Goal: Task Accomplishment & Management: Manage account settings

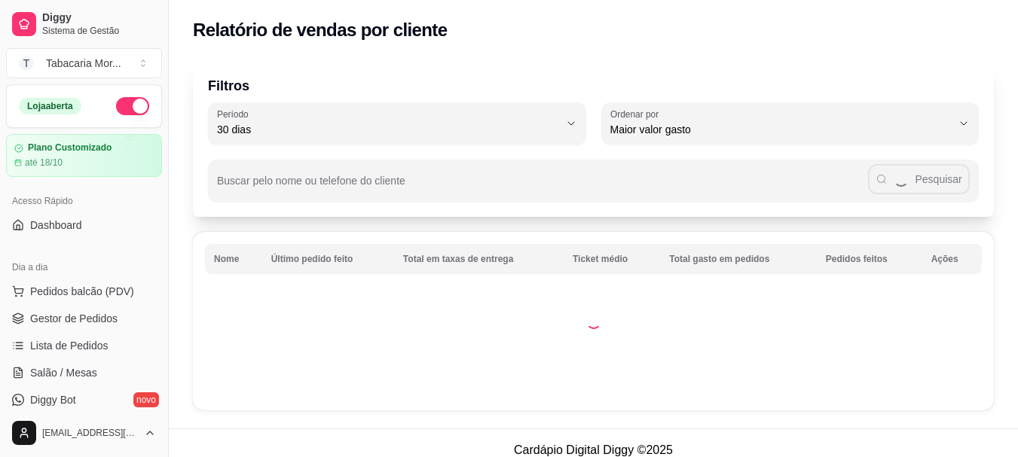
select select "30"
select select "HIGHEST_TOTAL_SPENT_WITH_ORDERS"
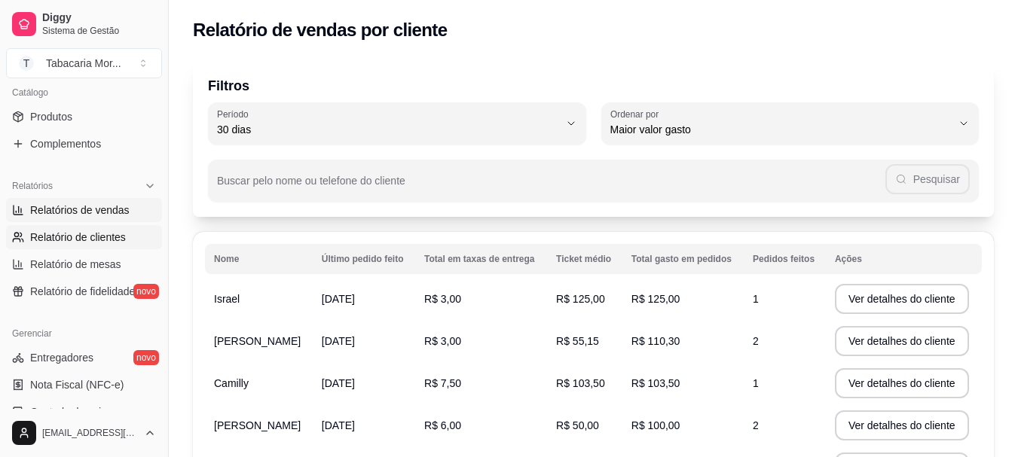
click at [80, 214] on span "Relatórios de vendas" at bounding box center [79, 210] width 99 height 15
select select "ALL"
select select "0"
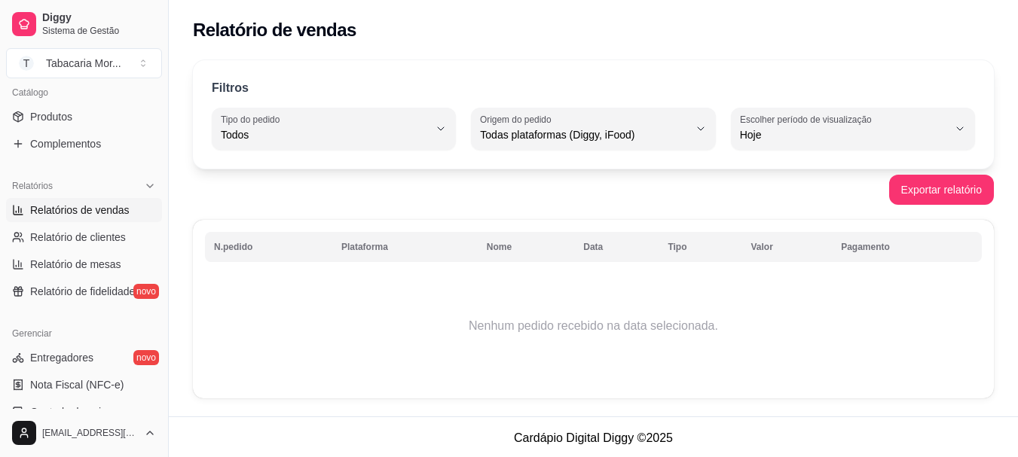
scroll to position [2, 0]
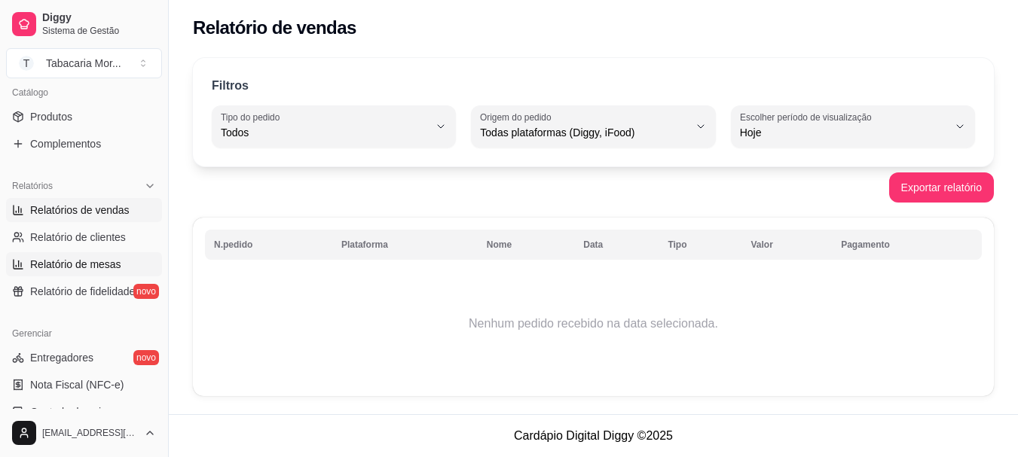
click at [95, 264] on span "Relatório de mesas" at bounding box center [75, 264] width 91 height 15
select select "TOTAL_OF_ORDERS"
select select "7"
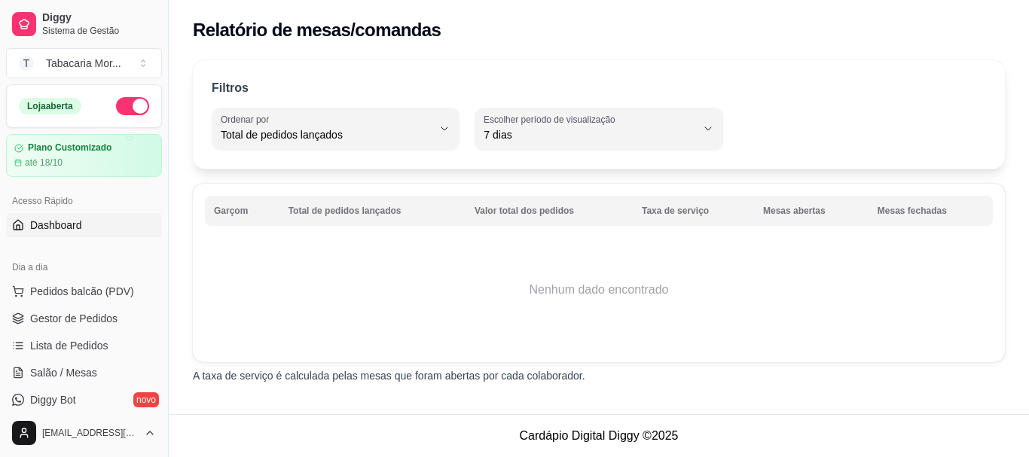
click at [59, 221] on span "Dashboard" at bounding box center [56, 225] width 52 height 15
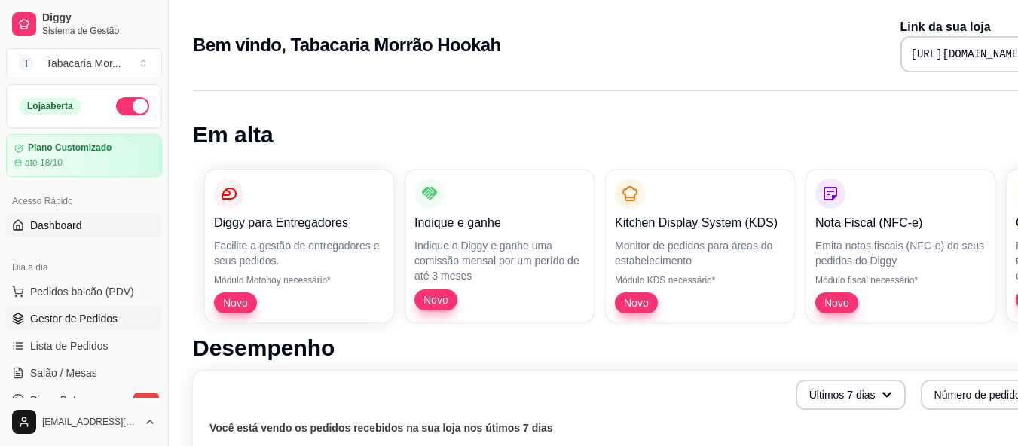
click at [87, 325] on span "Gestor de Pedidos" at bounding box center [73, 318] width 87 height 15
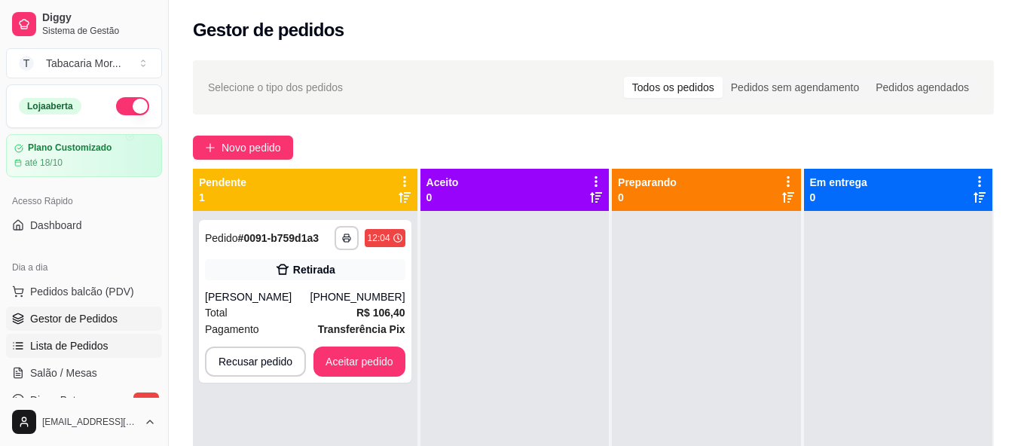
click at [86, 353] on link "Lista de Pedidos" at bounding box center [84, 346] width 156 height 24
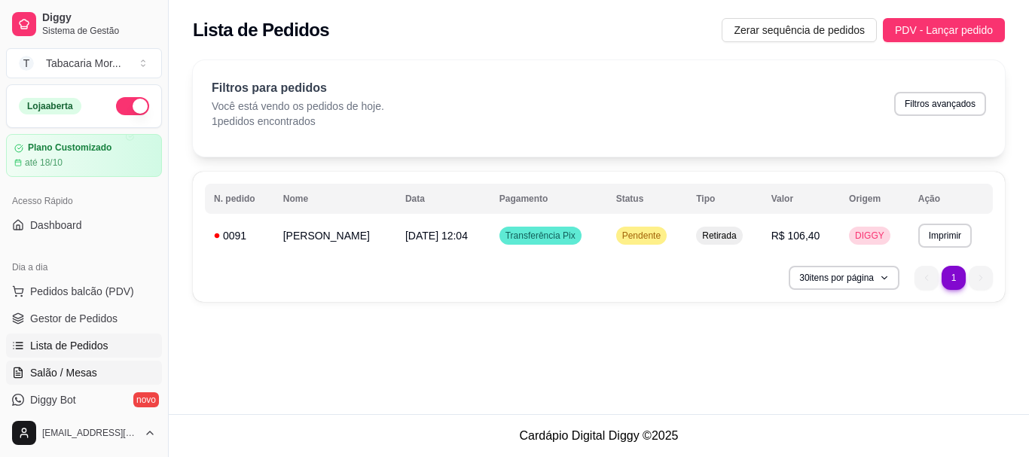
click at [65, 375] on span "Salão / Mesas" at bounding box center [63, 372] width 67 height 15
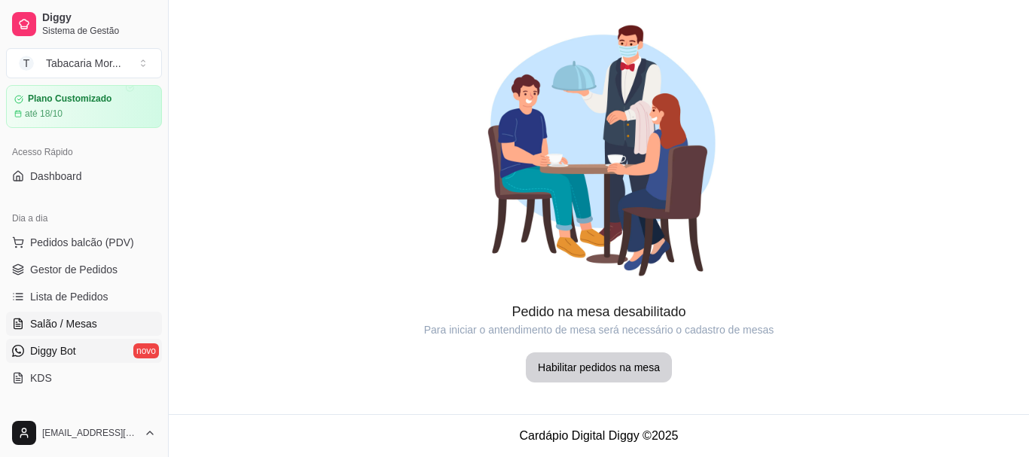
scroll to position [75, 0]
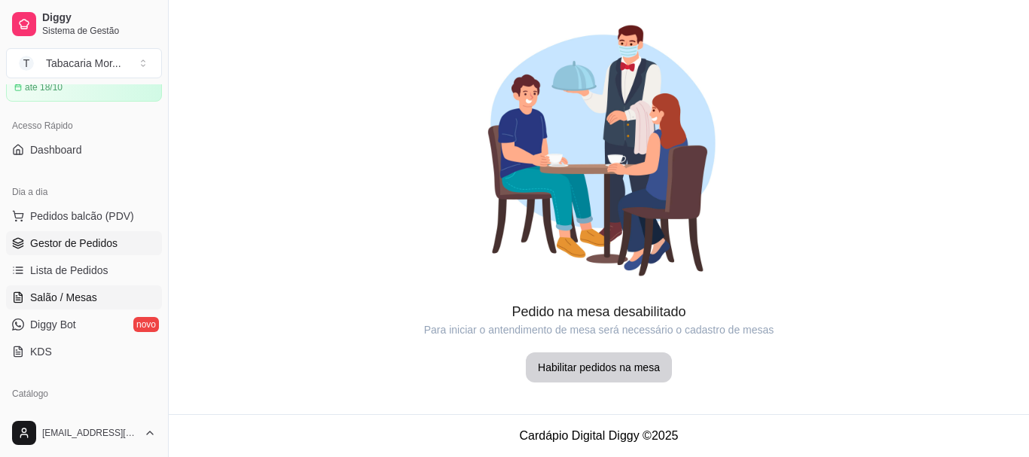
click at [84, 248] on span "Gestor de Pedidos" at bounding box center [73, 243] width 87 height 15
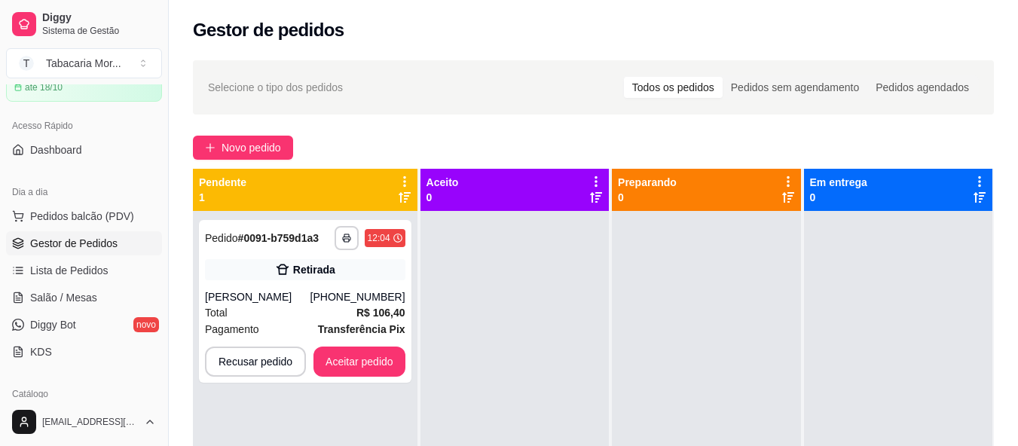
drag, startPoint x: 338, startPoint y: 283, endPoint x: 522, endPoint y: 316, distance: 186.6
click at [523, 313] on div at bounding box center [514, 434] width 188 height 446
click at [312, 271] on div "Retirada" at bounding box center [314, 269] width 42 height 15
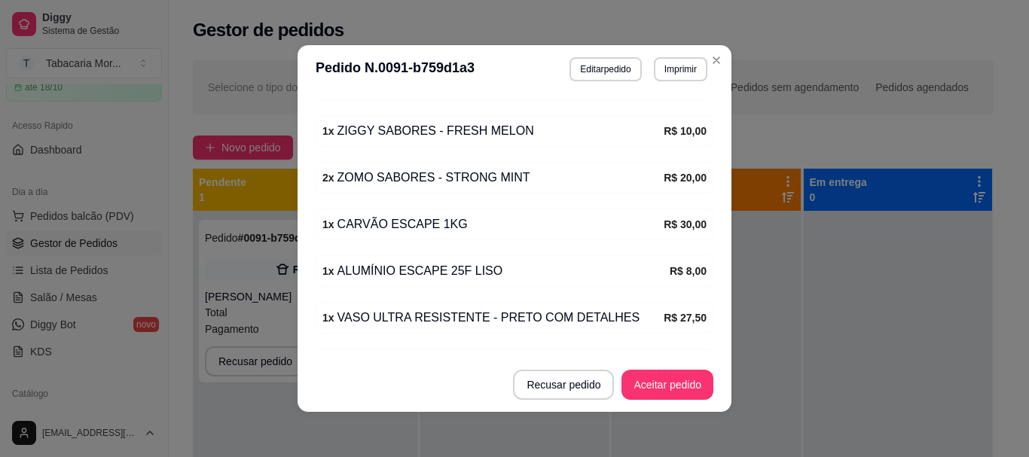
scroll to position [342, 0]
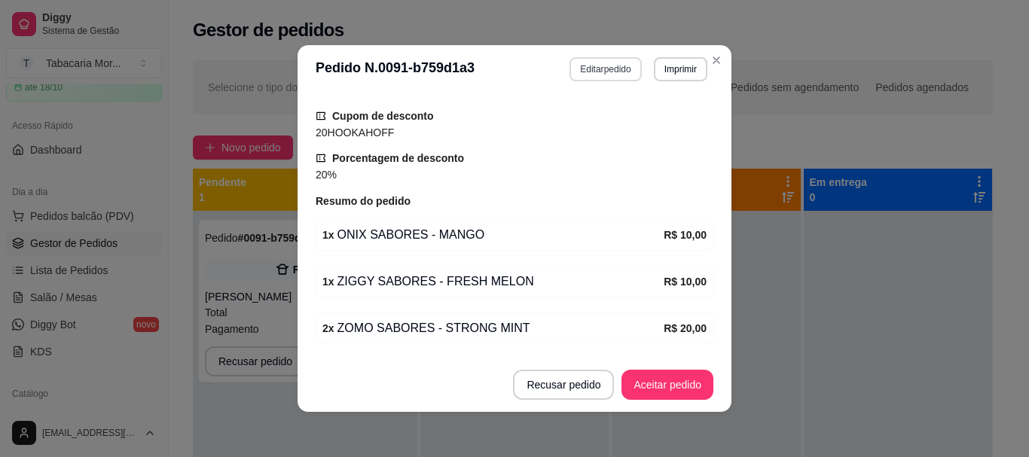
click at [591, 73] on button "Editar pedido" at bounding box center [605, 69] width 72 height 24
select select "68a3a210f90c9bf6225e8ffd"
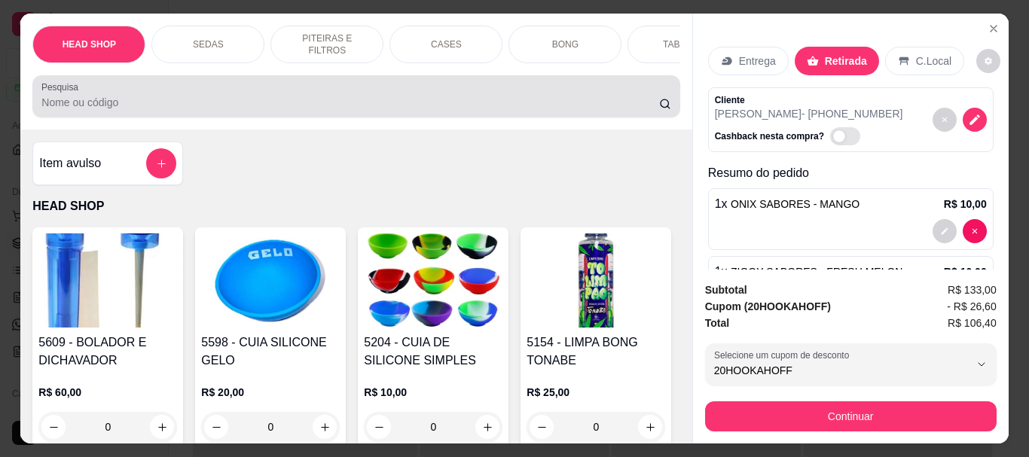
click at [142, 110] on input "Pesquisa" at bounding box center [350, 102] width 618 height 15
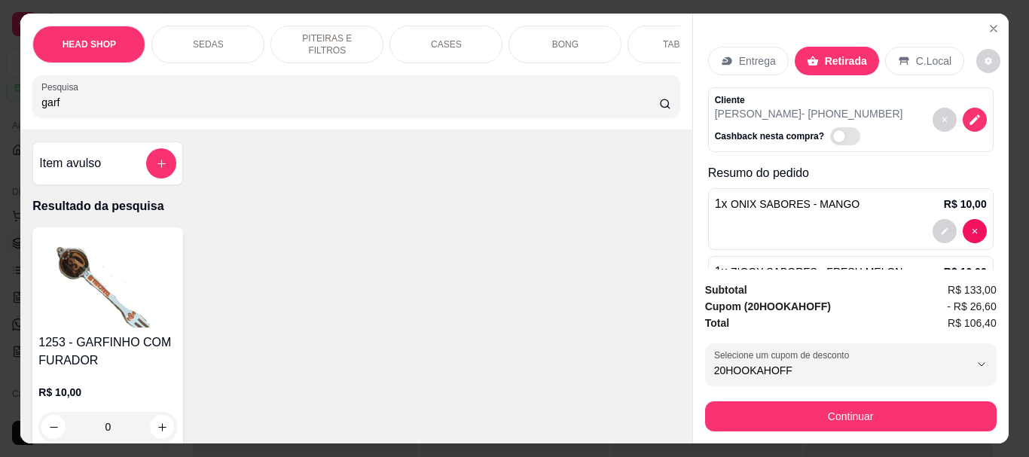
type input "garf"
click at [110, 327] on img at bounding box center [107, 281] width 139 height 94
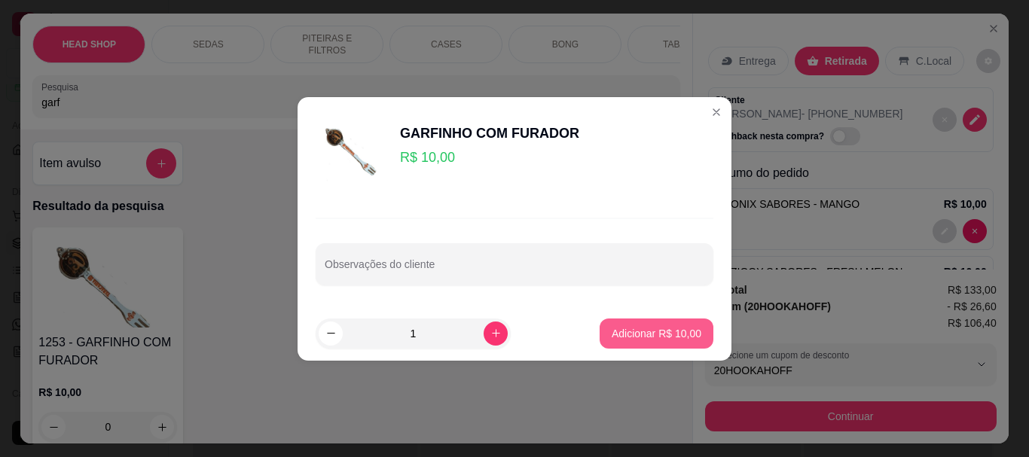
click at [639, 337] on p "Adicionar R$ 10,00" at bounding box center [657, 333] width 90 height 15
type input "1"
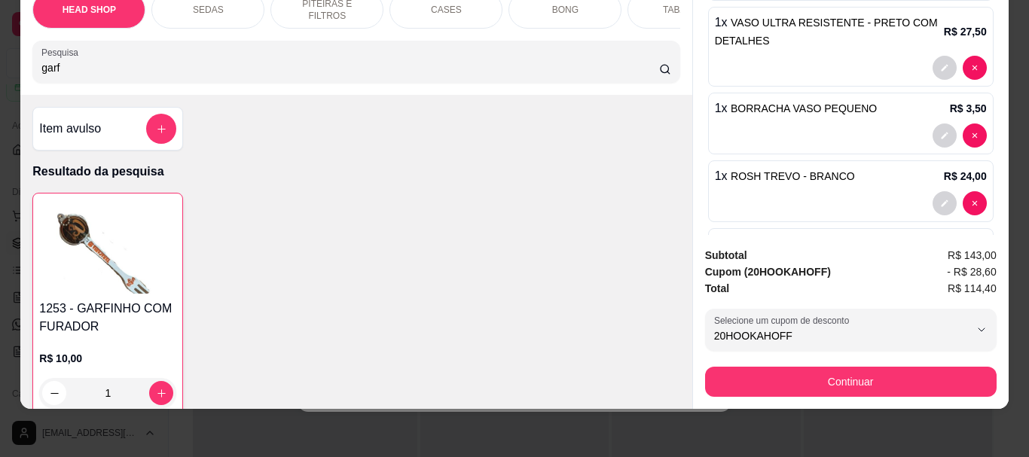
scroll to position [562, 0]
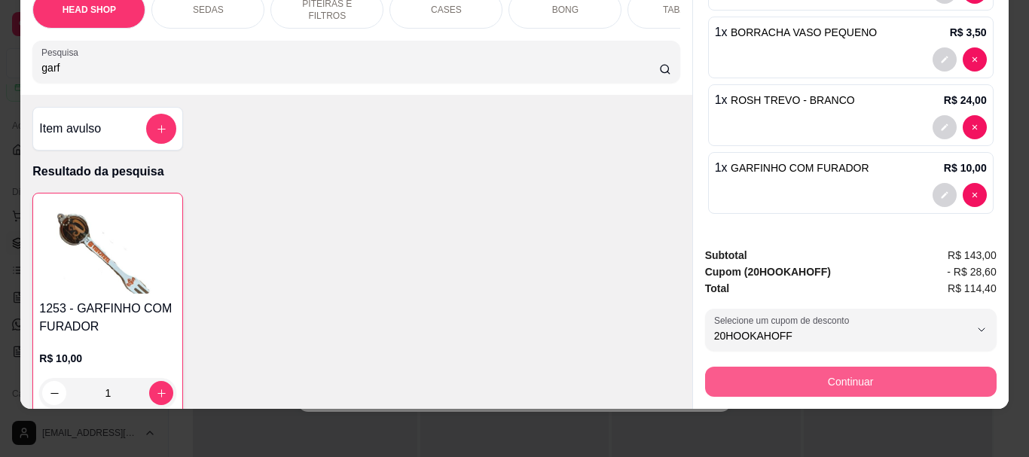
click at [834, 368] on button "Continuar" at bounding box center [851, 382] width 292 height 30
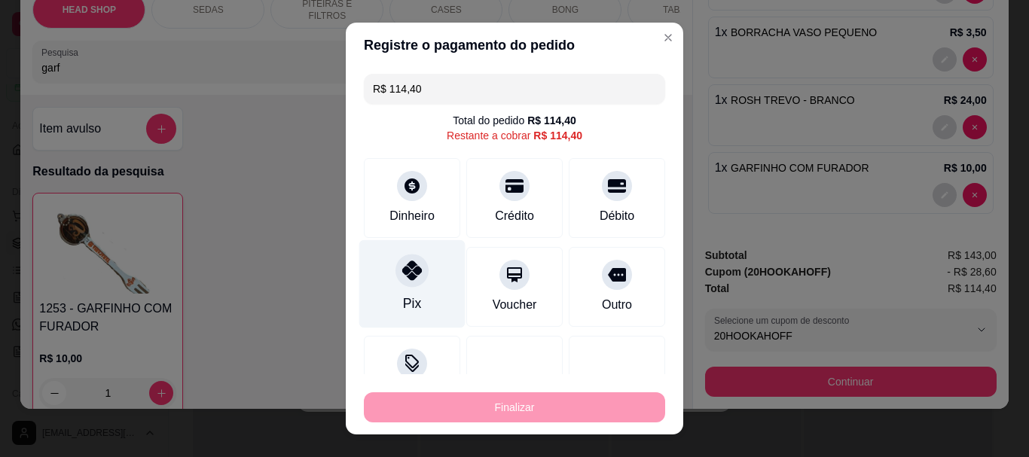
click at [395, 292] on div "Pix" at bounding box center [412, 284] width 106 height 88
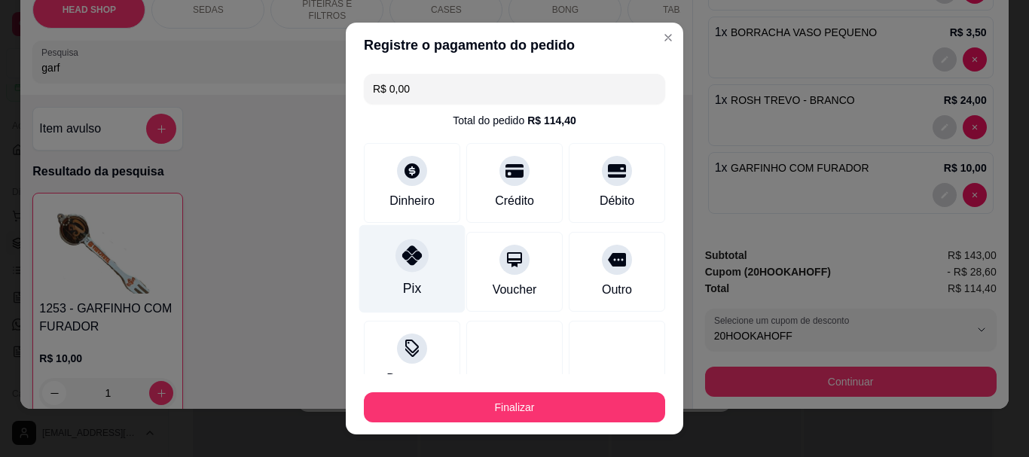
type input "R$ 0,00"
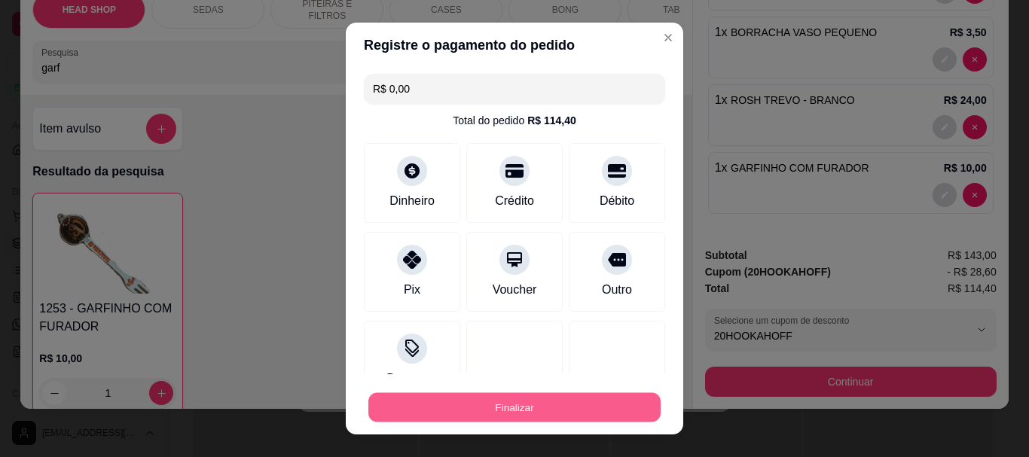
click at [612, 403] on button "Finalizar" at bounding box center [514, 406] width 292 height 29
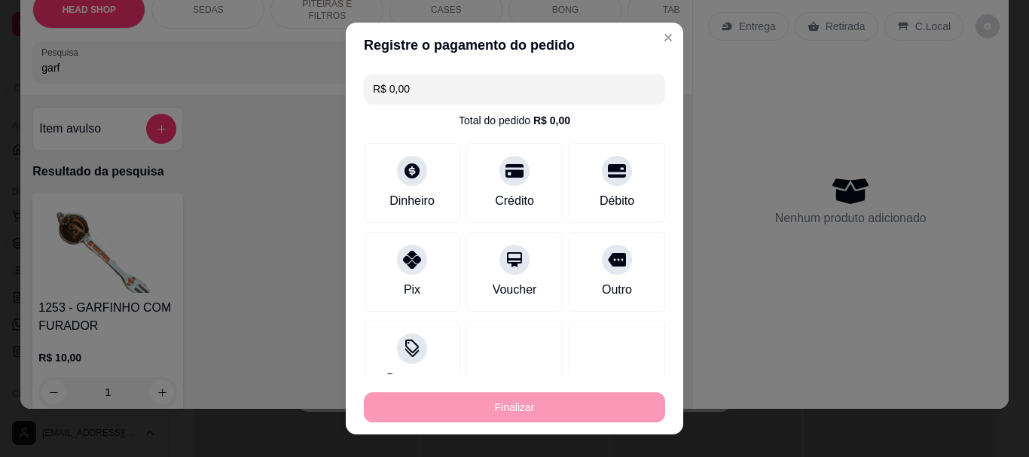
type input "0"
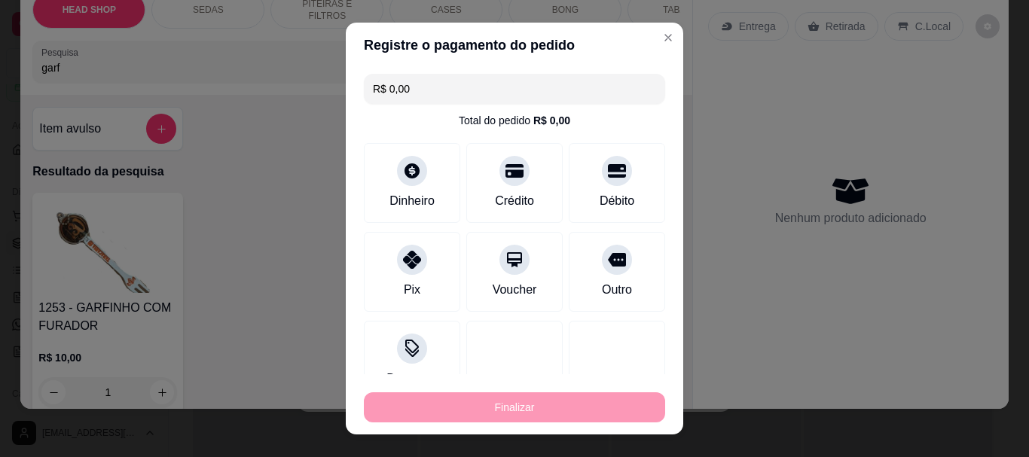
type input "0"
type input "-R$ 114,40"
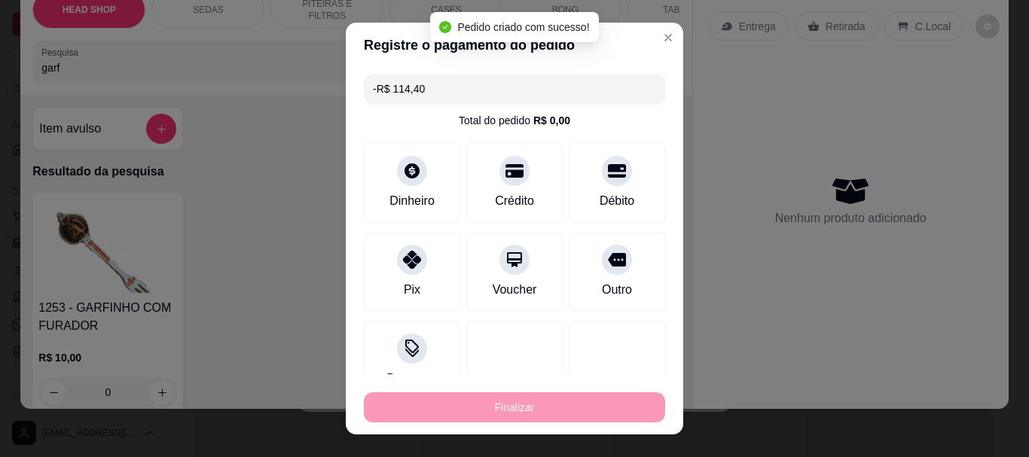
scroll to position [330, 0]
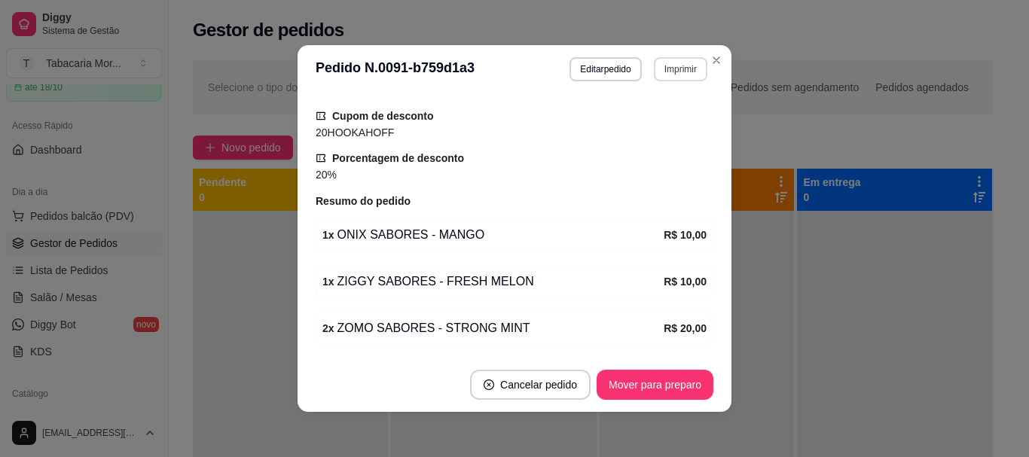
click at [685, 70] on button "Imprimir" at bounding box center [680, 69] width 53 height 24
click at [652, 118] on button "IMPRESSORA" at bounding box center [648, 121] width 105 height 23
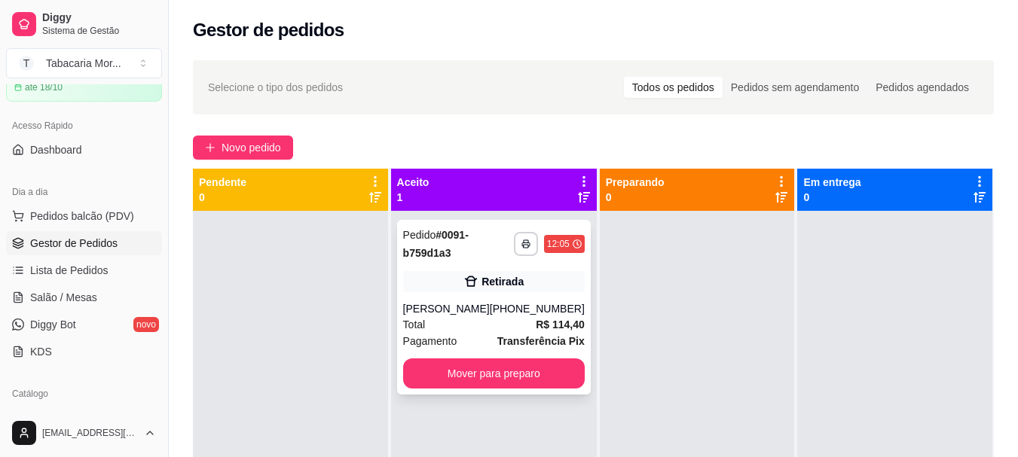
click at [435, 243] on div "Pedido # 0091-b759d1a3" at bounding box center [458, 244] width 111 height 36
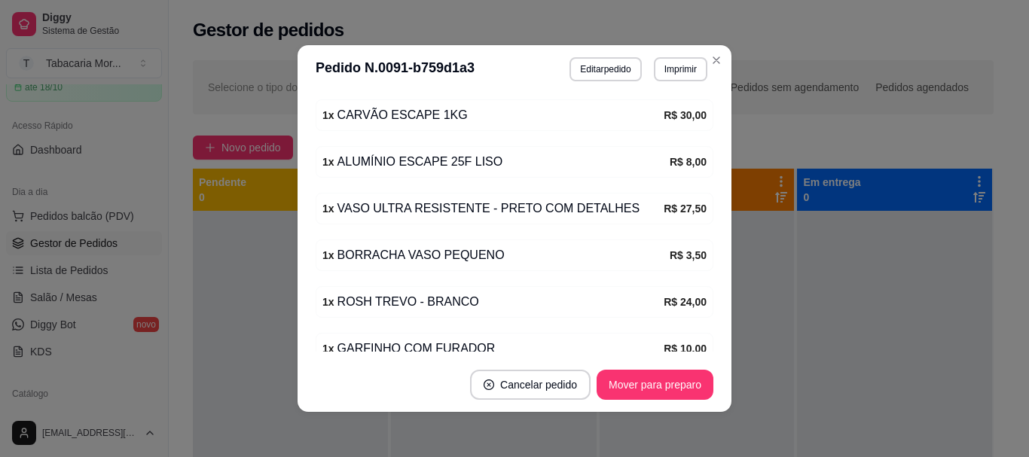
scroll to position [603, 0]
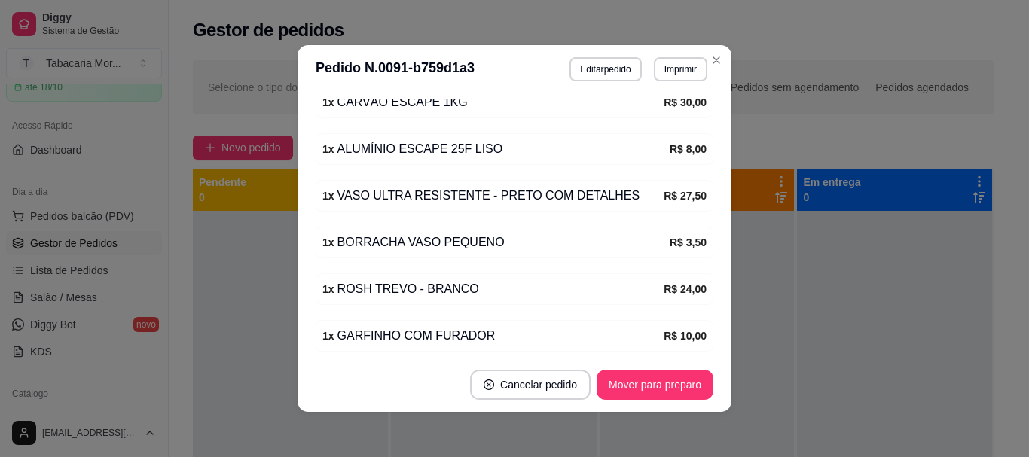
drag, startPoint x: 638, startPoint y: 197, endPoint x: 530, endPoint y: 200, distance: 108.5
click at [634, 197] on div "1 x VASO ULTRA RESISTENTE - PRETO COM DETALHES" at bounding box center [492, 196] width 341 height 18
click at [490, 206] on div "1 x VASO ULTRA RESISTENTE - PRETO COM DETALHES R$ 27,50" at bounding box center [515, 196] width 398 height 32
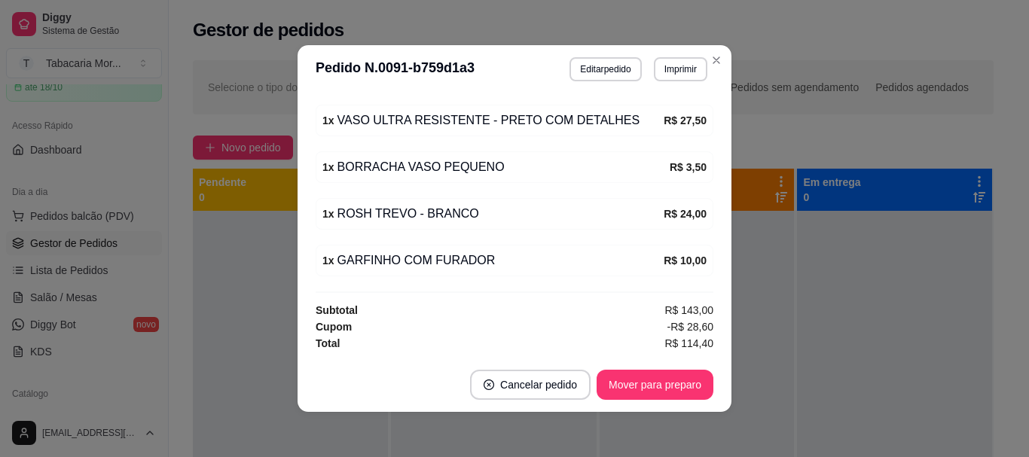
click at [596, 289] on div "feito há 11 minutos Editado por [EMAIL_ADDRESS][DOMAIN_NAME] Horário do pedido …" at bounding box center [515, 225] width 398 height 252
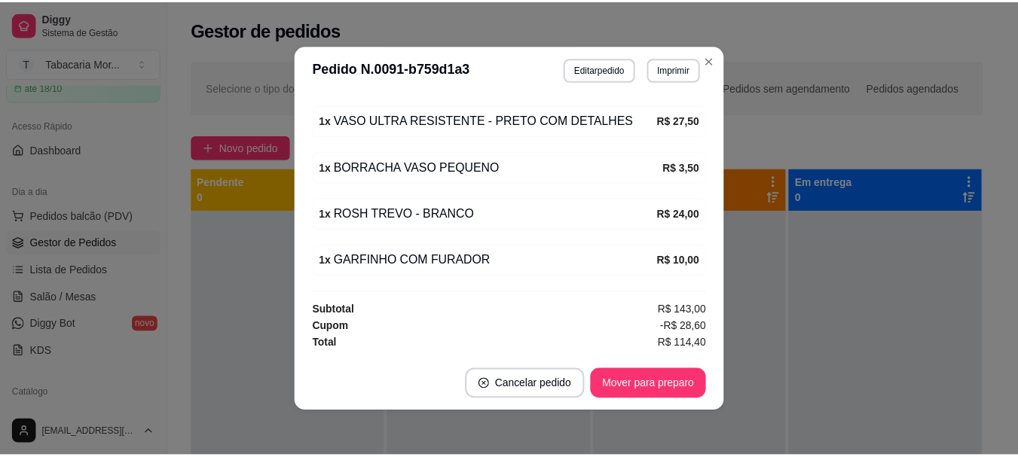
scroll to position [3, 0]
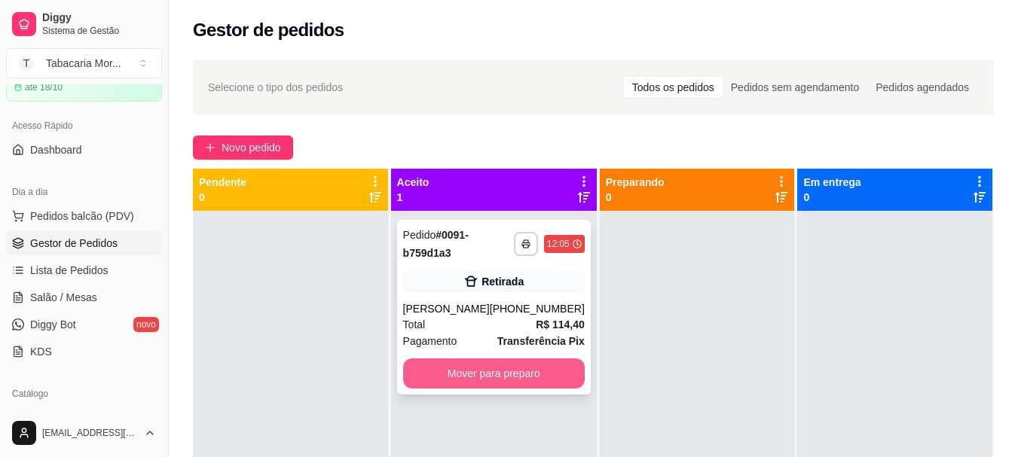
click at [505, 380] on button "Mover para preparo" at bounding box center [494, 374] width 182 height 30
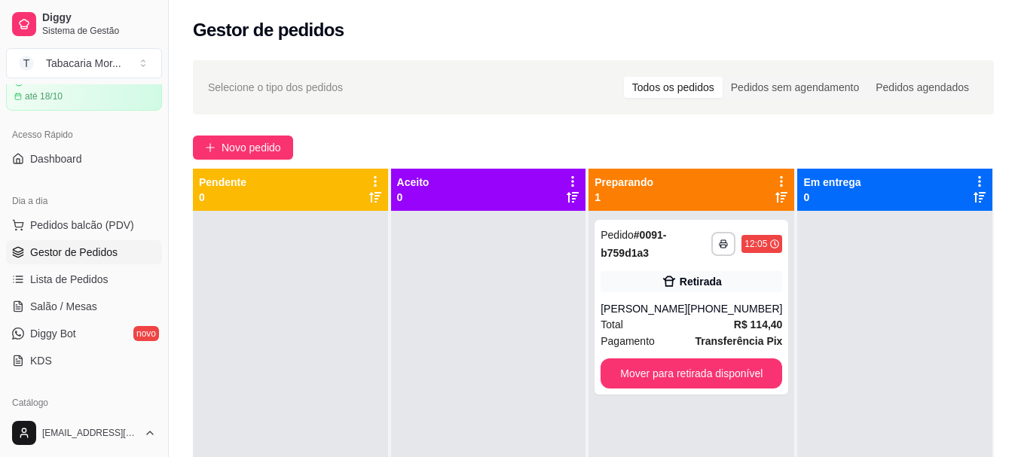
scroll to position [151, 0]
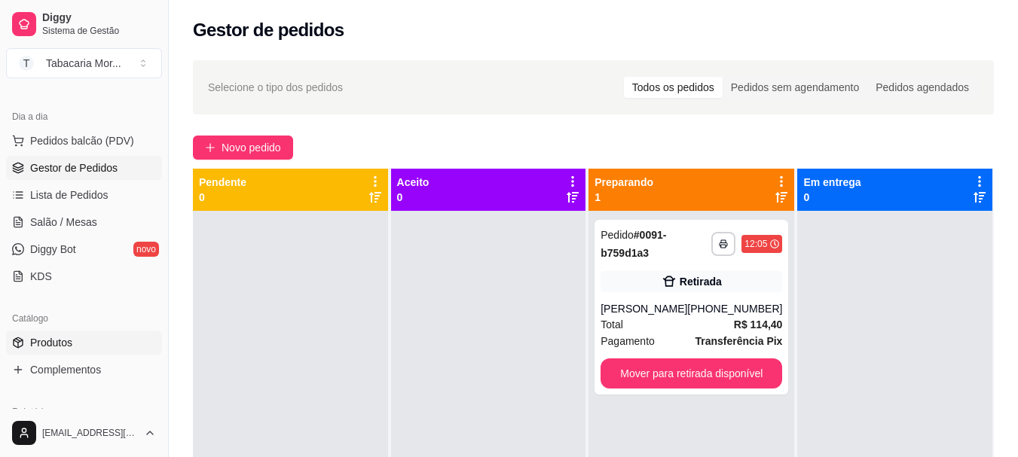
click at [88, 337] on link "Produtos" at bounding box center [84, 343] width 156 height 24
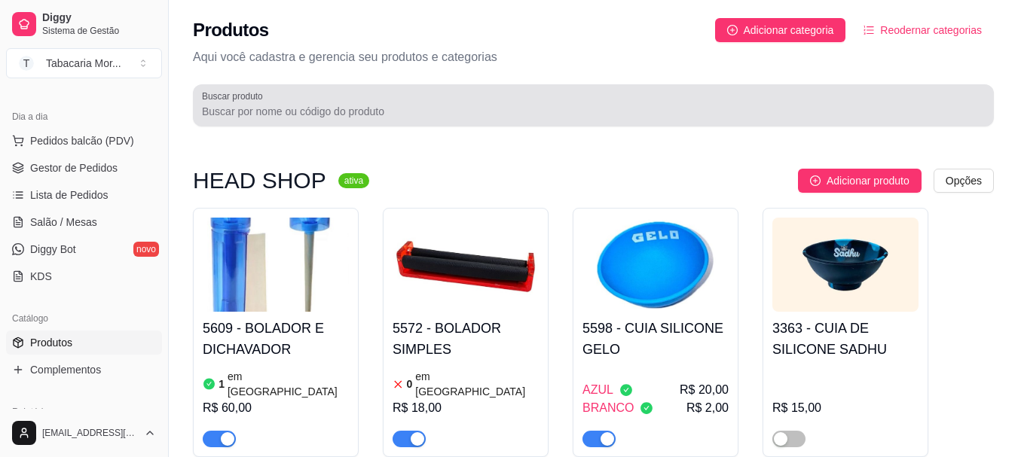
click at [309, 111] on input "Buscar produto" at bounding box center [593, 111] width 783 height 15
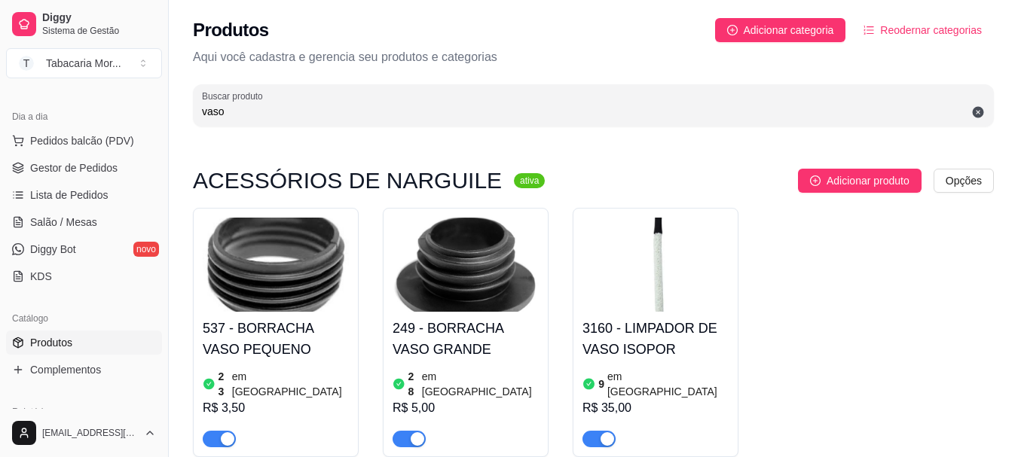
type input "vaso"
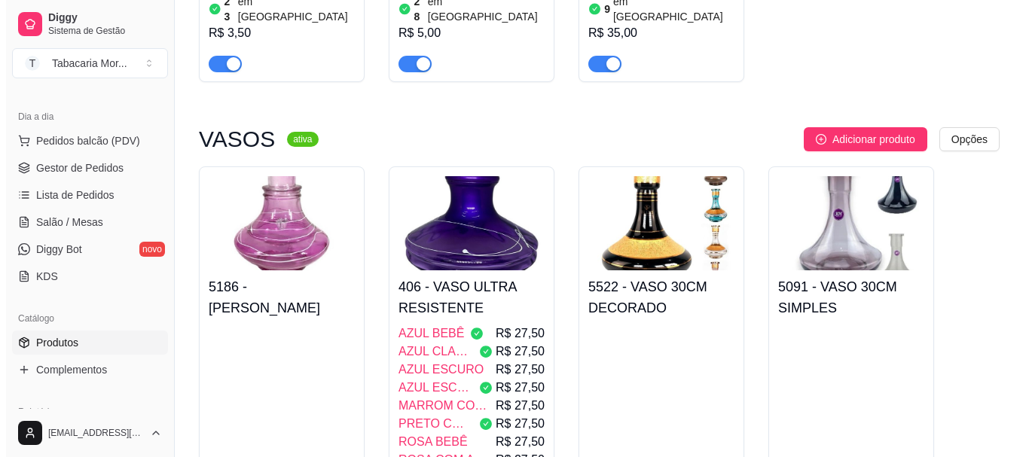
scroll to position [377, 0]
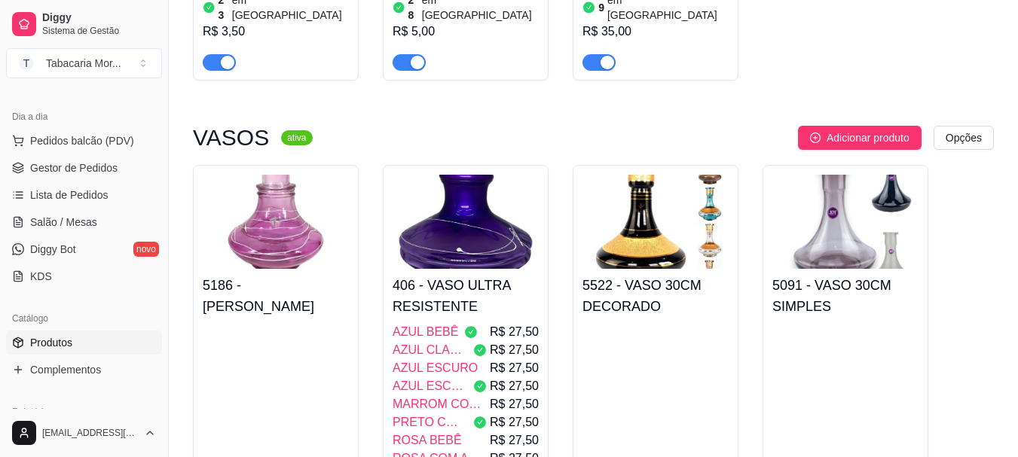
click at [447, 194] on img at bounding box center [465, 222] width 146 height 94
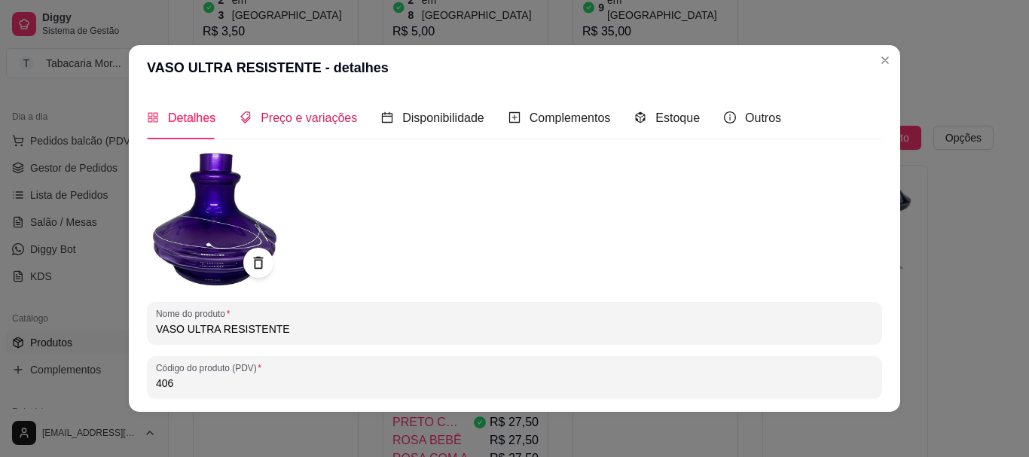
click at [308, 111] on span "Preço e variações" at bounding box center [309, 117] width 96 height 13
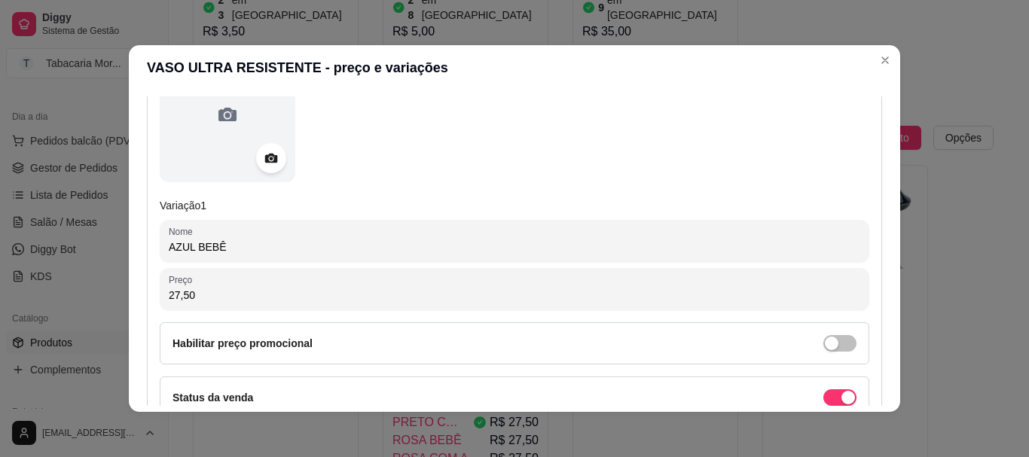
scroll to position [226, 0]
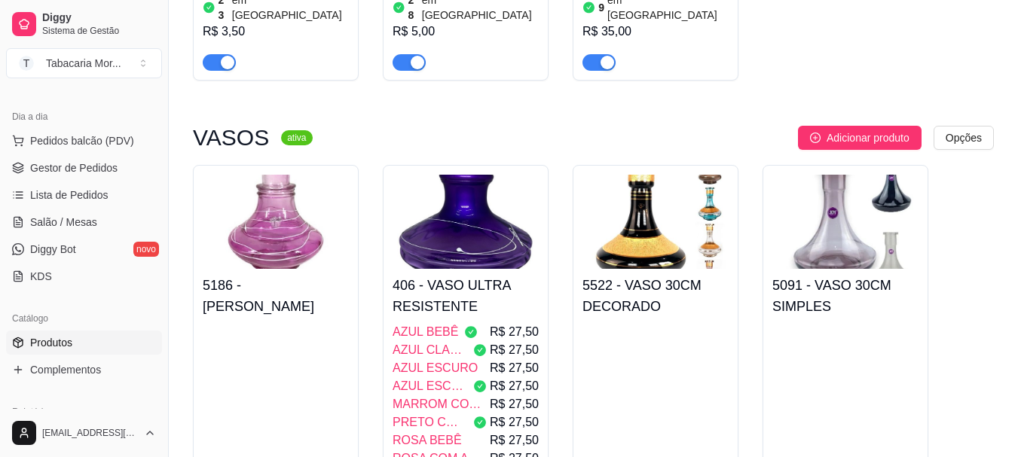
click at [435, 195] on img at bounding box center [465, 222] width 146 height 94
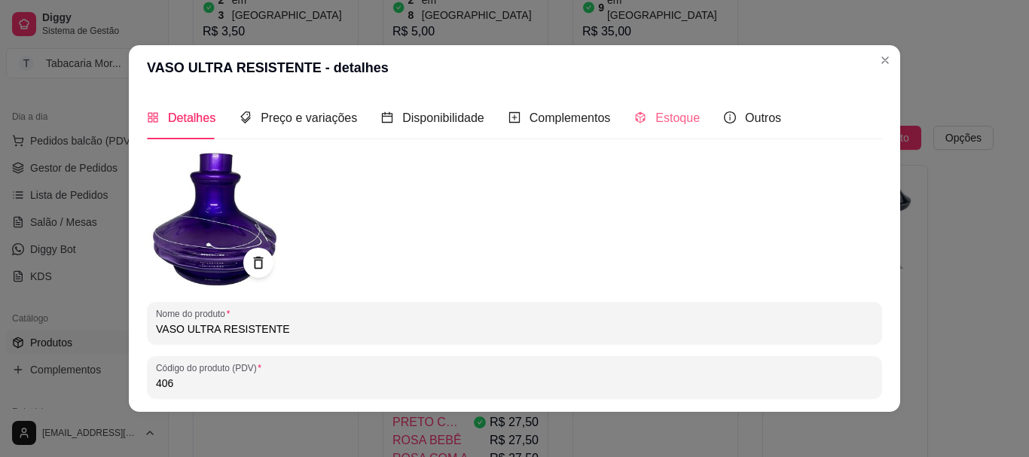
click at [660, 130] on div "Estoque" at bounding box center [667, 117] width 66 height 43
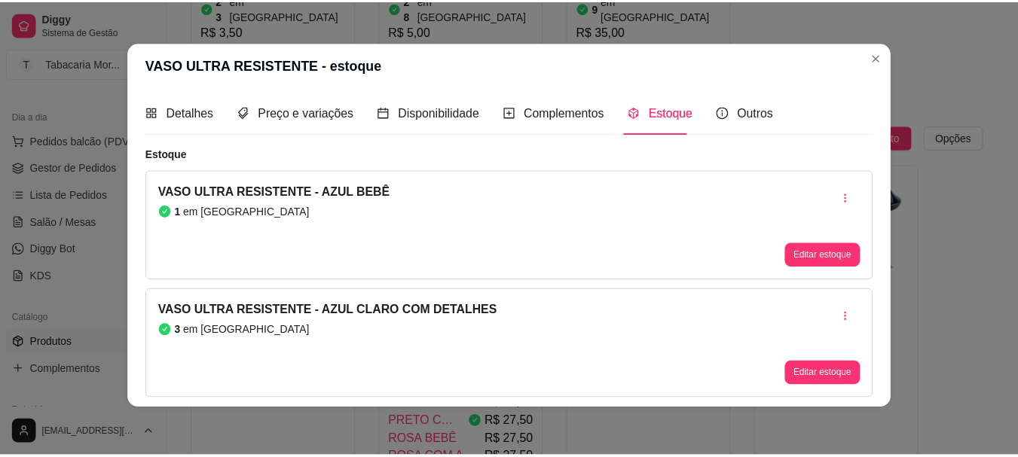
scroll to position [0, 0]
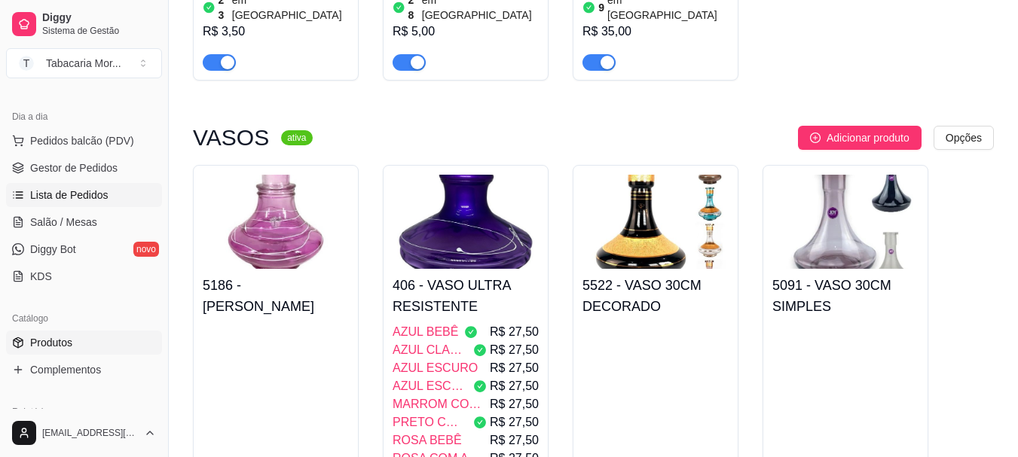
click at [75, 190] on span "Lista de Pedidos" at bounding box center [69, 195] width 78 height 15
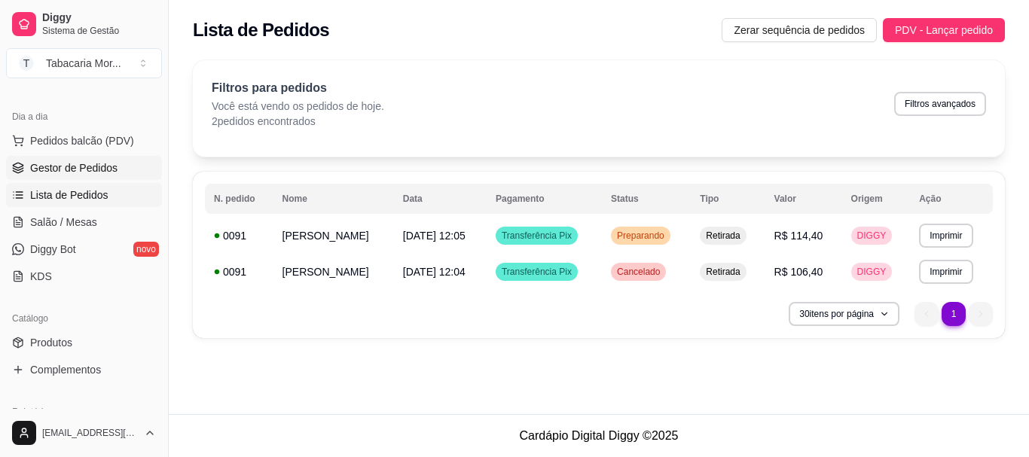
click at [84, 165] on span "Gestor de Pedidos" at bounding box center [73, 167] width 87 height 15
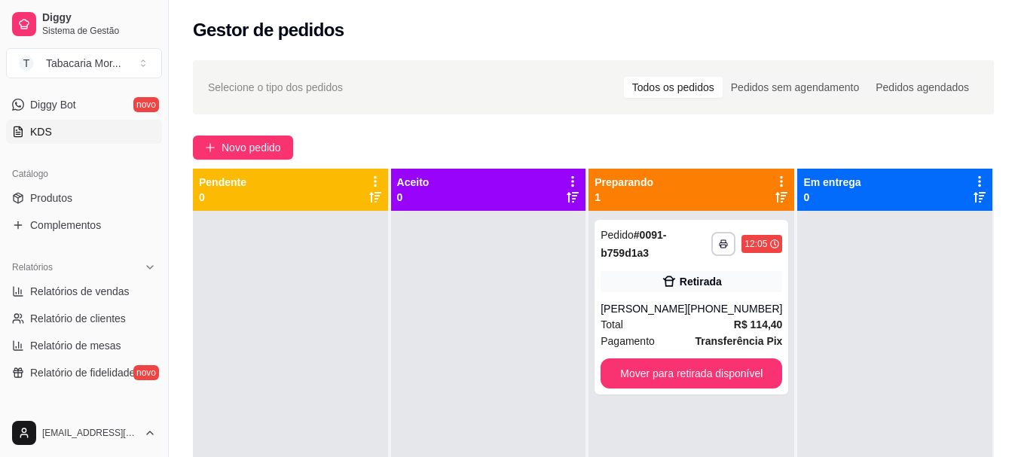
scroll to position [301, 0]
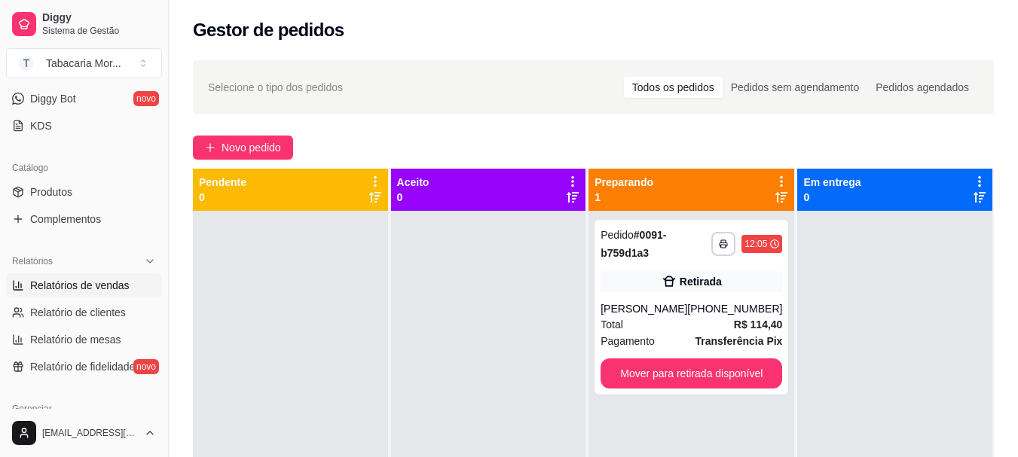
click at [107, 289] on span "Relatórios de vendas" at bounding box center [79, 285] width 99 height 15
select select "ALL"
select select "0"
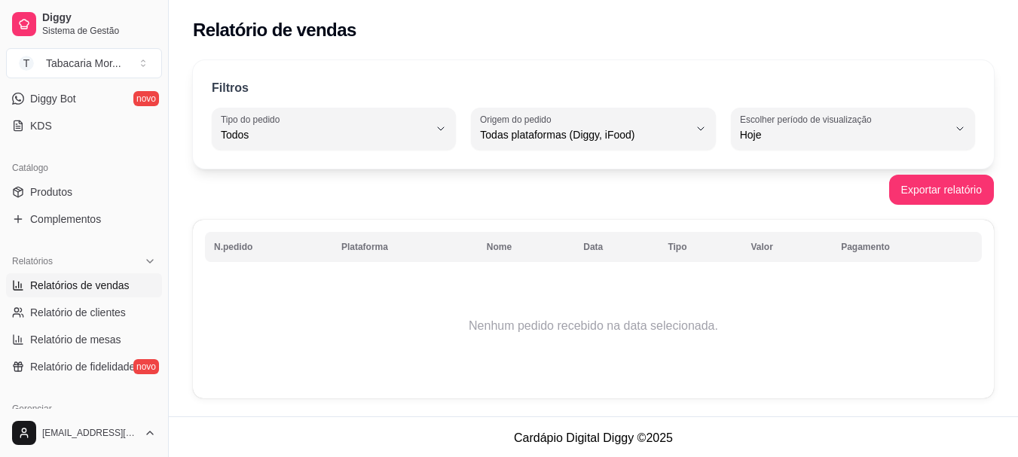
scroll to position [2, 0]
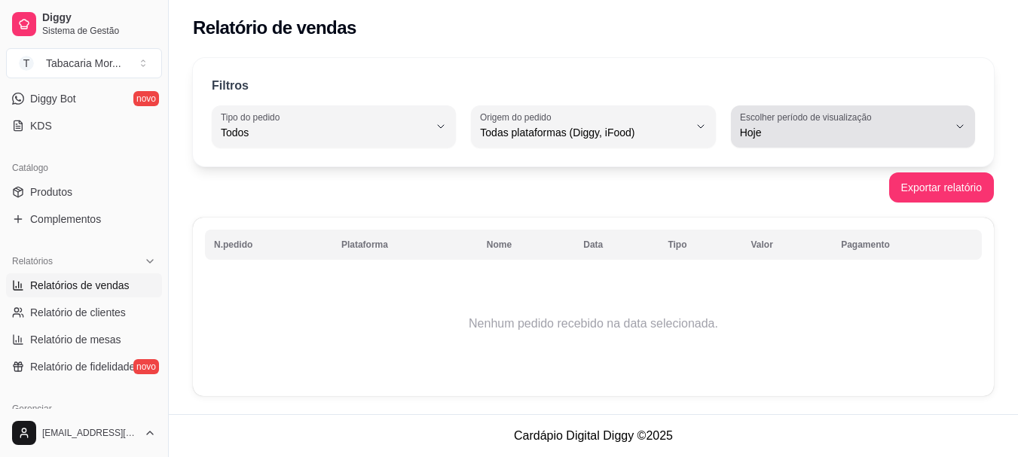
click at [878, 133] on span "Hoje" at bounding box center [844, 132] width 208 height 15
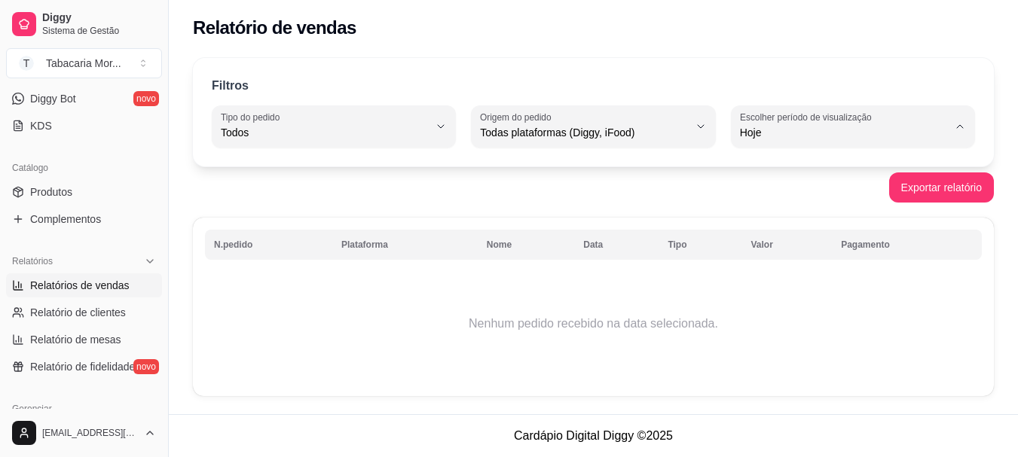
click at [826, 190] on span "Ontem" at bounding box center [844, 193] width 197 height 14
type input "1"
select select "1"
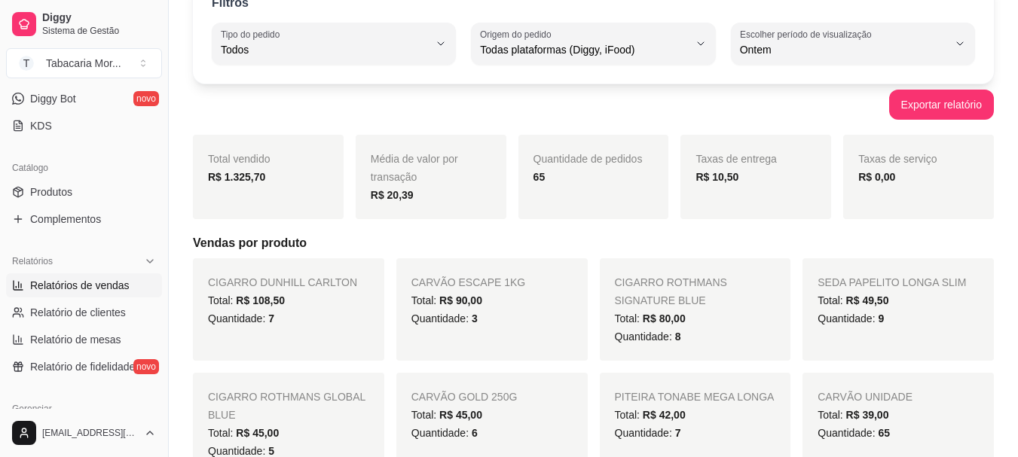
scroll to position [78, 0]
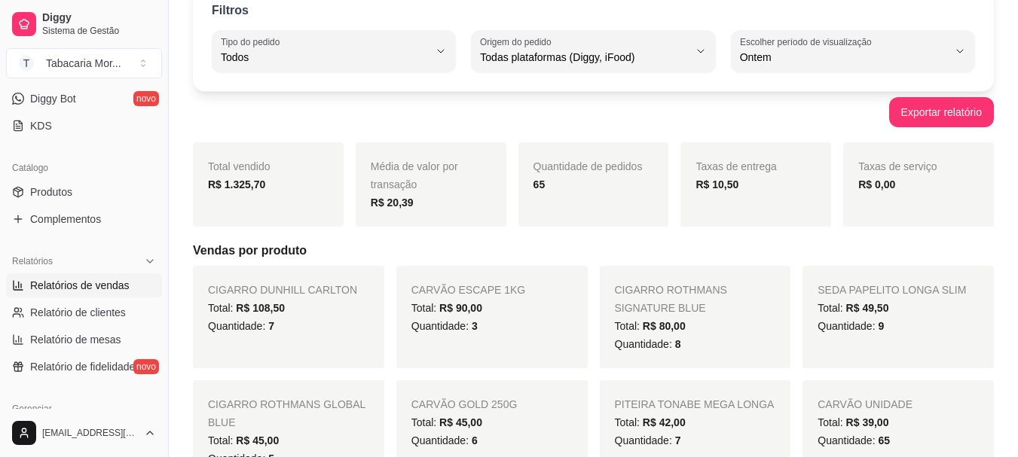
click at [633, 185] on div "65" at bounding box center [593, 185] width 121 height 18
click at [542, 172] on span "Quantidade de pedidos" at bounding box center [587, 166] width 109 height 12
click at [704, 172] on span "Taxas de entrega" at bounding box center [735, 166] width 81 height 12
click at [407, 192] on div "Média de valor por transação R$ 20,39" at bounding box center [431, 184] width 151 height 84
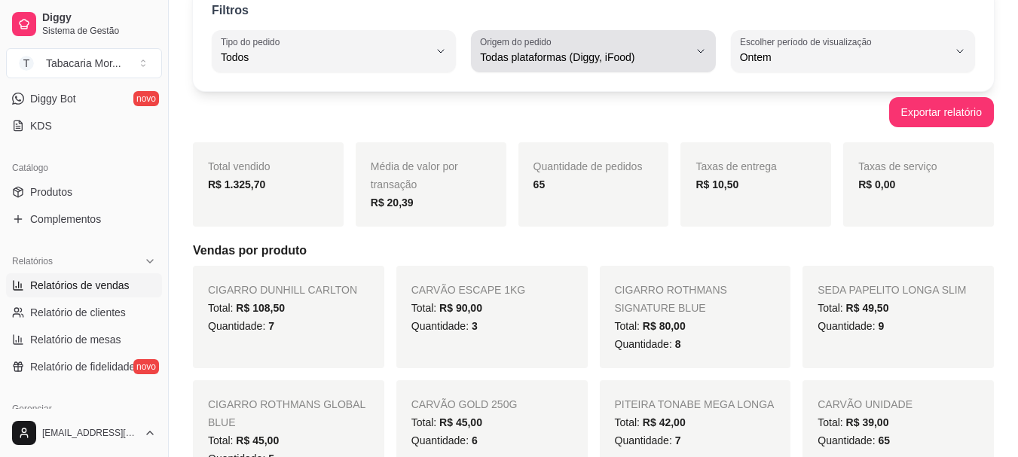
click at [533, 61] on span "Todas plataformas (Diggy, iFood)" at bounding box center [584, 57] width 208 height 15
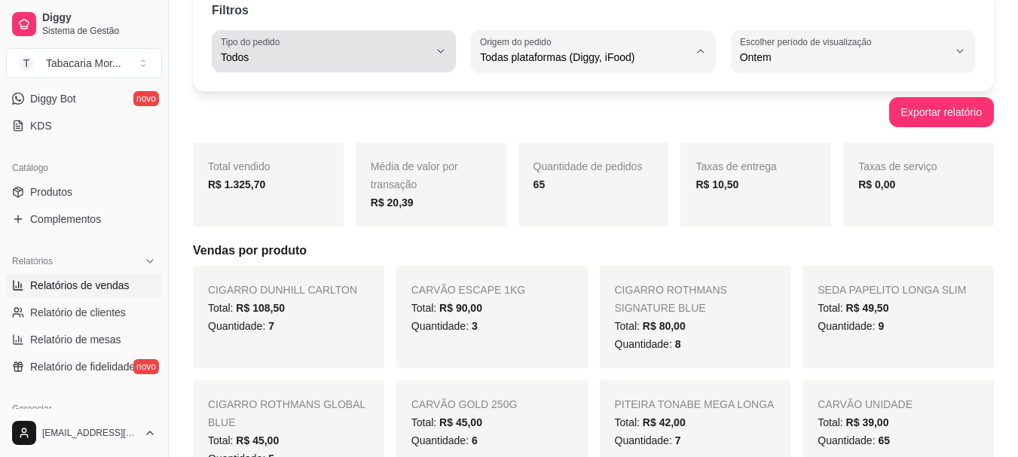
click at [254, 53] on span "Todos" at bounding box center [325, 57] width 208 height 15
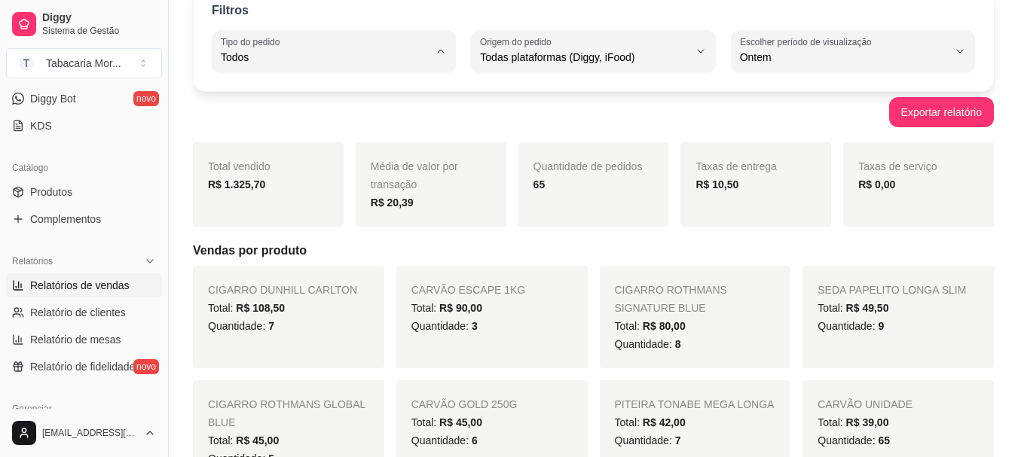
click at [292, 148] on span "Retirada" at bounding box center [326, 143] width 197 height 14
type input "PICKUP"
select select "PICKUP"
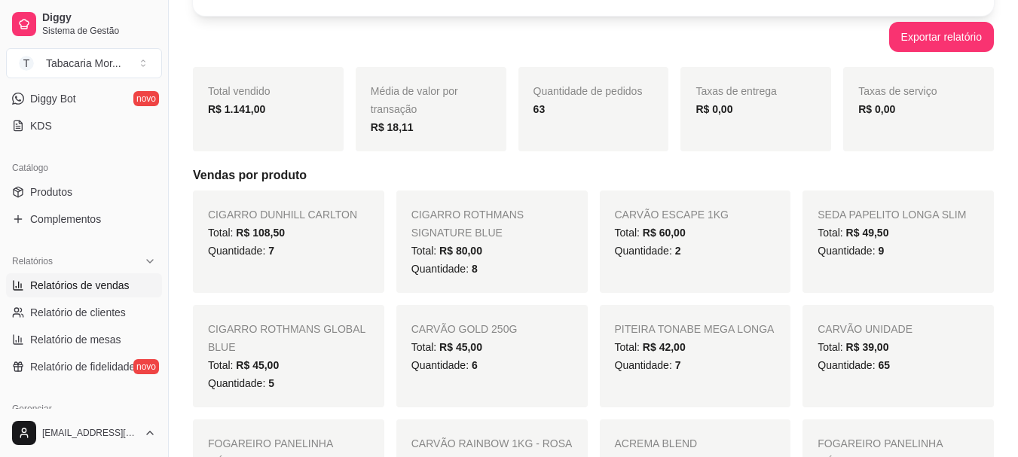
drag, startPoint x: 206, startPoint y: 212, endPoint x: 247, endPoint y: 222, distance: 42.0
click at [207, 212] on div "CIGARRO DUNHILL CARLTON Total: R$ 108,50 Quantidade: 7" at bounding box center [288, 242] width 191 height 102
click at [247, 222] on div "CIGARRO DUNHILL CARLTON Total: R$ 108,50 Quantidade: 7" at bounding box center [288, 242] width 191 height 102
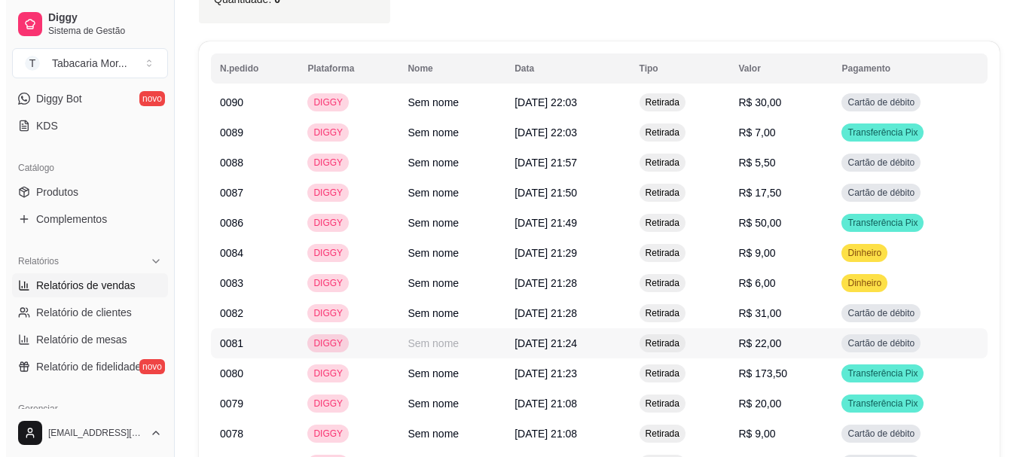
scroll to position [2187, 0]
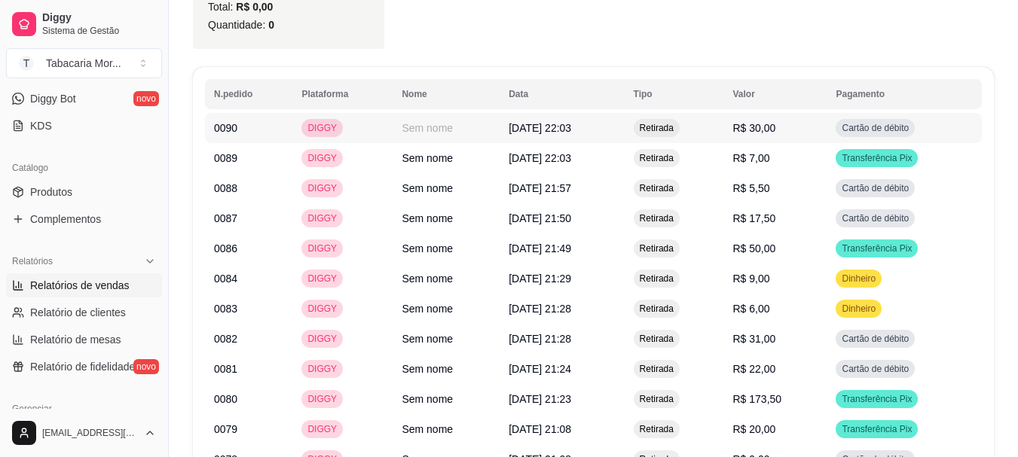
click at [569, 122] on span "[DATE] 22:03" at bounding box center [539, 128] width 63 height 12
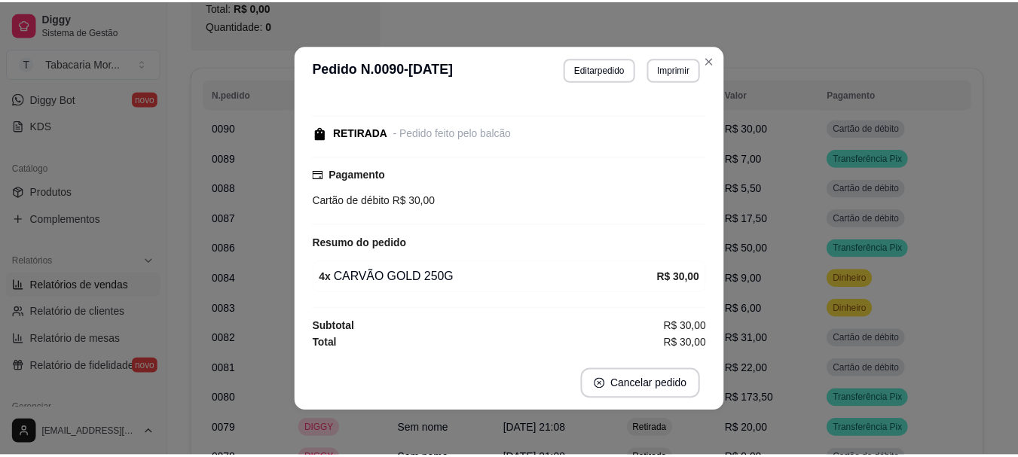
scroll to position [3, 0]
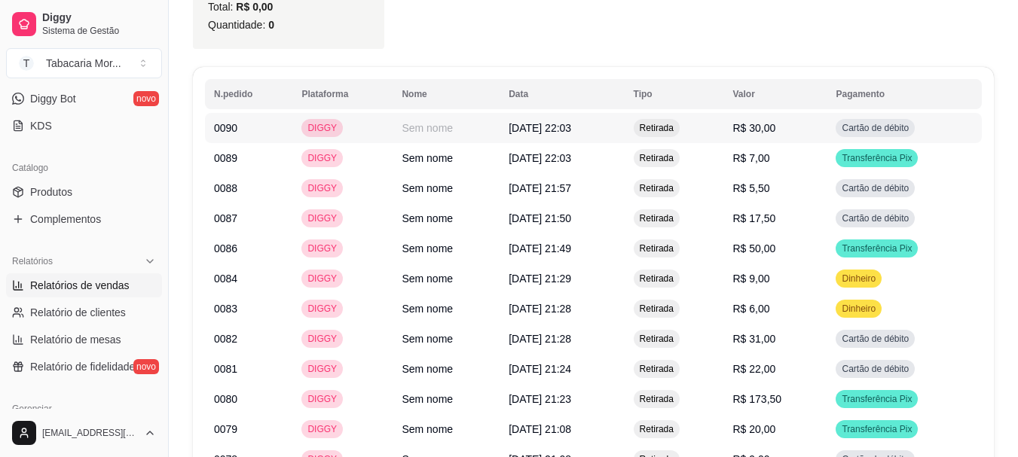
click at [571, 122] on span "[DATE] 22:03" at bounding box center [539, 128] width 63 height 12
click at [57, 189] on span "Produtos" at bounding box center [51, 192] width 42 height 15
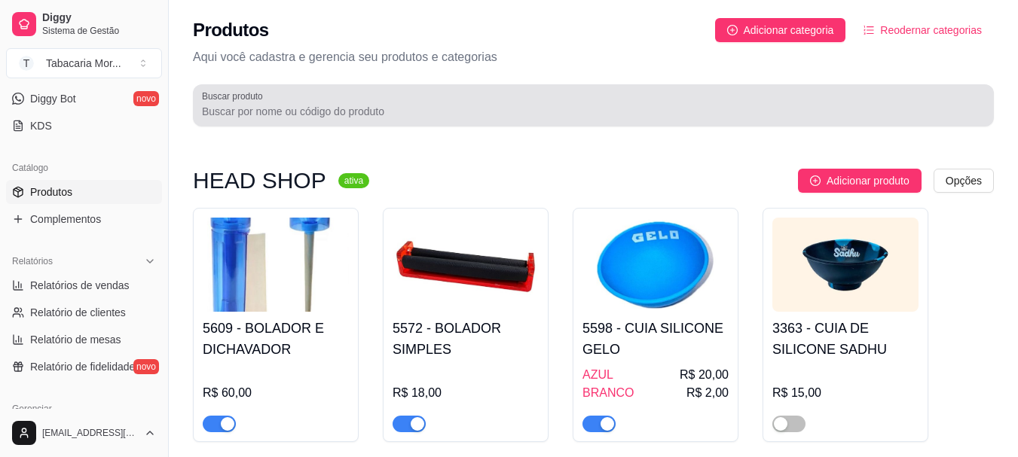
click at [257, 113] on input "Buscar produto" at bounding box center [593, 111] width 783 height 15
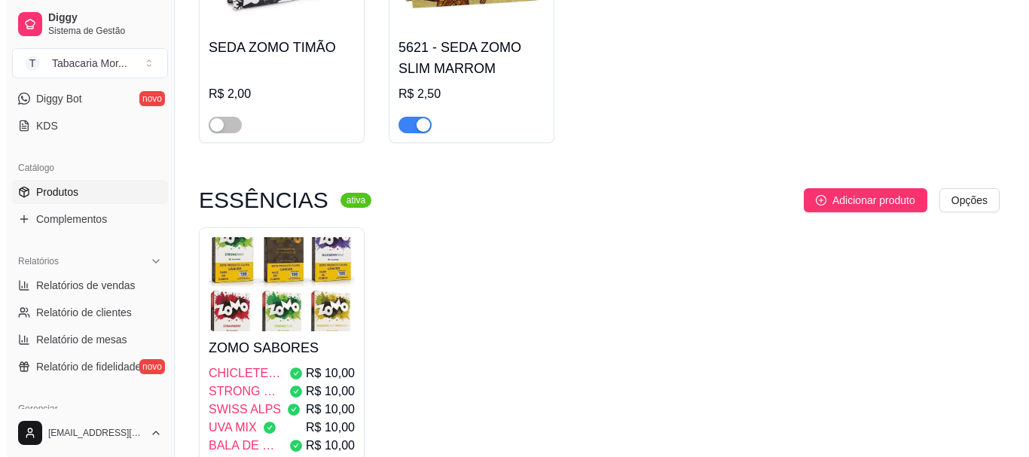
scroll to position [829, 0]
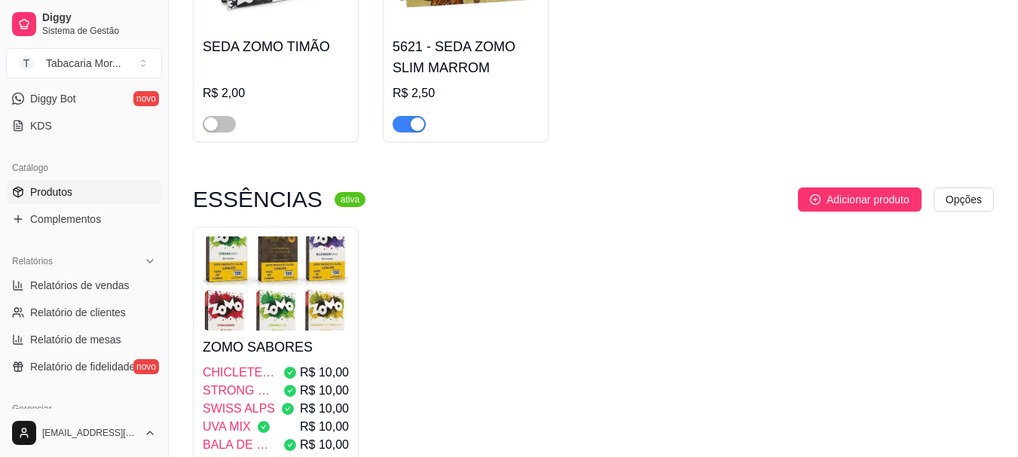
type input "zomo"
click at [267, 331] on div "ZOMO SABORES CHICLETE UVA VERDE MIX R$ 10,00 STRONG MINT R$ 10,00 SWISS ALPS R$…" at bounding box center [276, 408] width 146 height 154
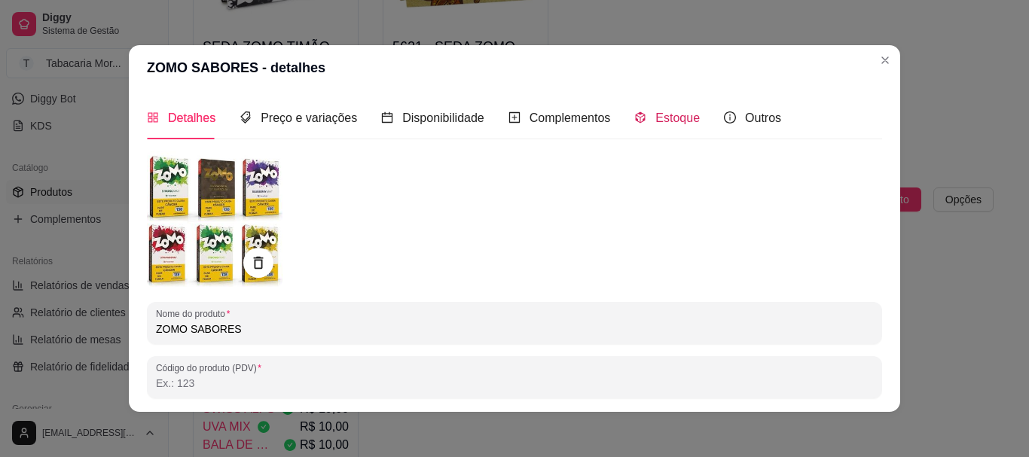
click at [655, 111] on span "Estoque" at bounding box center [677, 117] width 44 height 13
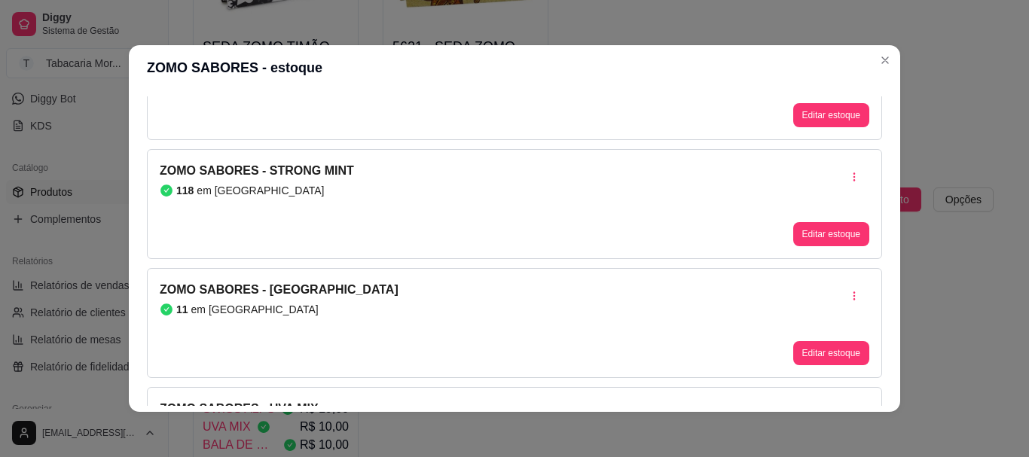
scroll to position [151, 0]
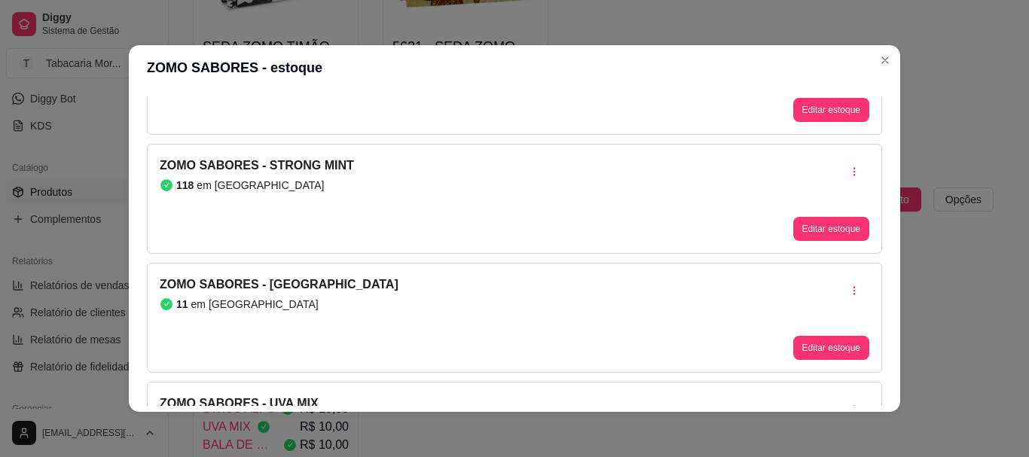
click at [295, 235] on div "ZOMO SABORES - STRONG MINT 118 em [GEOGRAPHIC_DATA]" at bounding box center [257, 199] width 194 height 84
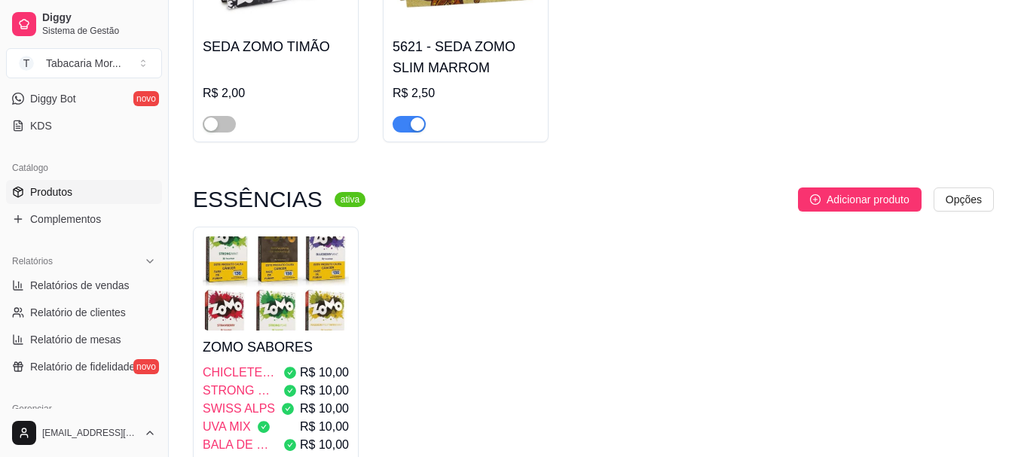
click at [308, 255] on img at bounding box center [276, 284] width 146 height 94
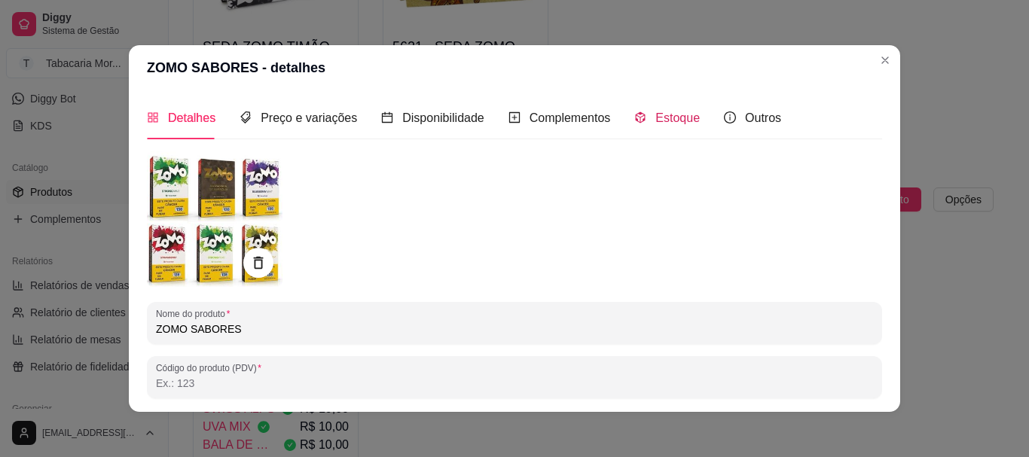
click at [658, 126] on div "Estoque" at bounding box center [667, 117] width 66 height 19
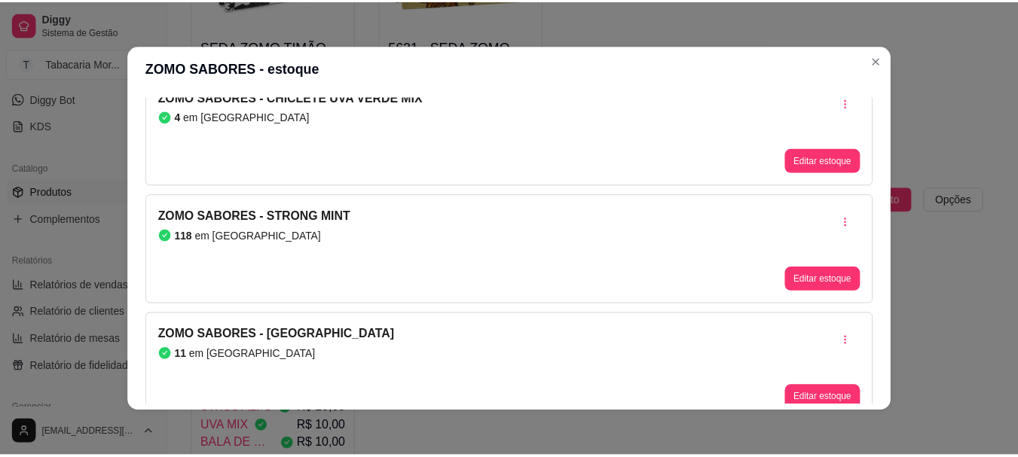
scroll to position [75, 0]
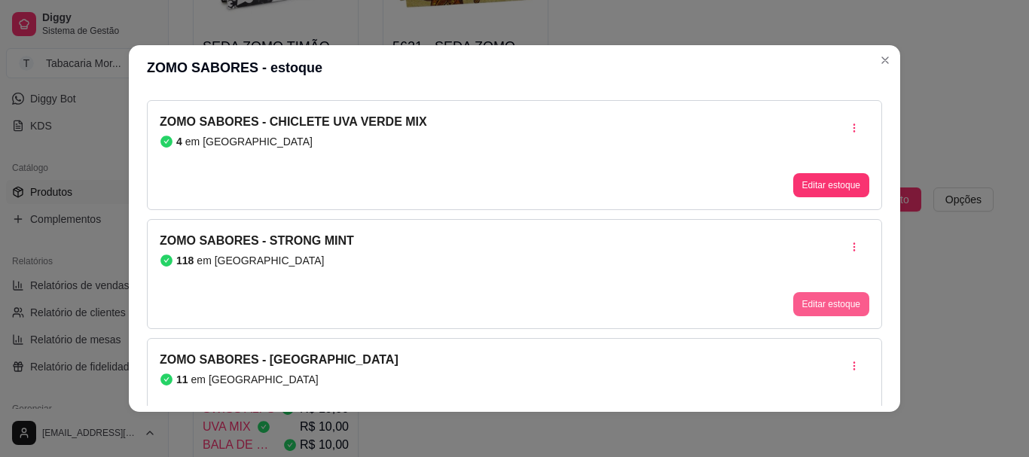
click at [797, 301] on button "Editar estoque" at bounding box center [831, 304] width 76 height 24
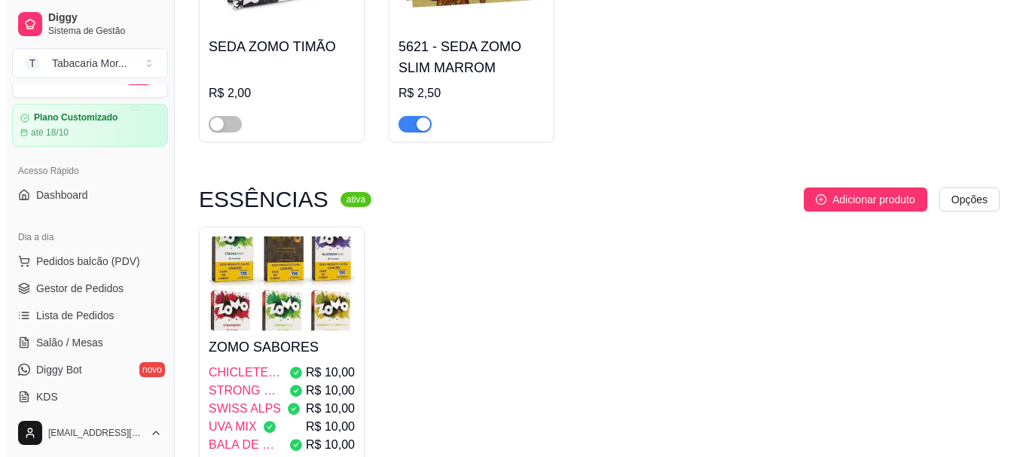
scroll to position [0, 0]
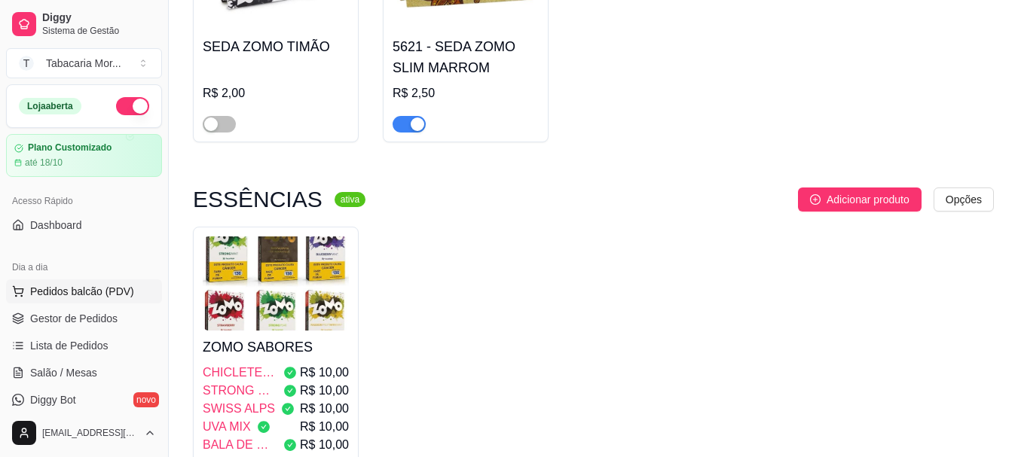
click at [103, 285] on span "Pedidos balcão (PDV)" at bounding box center [82, 291] width 104 height 15
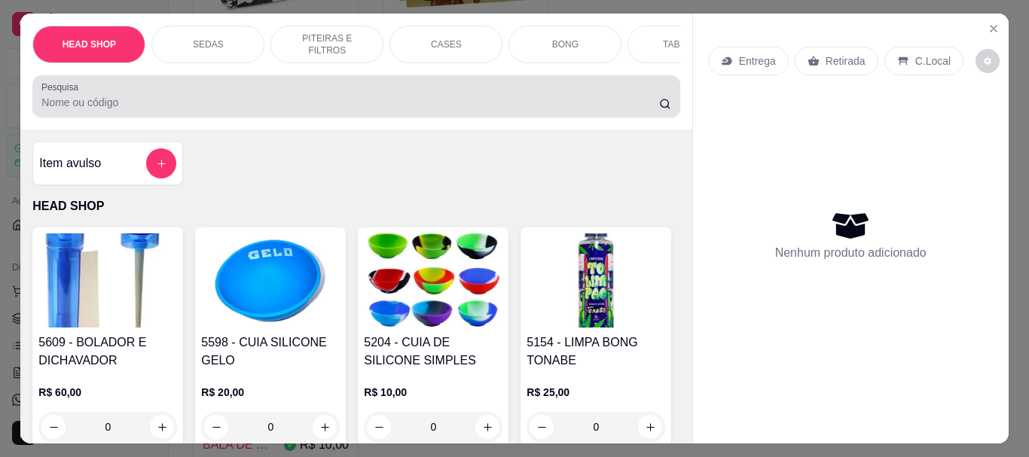
click at [78, 105] on input "Pesquisa" at bounding box center [350, 102] width 618 height 15
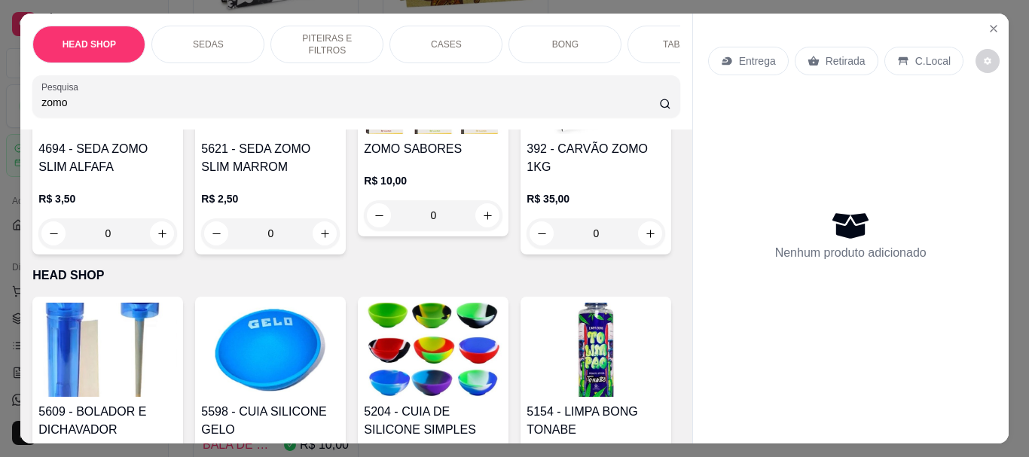
scroll to position [452, 0]
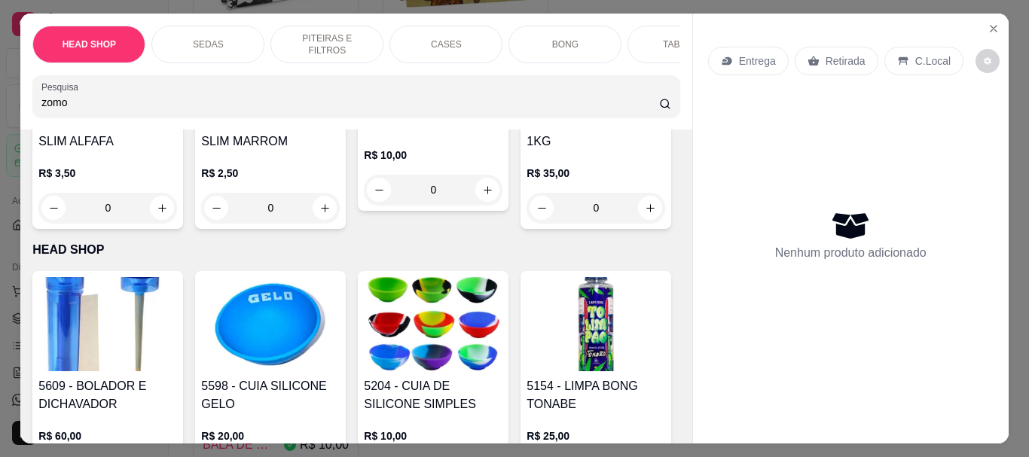
type input "zomo"
click at [364, 108] on img at bounding box center [433, 61] width 139 height 94
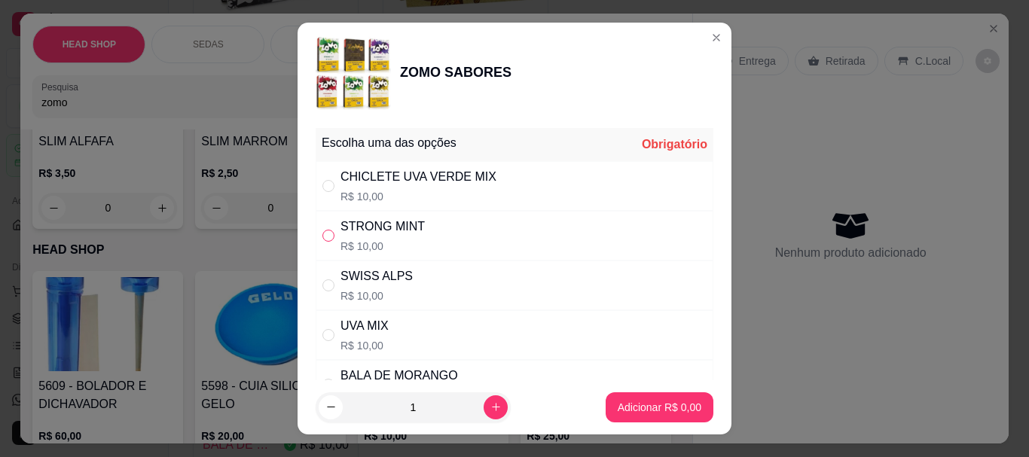
click at [325, 232] on input "" at bounding box center [328, 236] width 12 height 12
radio input "true"
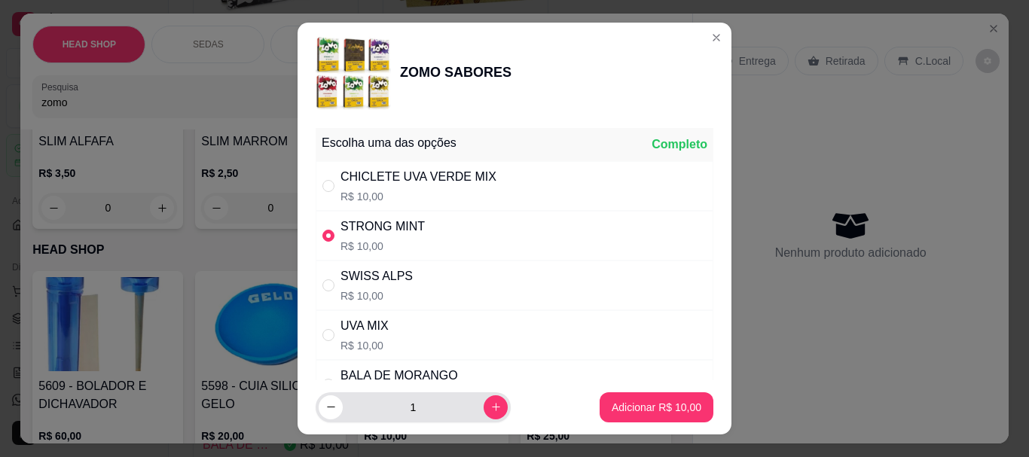
click at [444, 417] on input "1" at bounding box center [413, 407] width 141 height 30
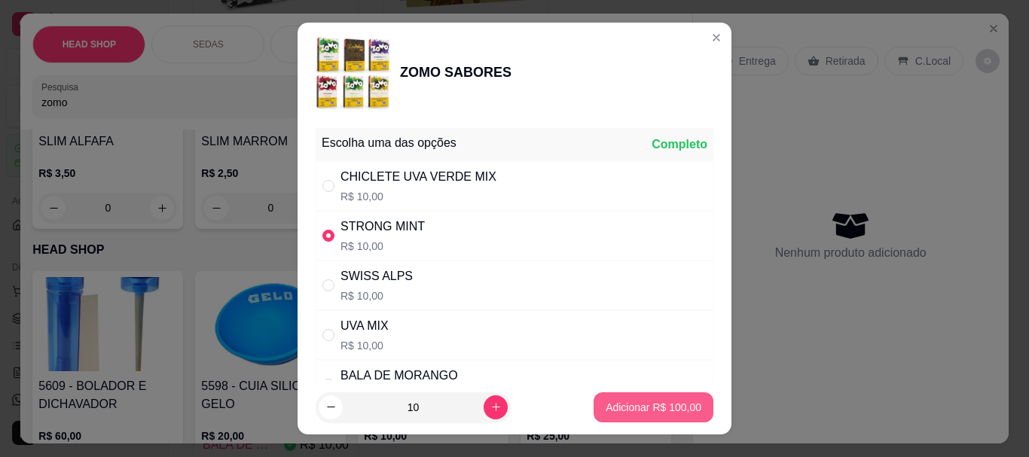
type input "10"
click at [607, 407] on p "Adicionar R$ 100,00" at bounding box center [653, 407] width 93 height 14
type input "10"
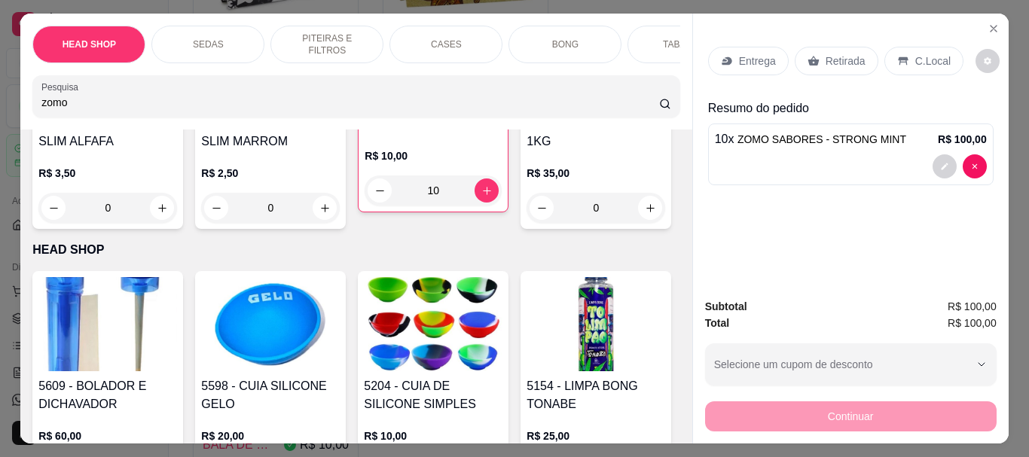
click at [832, 53] on p "Retirada" at bounding box center [846, 60] width 40 height 15
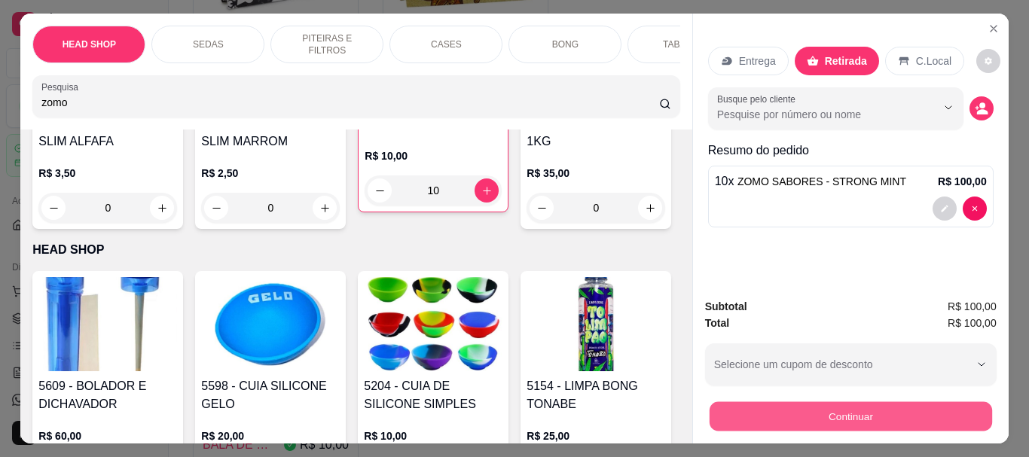
click at [818, 401] on button "Continuar" at bounding box center [850, 415] width 282 height 29
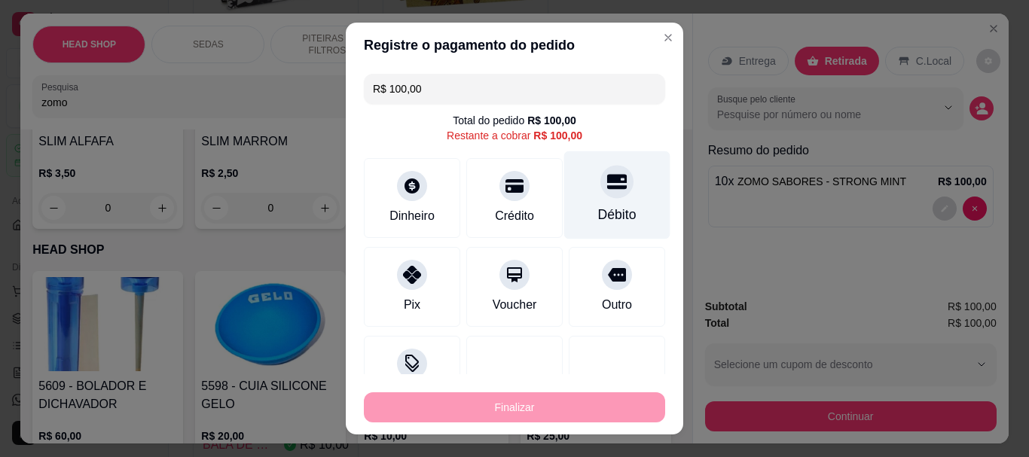
click at [600, 189] on div at bounding box center [616, 182] width 33 height 33
type input "R$ 0,00"
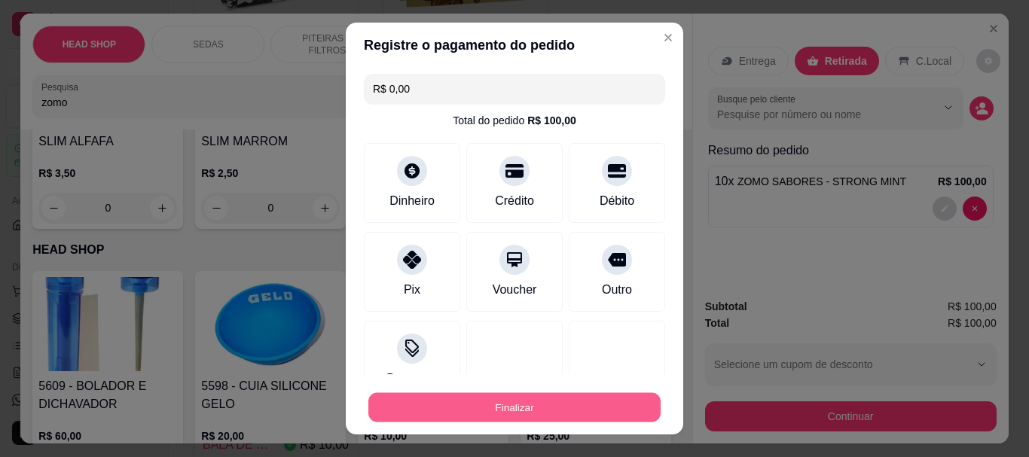
click at [557, 411] on button "Finalizar" at bounding box center [514, 406] width 292 height 29
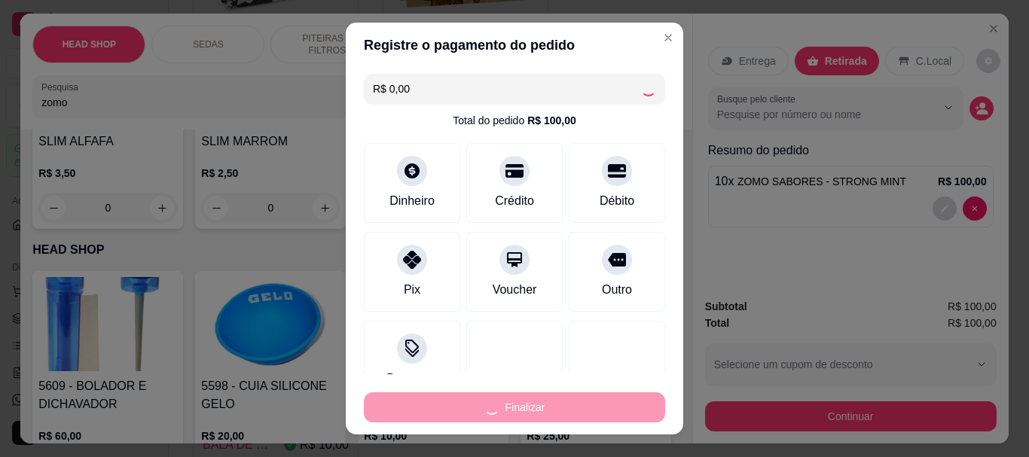
type input "0"
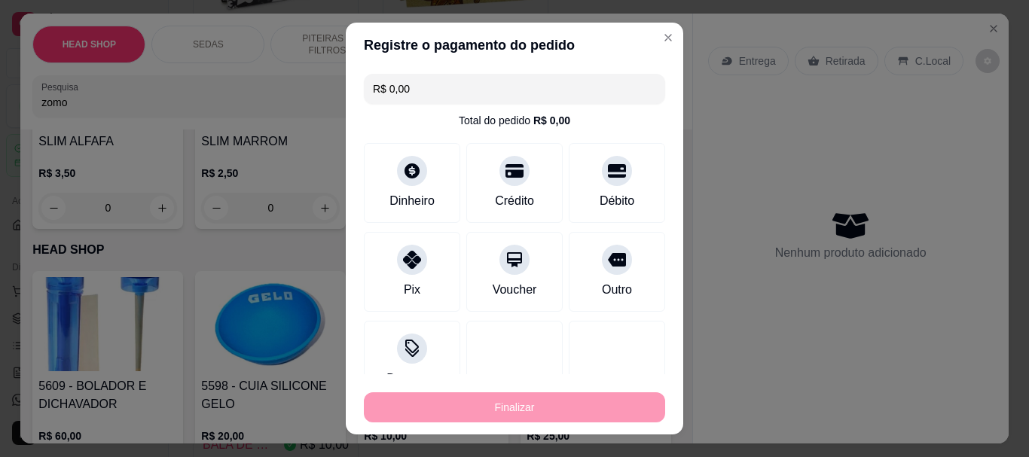
type input "-R$ 100,00"
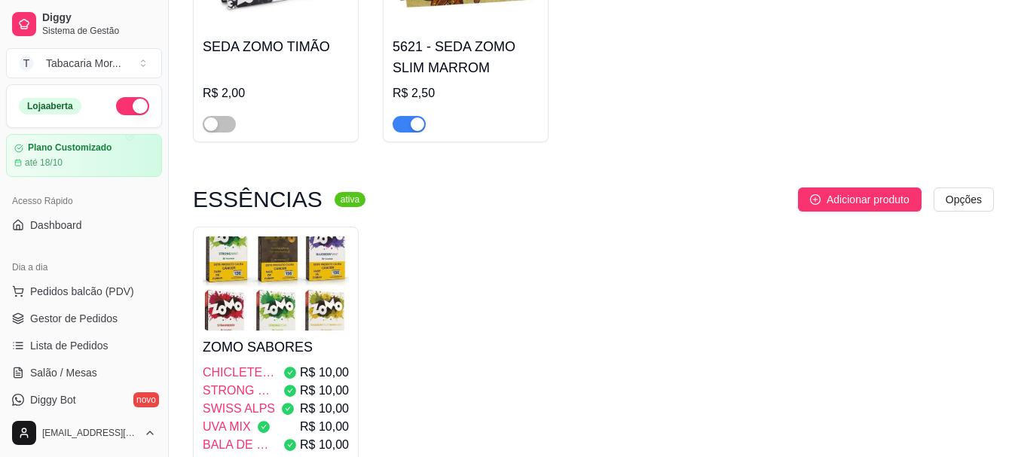
click at [246, 298] on img at bounding box center [276, 284] width 146 height 94
click at [72, 291] on span "Pedidos balcão (PDV)" at bounding box center [82, 291] width 104 height 15
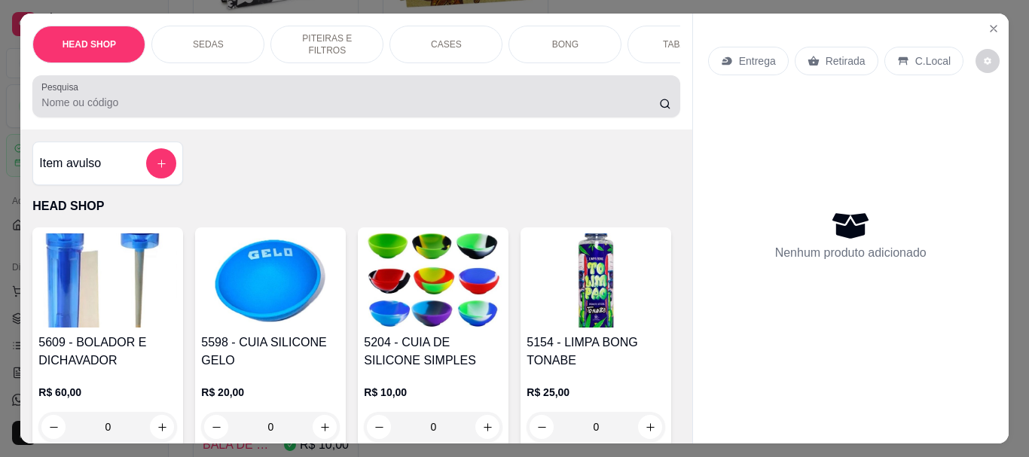
click at [133, 85] on div "Pesquisa" at bounding box center [355, 96] width 647 height 42
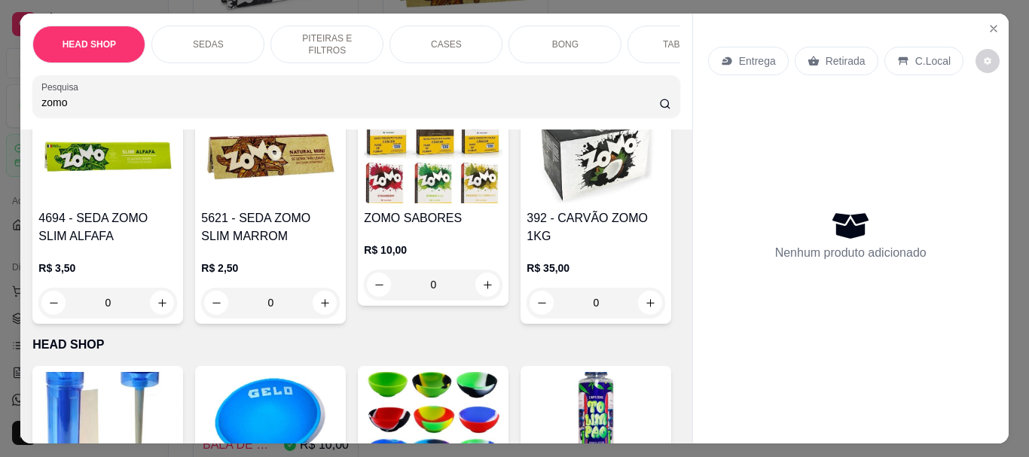
scroll to position [452, 0]
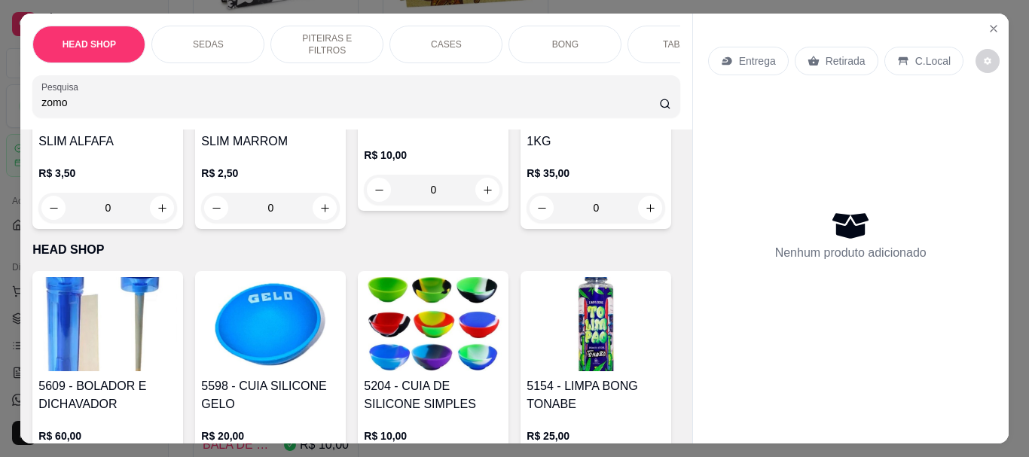
type input "zomo"
click at [364, 108] on img at bounding box center [433, 61] width 139 height 94
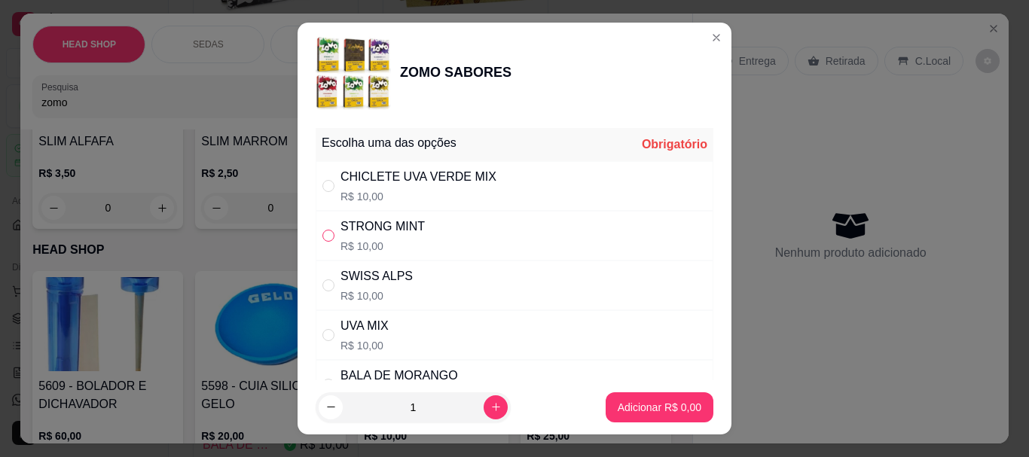
click at [324, 239] on input "" at bounding box center [328, 236] width 12 height 12
radio input "true"
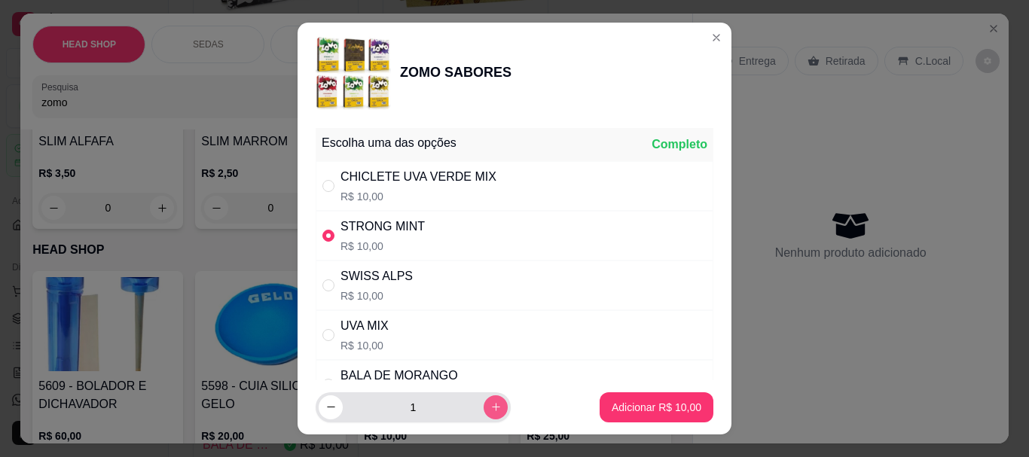
click at [490, 410] on icon "increase-product-quantity" at bounding box center [495, 406] width 11 height 11
type input "2"
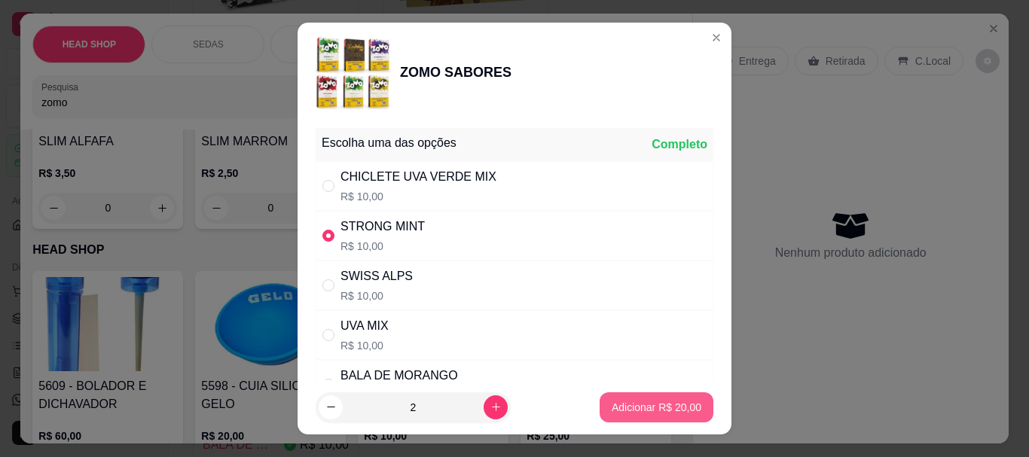
click at [612, 403] on p "Adicionar R$ 20,00" at bounding box center [657, 407] width 90 height 15
type input "2"
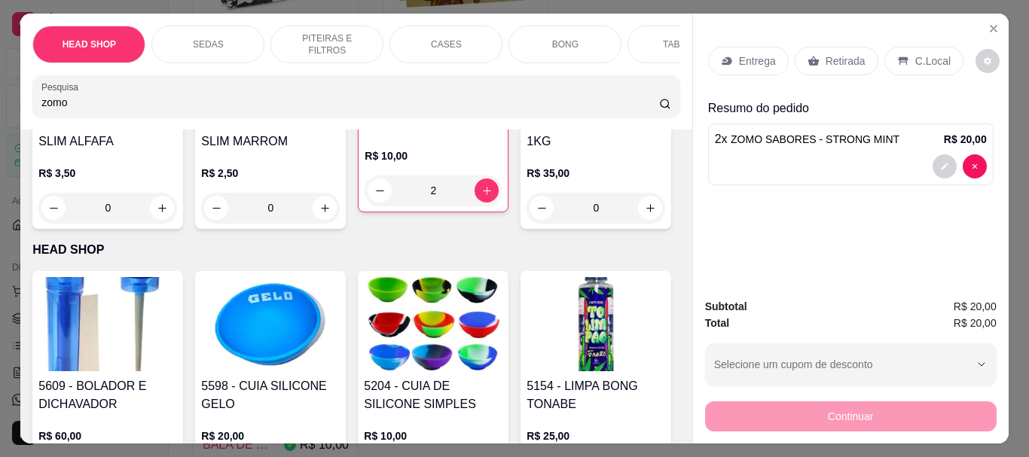
click at [814, 51] on div "Retirada" at bounding box center [837, 61] width 84 height 29
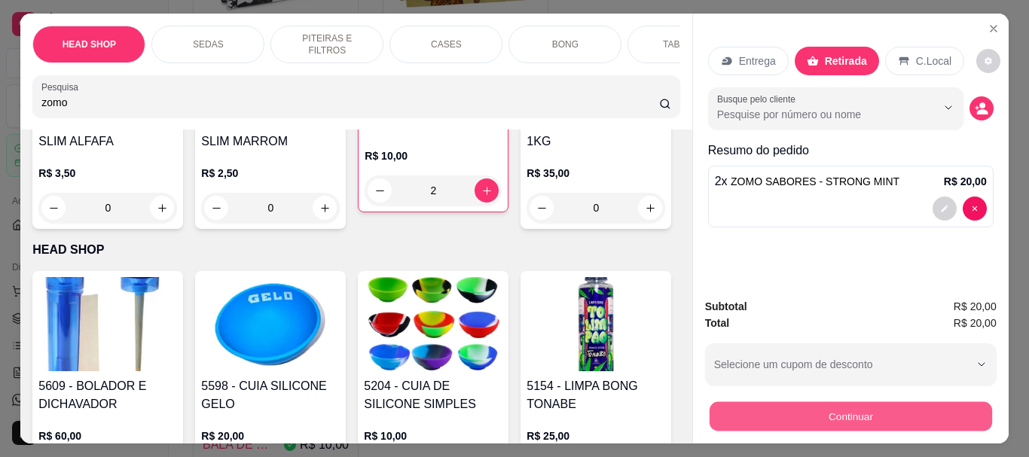
click at [749, 401] on button "Continuar" at bounding box center [850, 415] width 282 height 29
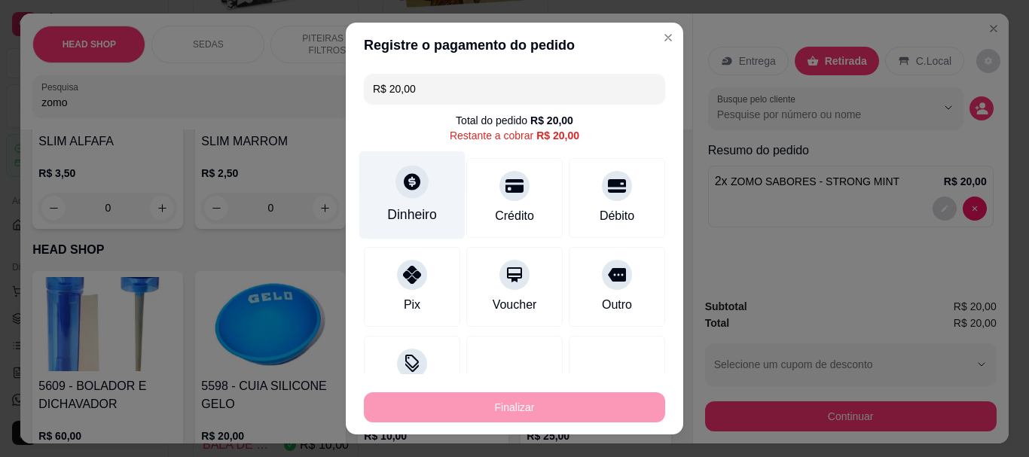
click at [401, 199] on div "Dinheiro" at bounding box center [412, 195] width 106 height 88
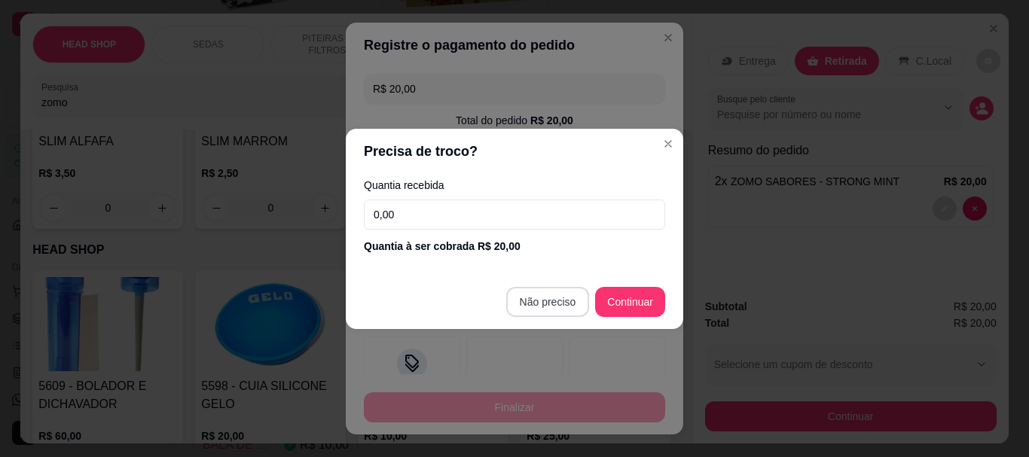
type input "R$ 0,00"
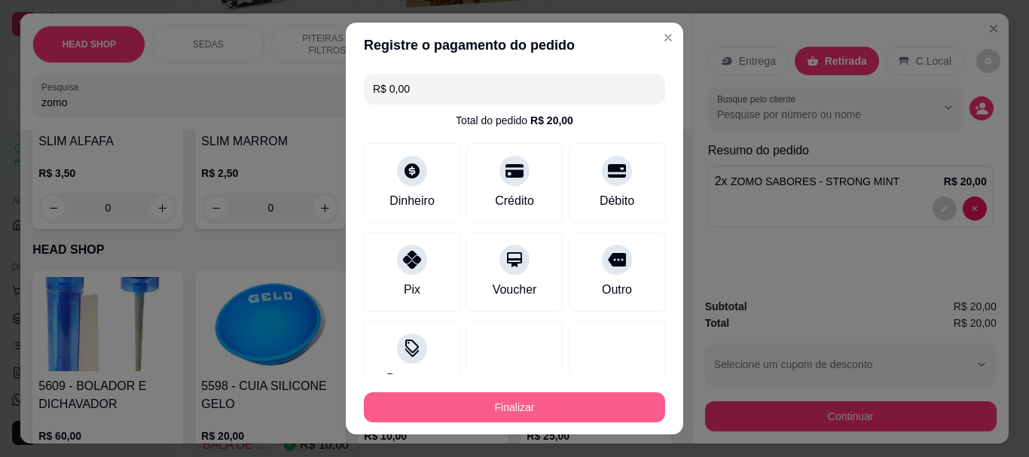
click at [546, 404] on button "Finalizar" at bounding box center [514, 407] width 301 height 30
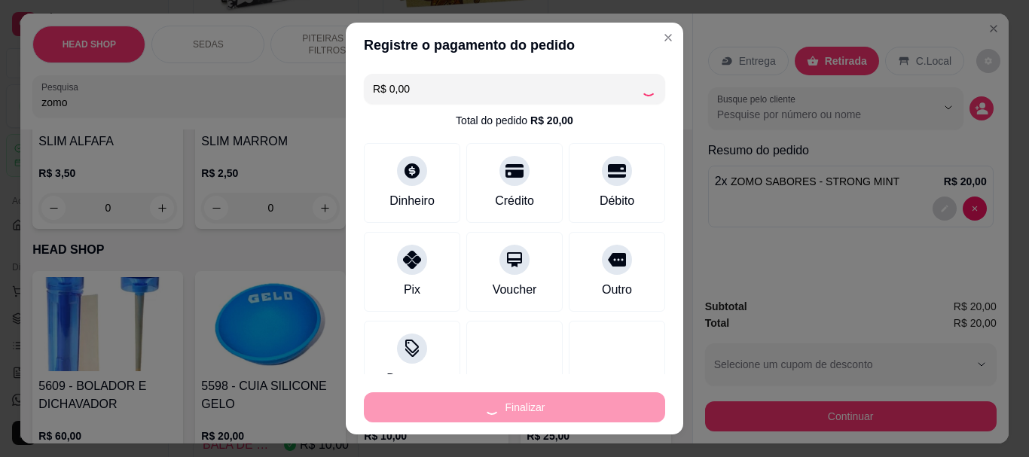
type input "0"
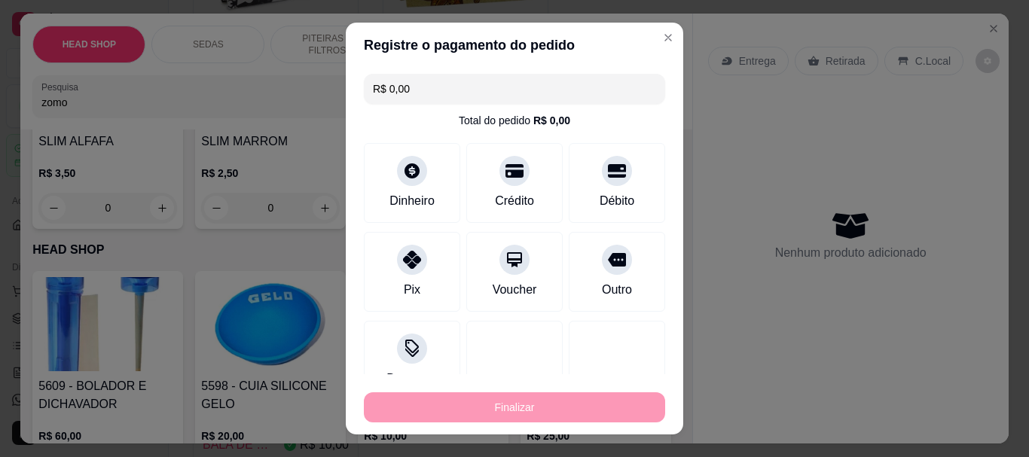
type input "-R$ 20,00"
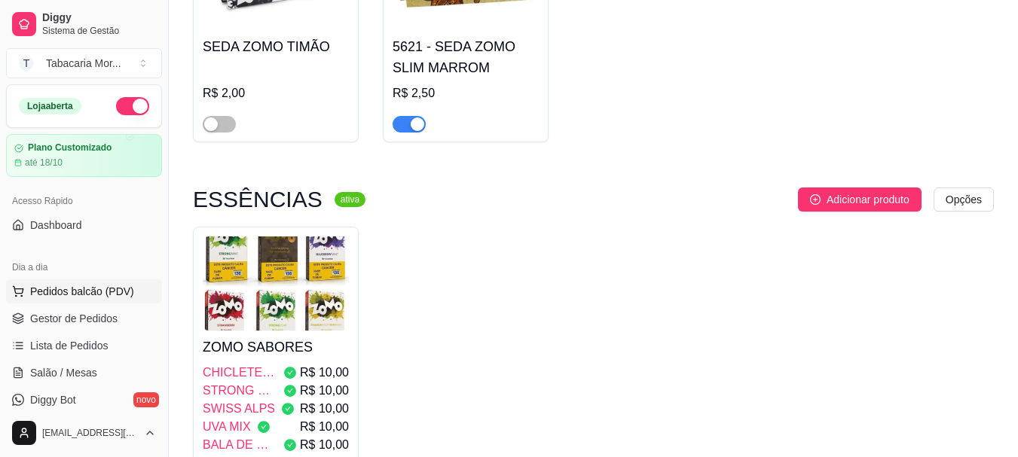
click at [91, 295] on span "Pedidos balcão (PDV)" at bounding box center [82, 291] width 104 height 15
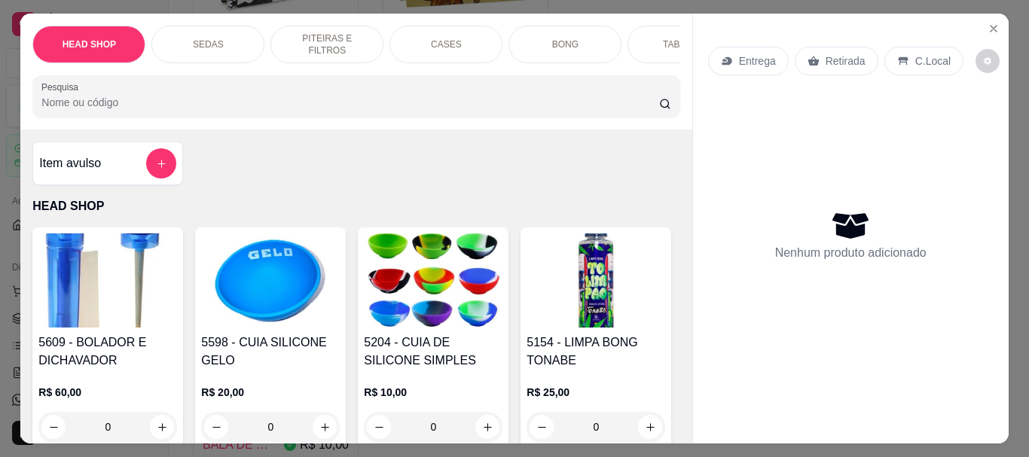
click at [73, 110] on input "Pesquisa" at bounding box center [350, 102] width 618 height 15
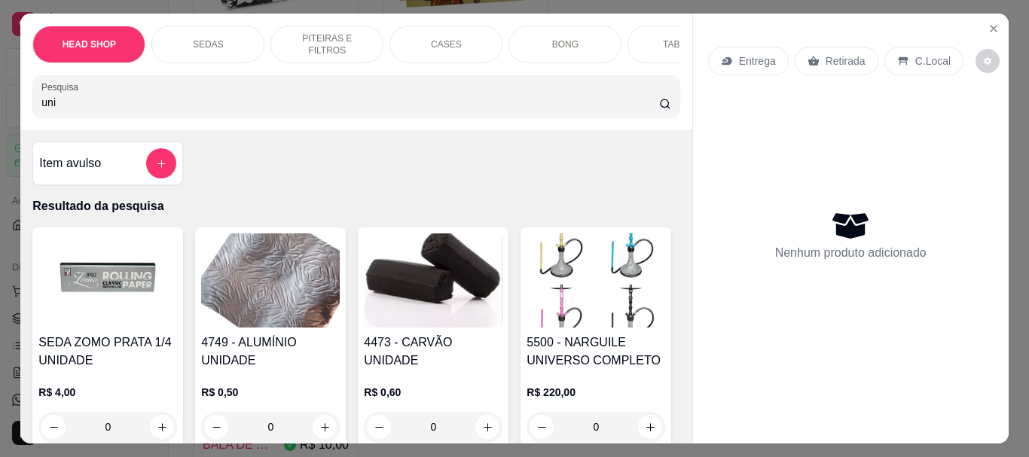
type input "uni"
click at [271, 328] on img at bounding box center [270, 281] width 139 height 94
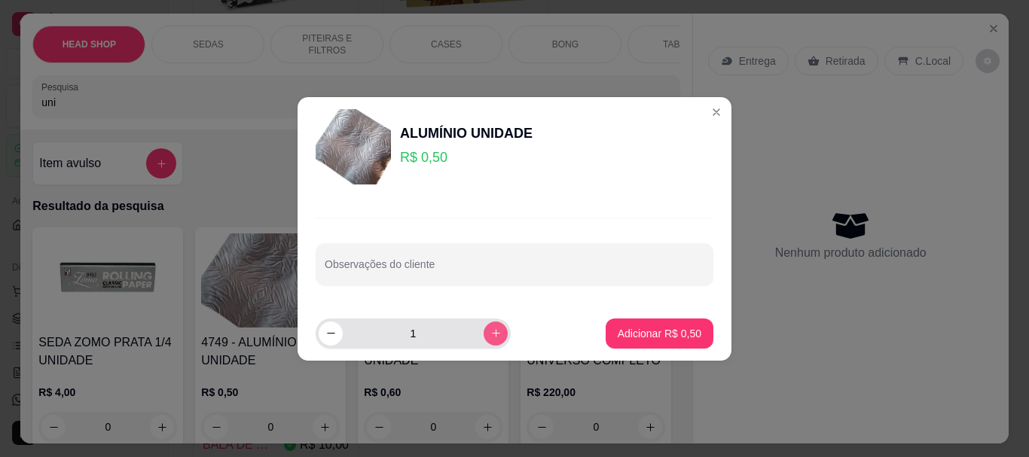
click at [490, 338] on icon "increase-product-quantity" at bounding box center [495, 333] width 11 height 11
type input "2"
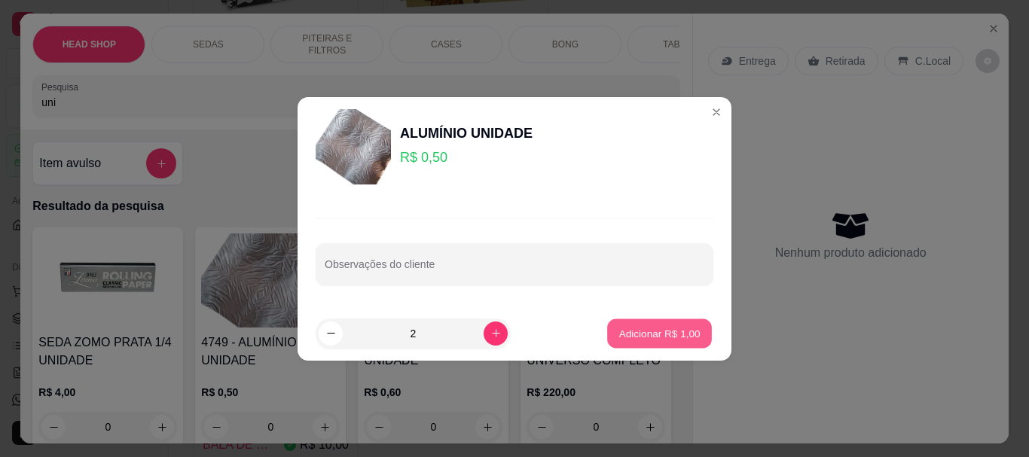
click at [644, 334] on p "Adicionar R$ 1,00" at bounding box center [658, 333] width 81 height 14
type input "2"
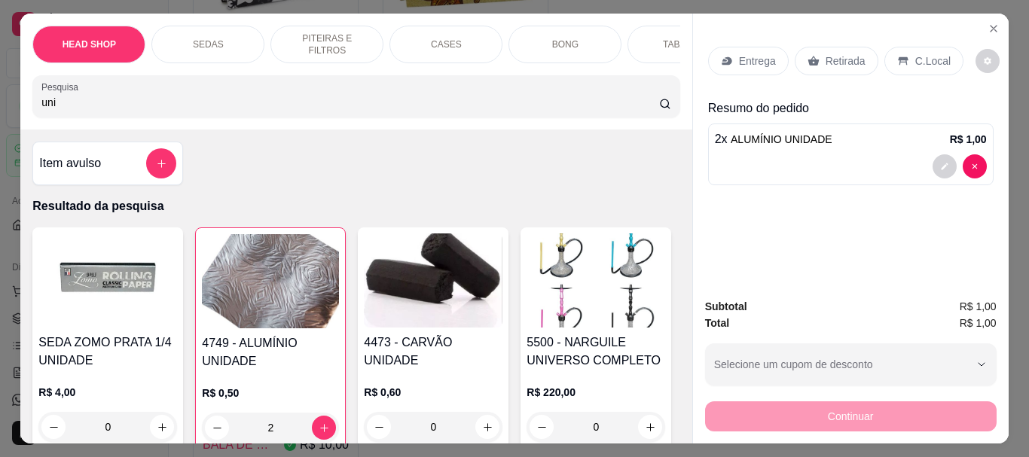
click at [417, 318] on img at bounding box center [433, 281] width 139 height 94
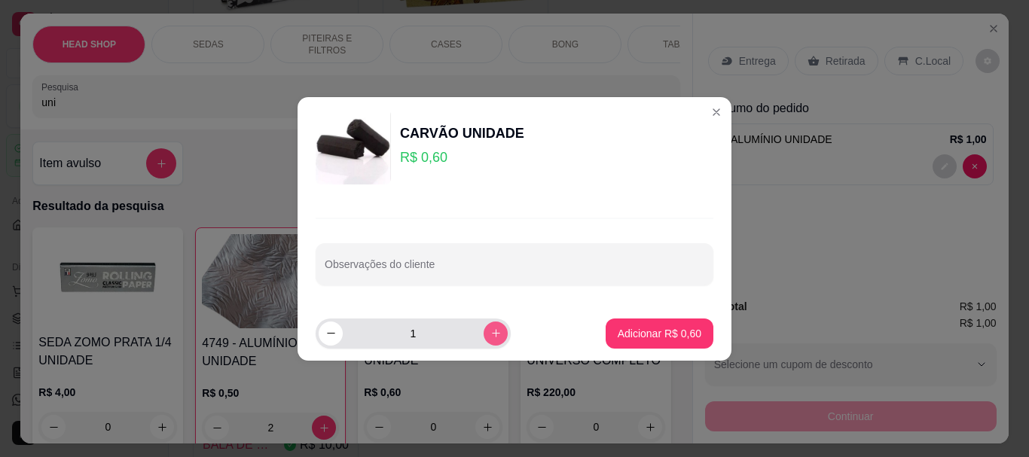
click at [490, 337] on icon "increase-product-quantity" at bounding box center [495, 333] width 11 height 11
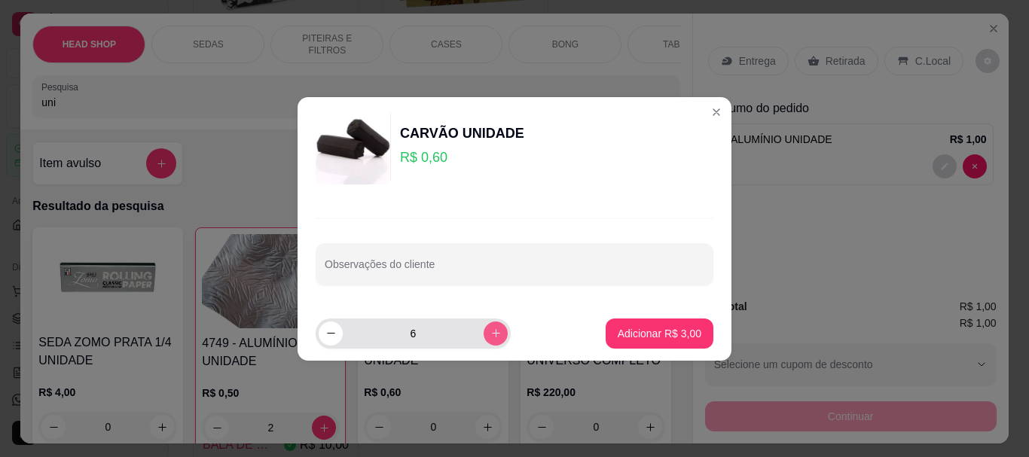
click at [490, 337] on icon "increase-product-quantity" at bounding box center [495, 333] width 11 height 11
type input "10"
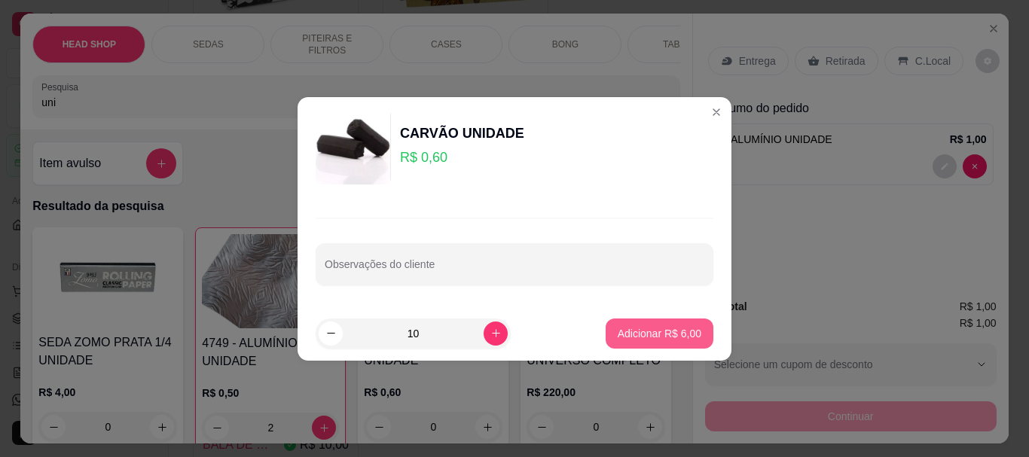
click at [668, 337] on p "Adicionar R$ 6,00" at bounding box center [660, 333] width 84 height 15
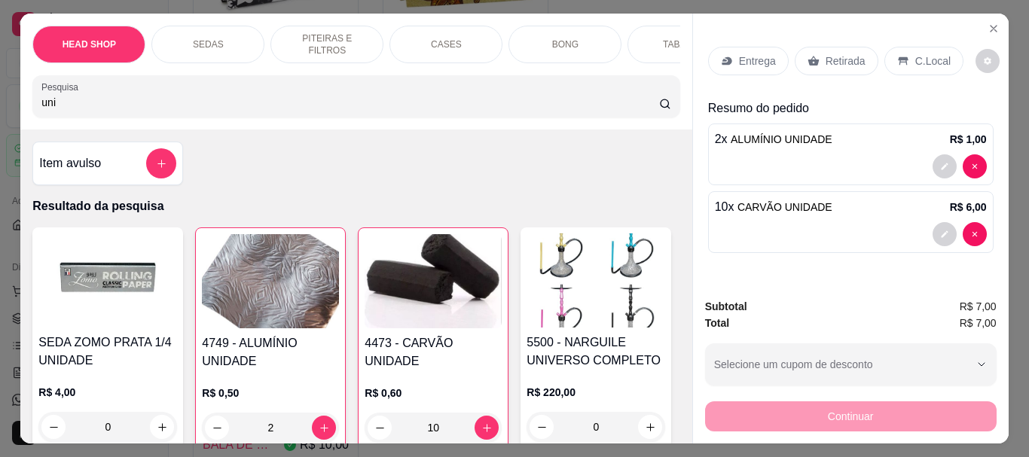
type input "10"
click at [830, 47] on div "Retirada" at bounding box center [837, 61] width 84 height 29
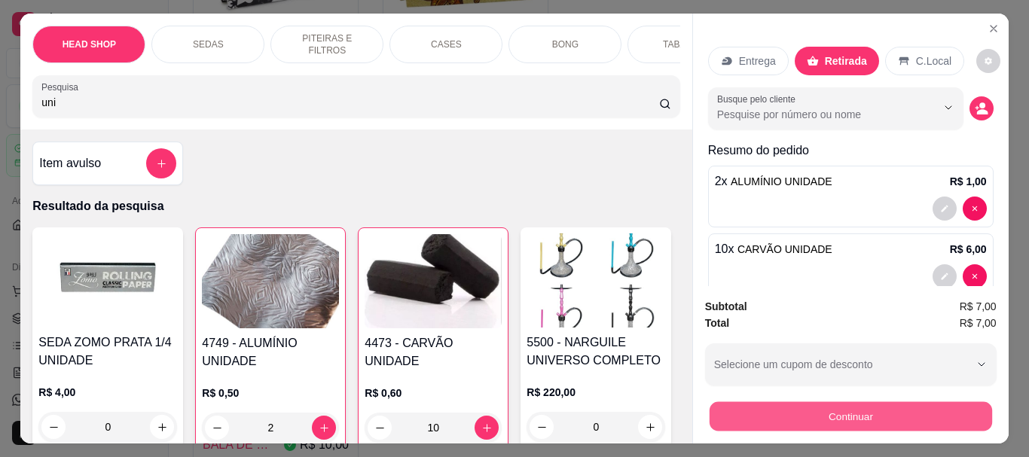
click at [802, 417] on button "Continuar" at bounding box center [850, 415] width 282 height 29
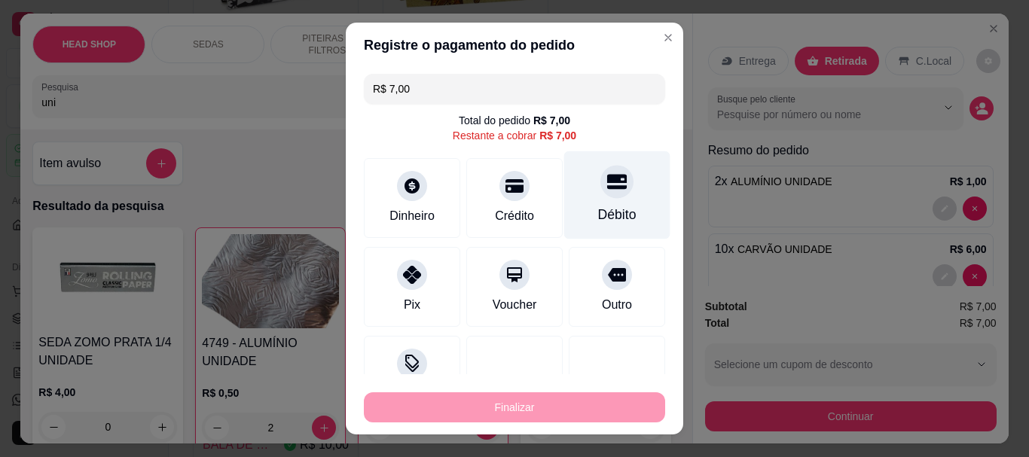
click at [575, 194] on div "Débito" at bounding box center [617, 195] width 106 height 88
type input "R$ 0,00"
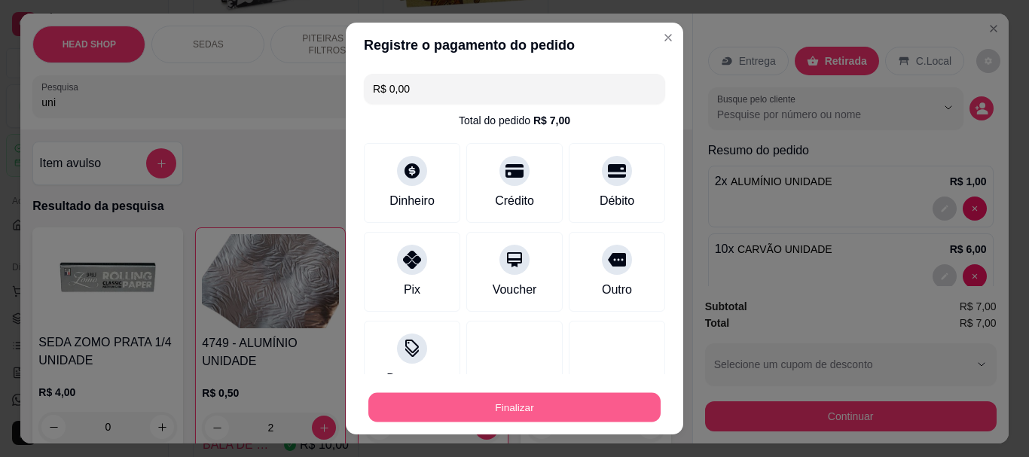
click at [621, 405] on button "Finalizar" at bounding box center [514, 406] width 292 height 29
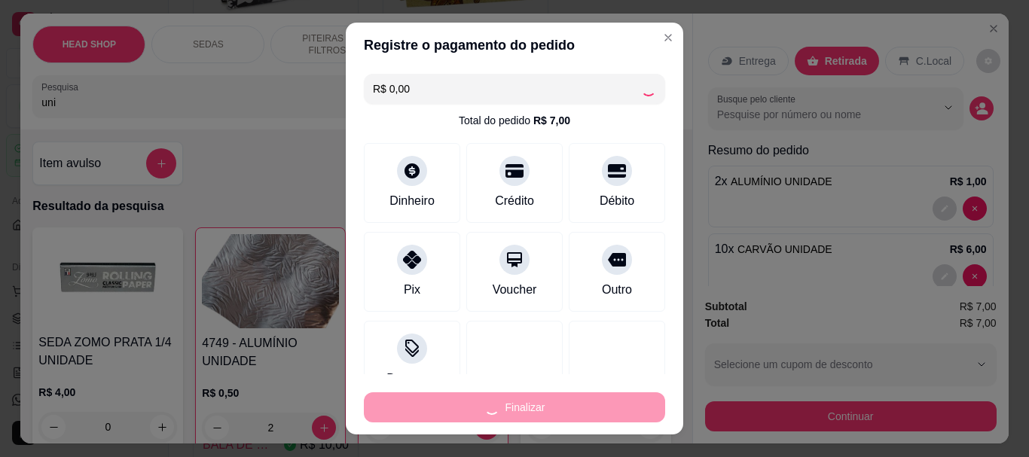
type input "0"
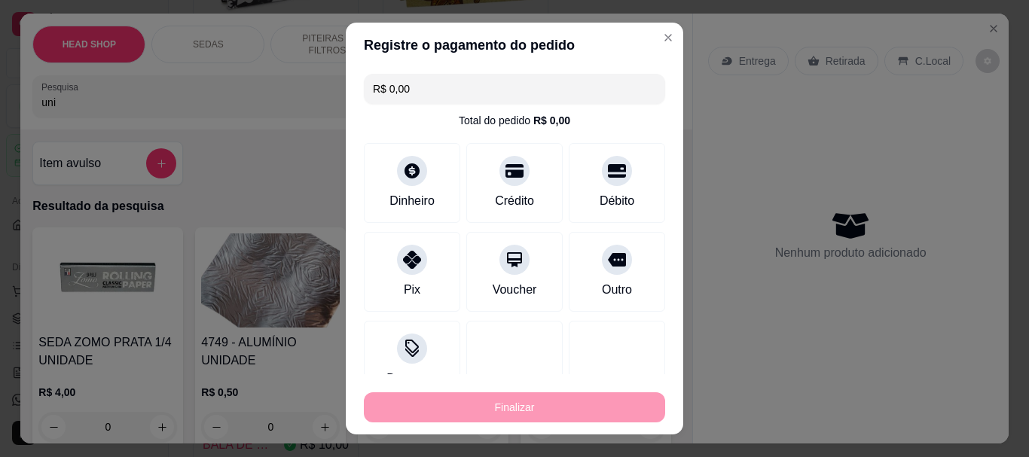
type input "-R$ 7,00"
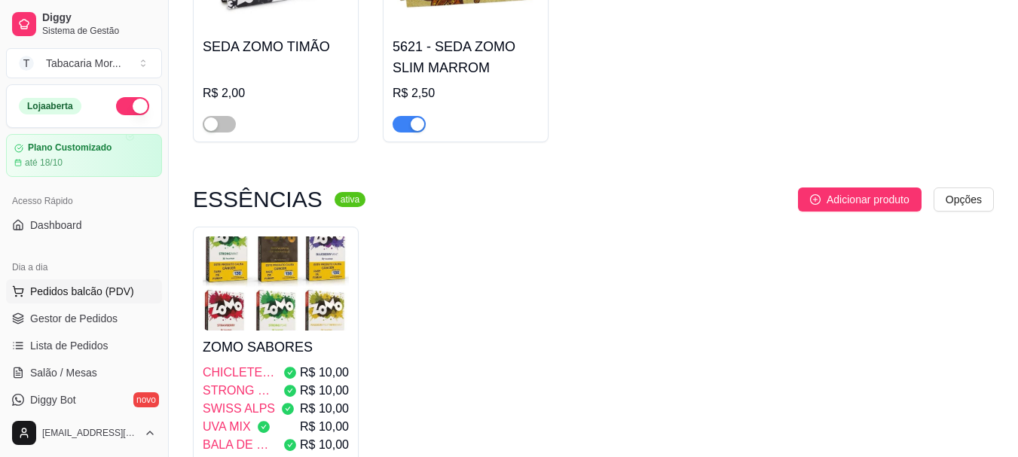
click at [101, 283] on button "Pedidos balcão (PDV)" at bounding box center [84, 291] width 156 height 24
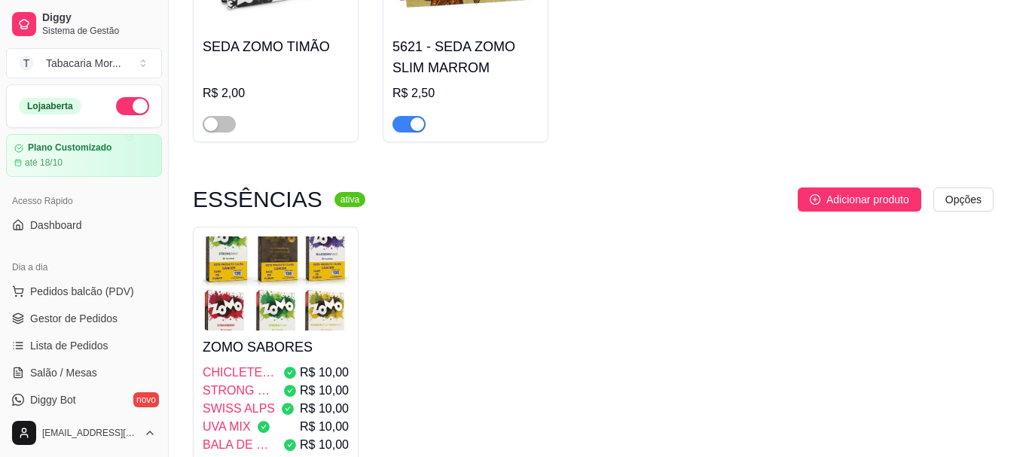
click at [172, 108] on input "Pesquisa" at bounding box center [350, 102] width 618 height 15
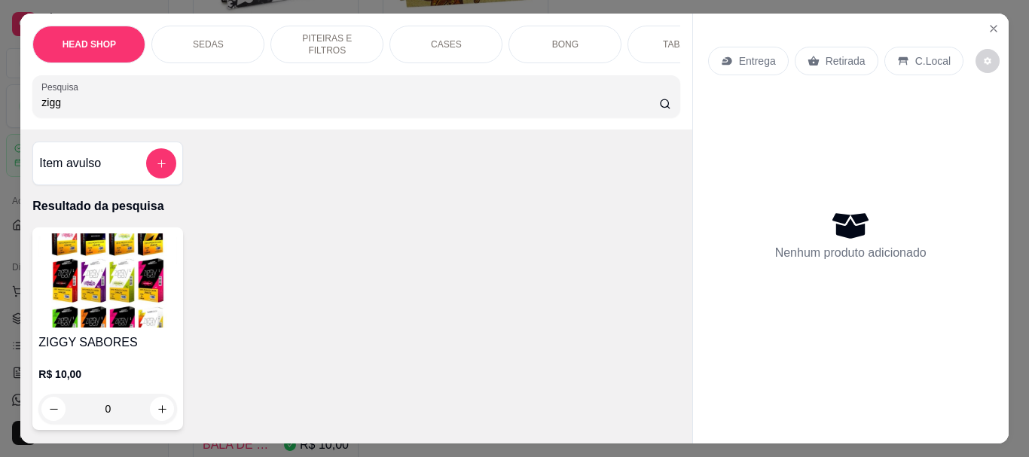
type input "zigg"
click at [101, 288] on img at bounding box center [107, 281] width 139 height 94
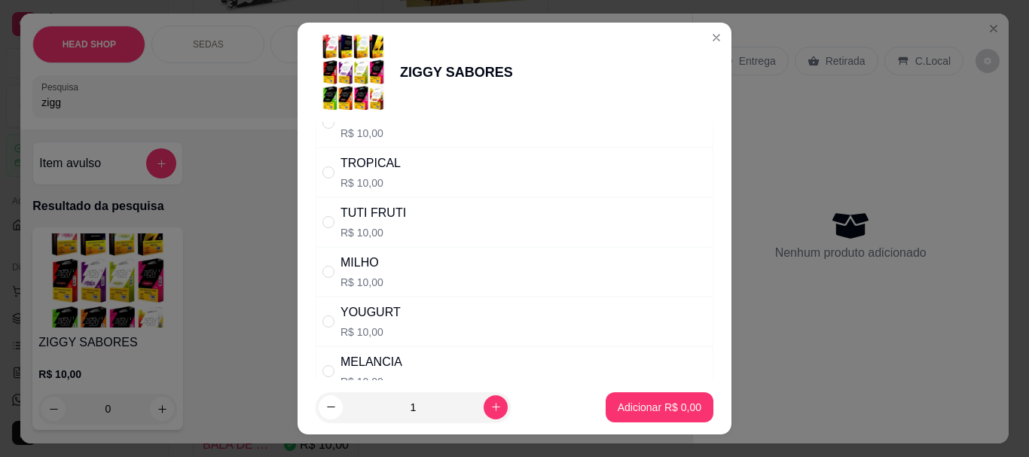
scroll to position [1130, 0]
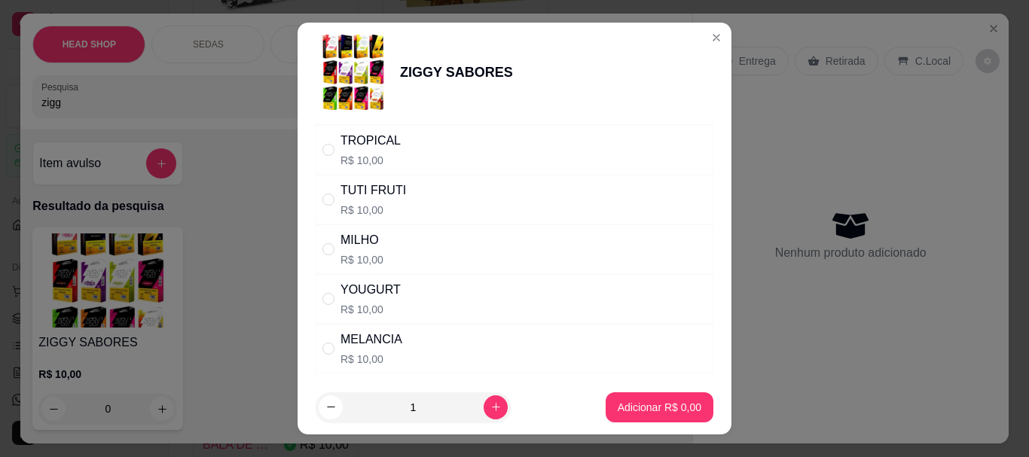
click at [355, 304] on p "R$ 10,00" at bounding box center [370, 309] width 60 height 15
radio input "true"
click at [667, 407] on p "Adicionar R$ 10,00" at bounding box center [656, 407] width 87 height 14
type input "1"
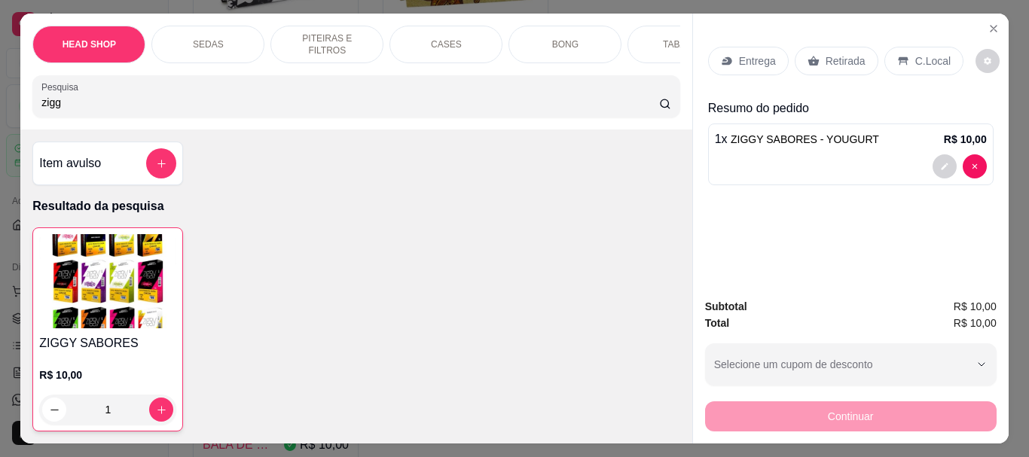
click at [815, 73] on div "Entrega Retirada C.Local" at bounding box center [850, 61] width 285 height 53
click at [817, 65] on div "Retirada" at bounding box center [837, 61] width 84 height 29
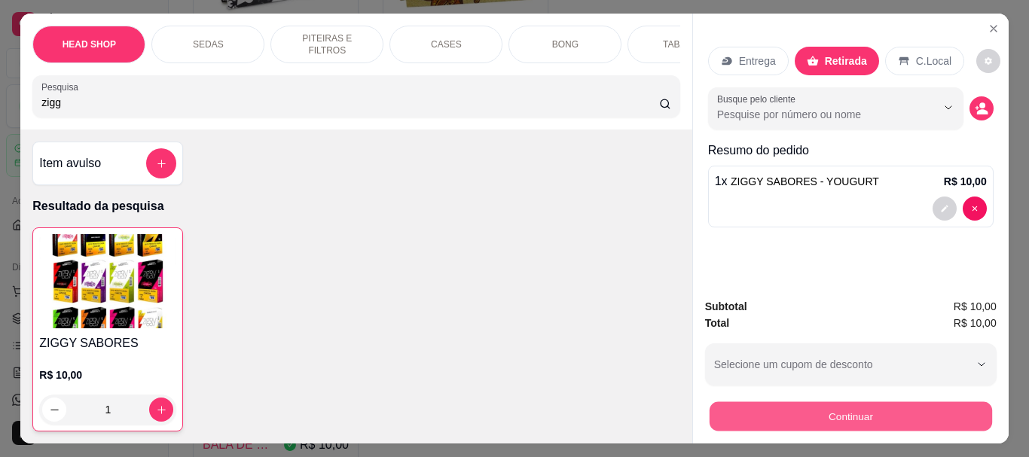
click at [799, 401] on button "Continuar" at bounding box center [850, 415] width 282 height 29
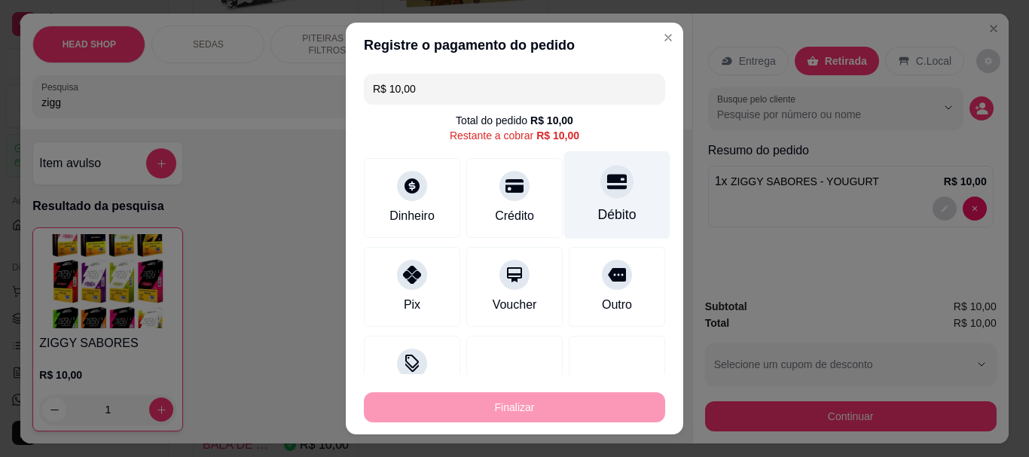
click at [573, 196] on div "Débito" at bounding box center [617, 195] width 106 height 88
type input "R$ 0,00"
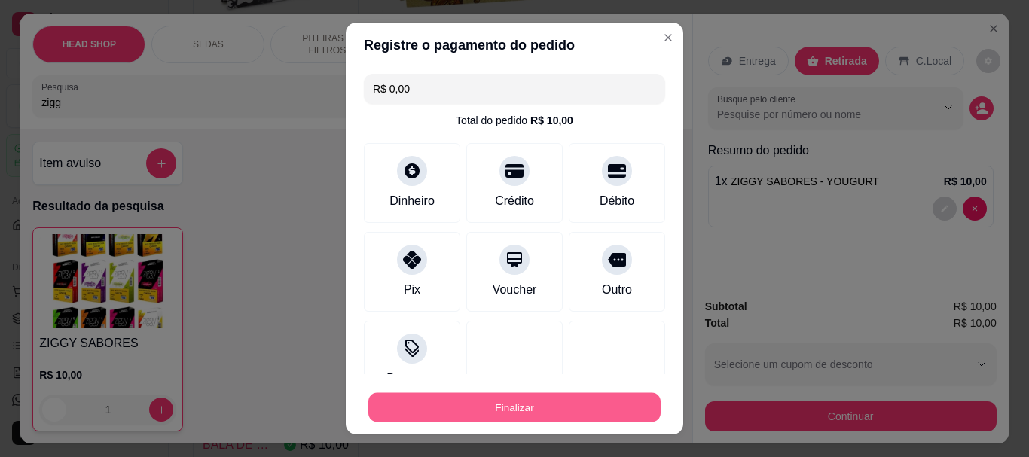
click at [600, 407] on button "Finalizar" at bounding box center [514, 406] width 292 height 29
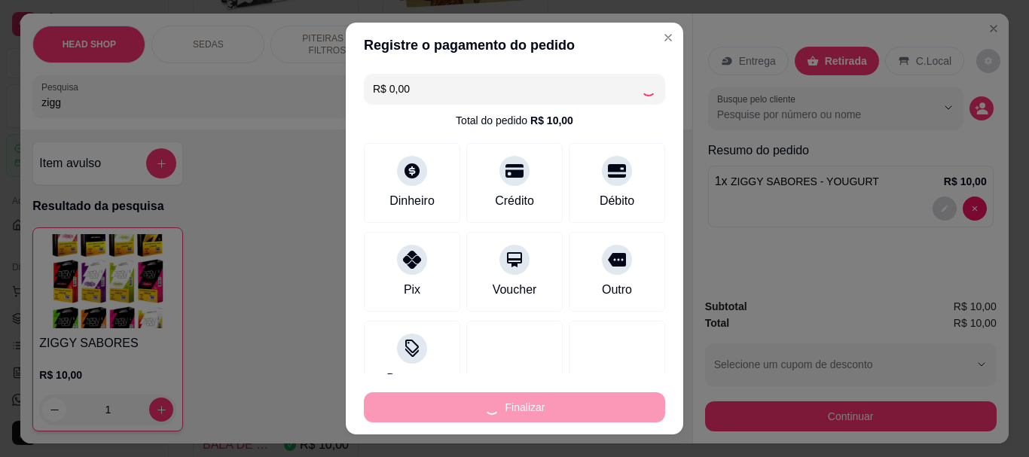
type input "0"
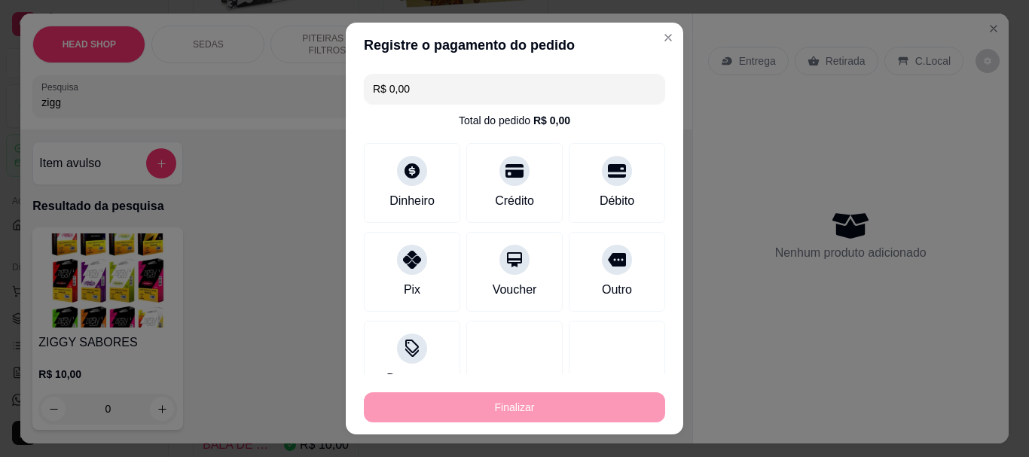
type input "-R$ 10,00"
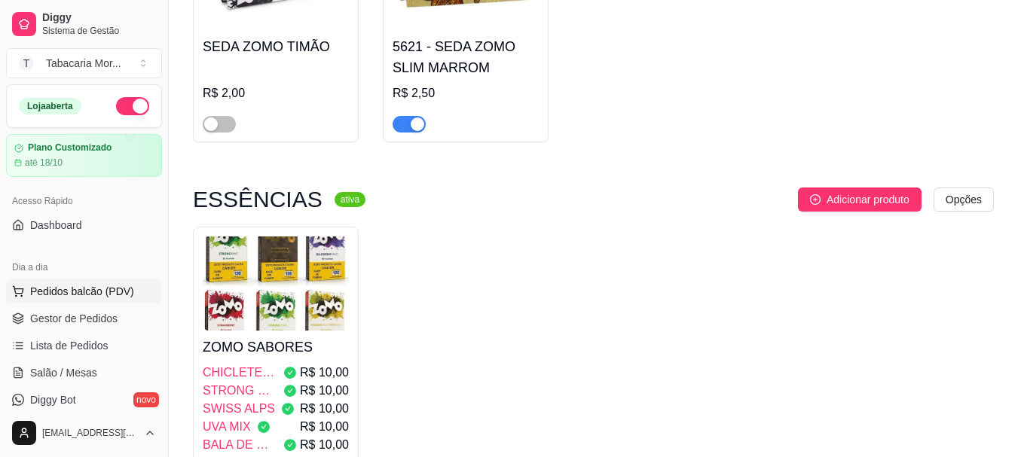
click at [103, 285] on span "Pedidos balcão (PDV)" at bounding box center [82, 291] width 104 height 15
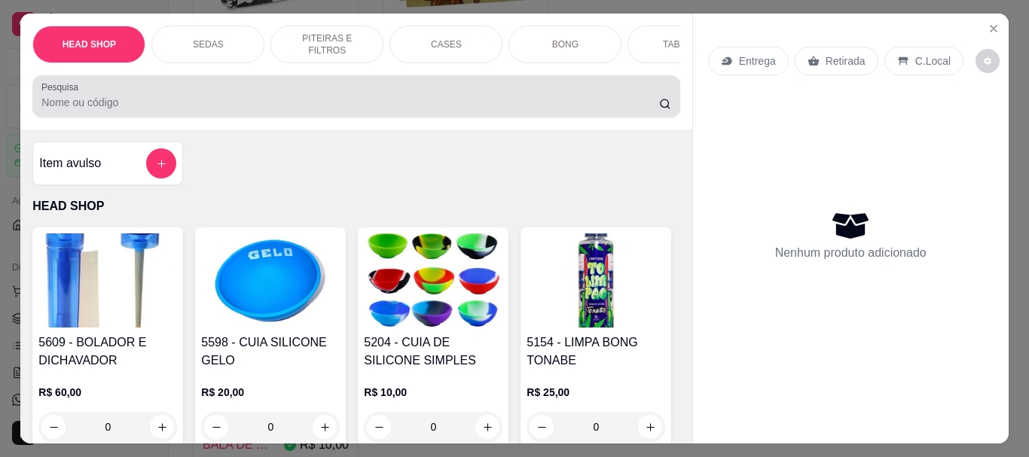
click at [105, 95] on div at bounding box center [355, 96] width 629 height 30
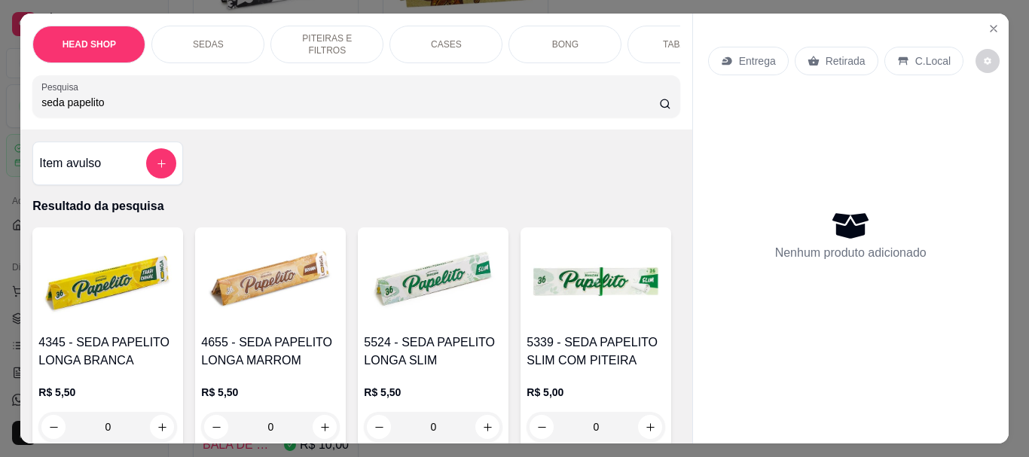
type input "seda papelito"
click at [401, 292] on img at bounding box center [433, 281] width 139 height 94
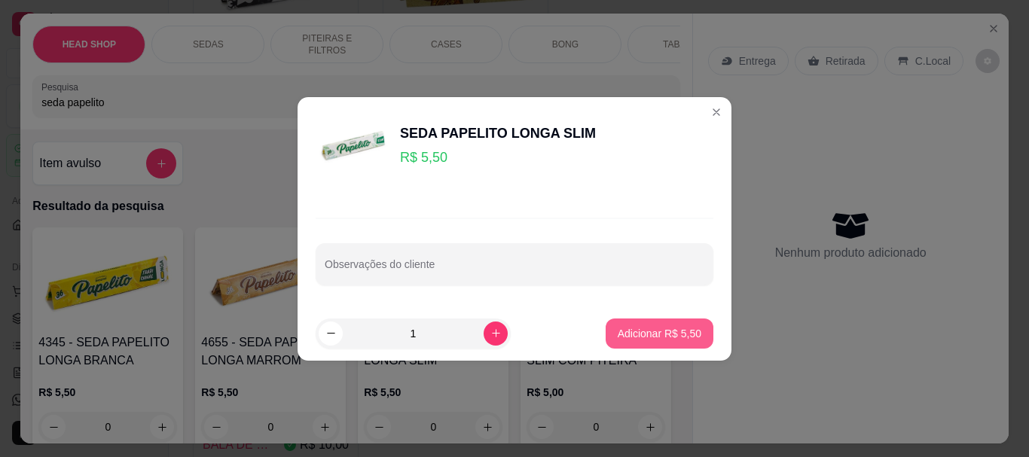
click at [646, 328] on p "Adicionar R$ 5,50" at bounding box center [660, 333] width 84 height 15
type input "1"
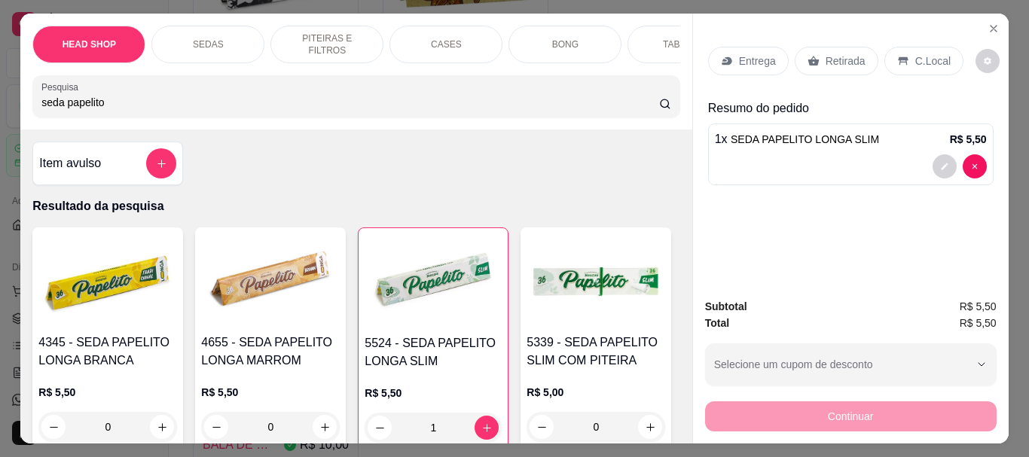
click at [847, 62] on p "Retirada" at bounding box center [846, 60] width 40 height 15
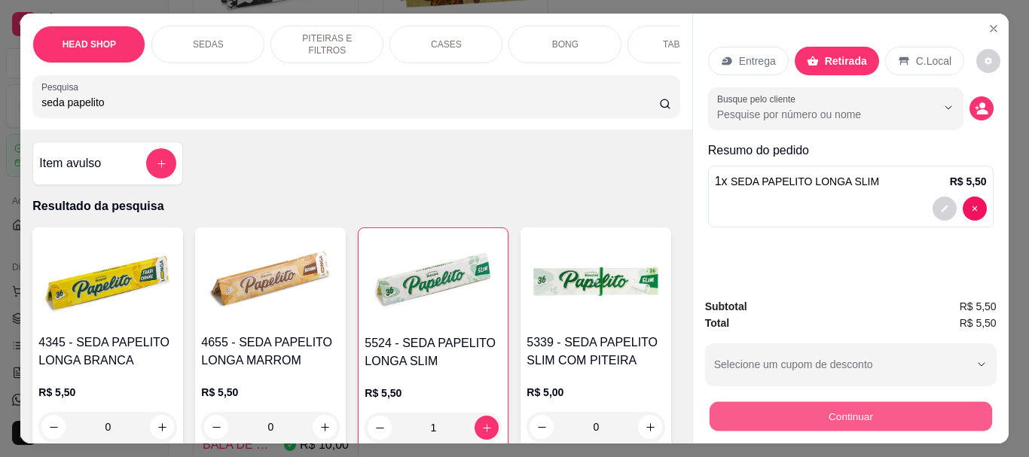
click at [789, 401] on button "Continuar" at bounding box center [850, 415] width 282 height 29
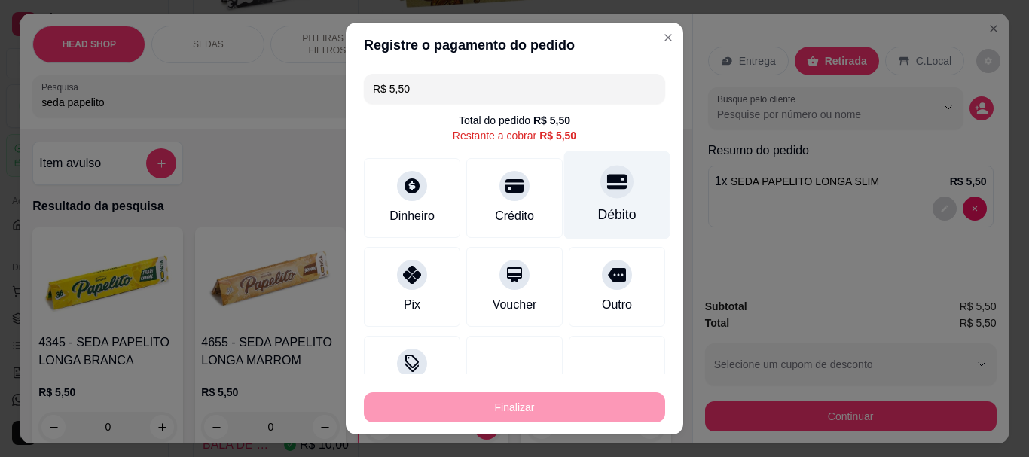
click at [591, 200] on div "Débito" at bounding box center [617, 195] width 106 height 88
type input "R$ 0,00"
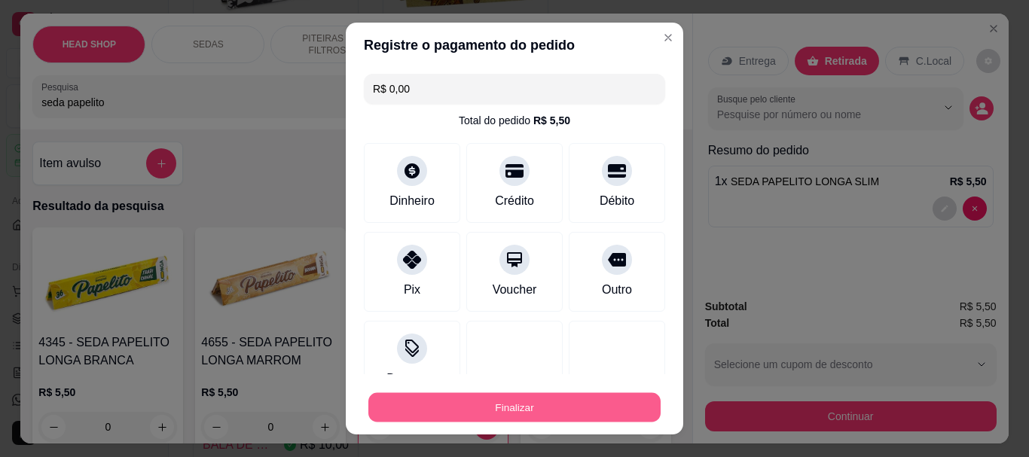
click at [571, 403] on button "Finalizar" at bounding box center [514, 406] width 292 height 29
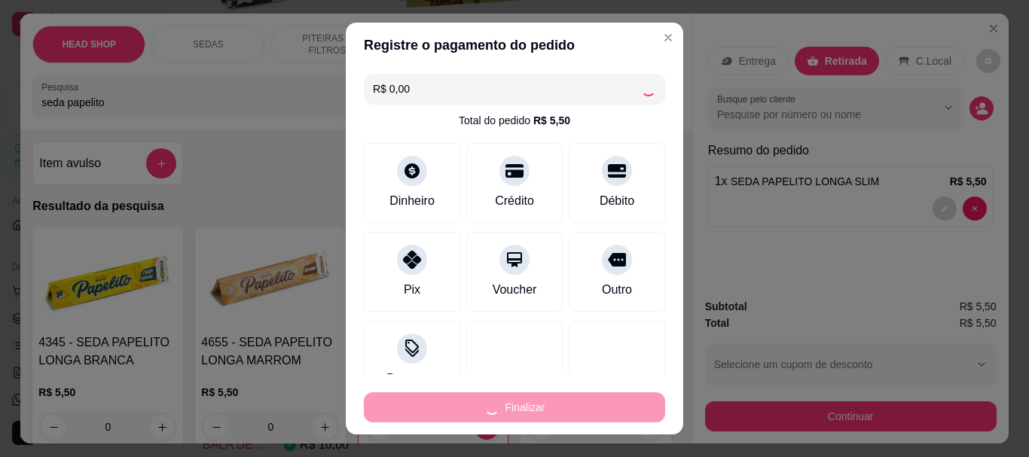
type input "0"
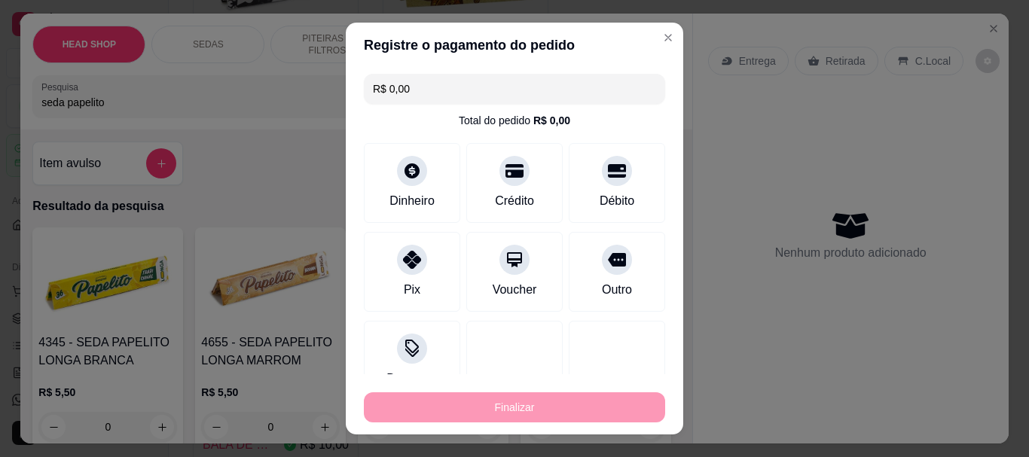
type input "-R$ 5,50"
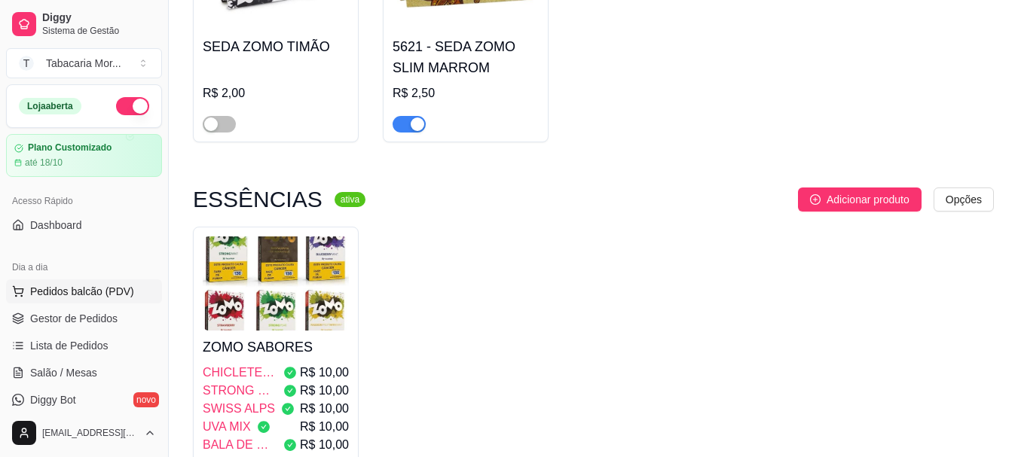
click at [111, 296] on span "Pedidos balcão (PDV)" at bounding box center [82, 291] width 104 height 15
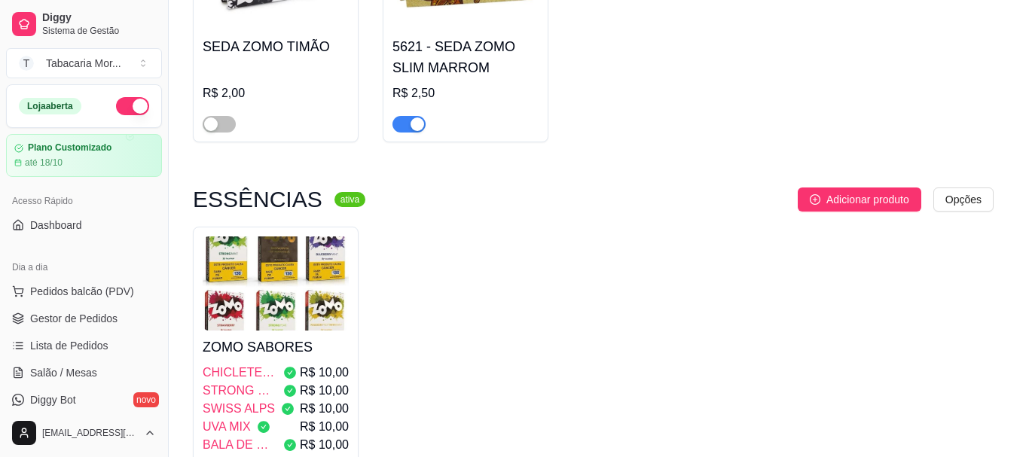
click at [149, 108] on input "Pesquisa" at bounding box center [350, 102] width 618 height 15
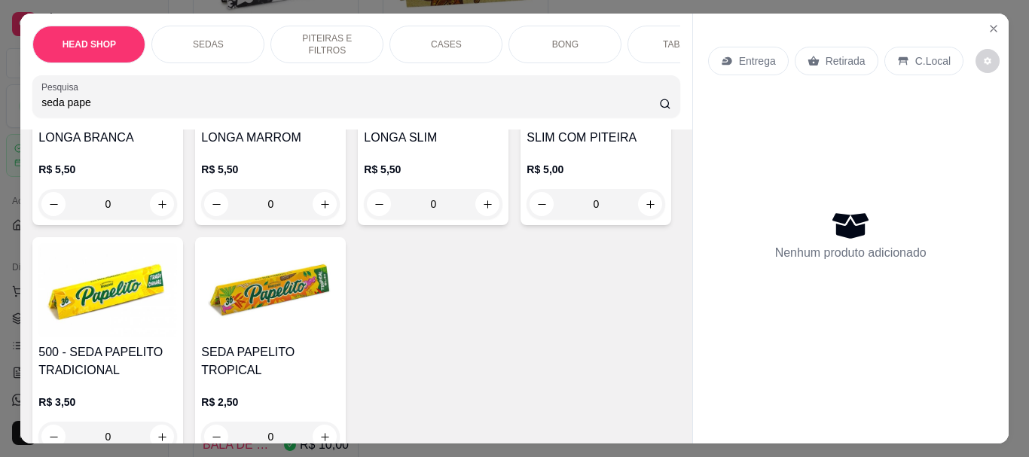
scroll to position [377, 0]
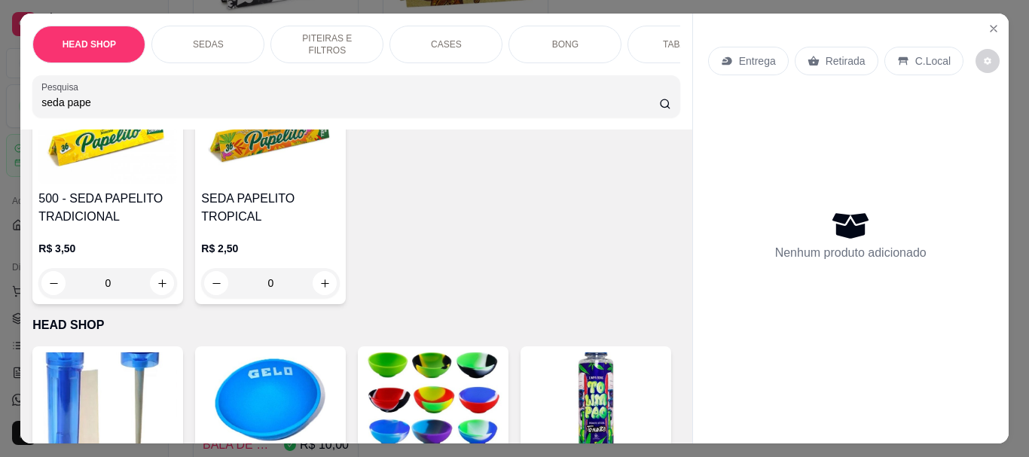
type input "seda pape"
click at [527, 66] on div "R$ 5,00 0" at bounding box center [596, 29] width 139 height 72
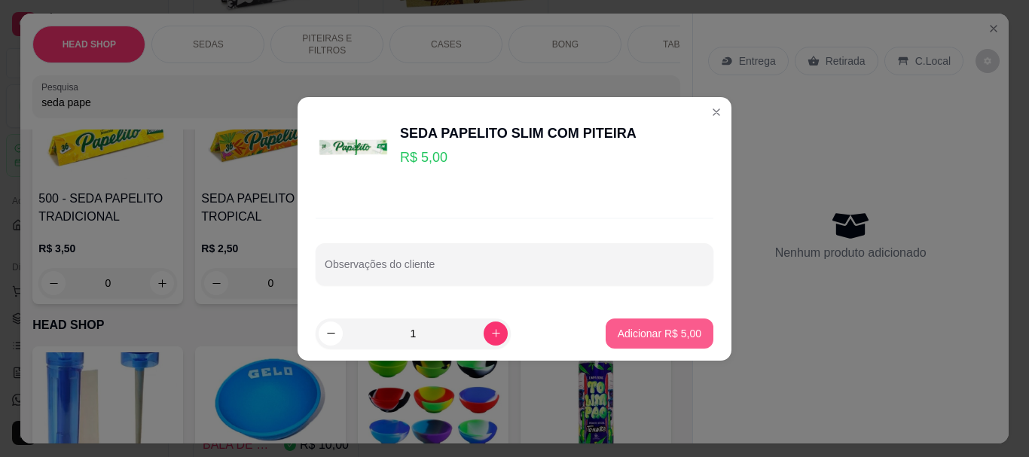
click at [673, 334] on p "Adicionar R$ 5,00" at bounding box center [660, 333] width 84 height 15
type input "1"
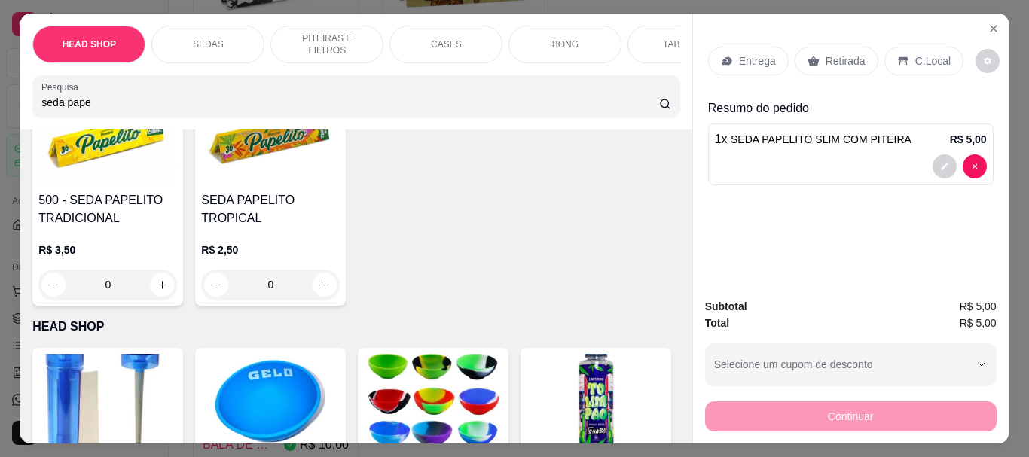
scroll to position [377, 0]
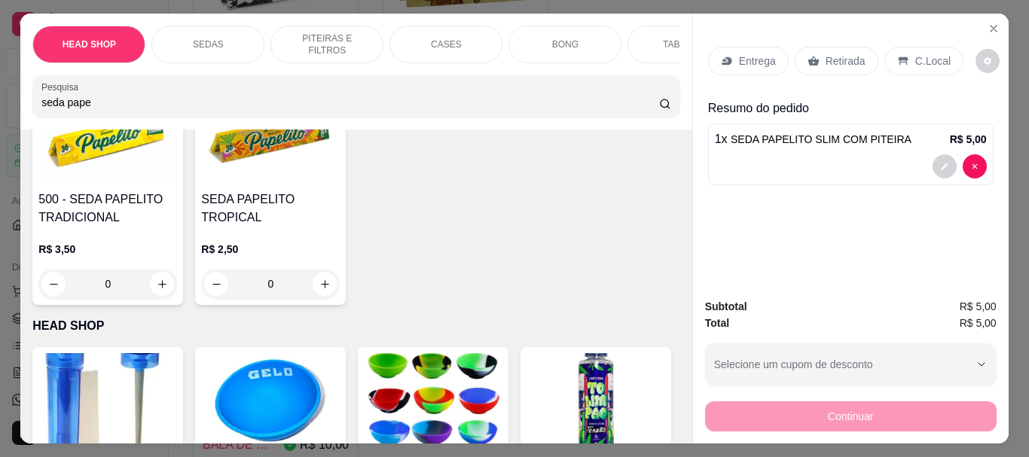
click at [836, 62] on p "Retirada" at bounding box center [846, 60] width 40 height 15
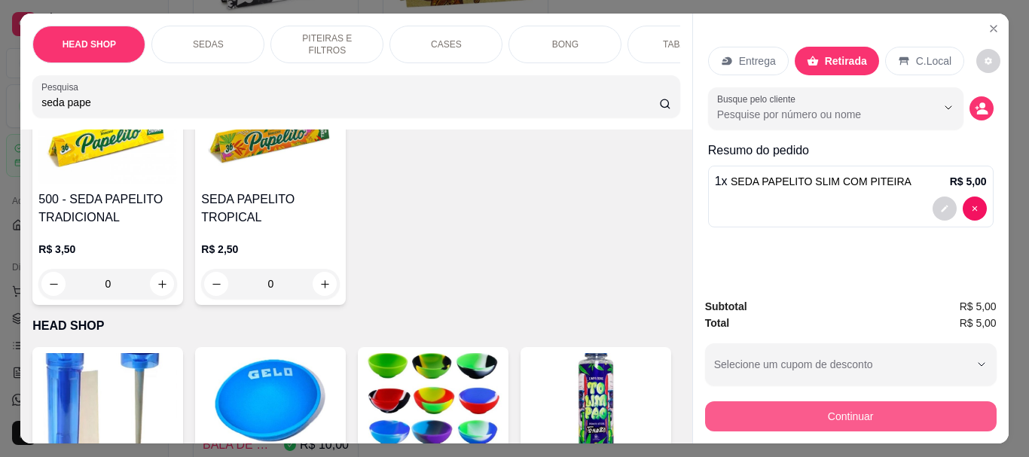
click at [854, 419] on button "Continuar" at bounding box center [851, 416] width 292 height 30
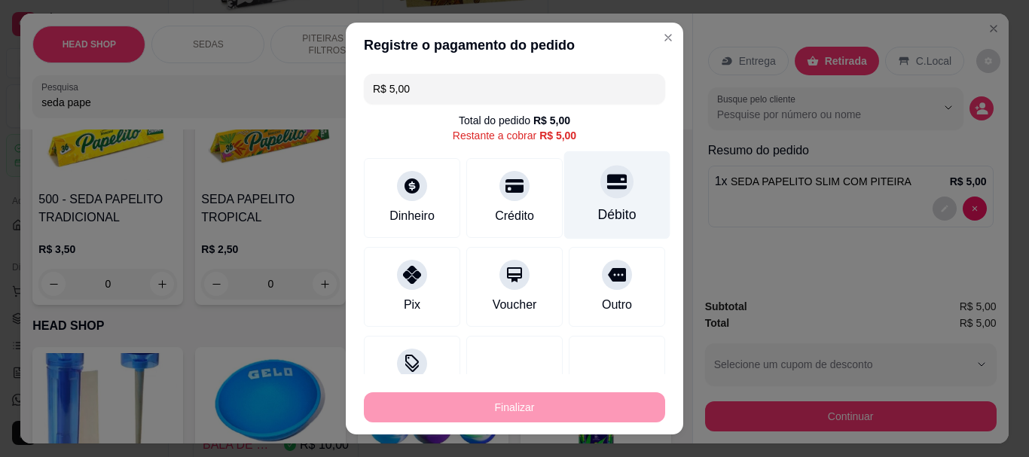
click at [603, 194] on div at bounding box center [616, 182] width 33 height 33
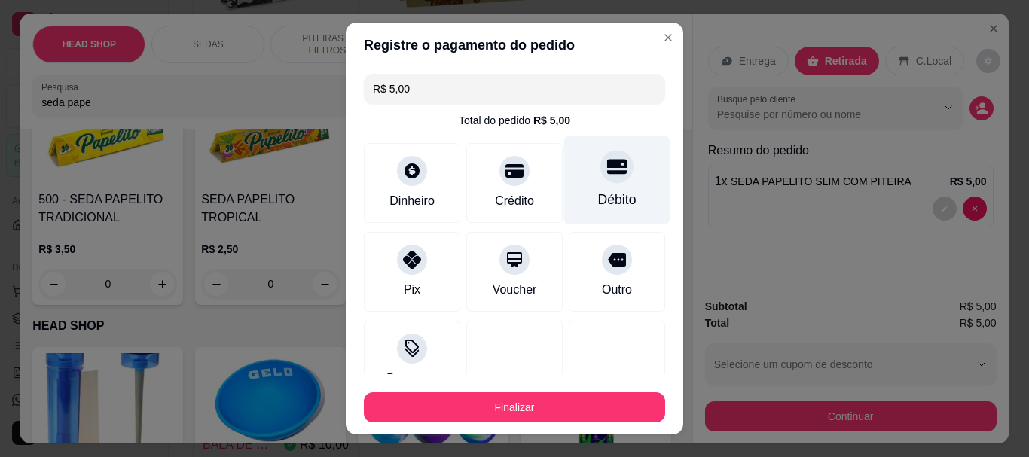
type input "R$ 0,00"
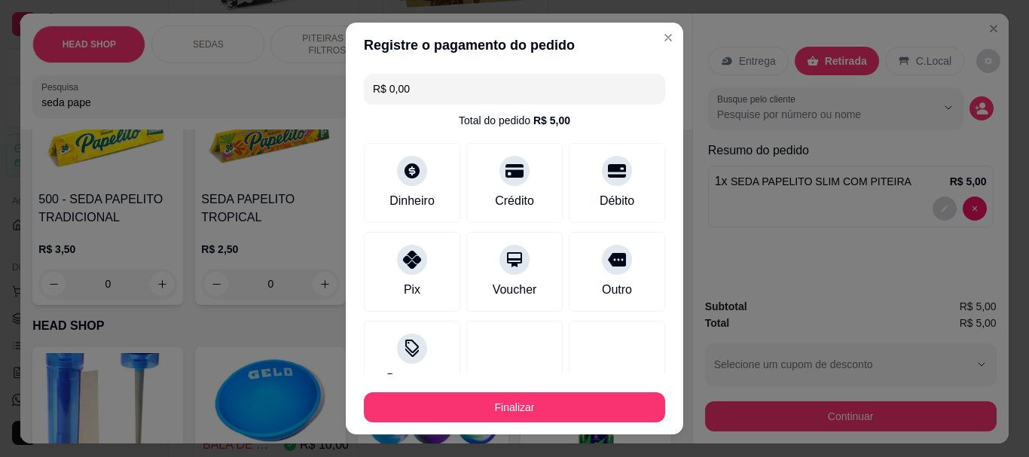
click at [605, 390] on div "Finalizar" at bounding box center [514, 404] width 301 height 36
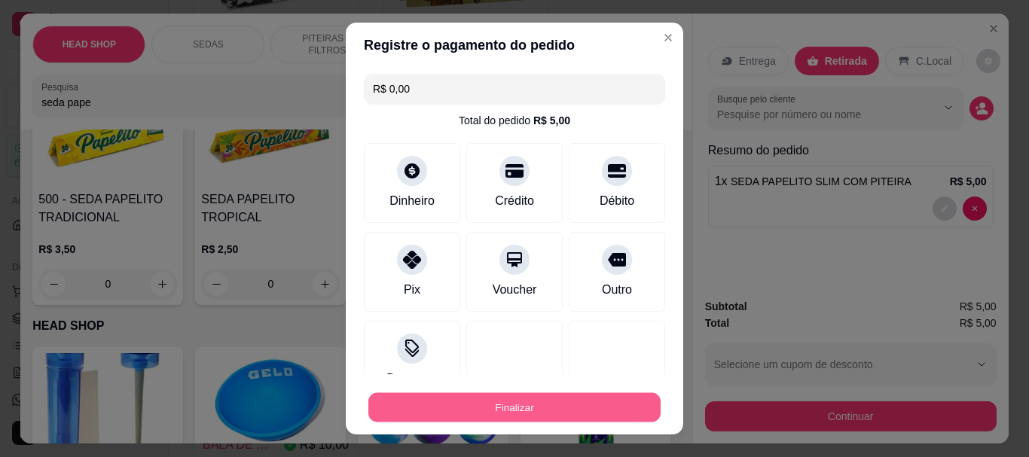
click at [596, 398] on button "Finalizar" at bounding box center [514, 406] width 292 height 29
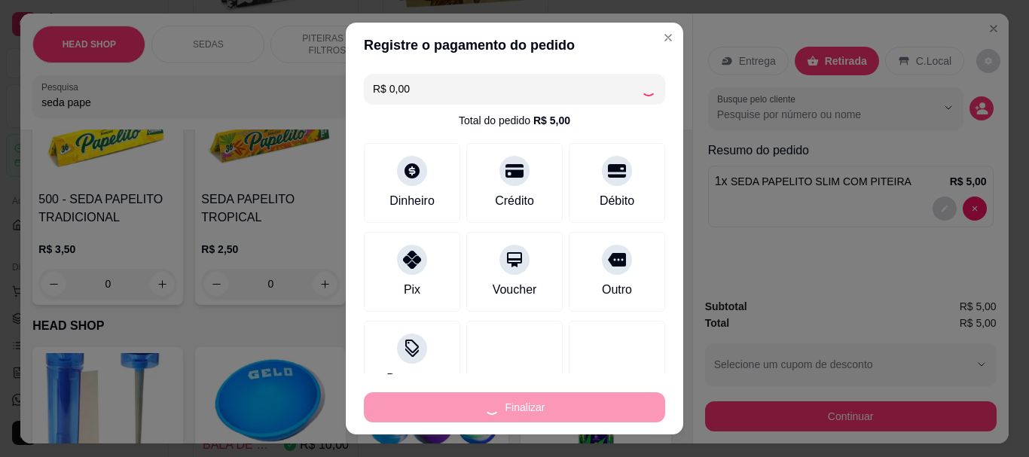
type input "0"
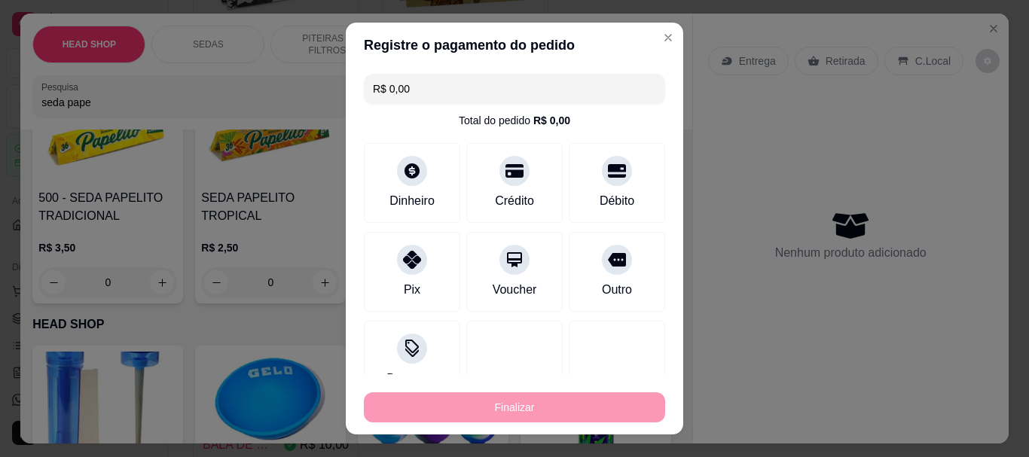
type input "-R$ 5,00"
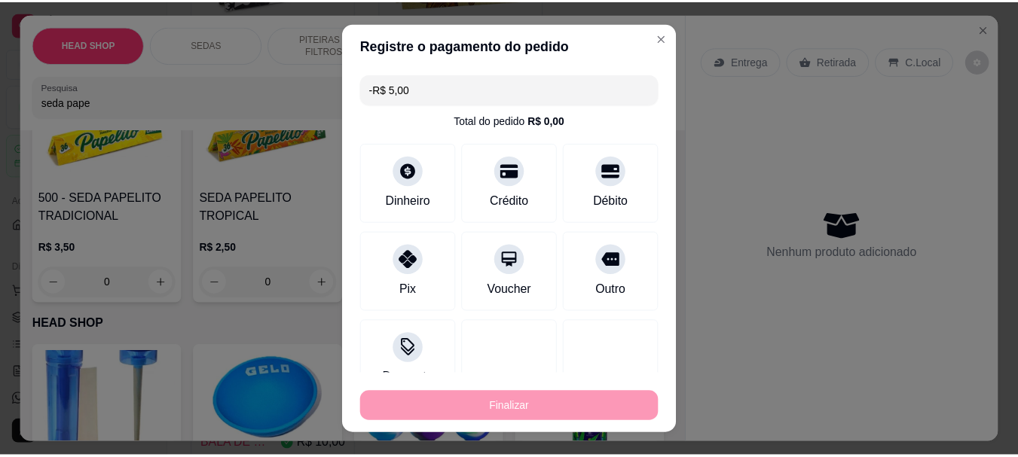
scroll to position [377, 0]
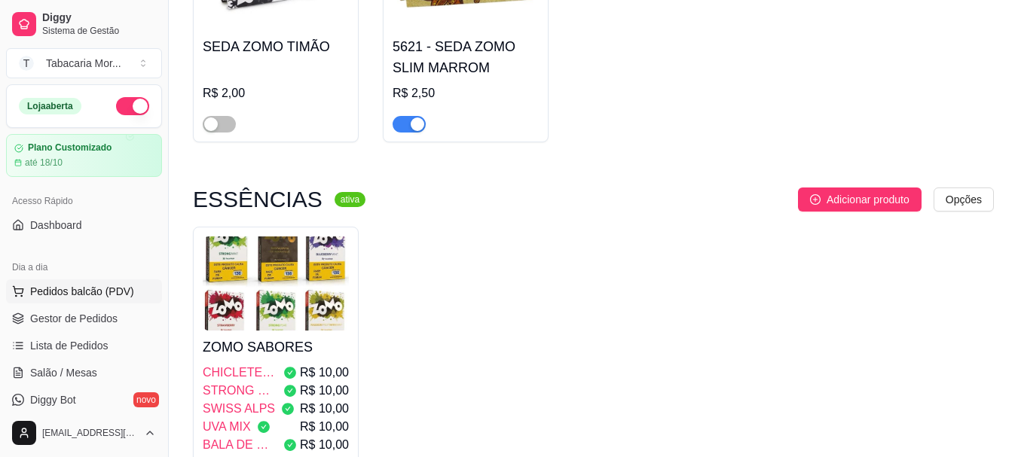
click at [114, 294] on span "Pedidos balcão (PDV)" at bounding box center [82, 291] width 104 height 15
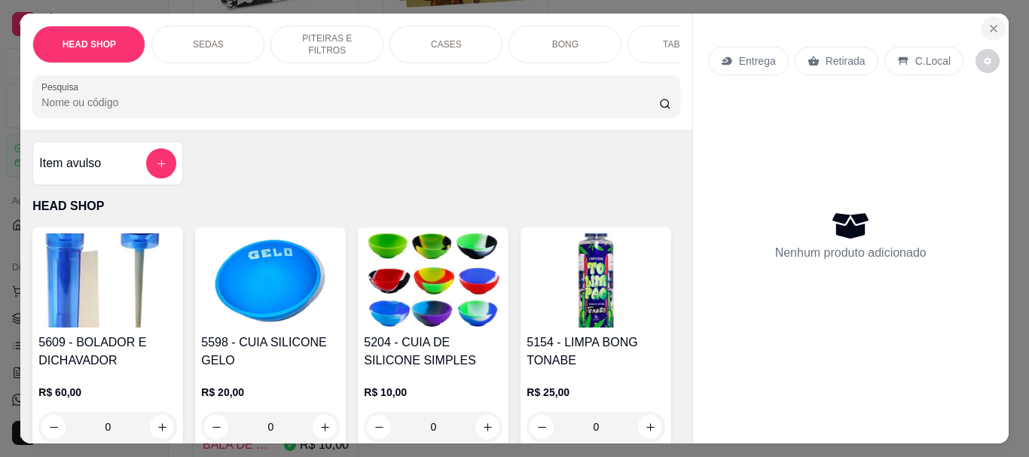
click at [988, 23] on icon "Close" at bounding box center [994, 29] width 12 height 12
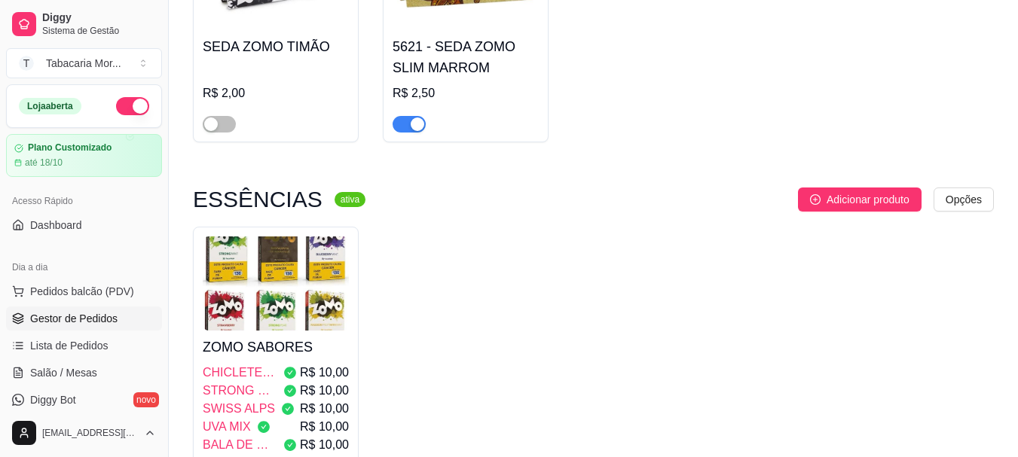
click at [40, 315] on span "Gestor de Pedidos" at bounding box center [73, 318] width 87 height 15
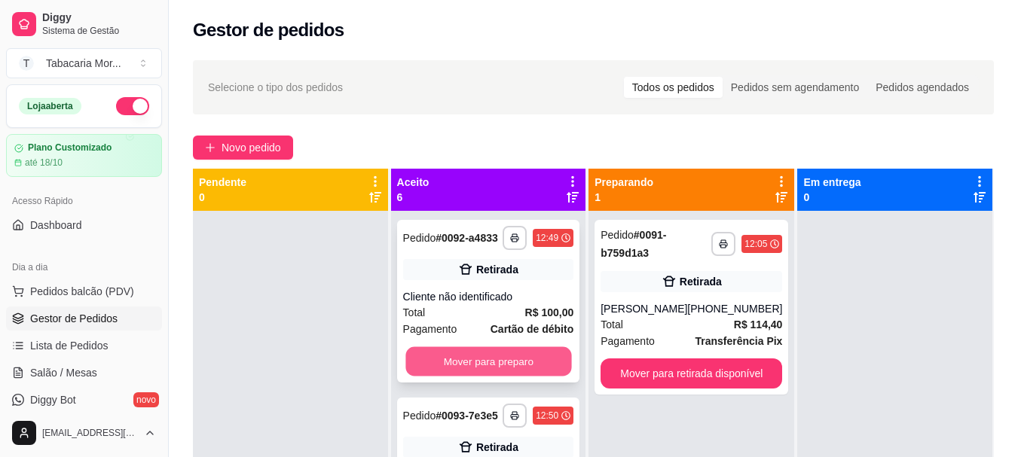
click at [479, 368] on button "Mover para preparo" at bounding box center [488, 361] width 166 height 29
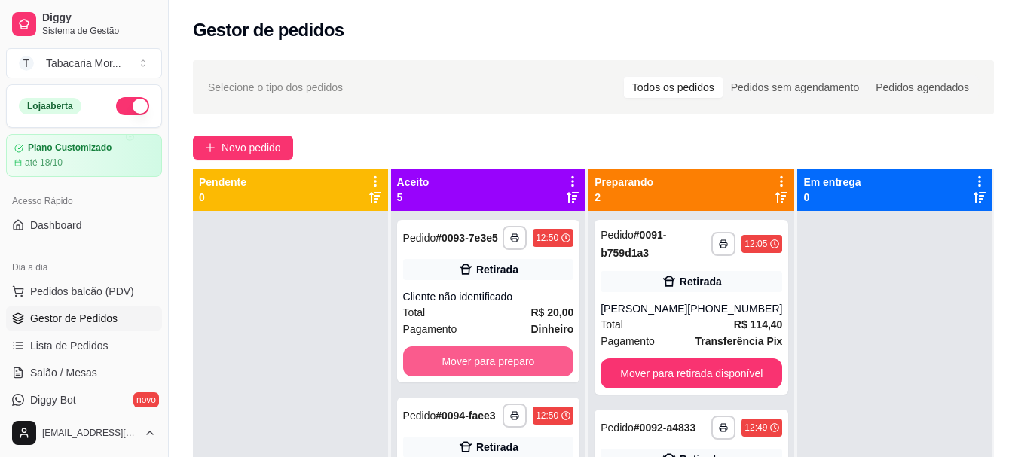
click at [479, 368] on button "Mover para preparo" at bounding box center [488, 362] width 171 height 30
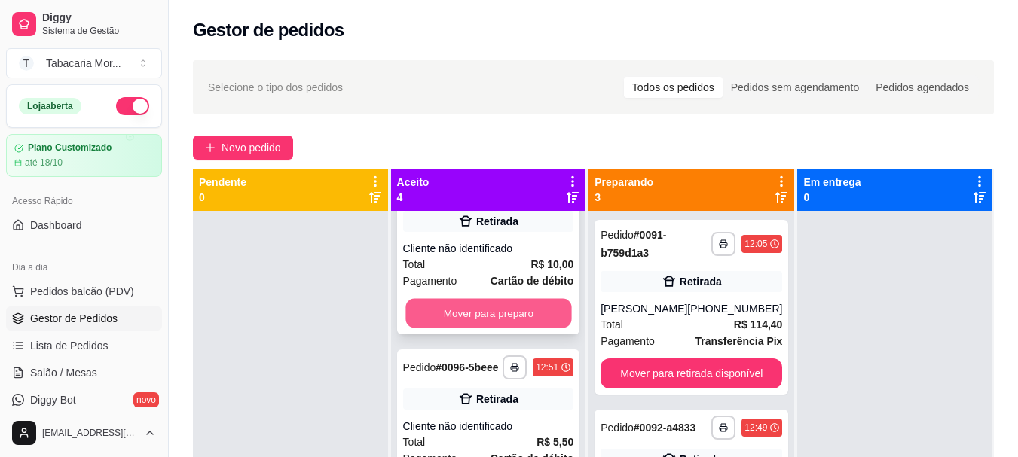
click at [500, 328] on button "Mover para preparo" at bounding box center [488, 313] width 166 height 29
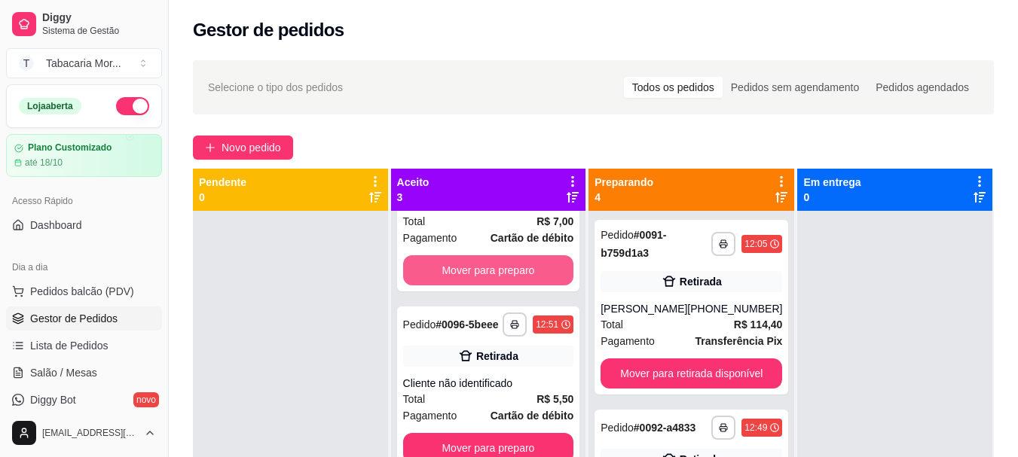
scroll to position [36, 0]
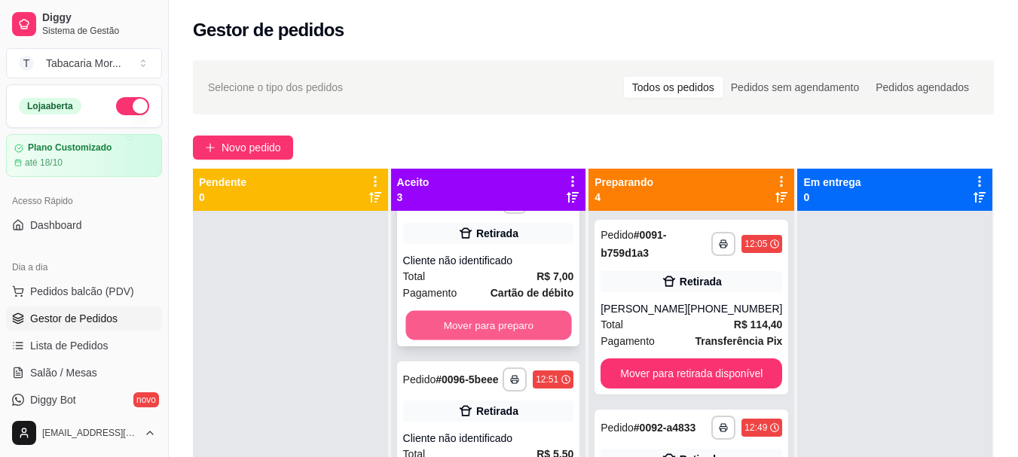
click at [510, 331] on button "Mover para preparo" at bounding box center [488, 325] width 166 height 29
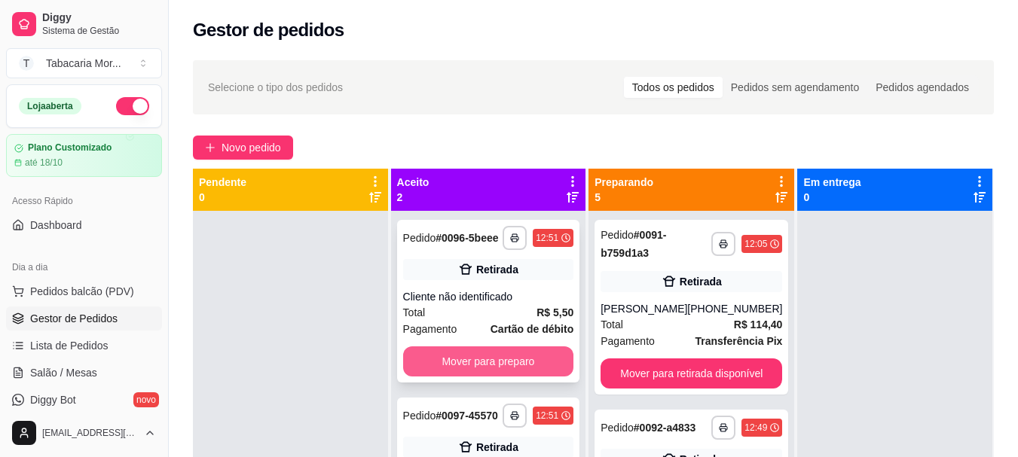
click at [513, 361] on button "Mover para preparo" at bounding box center [488, 362] width 171 height 30
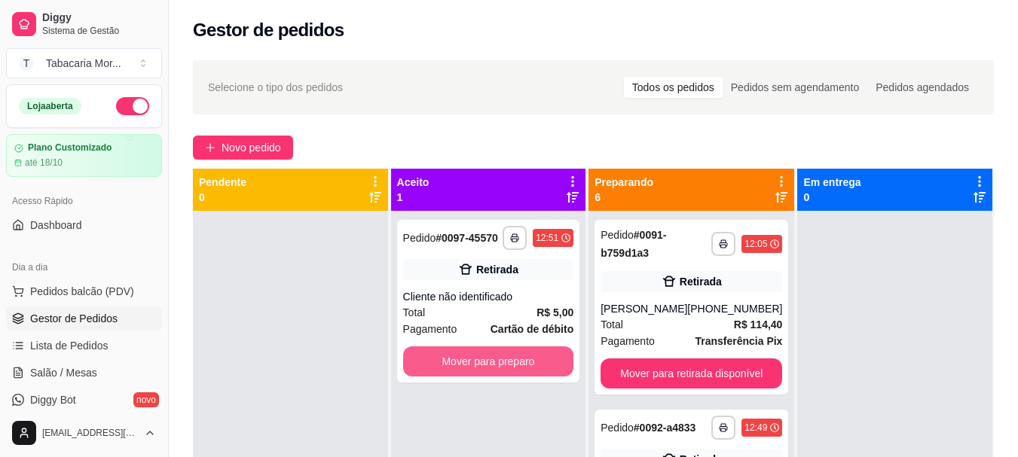
click at [513, 361] on button "Mover para preparo" at bounding box center [488, 362] width 171 height 30
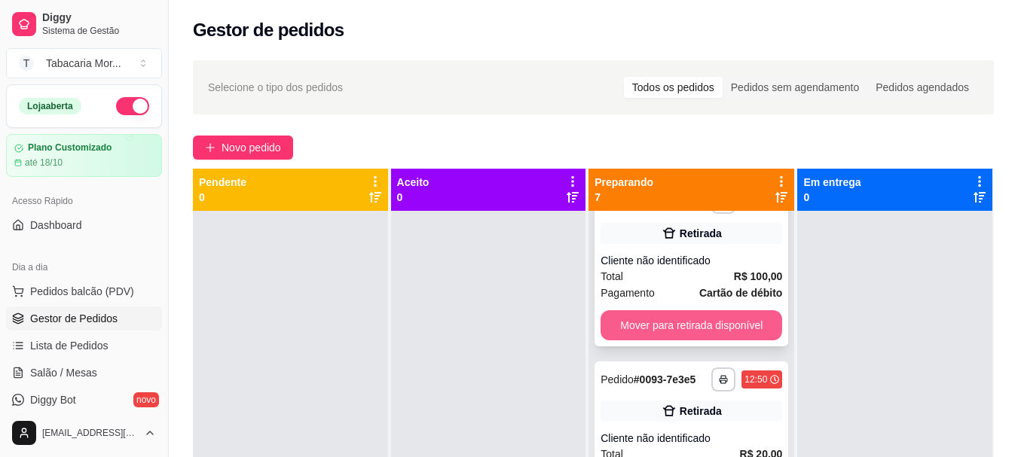
click at [704, 334] on button "Mover para retirada disponível" at bounding box center [691, 325] width 182 height 30
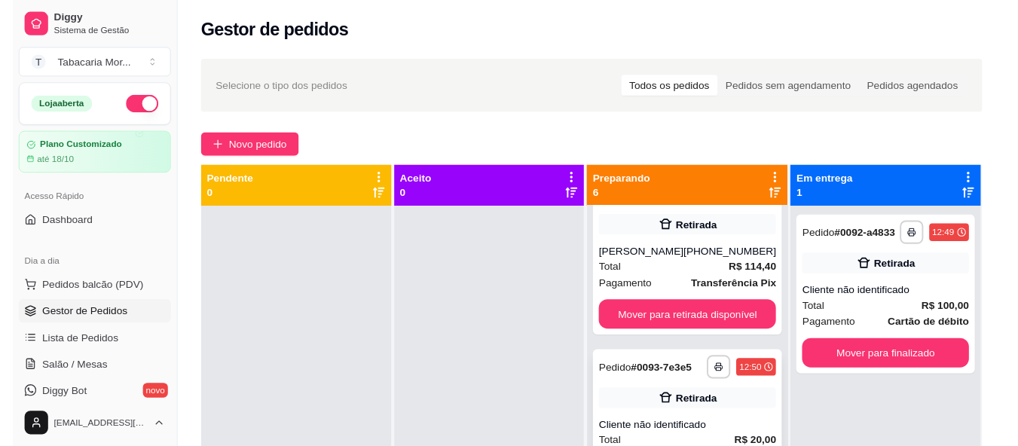
scroll to position [277, 0]
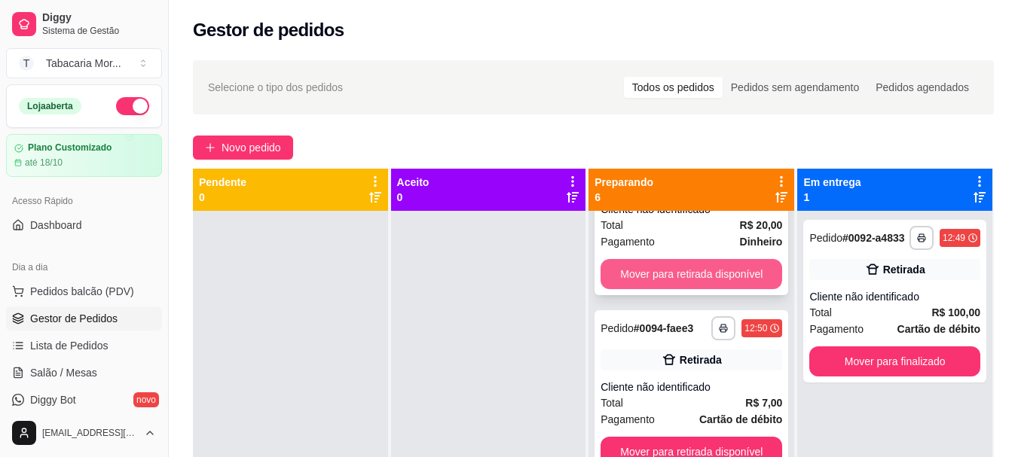
click at [667, 289] on button "Mover para retirada disponível" at bounding box center [691, 274] width 182 height 30
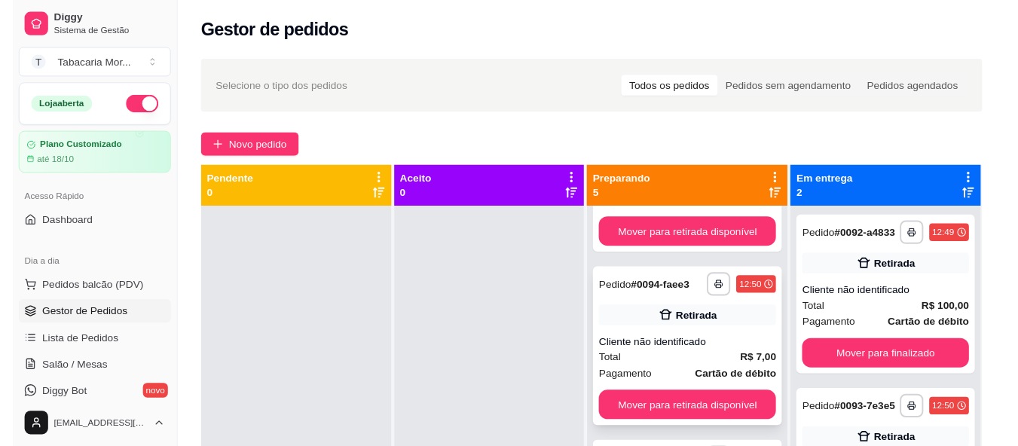
scroll to position [163, 0]
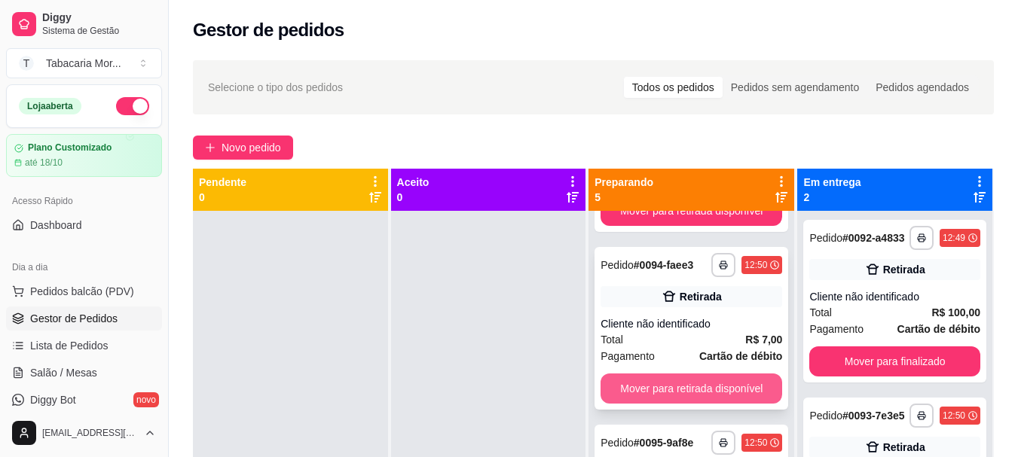
click at [650, 394] on button "Mover para retirada disponível" at bounding box center [691, 389] width 182 height 30
click at [641, 389] on button "Mover para retirada disponível" at bounding box center [691, 389] width 182 height 30
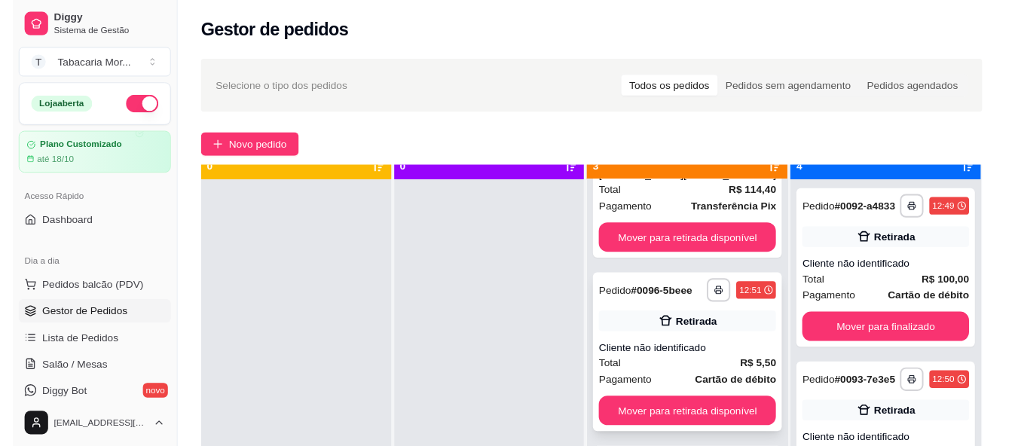
scroll to position [42, 0]
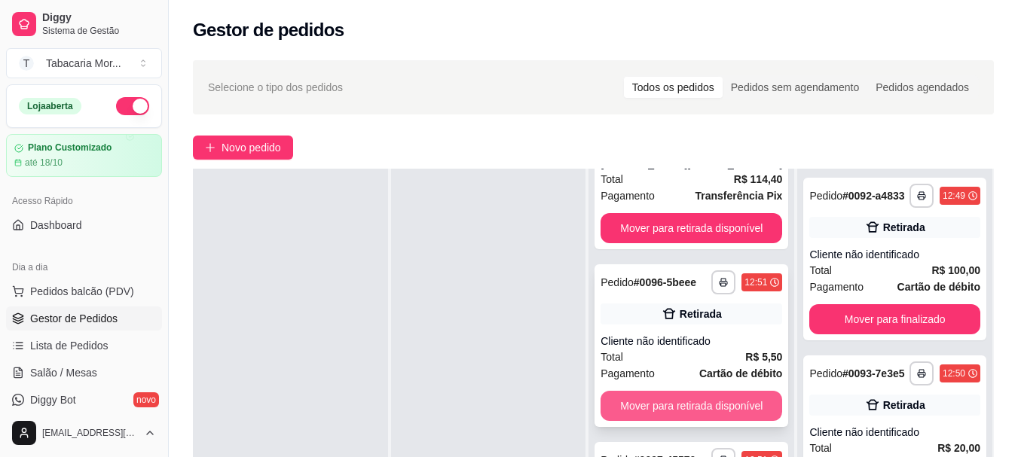
click at [641, 391] on button "Mover para retirada disponível" at bounding box center [691, 406] width 182 height 30
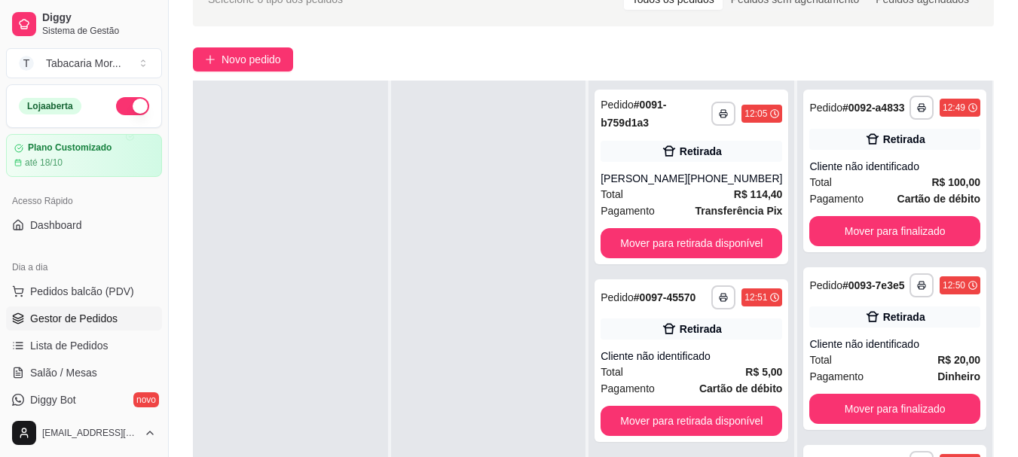
scroll to position [226, 0]
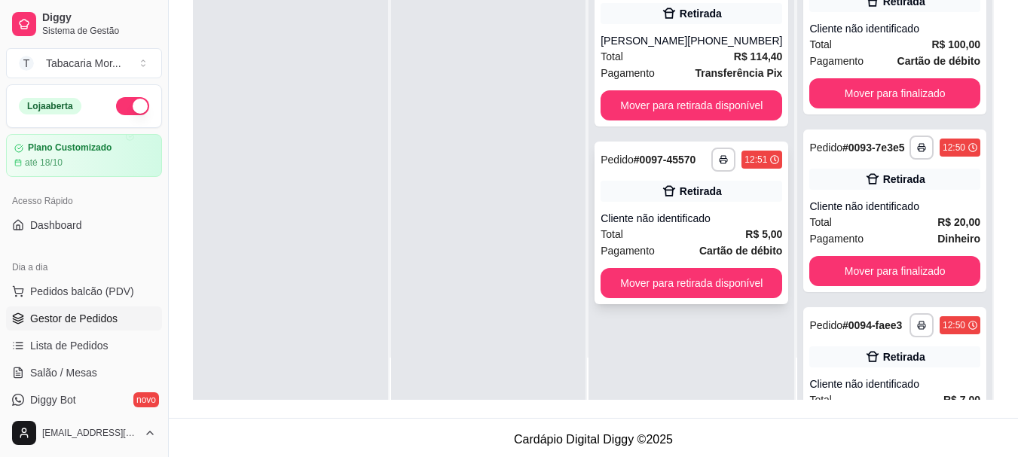
click at [643, 303] on div "**********" at bounding box center [691, 223] width 194 height 163
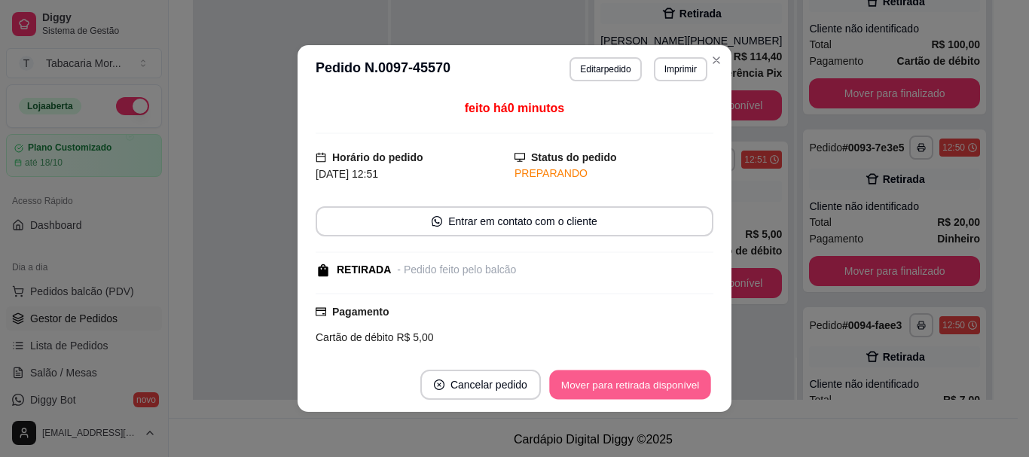
click at [616, 388] on button "Mover para retirada disponível" at bounding box center [629, 385] width 161 height 29
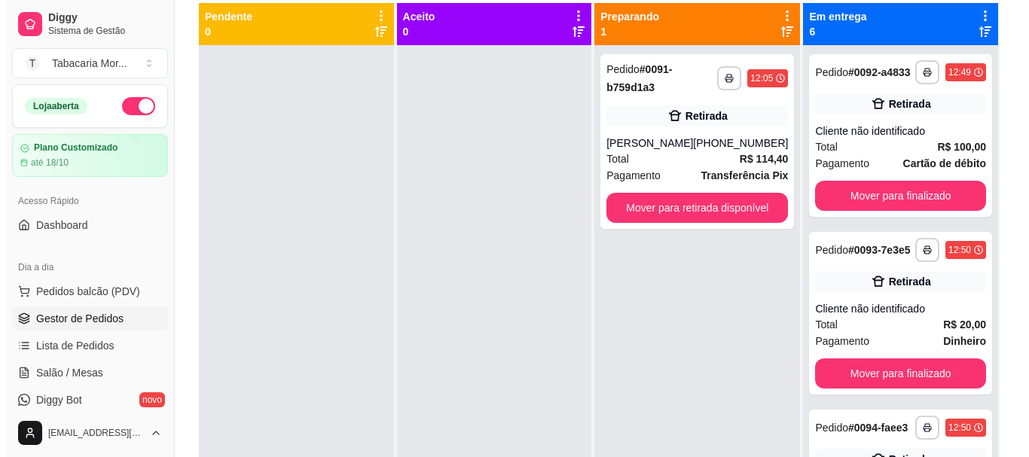
scroll to position [75, 0]
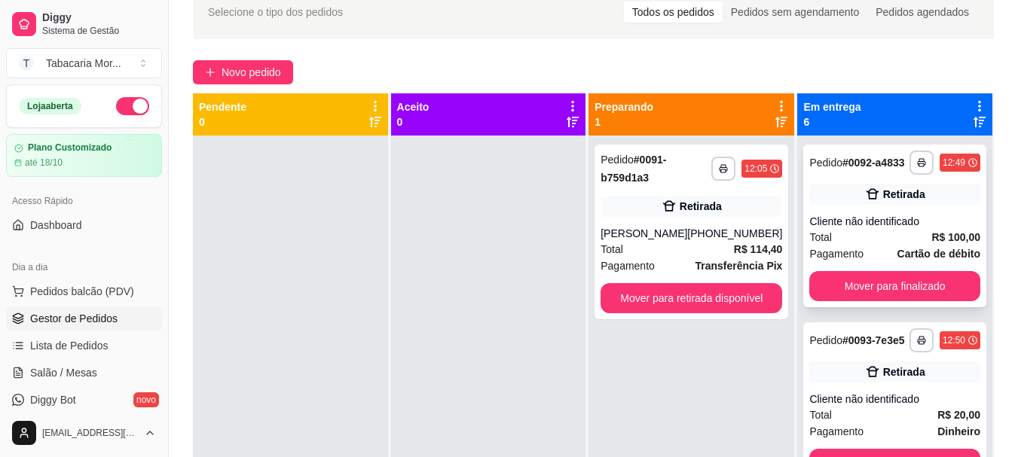
click at [872, 307] on div "**********" at bounding box center [894, 226] width 183 height 163
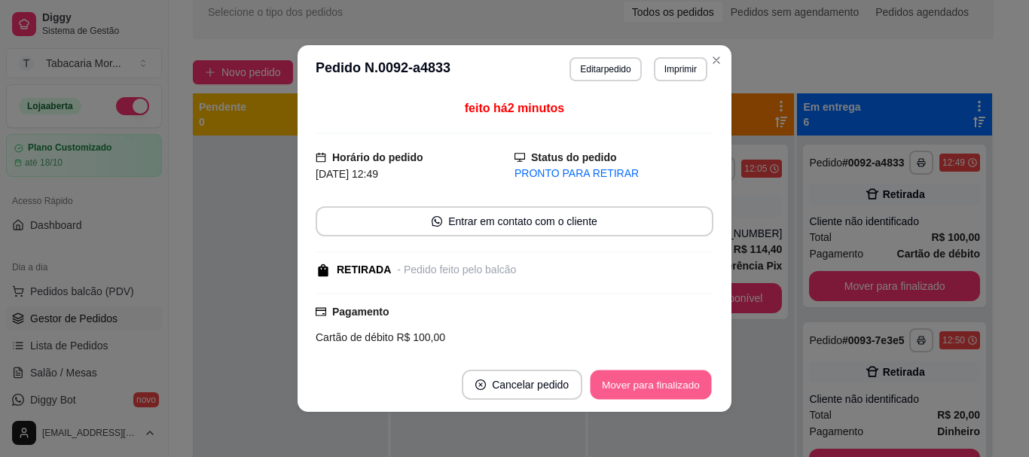
click at [661, 386] on button "Mover para finalizado" at bounding box center [651, 385] width 121 height 29
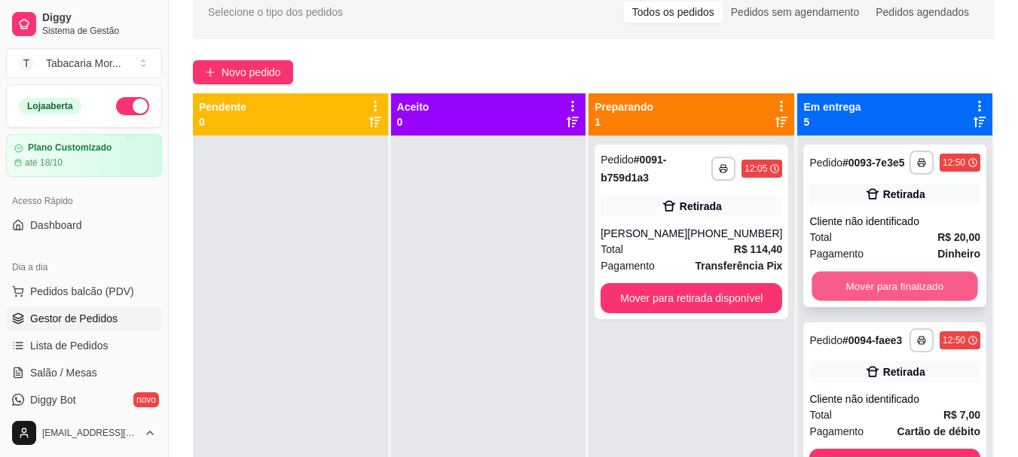
click at [890, 301] on button "Mover para finalizado" at bounding box center [895, 286] width 166 height 29
click at [884, 282] on button "Mover para finalizado" at bounding box center [895, 286] width 166 height 29
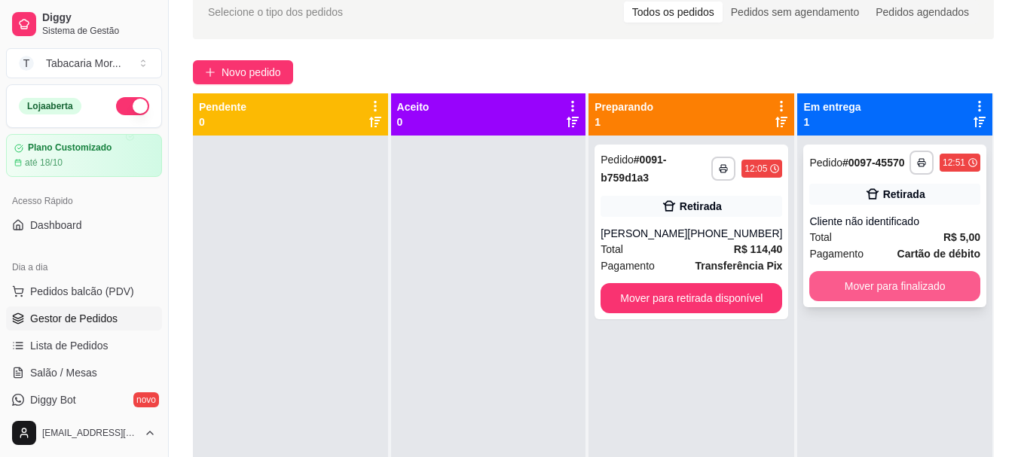
click at [881, 285] on button "Mover para finalizado" at bounding box center [894, 286] width 171 height 30
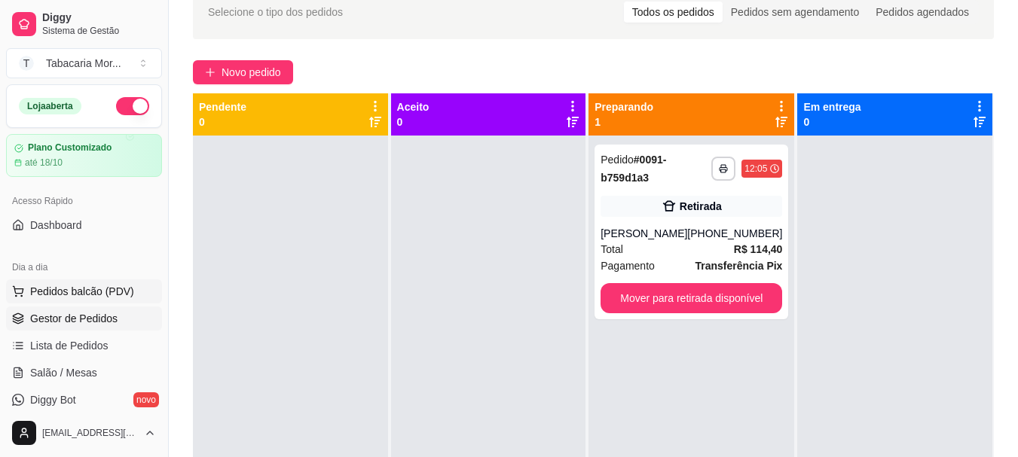
click at [93, 298] on span "Pedidos balcão (PDV)" at bounding box center [82, 291] width 104 height 15
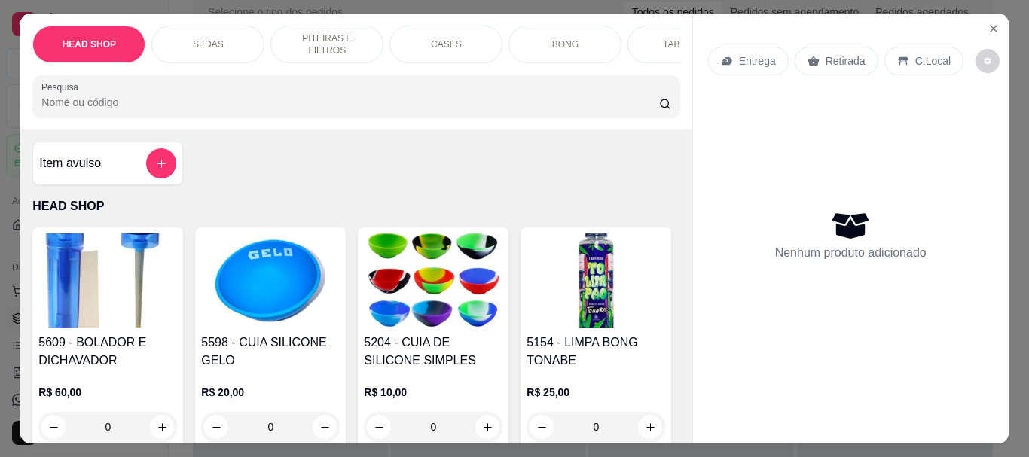
click at [105, 110] on input "Pesquisa" at bounding box center [350, 102] width 618 height 15
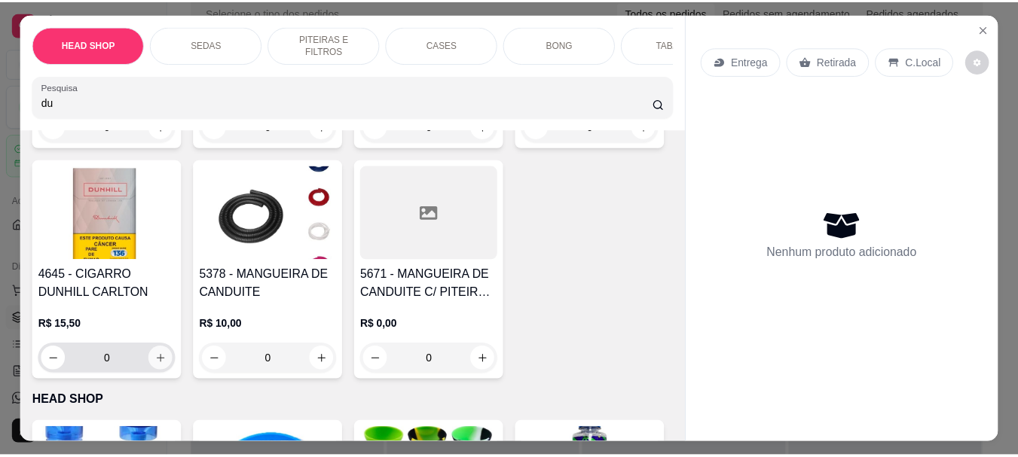
scroll to position [301, 0]
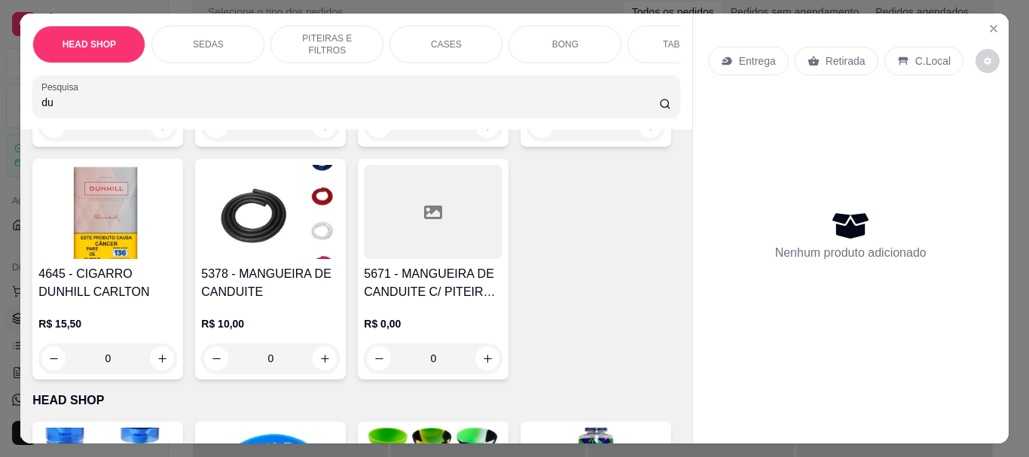
type input "du"
click at [183, 265] on div "4645 - [PERSON_NAME] CARLTON R$ 15,50 0" at bounding box center [107, 269] width 151 height 221
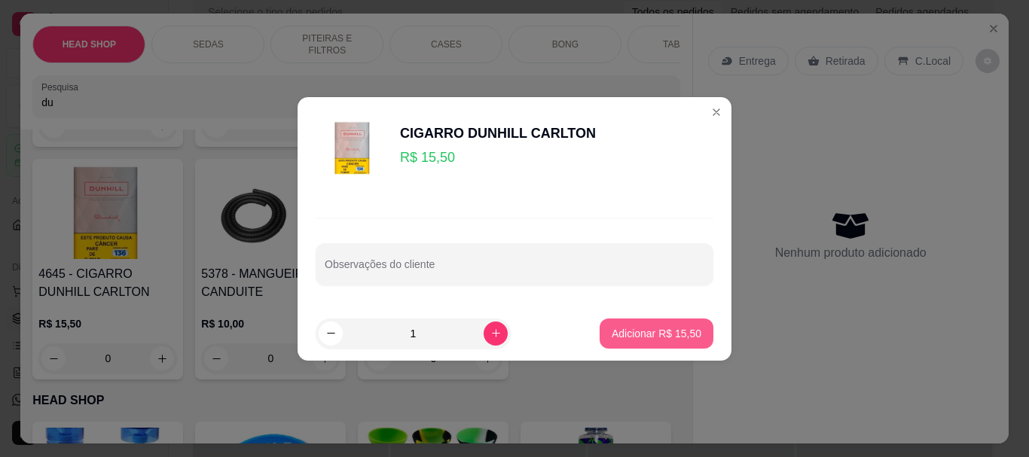
click at [663, 331] on p "Adicionar R$ 15,50" at bounding box center [657, 333] width 90 height 15
type input "1"
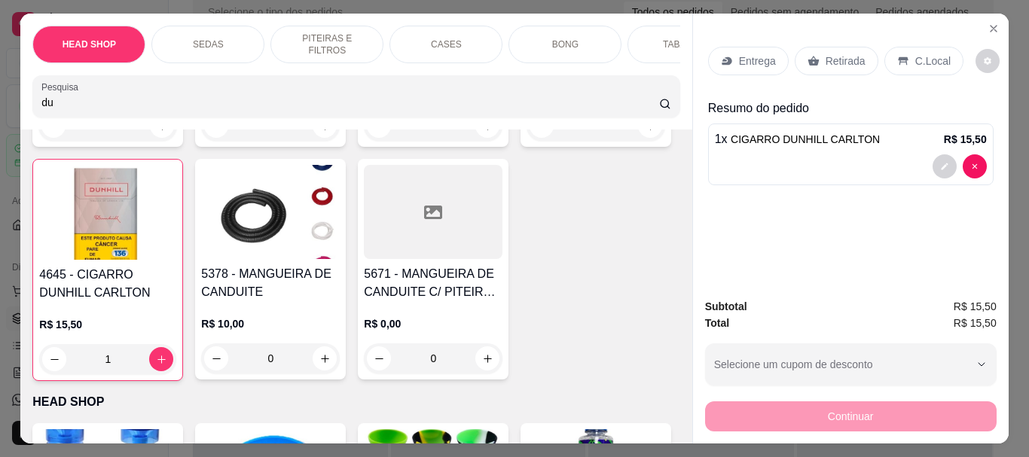
drag, startPoint x: 822, startPoint y: 52, endPoint x: 807, endPoint y: 294, distance: 242.3
click at [826, 55] on p "Retirada" at bounding box center [846, 60] width 40 height 15
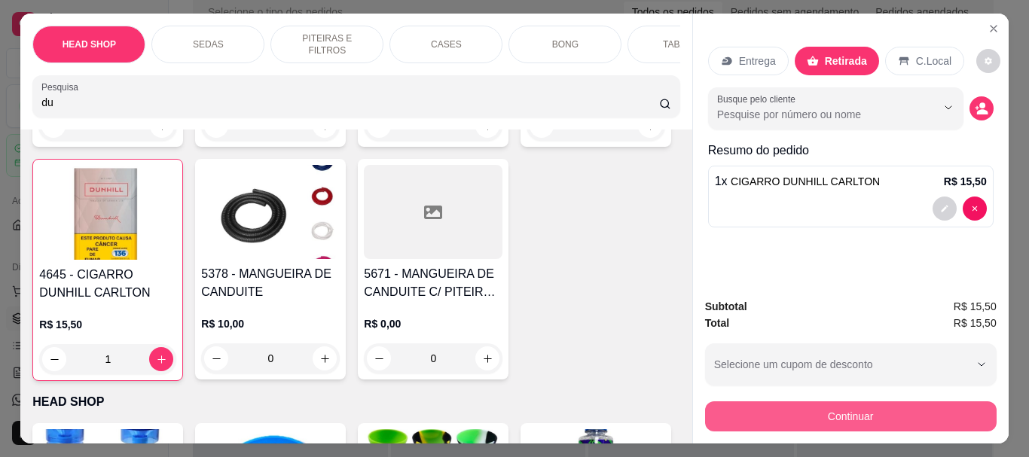
click at [792, 425] on button "Continuar" at bounding box center [851, 416] width 292 height 30
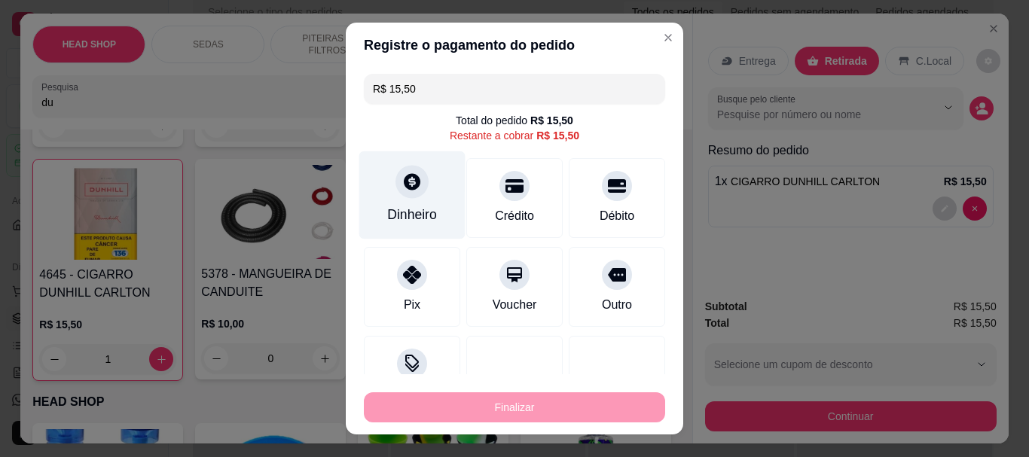
click at [402, 191] on icon at bounding box center [412, 182] width 20 height 20
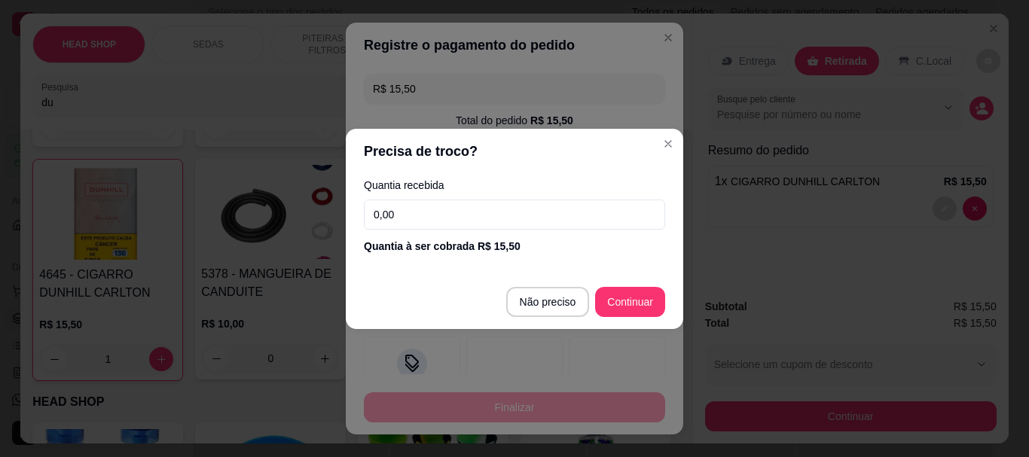
click at [456, 212] on input "0,00" at bounding box center [514, 215] width 301 height 30
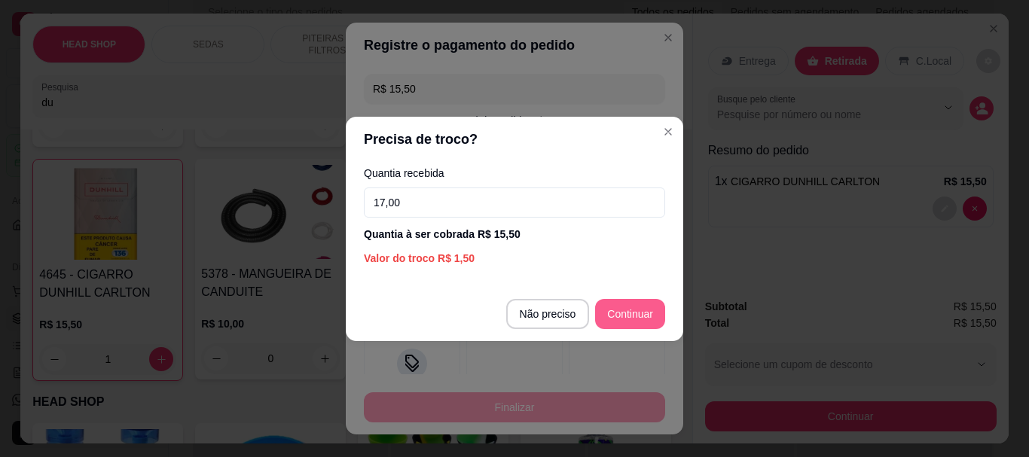
type input "17,00"
type input "R$ 0,00"
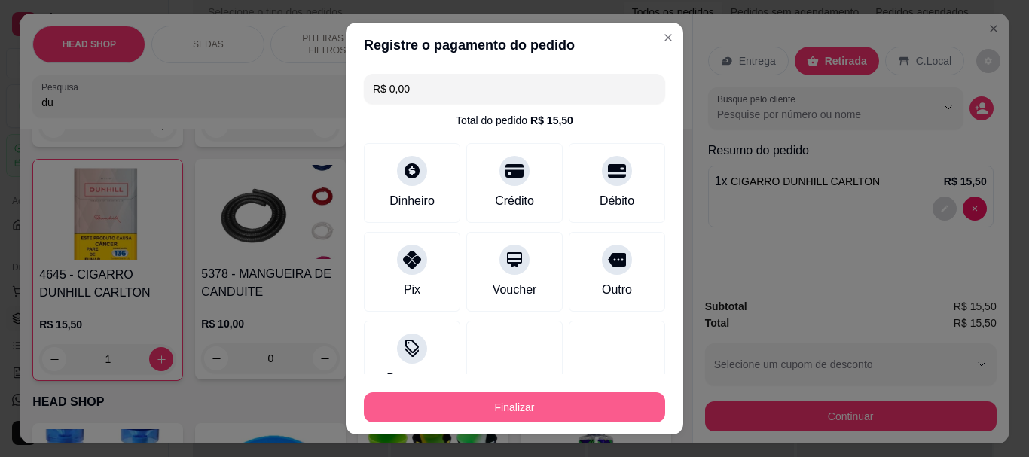
click at [620, 398] on button "Finalizar" at bounding box center [514, 407] width 301 height 30
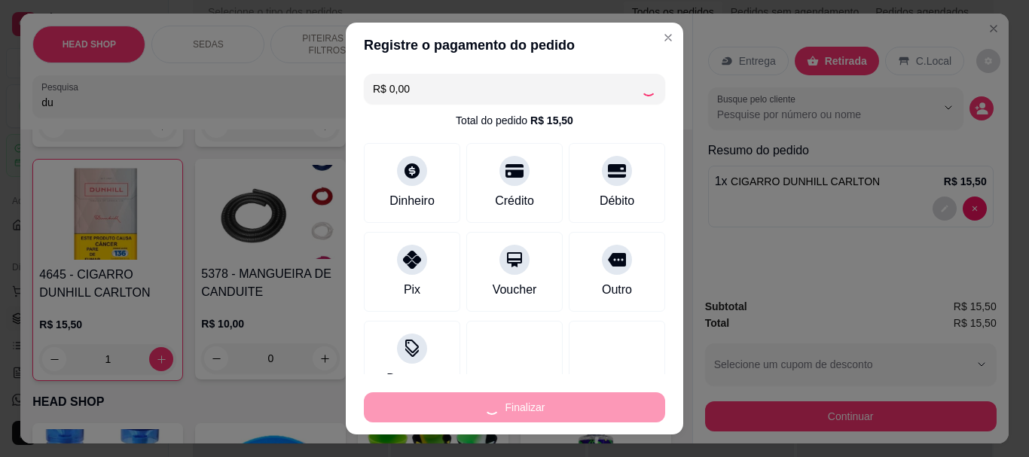
type input "0"
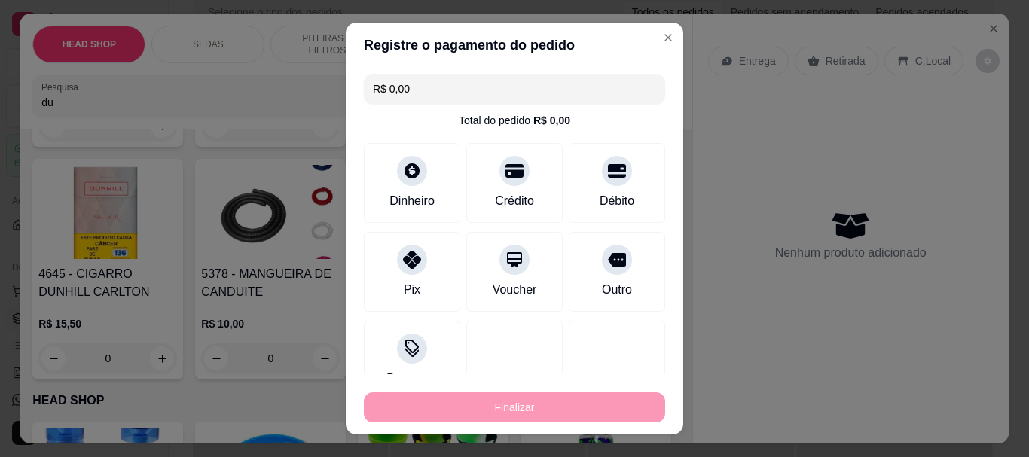
type input "-R$ 15,50"
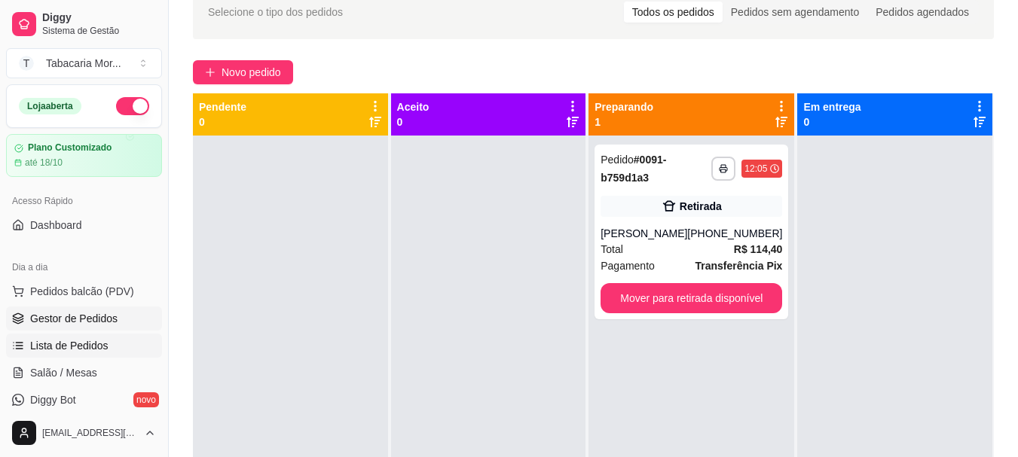
click at [51, 342] on span "Lista de Pedidos" at bounding box center [69, 345] width 78 height 15
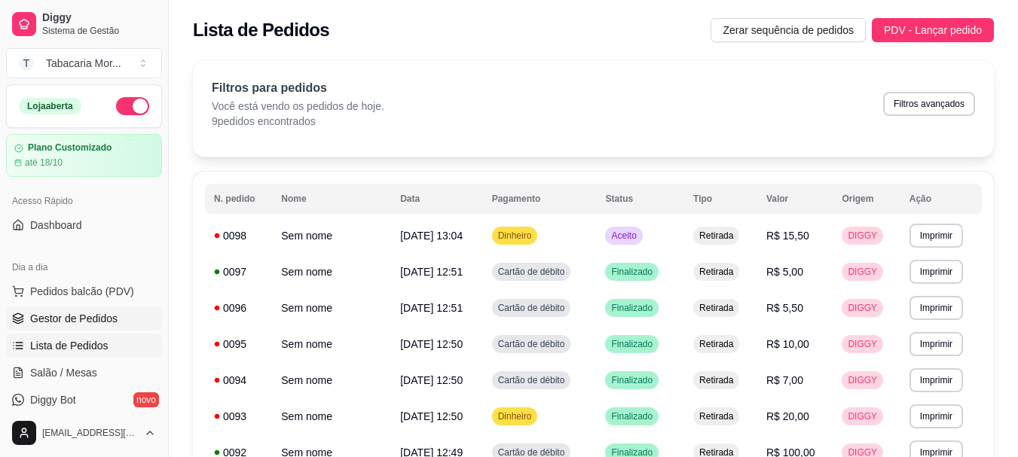
click at [92, 319] on span "Gestor de Pedidos" at bounding box center [73, 318] width 87 height 15
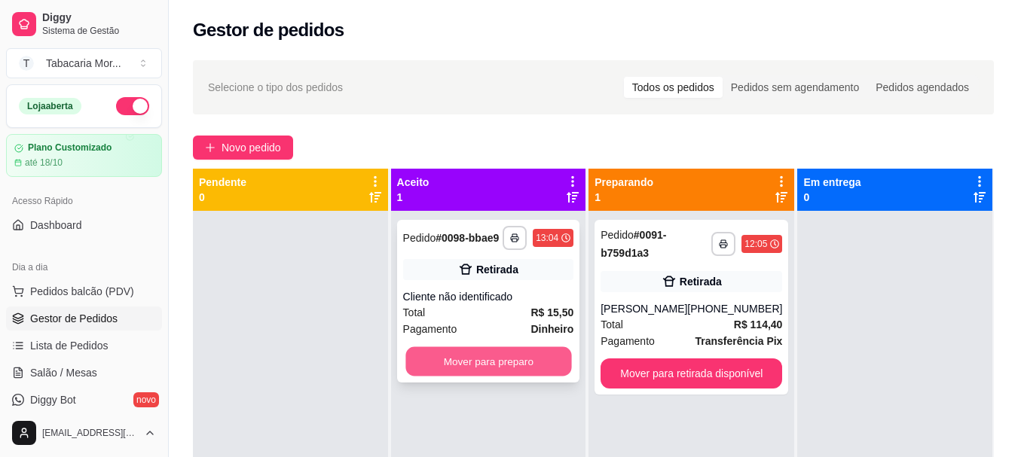
click at [543, 368] on button "Mover para preparo" at bounding box center [488, 361] width 166 height 29
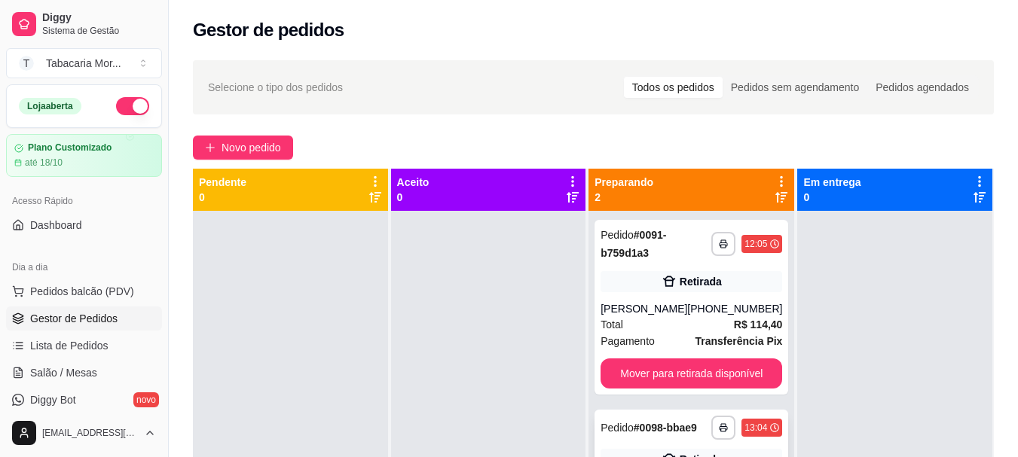
click at [651, 434] on strong "# 0098-bbae9" at bounding box center [664, 428] width 63 height 12
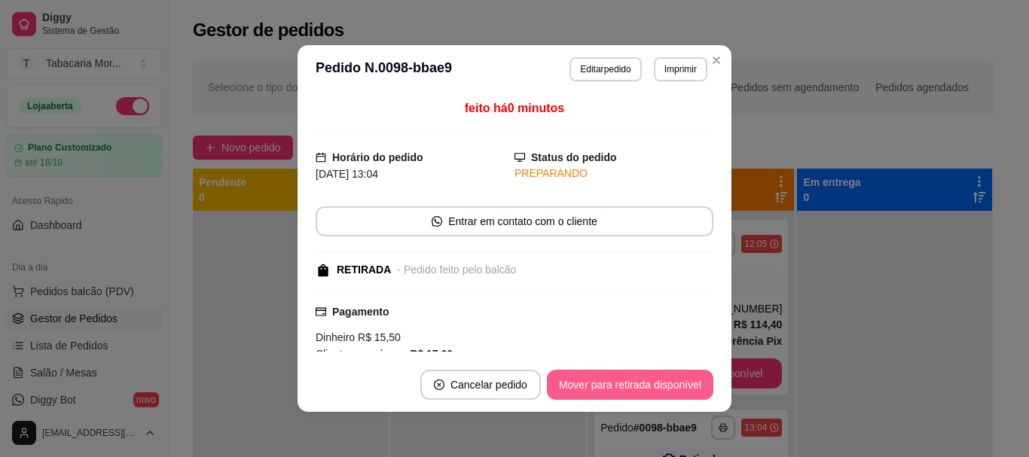
click at [630, 380] on button "Mover para retirada disponível" at bounding box center [630, 385] width 166 height 30
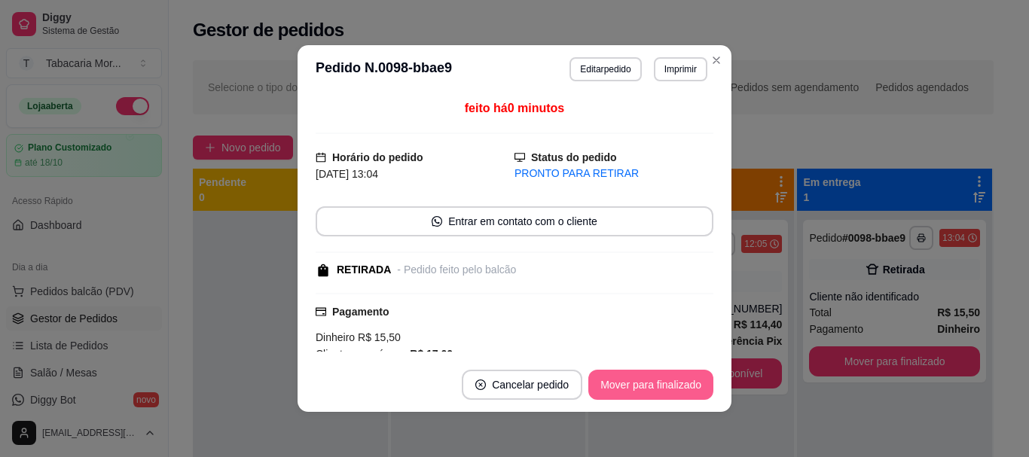
click at [630, 380] on button "Mover para finalizado" at bounding box center [650, 385] width 125 height 30
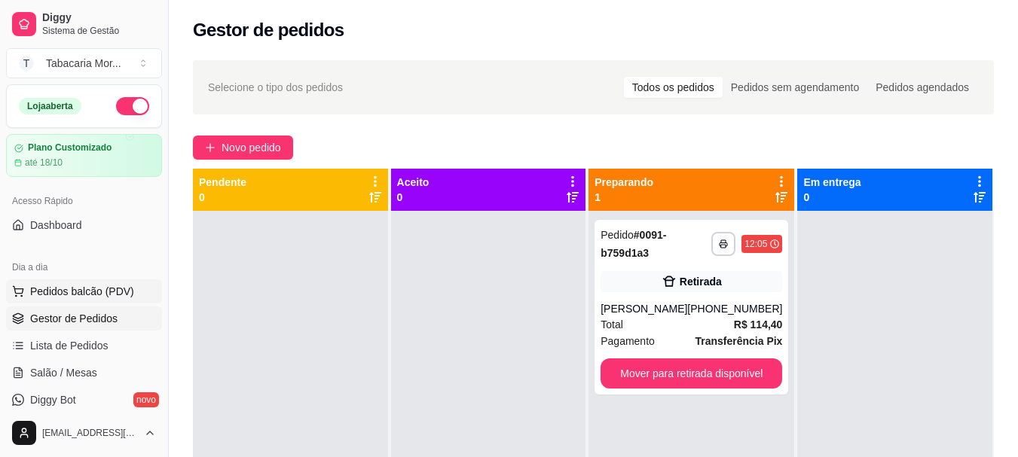
click at [62, 296] on span "Pedidos balcão (PDV)" at bounding box center [82, 291] width 104 height 15
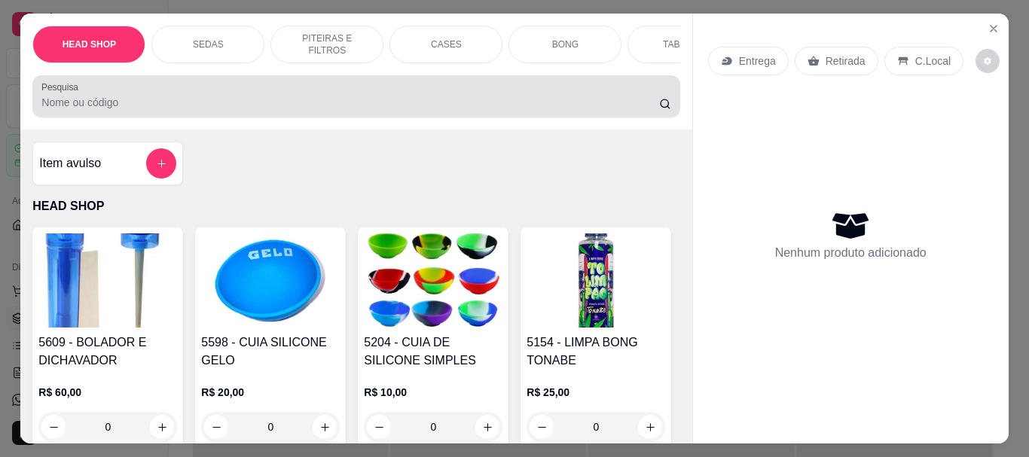
click at [75, 105] on input "Pesquisa" at bounding box center [350, 102] width 618 height 15
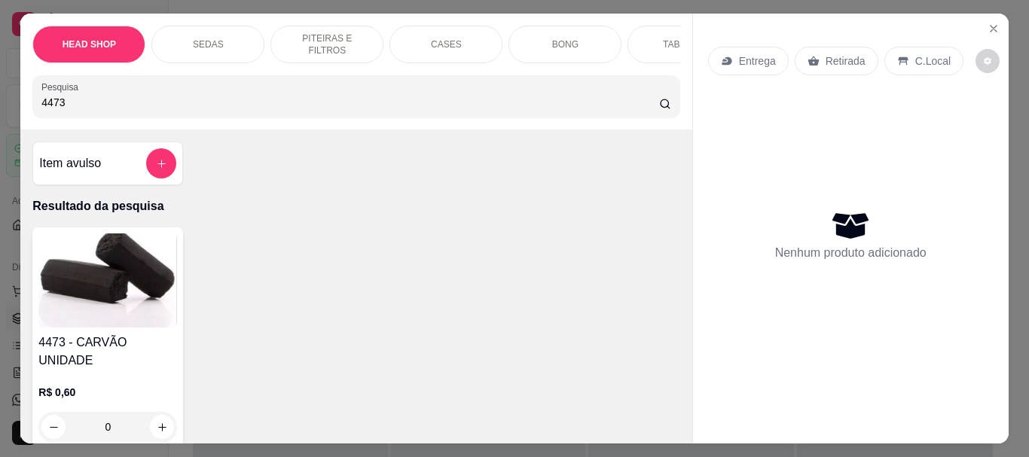
type input "4473"
click at [85, 304] on img at bounding box center [107, 281] width 139 height 94
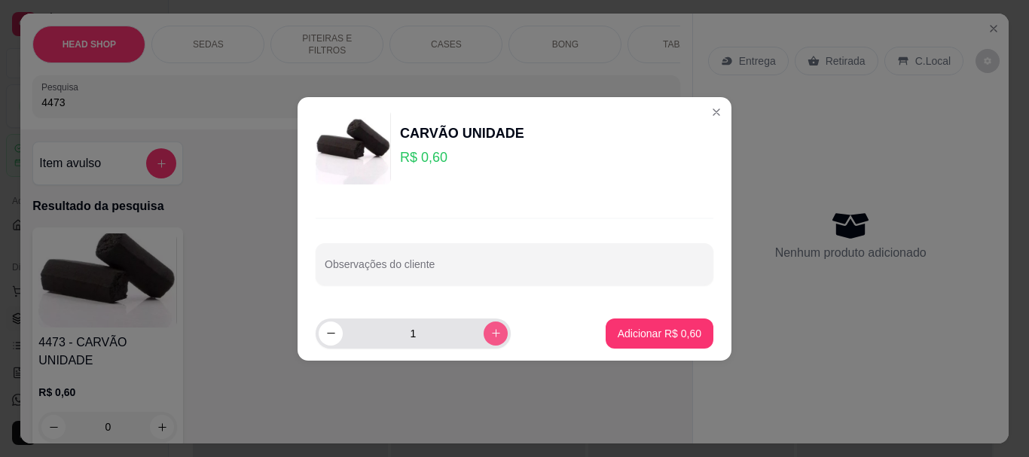
click at [491, 331] on button "increase-product-quantity" at bounding box center [496, 334] width 24 height 24
click at [491, 331] on button "increase-product-quantity" at bounding box center [495, 333] width 23 height 23
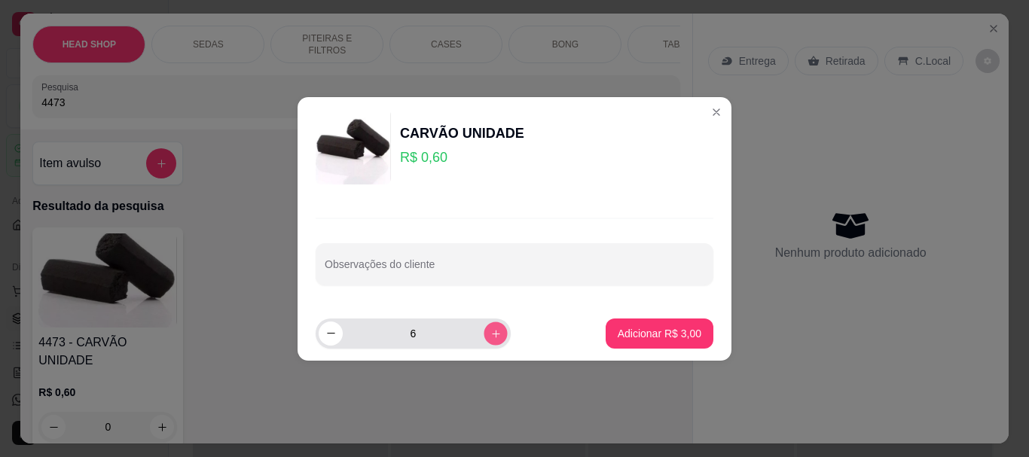
click at [491, 331] on button "increase-product-quantity" at bounding box center [495, 333] width 23 height 23
click at [491, 331] on button "increase-product-quantity" at bounding box center [496, 334] width 24 height 24
click at [491, 331] on button "increase-product-quantity" at bounding box center [495, 333] width 23 height 23
click at [491, 331] on button "increase-product-quantity" at bounding box center [496, 334] width 24 height 24
type input "10"
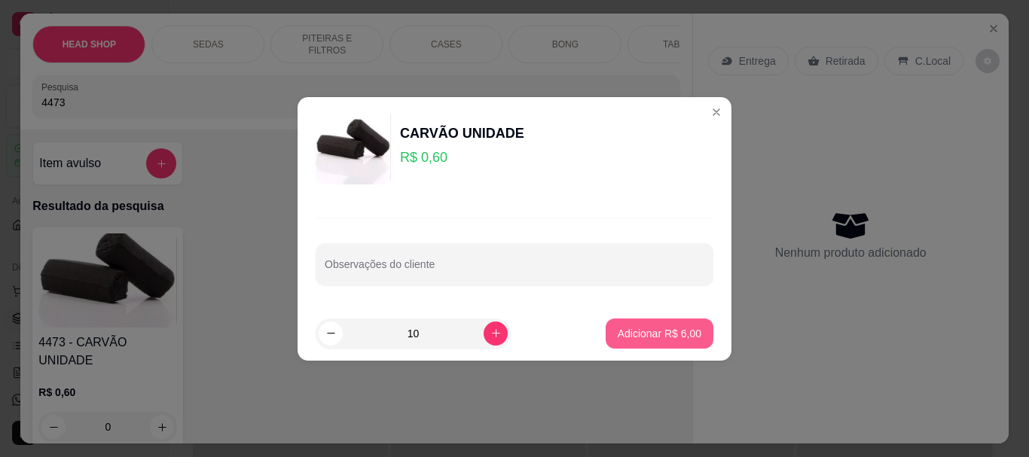
click at [648, 322] on button "Adicionar R$ 6,00" at bounding box center [660, 334] width 108 height 30
type input "10"
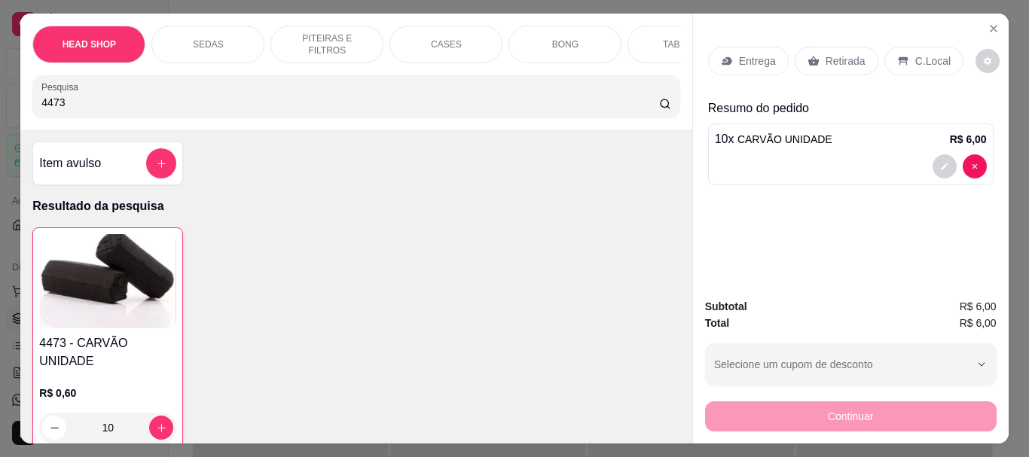
click at [826, 58] on p "Retirada" at bounding box center [846, 60] width 40 height 15
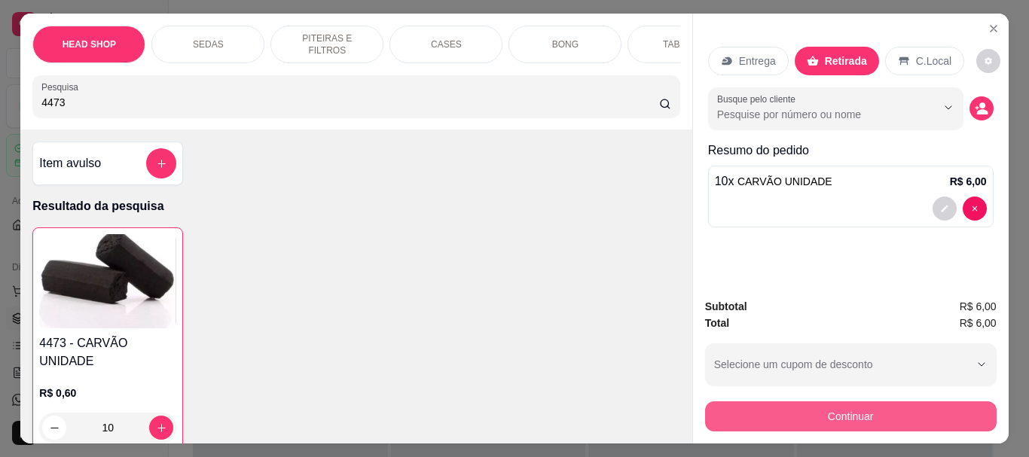
click at [724, 412] on button "Continuar" at bounding box center [851, 416] width 292 height 30
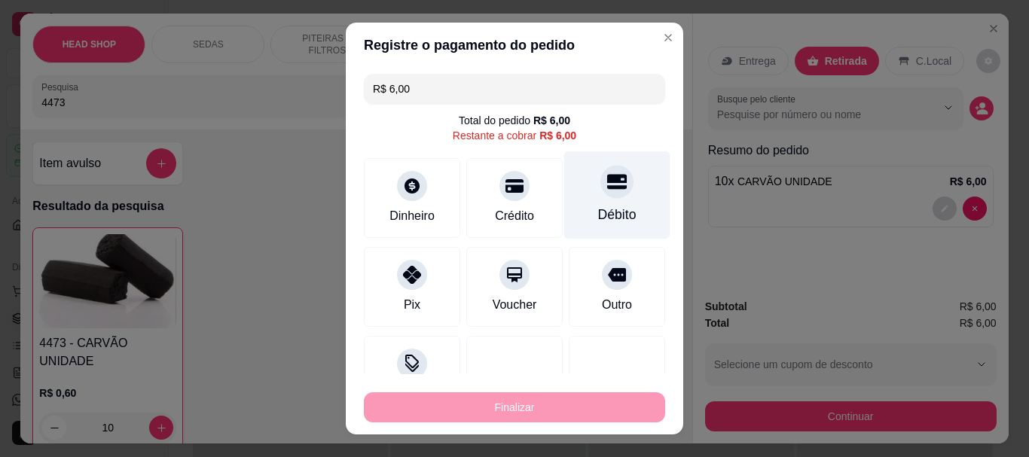
click at [601, 197] on div "Débito" at bounding box center [617, 195] width 106 height 88
type input "R$ 0,00"
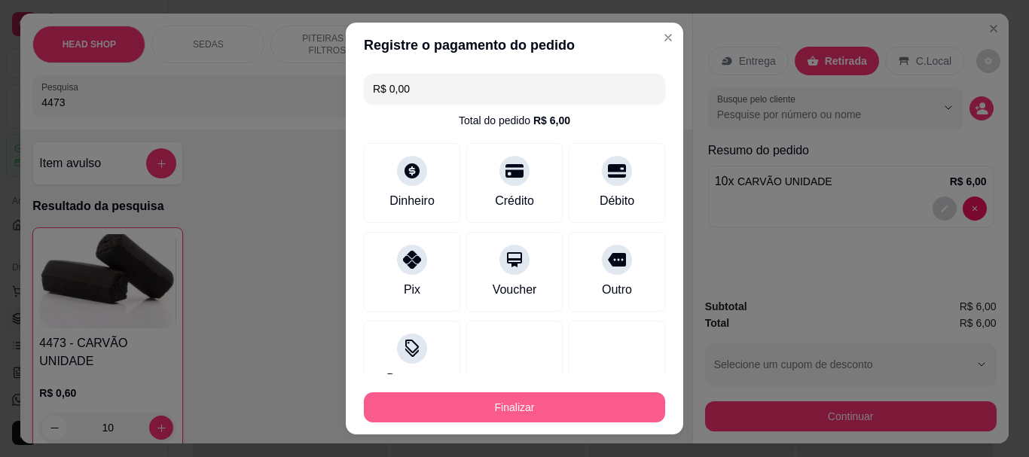
click at [557, 395] on button "Finalizar" at bounding box center [514, 407] width 301 height 30
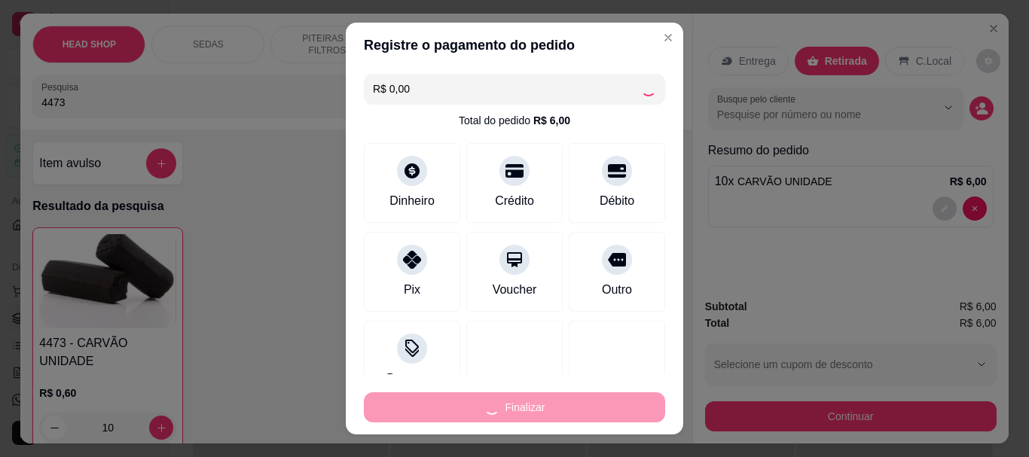
type input "0"
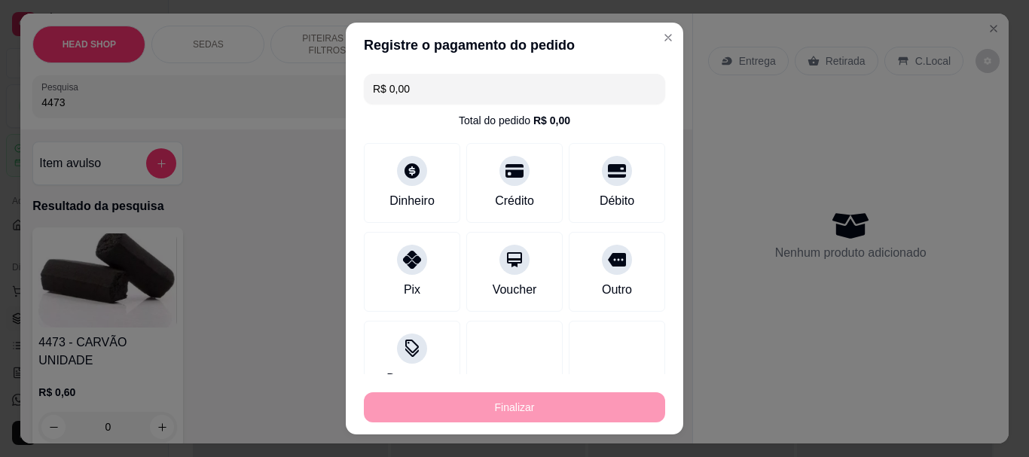
type input "-R$ 6,00"
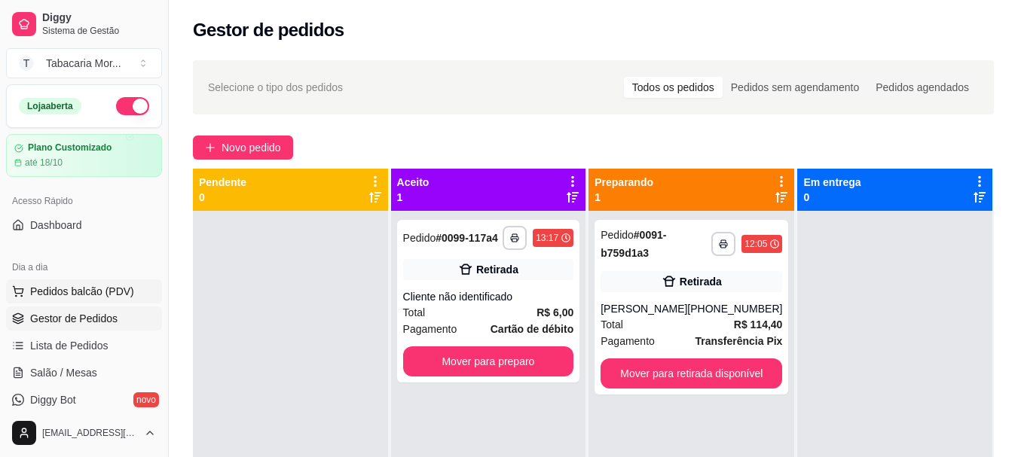
click at [93, 286] on span "Pedidos balcão (PDV)" at bounding box center [82, 291] width 104 height 15
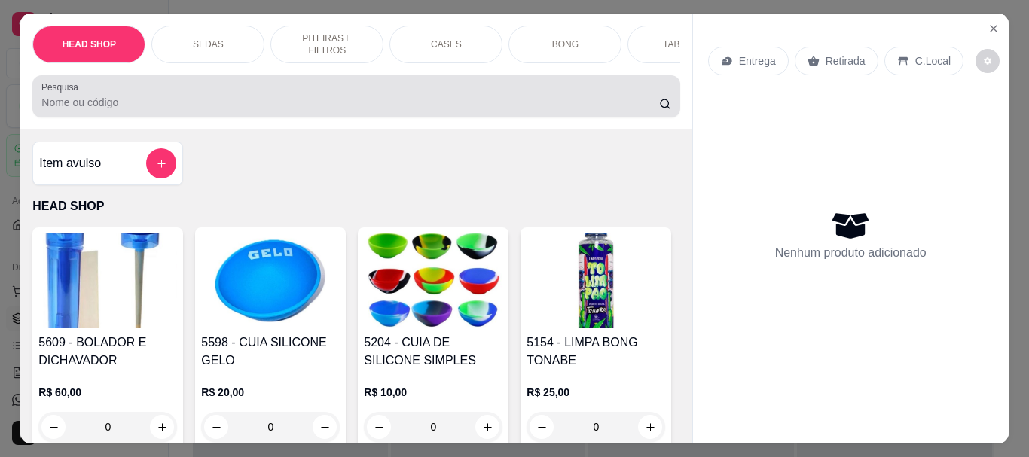
click at [79, 111] on div at bounding box center [355, 96] width 629 height 30
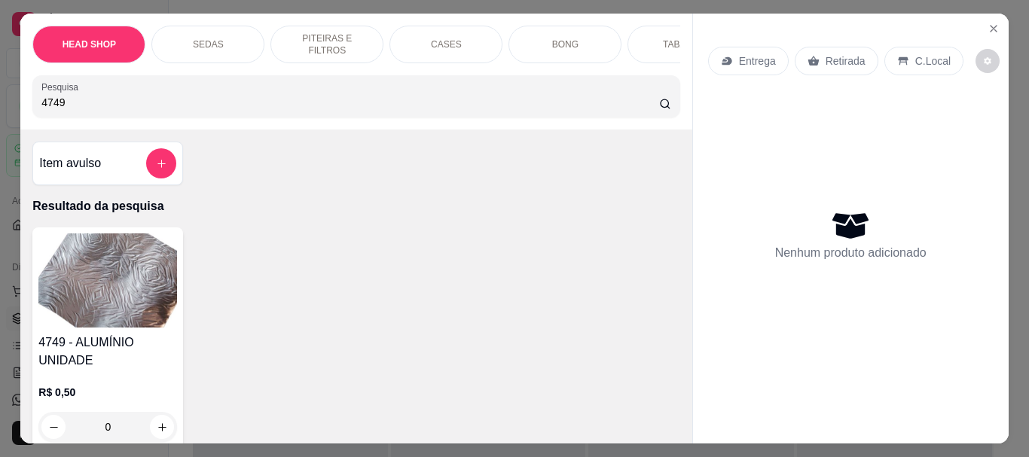
type input "4749"
click at [136, 255] on img at bounding box center [107, 281] width 139 height 94
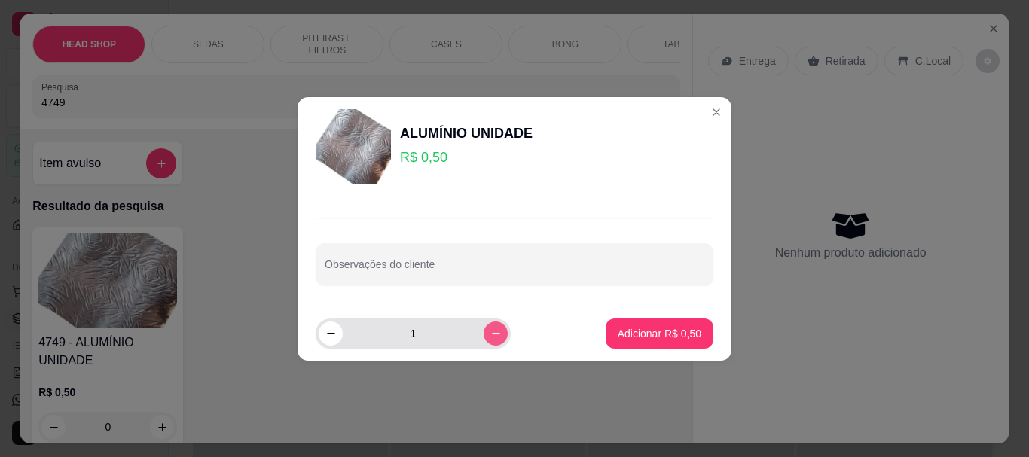
click at [484, 340] on button "increase-product-quantity" at bounding box center [496, 334] width 24 height 24
type input "2"
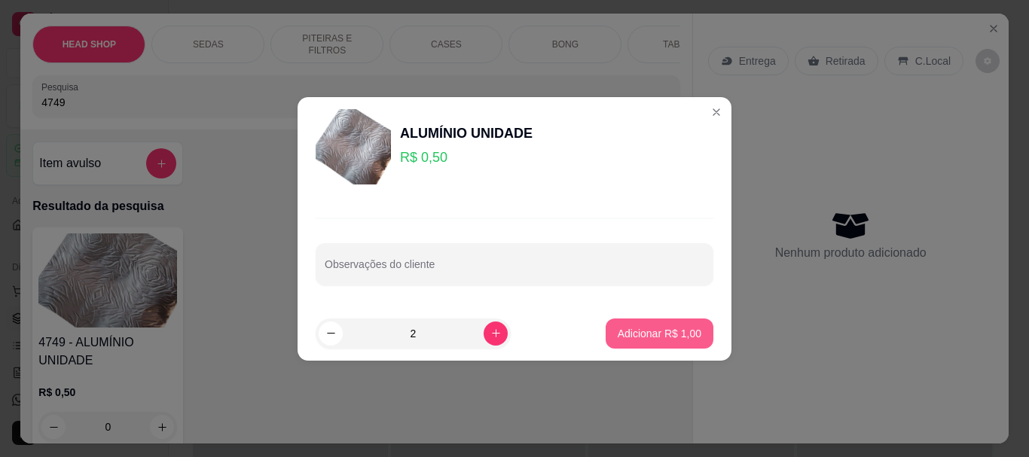
click at [671, 343] on button "Adicionar R$ 1,00" at bounding box center [660, 334] width 108 height 30
type input "2"
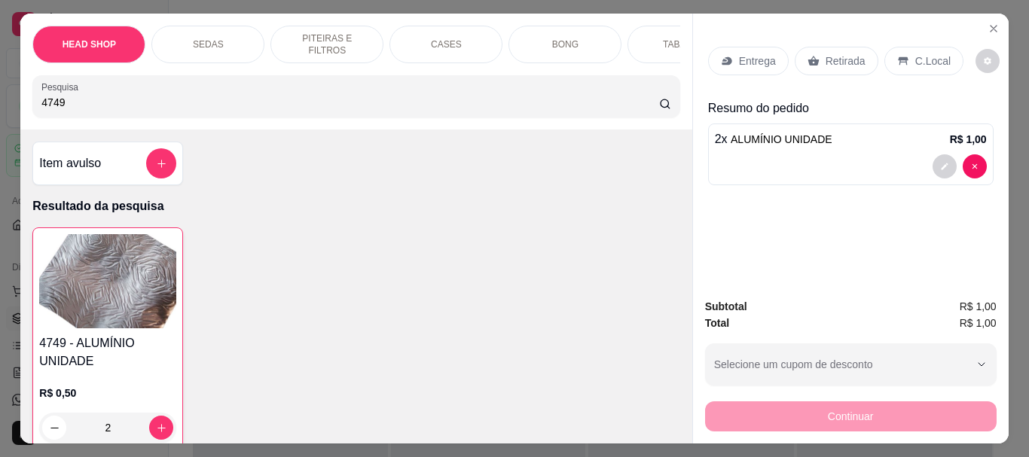
drag, startPoint x: 832, startPoint y: 57, endPoint x: 826, endPoint y: 343, distance: 285.5
click at [831, 57] on p "Retirada" at bounding box center [846, 60] width 40 height 15
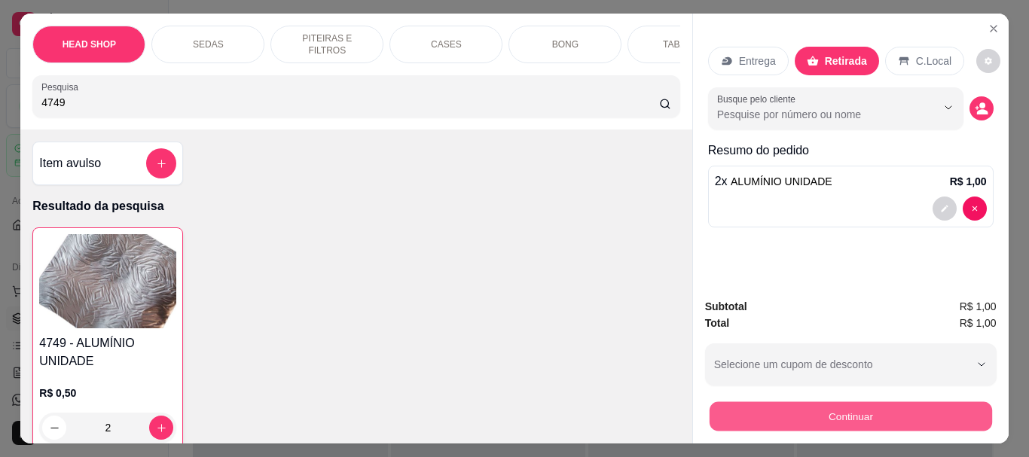
click at [814, 421] on button "Continuar" at bounding box center [850, 415] width 282 height 29
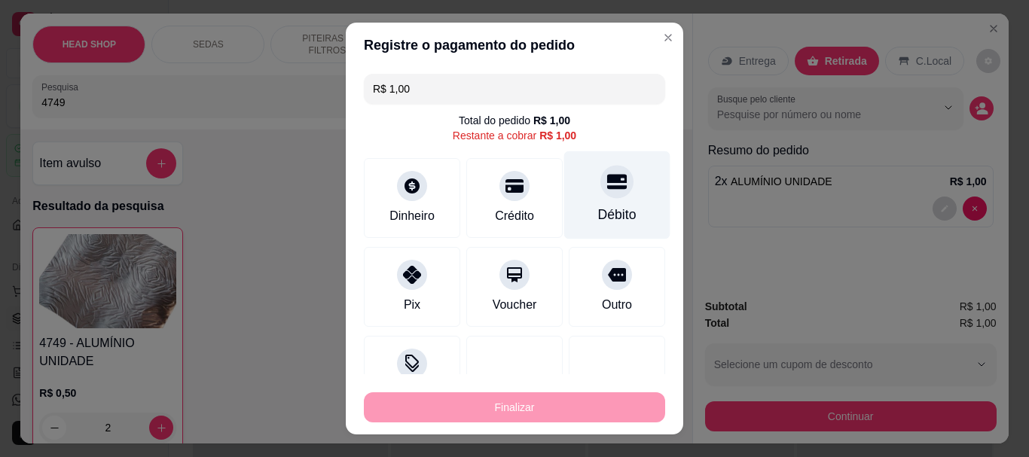
click at [601, 210] on div "Débito" at bounding box center [617, 216] width 38 height 20
type input "R$ 0,00"
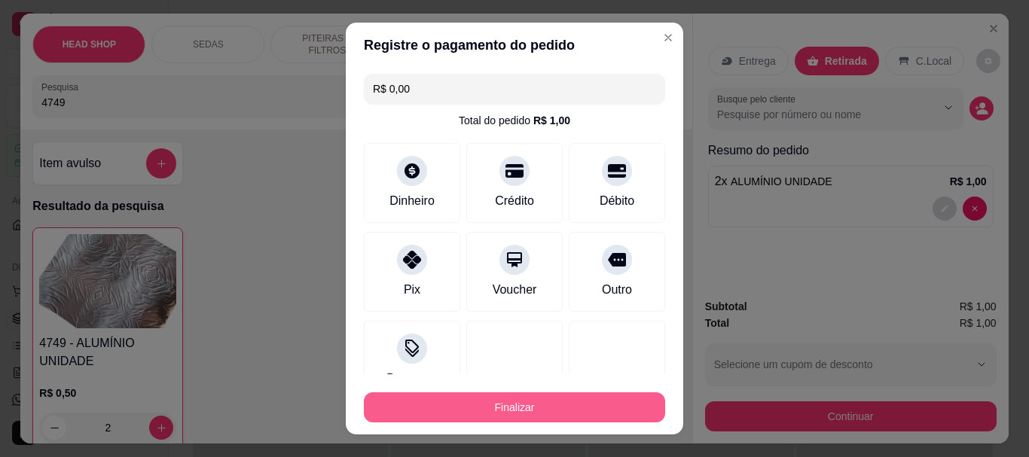
click at [618, 404] on button "Finalizar" at bounding box center [514, 407] width 301 height 30
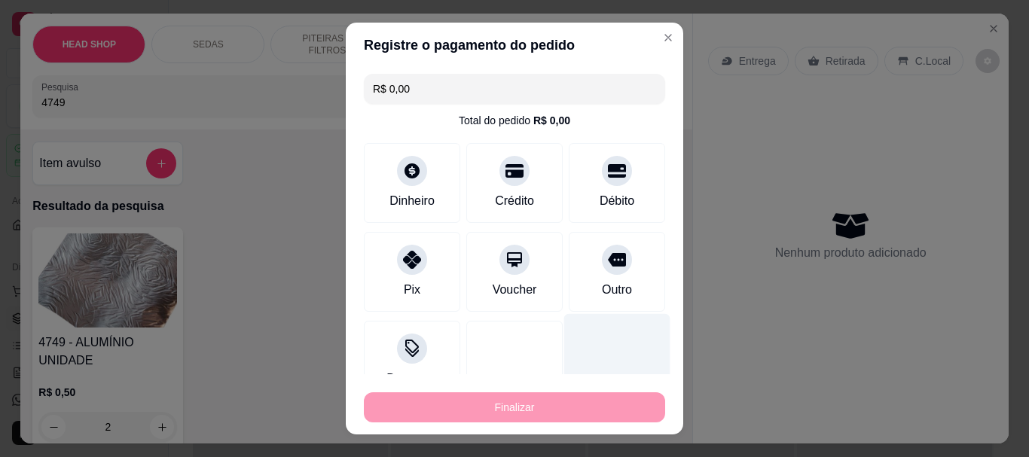
type input "0"
type input "-R$ 1,00"
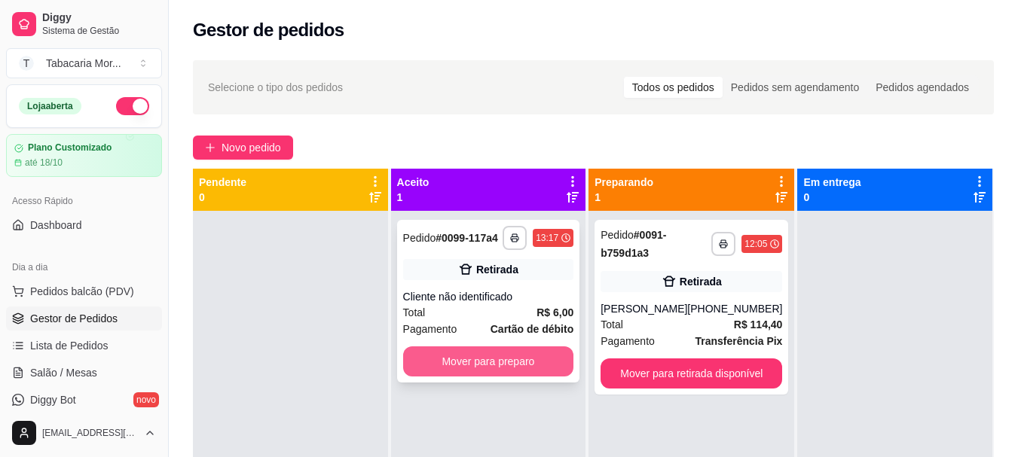
click at [511, 355] on button "Mover para preparo" at bounding box center [488, 362] width 171 height 30
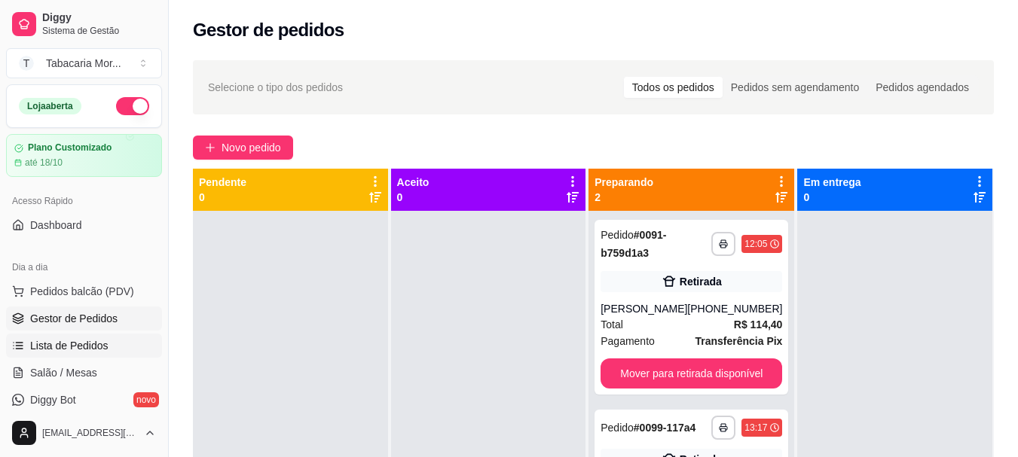
click at [84, 347] on span "Lista de Pedidos" at bounding box center [69, 345] width 78 height 15
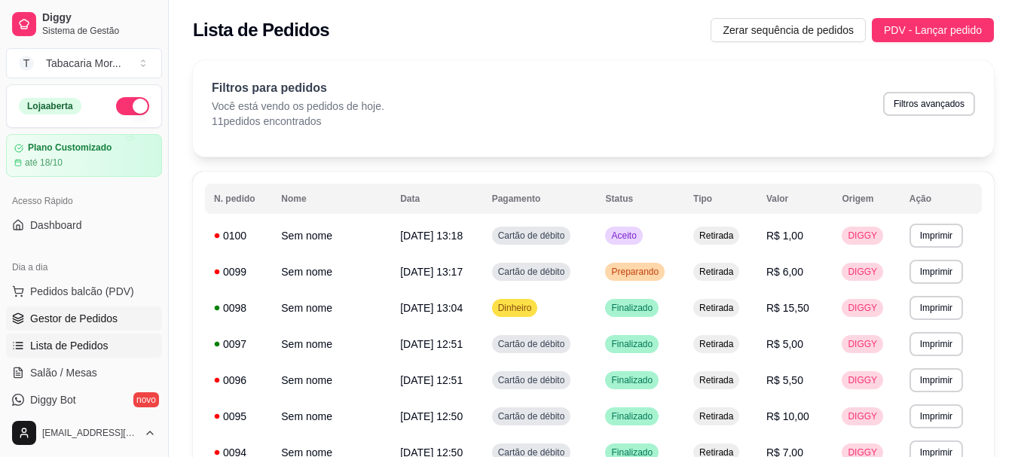
click at [90, 318] on span "Gestor de Pedidos" at bounding box center [73, 318] width 87 height 15
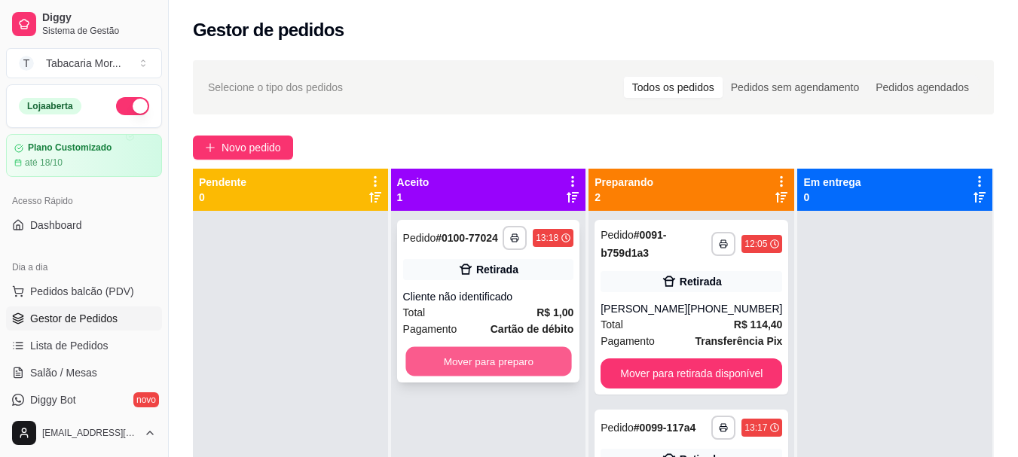
click at [459, 368] on button "Mover para preparo" at bounding box center [488, 361] width 166 height 29
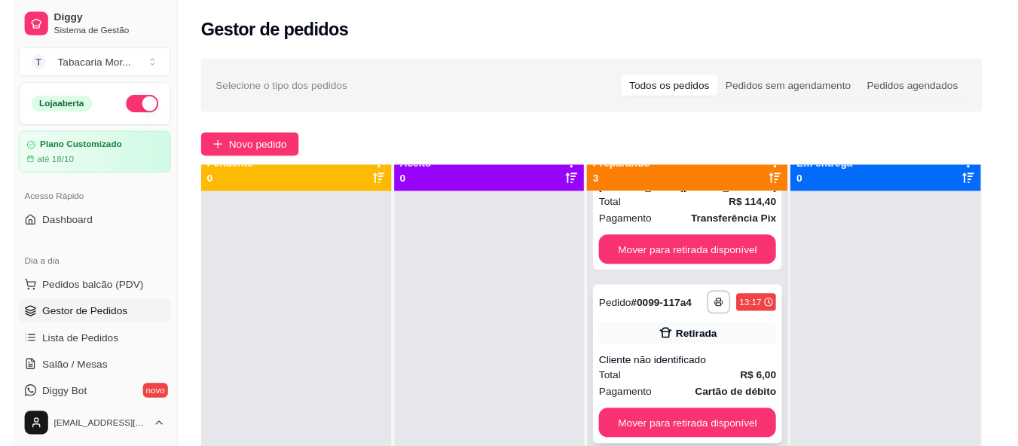
scroll to position [42, 0]
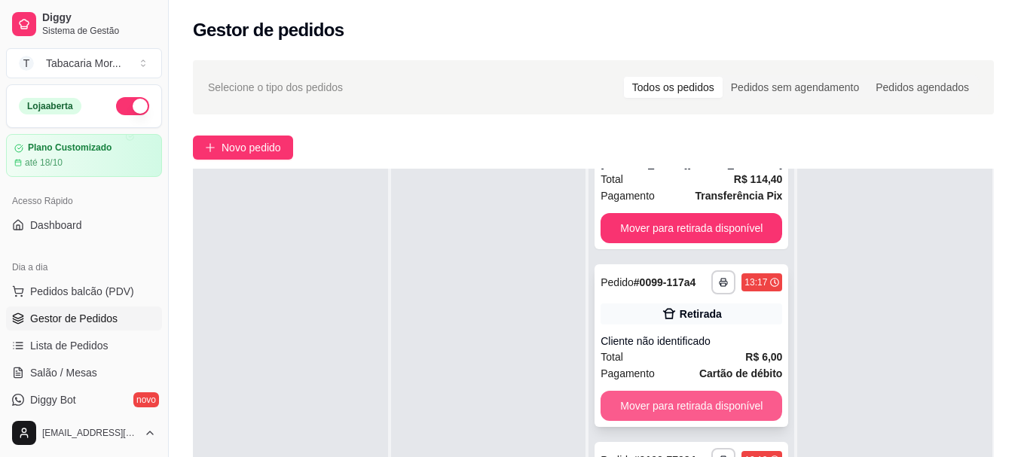
click at [682, 400] on button "Mover para retirada disponível" at bounding box center [691, 406] width 182 height 30
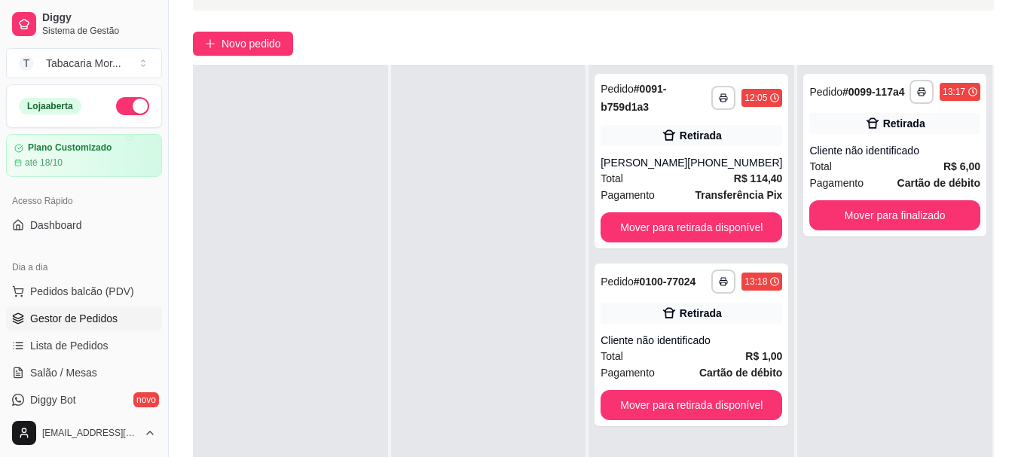
scroll to position [230, 0]
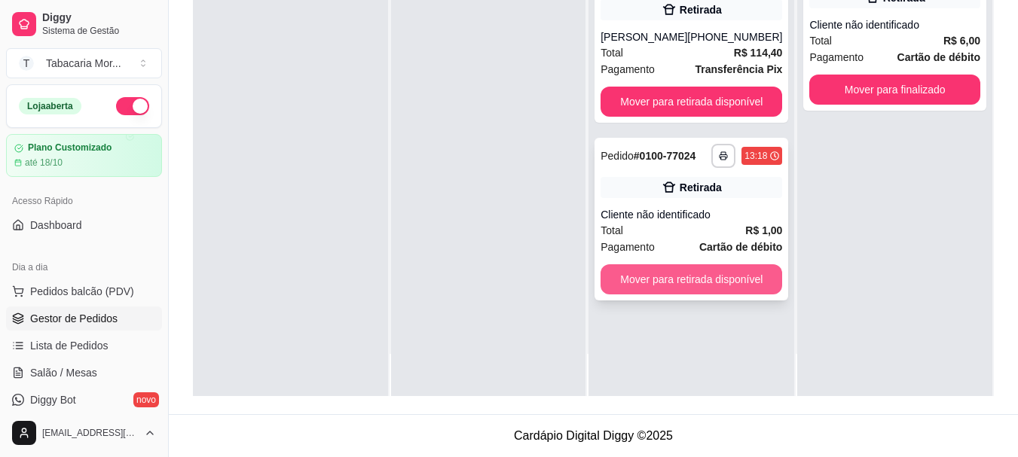
click at [664, 282] on button "Mover para retirada disponível" at bounding box center [691, 279] width 182 height 30
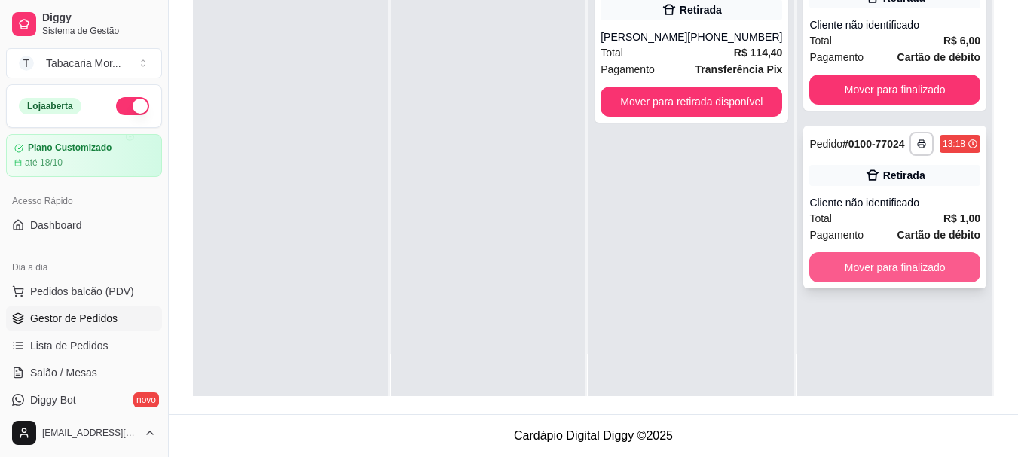
click at [887, 254] on button "Mover para finalizado" at bounding box center [894, 267] width 171 height 30
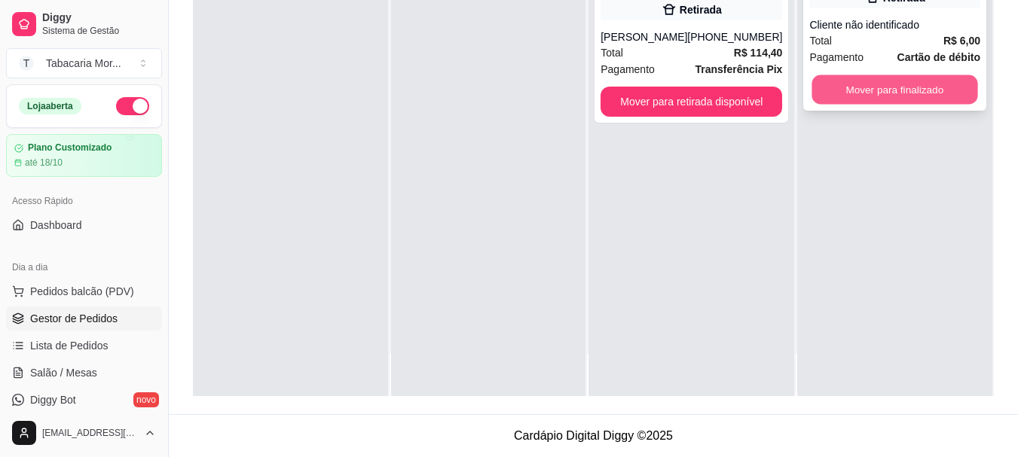
click at [915, 83] on button "Mover para finalizado" at bounding box center [895, 89] width 166 height 29
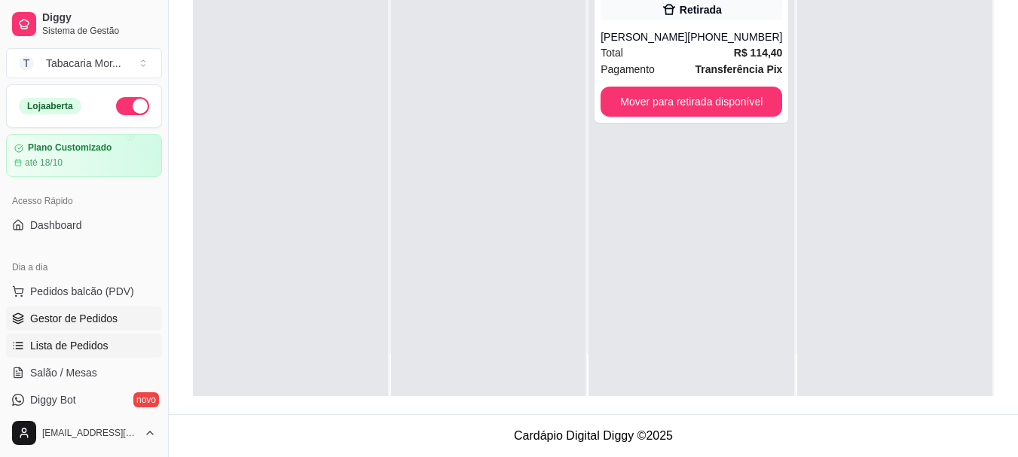
click at [92, 340] on span "Lista de Pedidos" at bounding box center [69, 345] width 78 height 15
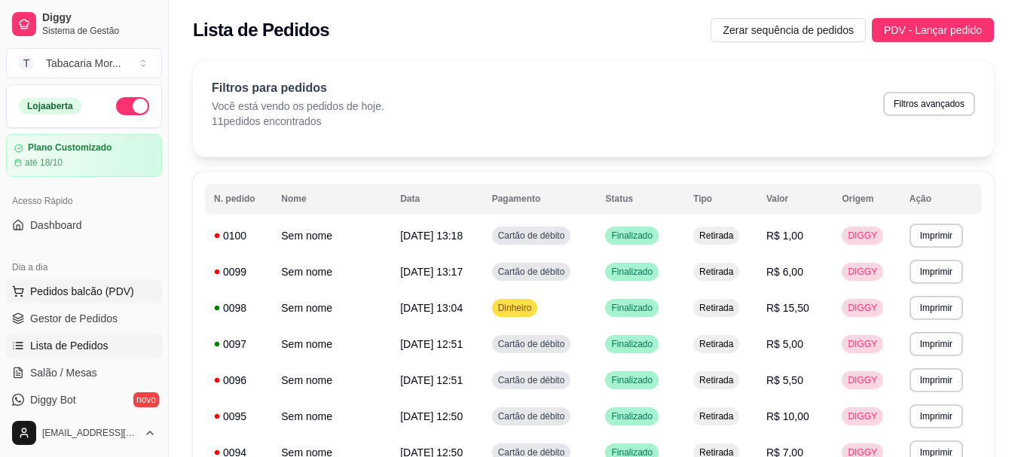
click at [84, 298] on span "Pedidos balcão (PDV)" at bounding box center [82, 291] width 104 height 15
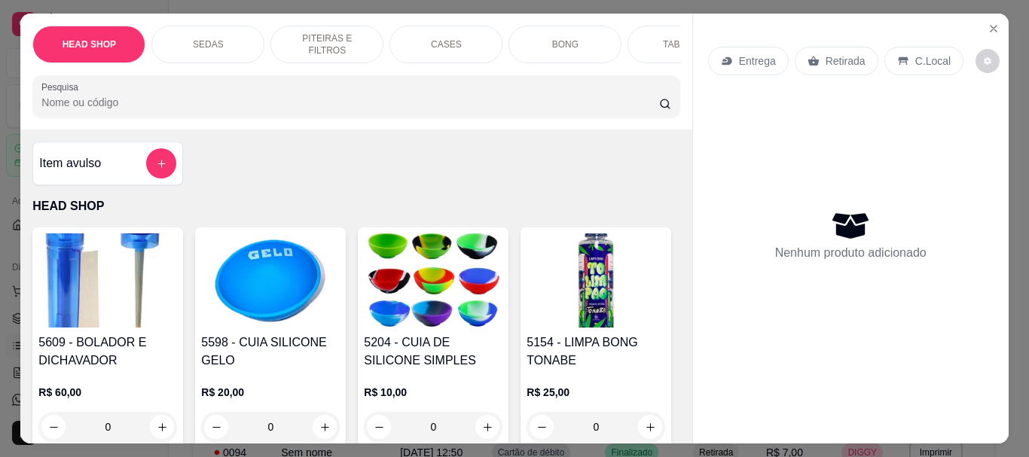
click at [159, 127] on div "HEAD SHOP SEDAS PITEIRAS E FILTROS CASES BONG TABACOS ISQUEIRO E MACARICO CIGAR…" at bounding box center [355, 72] width 671 height 116
click at [108, 110] on input "Pesquisa" at bounding box center [350, 102] width 618 height 15
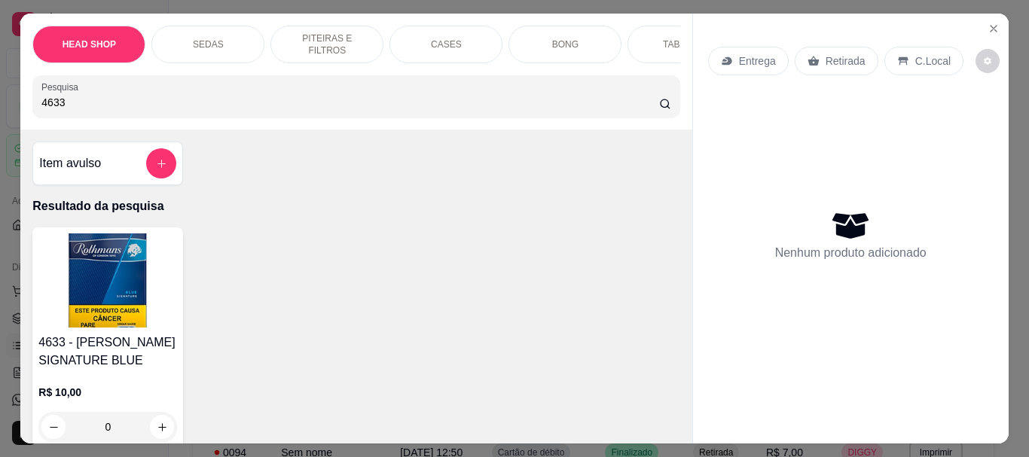
type input "4633"
click at [103, 279] on img at bounding box center [107, 281] width 139 height 94
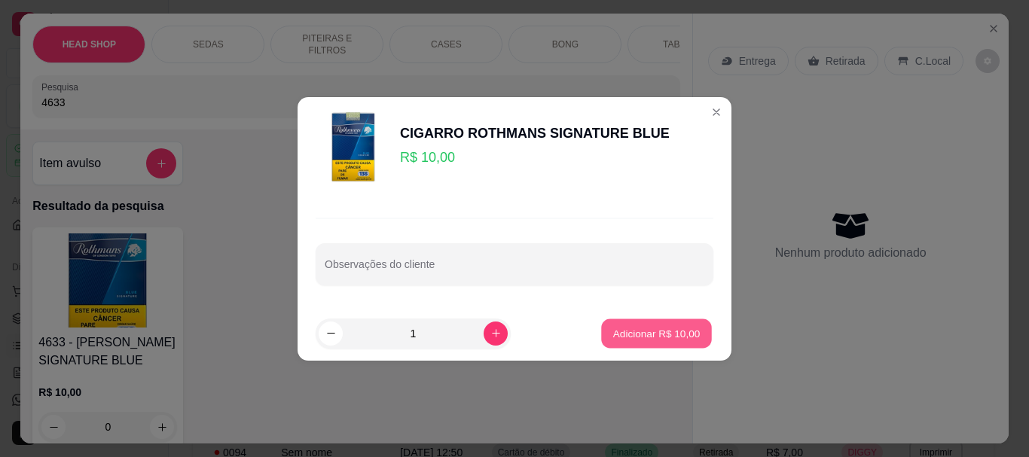
click at [682, 337] on p "Adicionar R$ 10,00" at bounding box center [656, 333] width 87 height 14
type input "1"
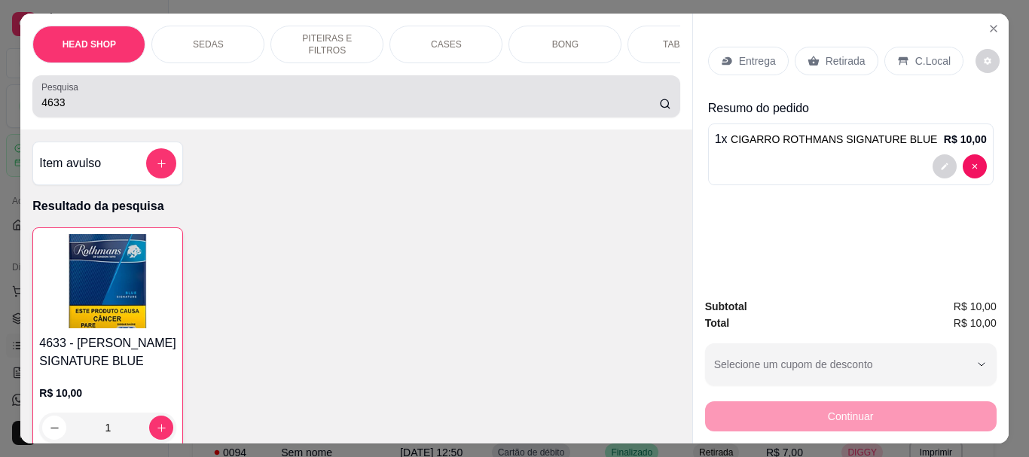
click at [102, 118] on div "Pesquisa 4633" at bounding box center [355, 96] width 647 height 42
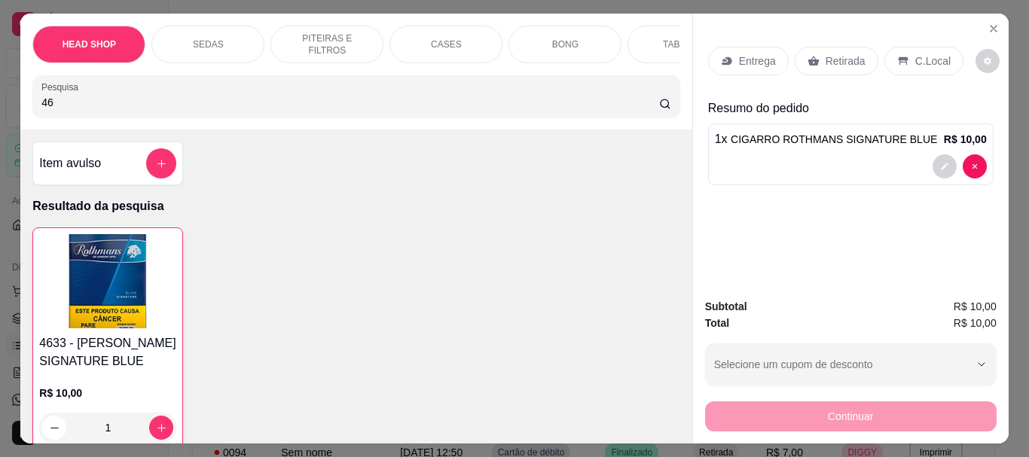
type input "4"
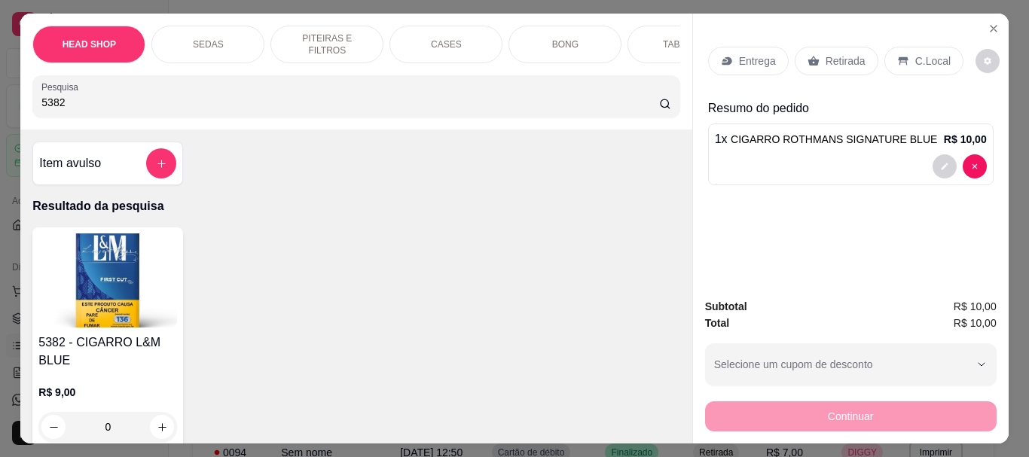
type input "5382"
click at [76, 310] on img at bounding box center [107, 281] width 139 height 94
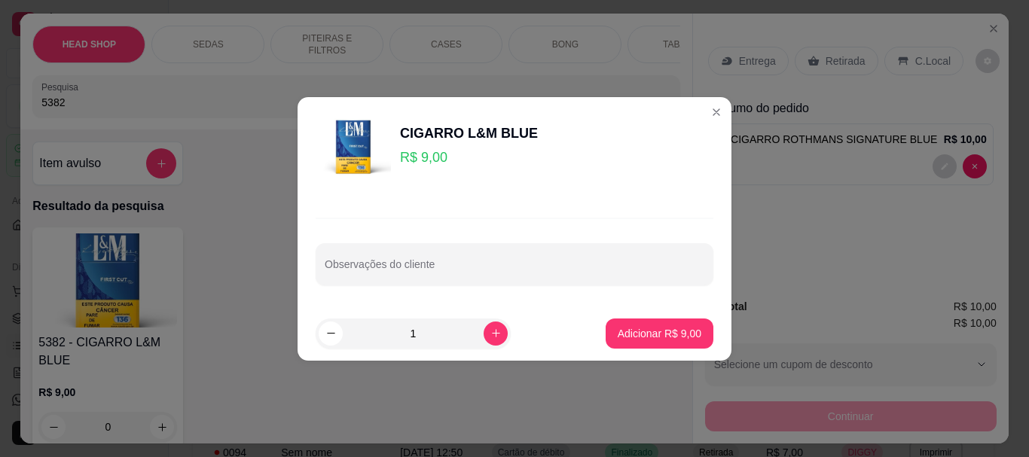
click at [707, 331] on footer "1 Adicionar R$ 9,00" at bounding box center [515, 334] width 434 height 54
click at [692, 337] on button "Adicionar R$ 9,00" at bounding box center [660, 334] width 108 height 30
type input "1"
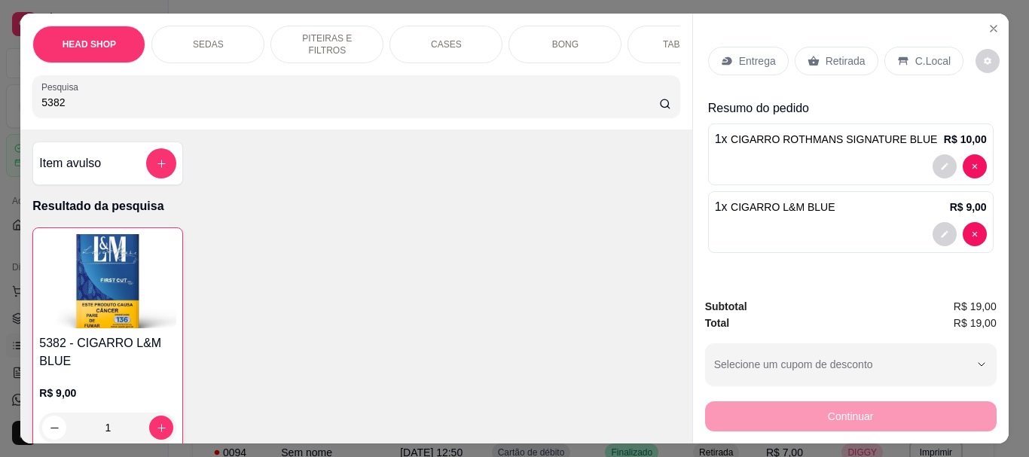
click at [83, 108] on input "5382" at bounding box center [350, 102] width 618 height 15
type input "5"
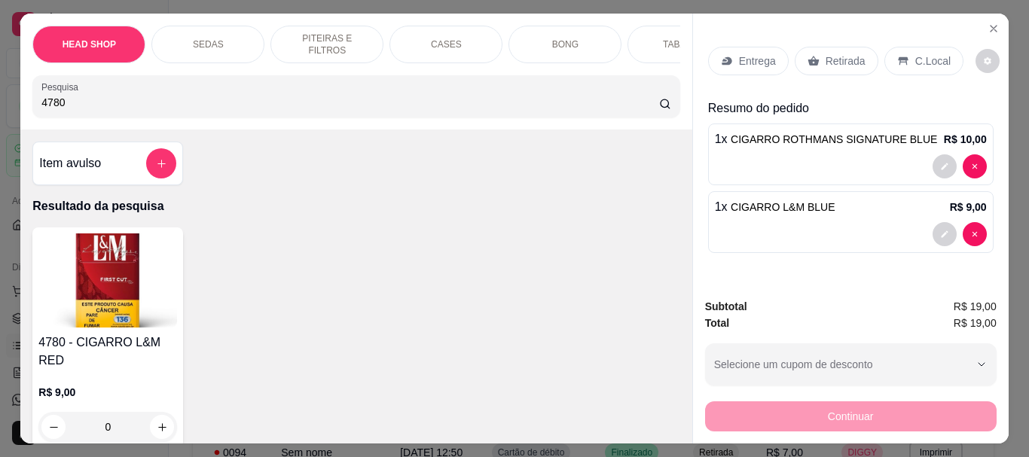
type input "4780"
click at [108, 264] on img at bounding box center [107, 281] width 139 height 94
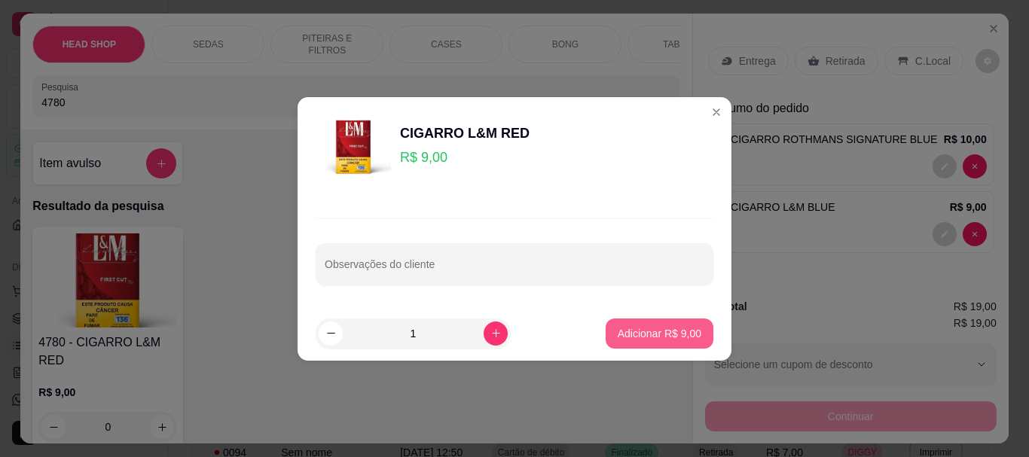
click at [621, 339] on p "Adicionar R$ 9,00" at bounding box center [660, 333] width 84 height 15
type input "1"
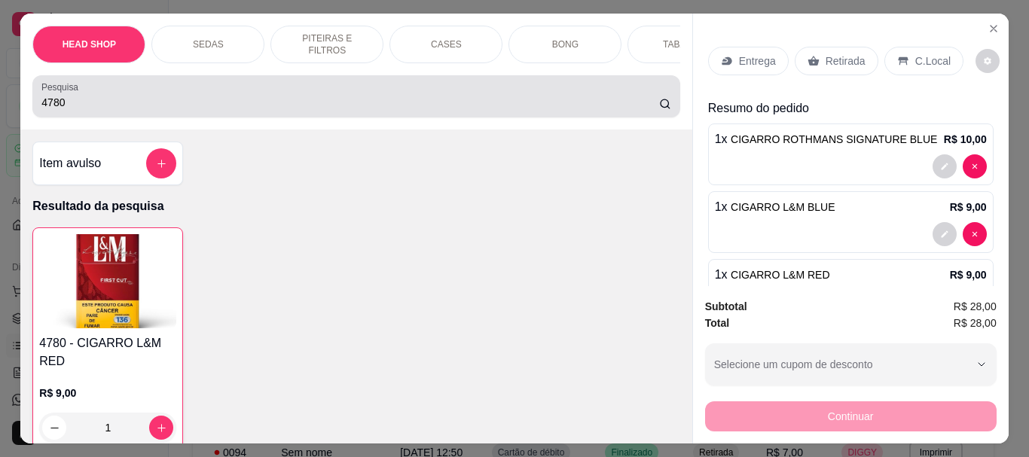
click at [99, 110] on input "4780" at bounding box center [350, 102] width 618 height 15
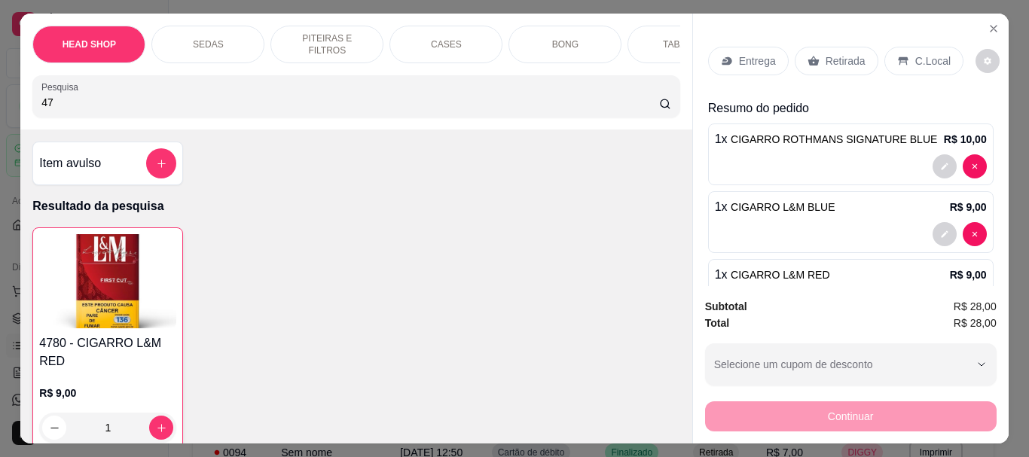
type input "4"
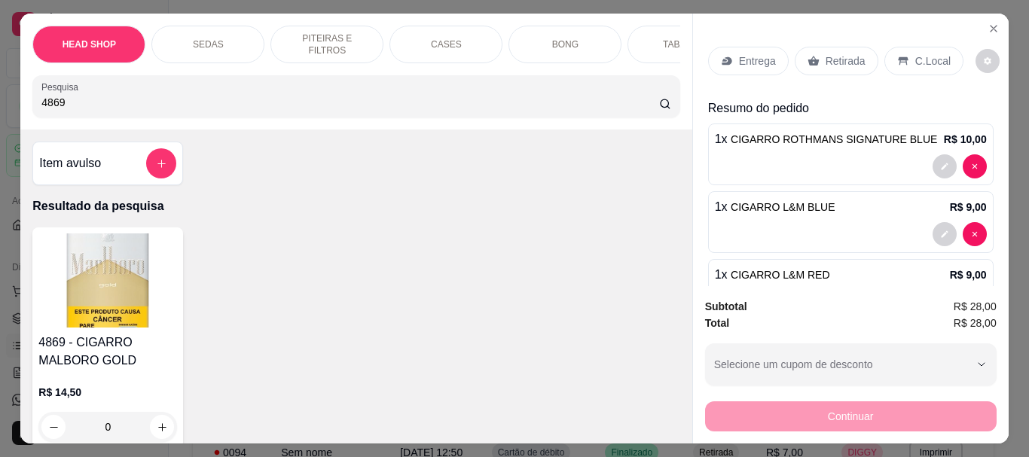
type input "4869"
click at [135, 292] on img at bounding box center [107, 281] width 139 height 94
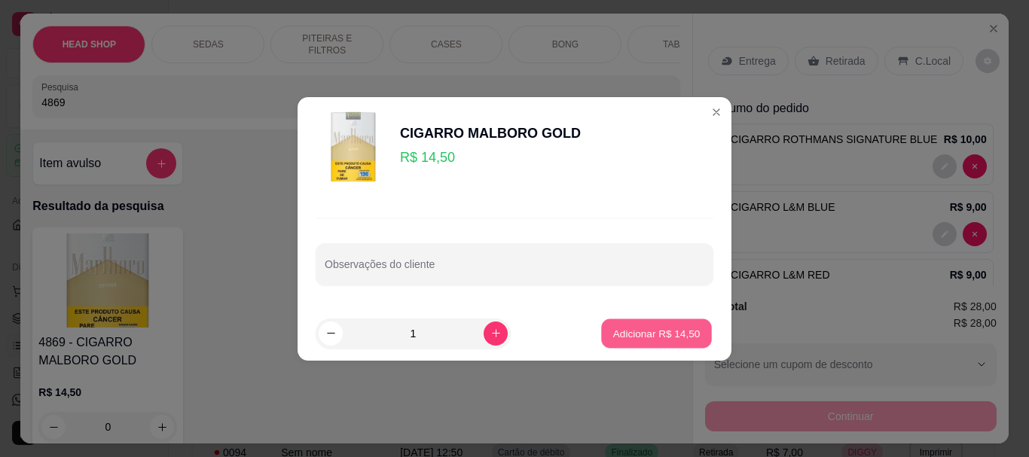
click at [695, 338] on button "Adicionar R$ 14,50" at bounding box center [656, 333] width 111 height 29
type input "1"
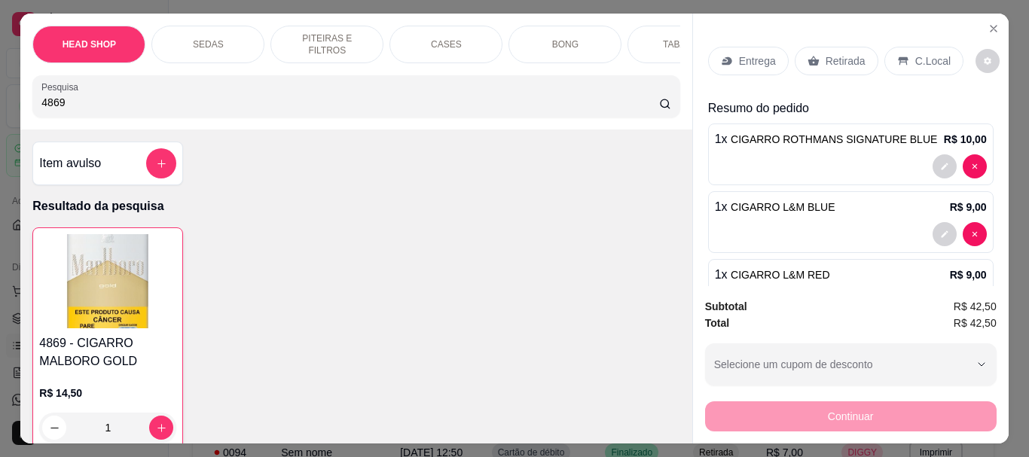
click at [846, 55] on p "Retirada" at bounding box center [846, 60] width 40 height 15
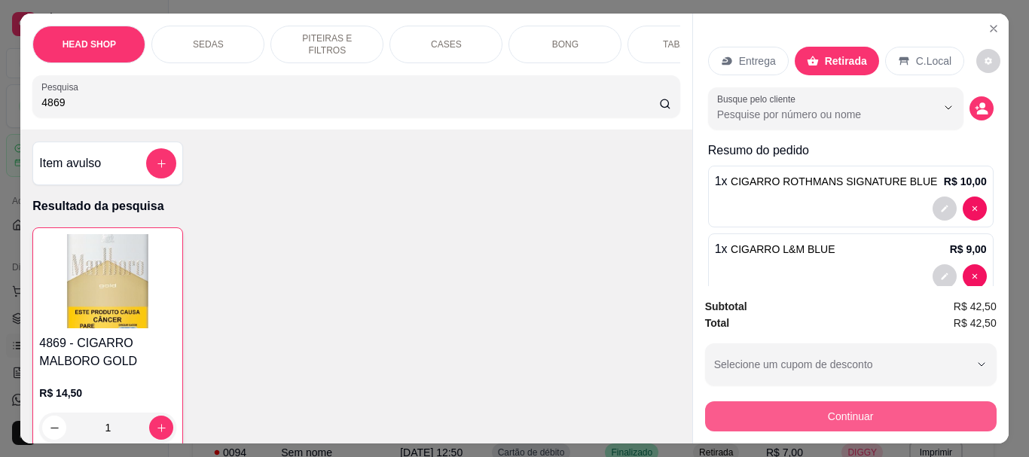
click at [804, 402] on button "Continuar" at bounding box center [851, 416] width 292 height 30
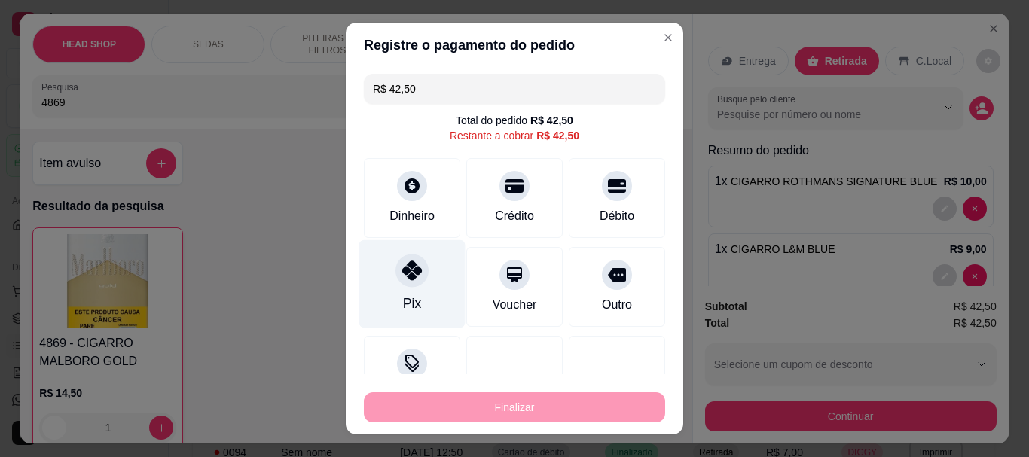
click at [403, 285] on div at bounding box center [411, 271] width 33 height 33
type input "R$ 0,00"
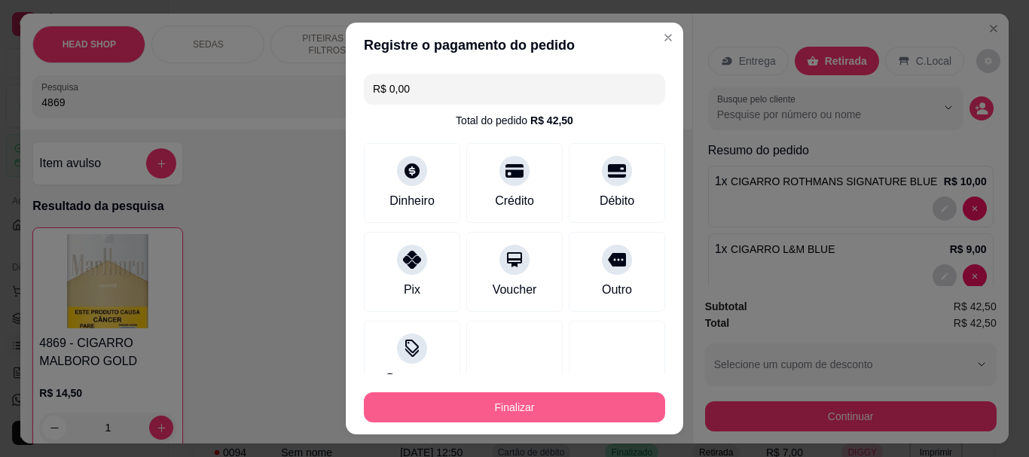
click at [470, 405] on button "Finalizar" at bounding box center [514, 407] width 301 height 30
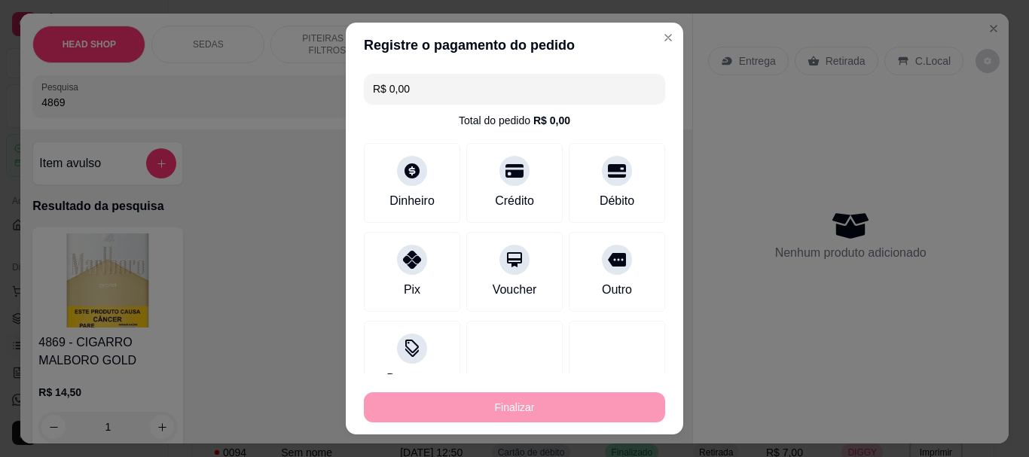
type input "0"
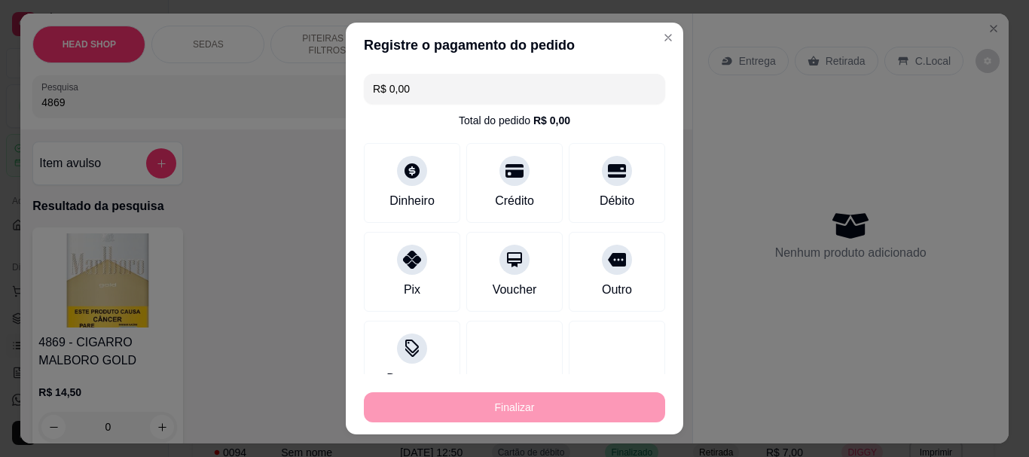
type input "-R$ 42,50"
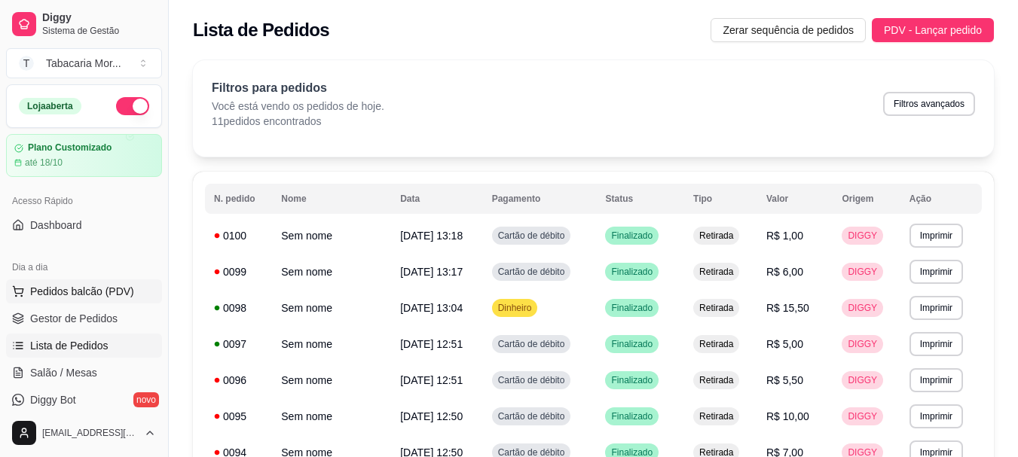
click at [106, 294] on span "Pedidos balcão (PDV)" at bounding box center [82, 291] width 104 height 15
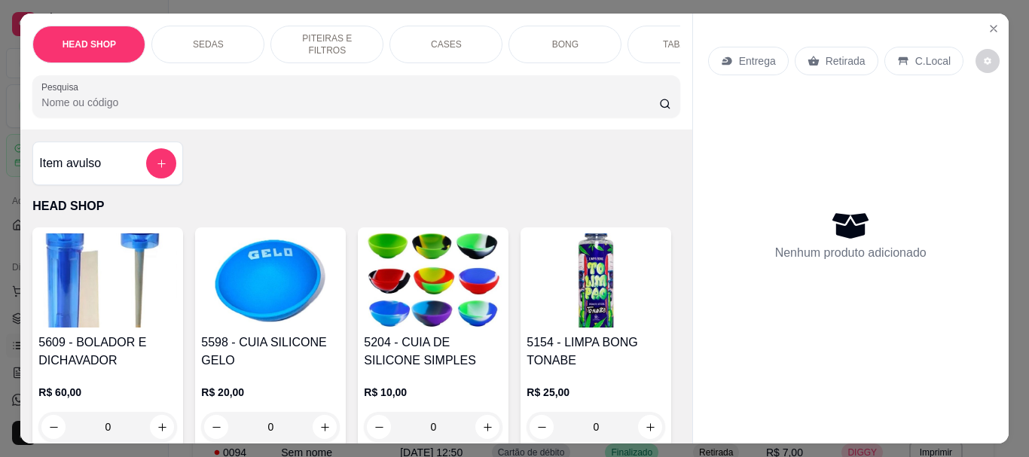
click at [86, 76] on div "HEAD SHOP SEDAS PITEIRAS E FILTROS CASES BONG TABACOS ISQUEIRO E MACARICO CIGAR…" at bounding box center [355, 72] width 671 height 116
click at [73, 127] on div "HEAD SHOP SEDAS PITEIRAS E FILTROS CASES BONG TABACOS ISQUEIRO E MACARICO CIGAR…" at bounding box center [355, 72] width 671 height 116
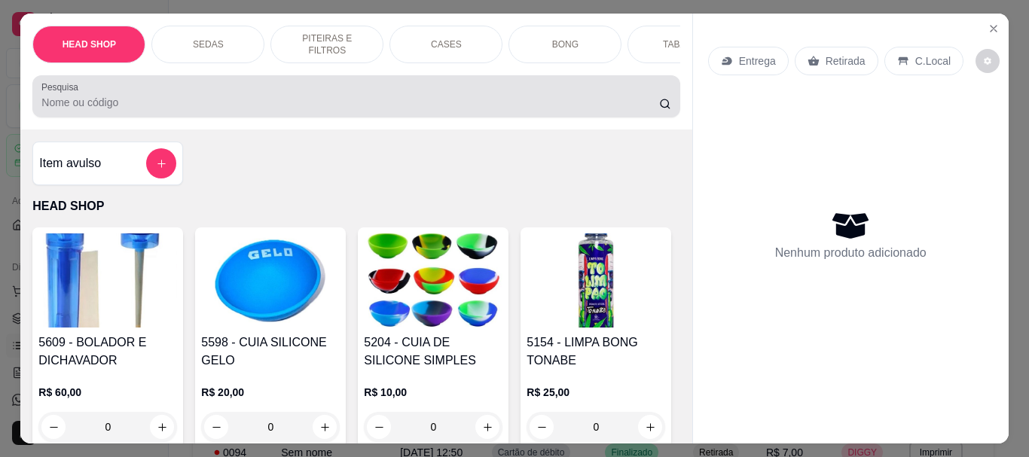
click at [78, 111] on div at bounding box center [355, 96] width 629 height 30
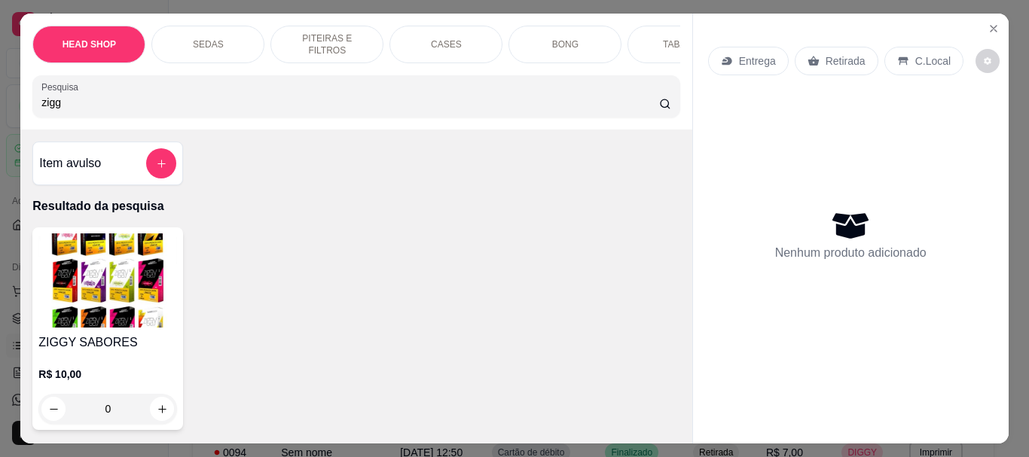
type input "zigg"
click at [112, 288] on img at bounding box center [107, 281] width 139 height 94
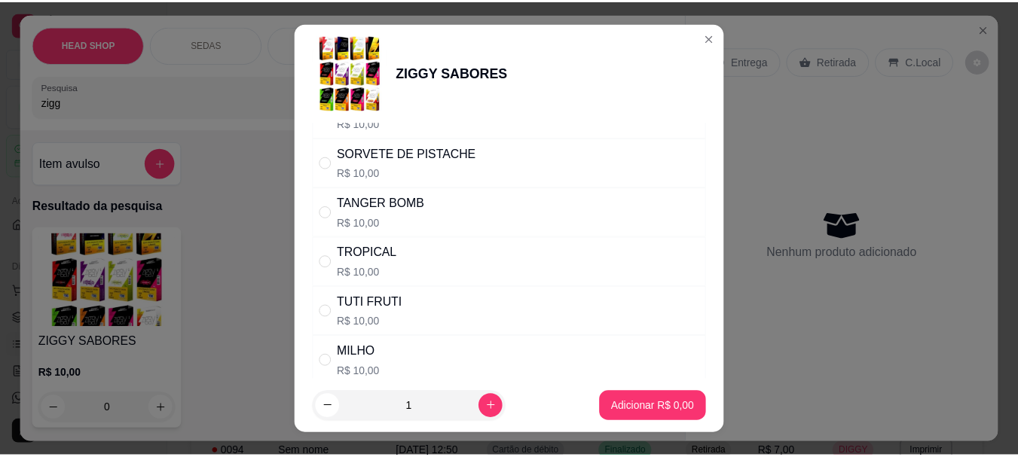
scroll to position [1055, 0]
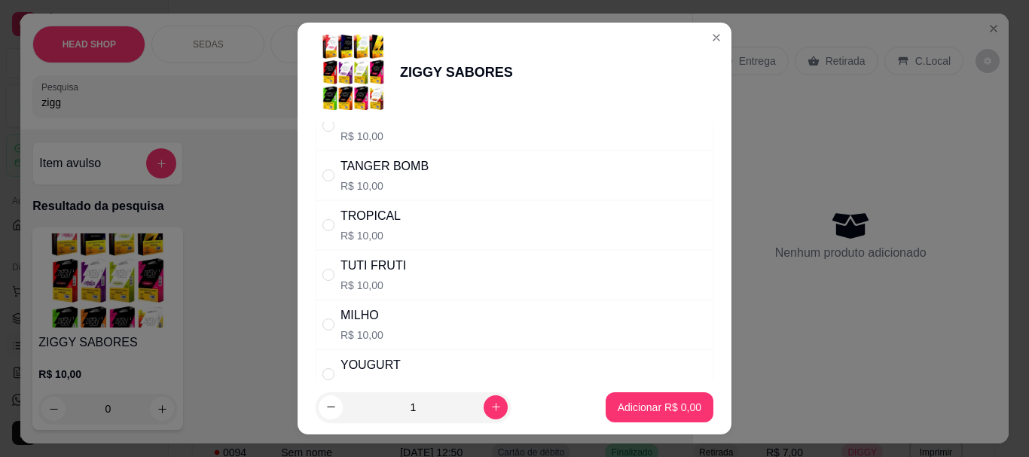
click at [382, 276] on div "TUTI FRUTI R$ 10,00" at bounding box center [373, 275] width 66 height 36
radio input "true"
click at [666, 422] on button "Adicionar R$ 10,00" at bounding box center [657, 407] width 114 height 30
type input "1"
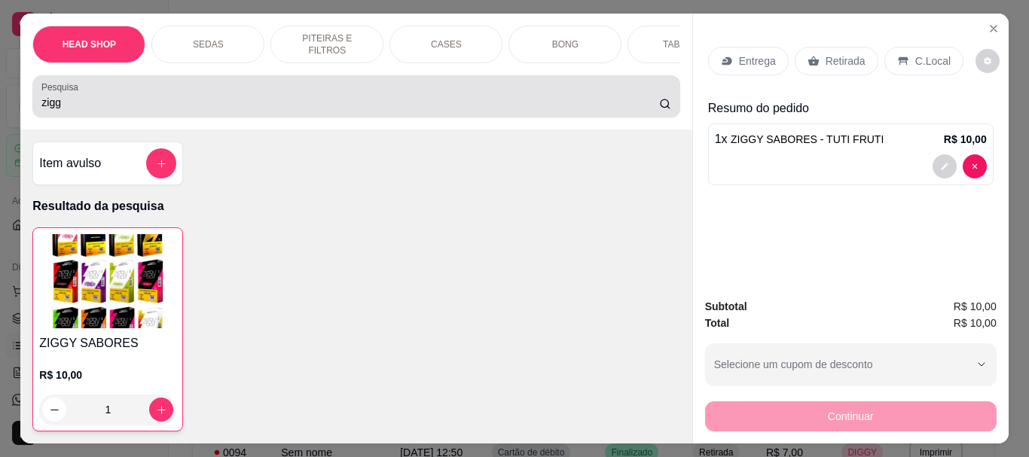
click at [64, 108] on input "zigg" at bounding box center [350, 102] width 618 height 15
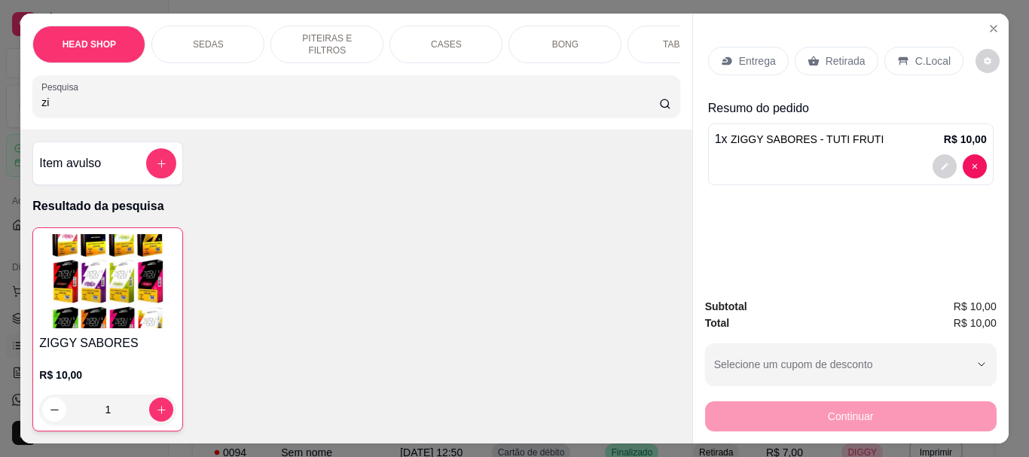
type input "z"
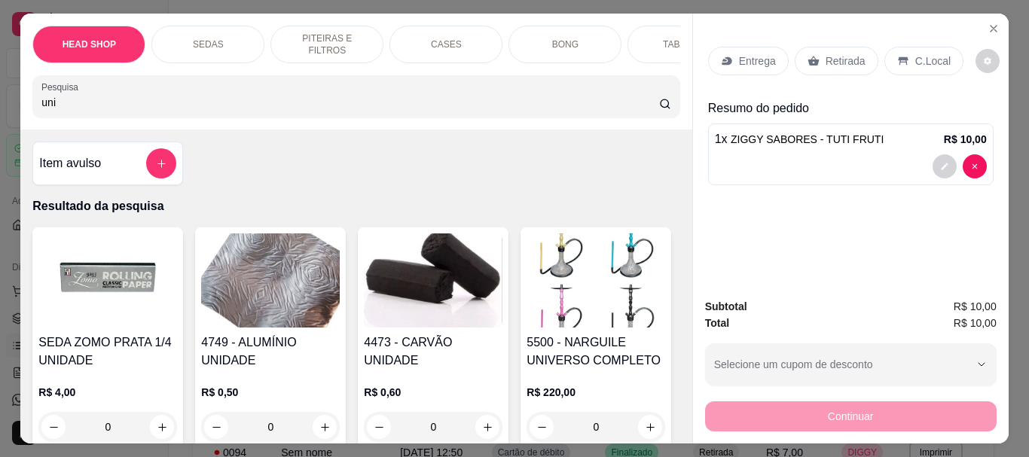
type input "uni"
click at [398, 300] on img at bounding box center [433, 281] width 139 height 94
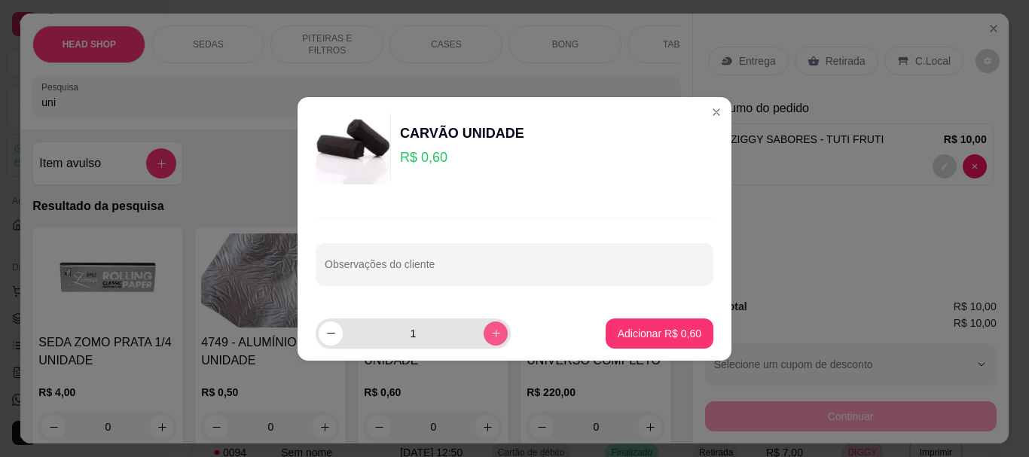
click at [490, 335] on icon "increase-product-quantity" at bounding box center [495, 333] width 11 height 11
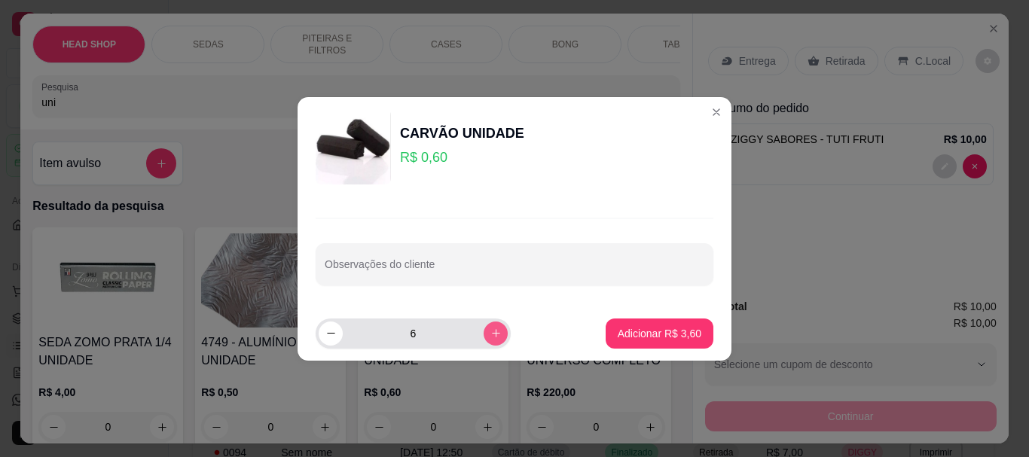
click at [490, 335] on icon "increase-product-quantity" at bounding box center [495, 333] width 11 height 11
type input "10"
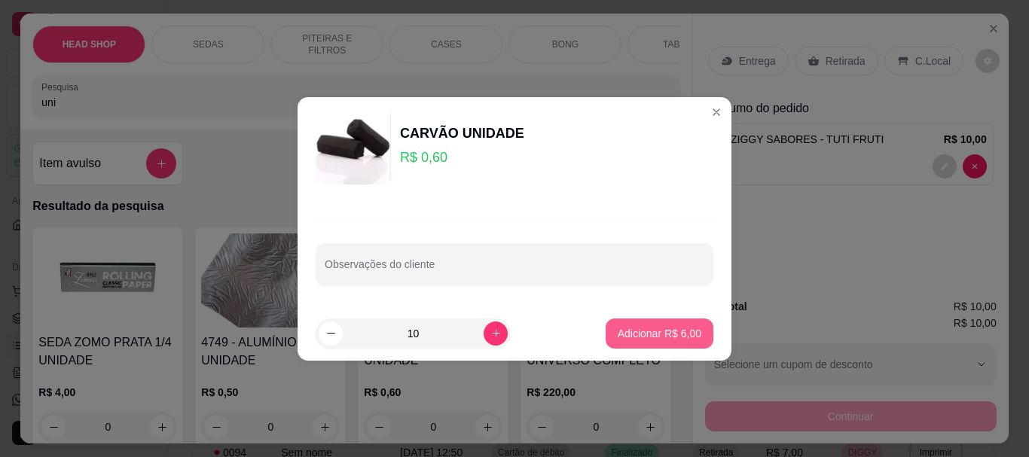
click at [655, 333] on p "Adicionar R$ 6,00" at bounding box center [660, 333] width 84 height 15
type input "10"
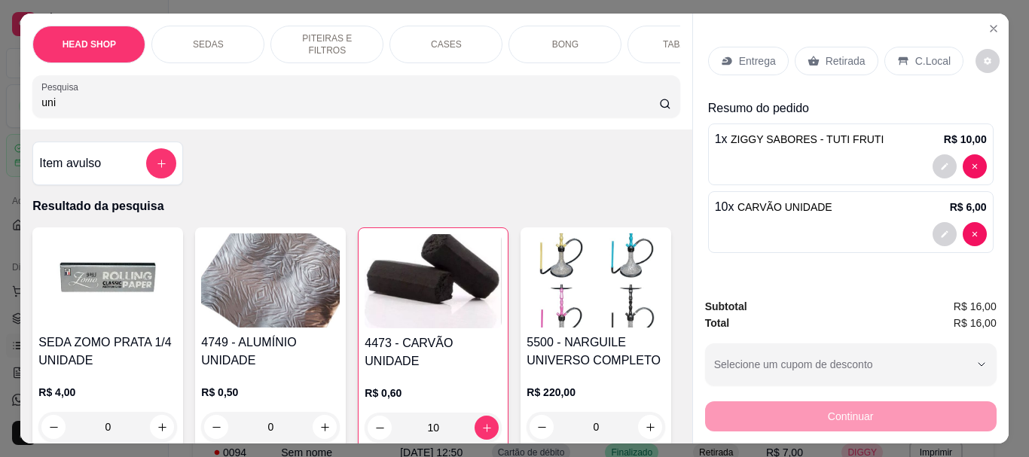
click at [823, 47] on div "Retirada" at bounding box center [837, 61] width 84 height 29
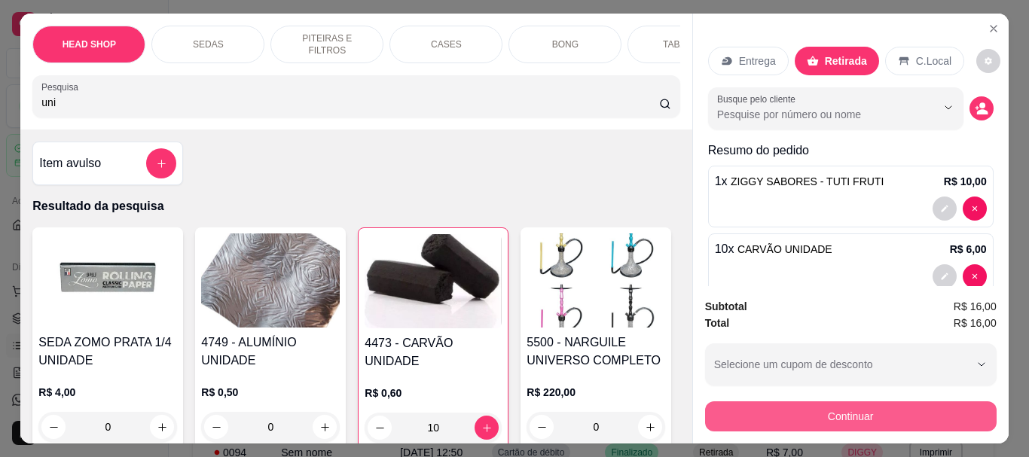
click at [746, 407] on button "Continuar" at bounding box center [851, 416] width 292 height 30
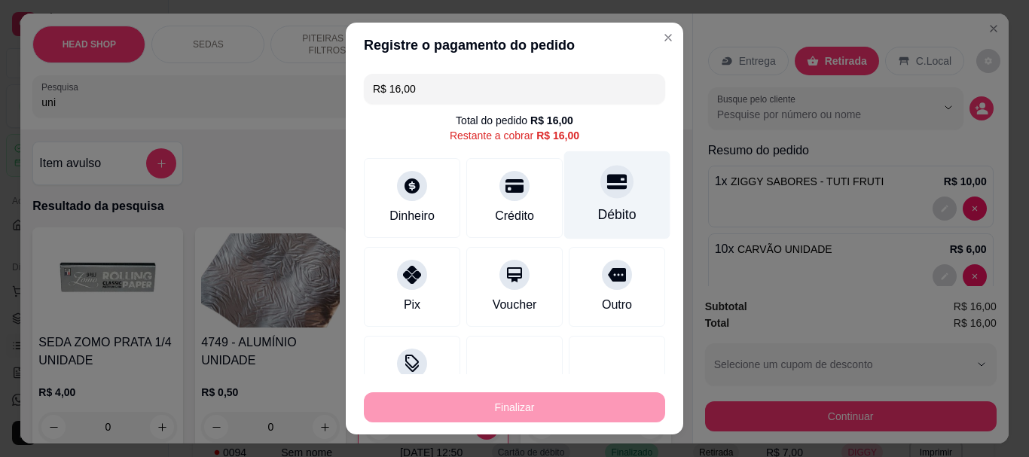
click at [604, 209] on div "Débito" at bounding box center [617, 216] width 38 height 20
type input "R$ 0,00"
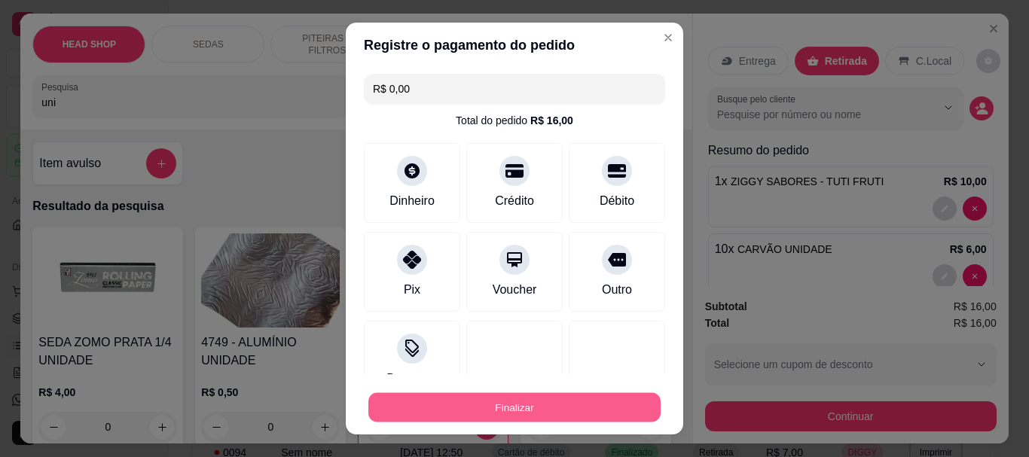
click at [622, 397] on button "Finalizar" at bounding box center [514, 406] width 292 height 29
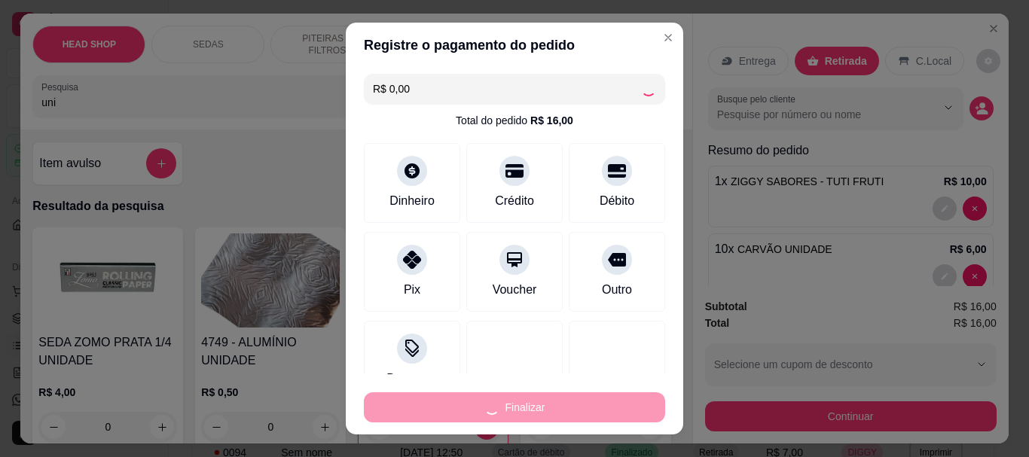
type input "0"
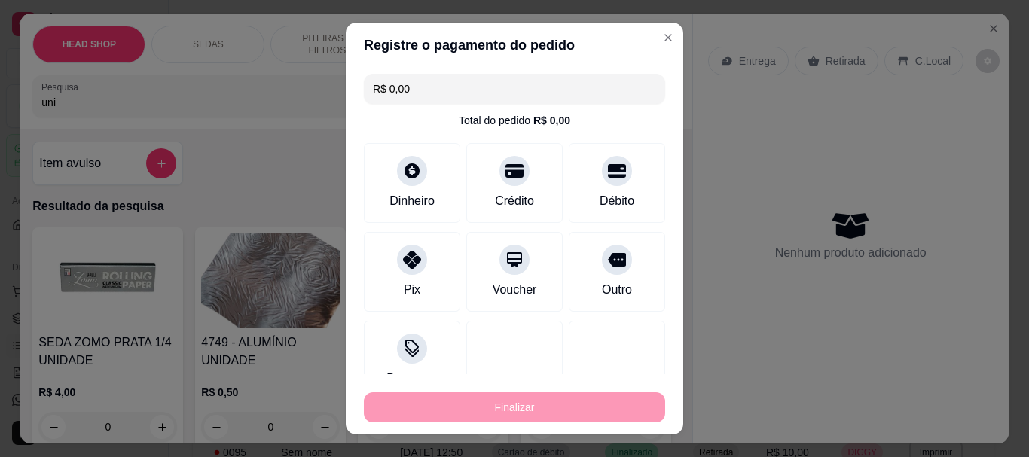
type input "-R$ 16,00"
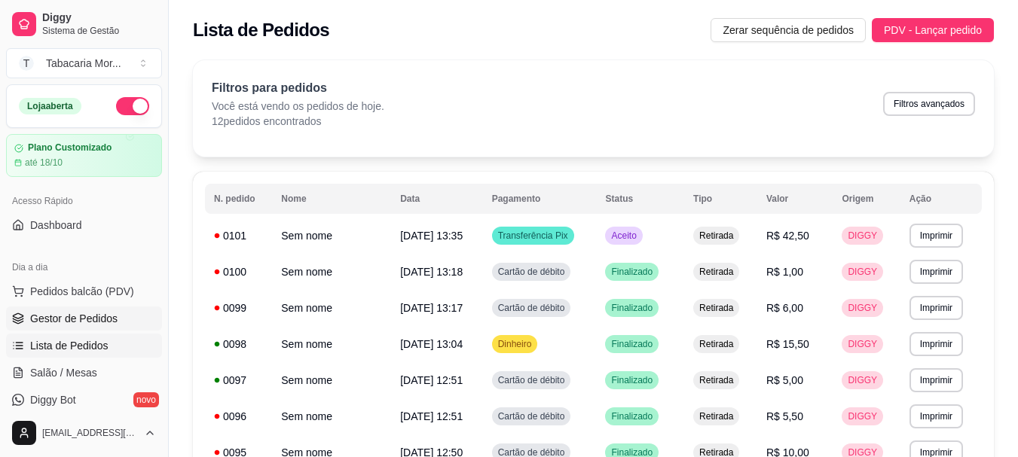
click at [78, 316] on span "Gestor de Pedidos" at bounding box center [73, 318] width 87 height 15
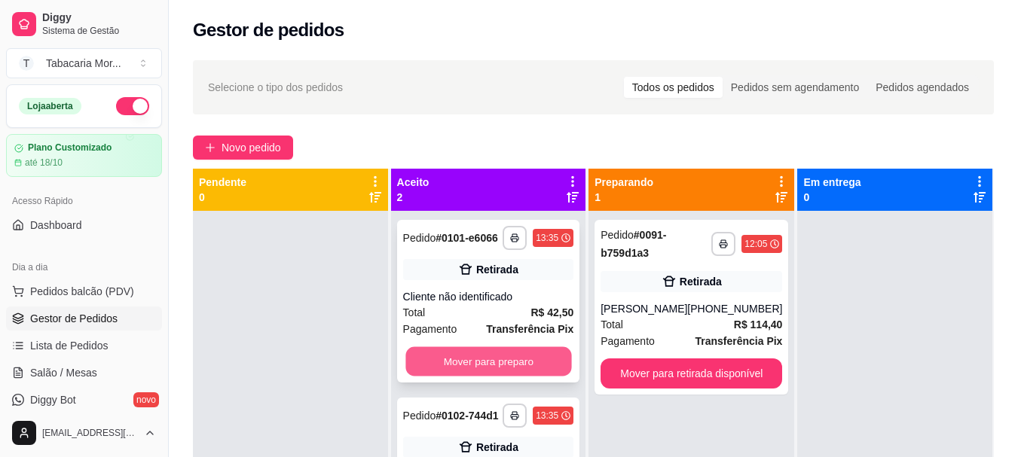
click at [519, 362] on button "Mover para preparo" at bounding box center [488, 361] width 166 height 29
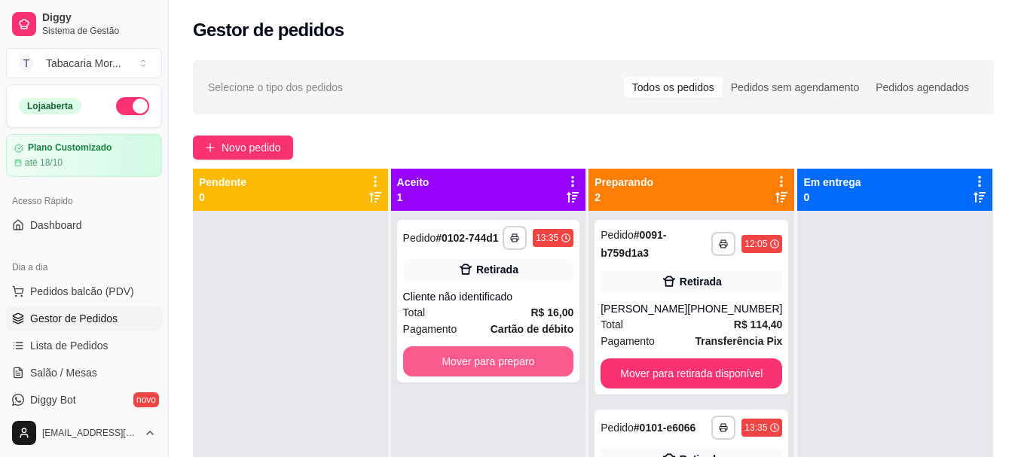
click at [519, 362] on button "Mover para preparo" at bounding box center [488, 362] width 171 height 30
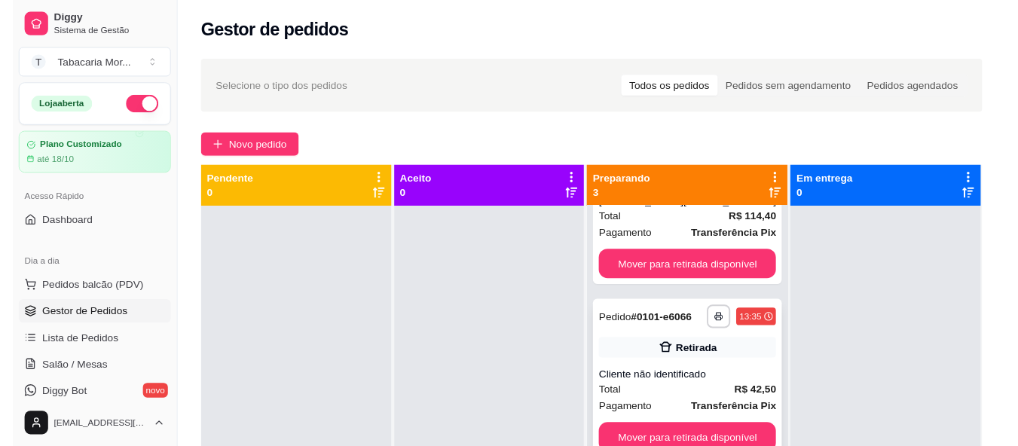
scroll to position [42, 0]
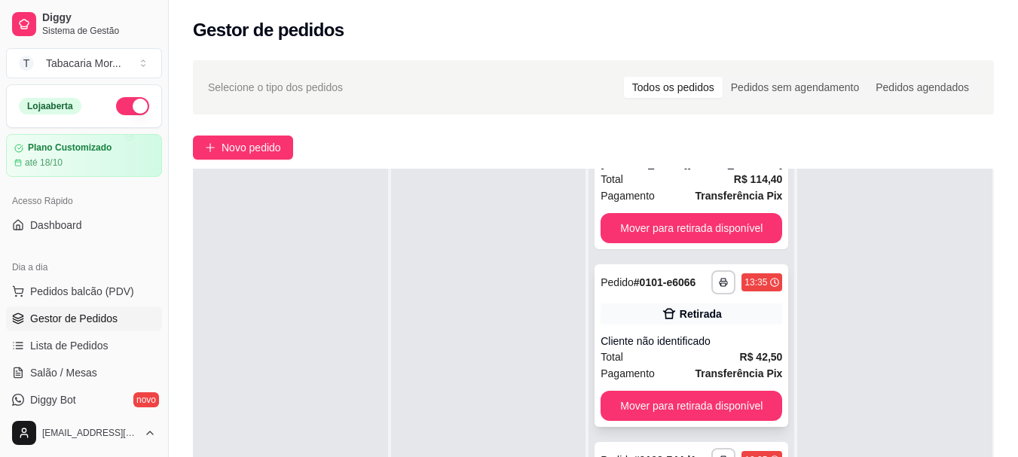
click at [693, 405] on button "Mover para retirada disponível" at bounding box center [691, 406] width 182 height 30
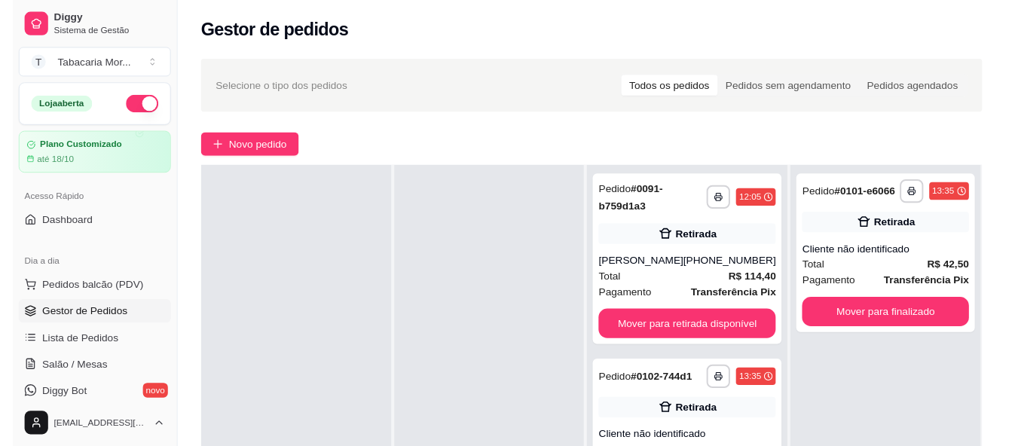
scroll to position [230, 0]
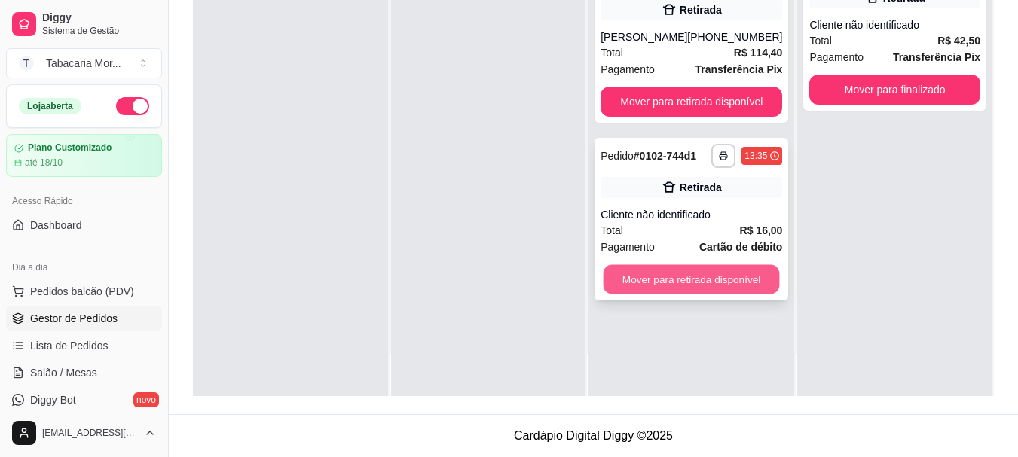
click at [679, 284] on button "Mover para retirada disponível" at bounding box center [691, 279] width 176 height 29
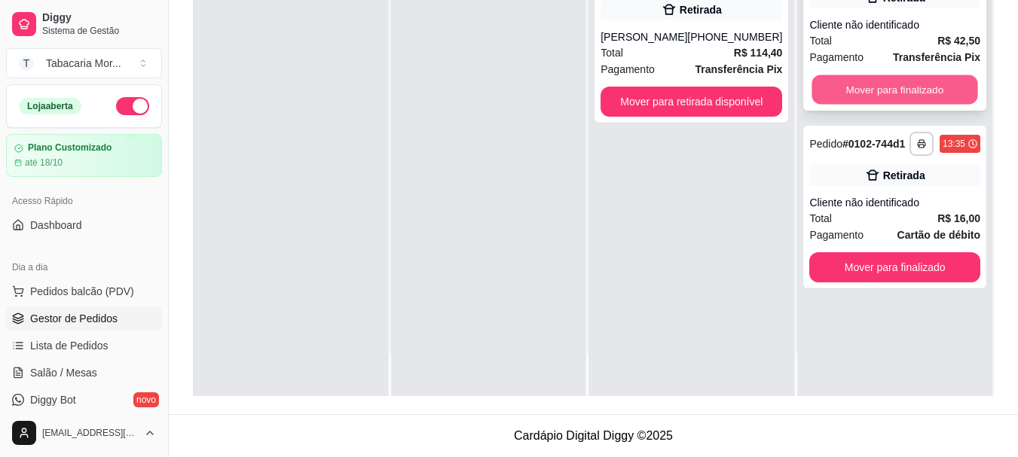
click at [847, 90] on button "Mover para finalizado" at bounding box center [895, 89] width 166 height 29
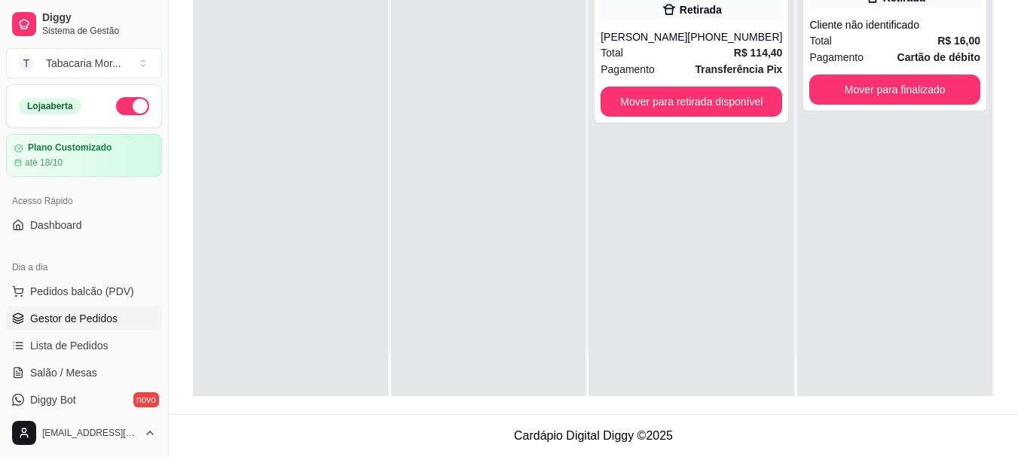
click at [832, 272] on div "**********" at bounding box center [894, 167] width 195 height 457
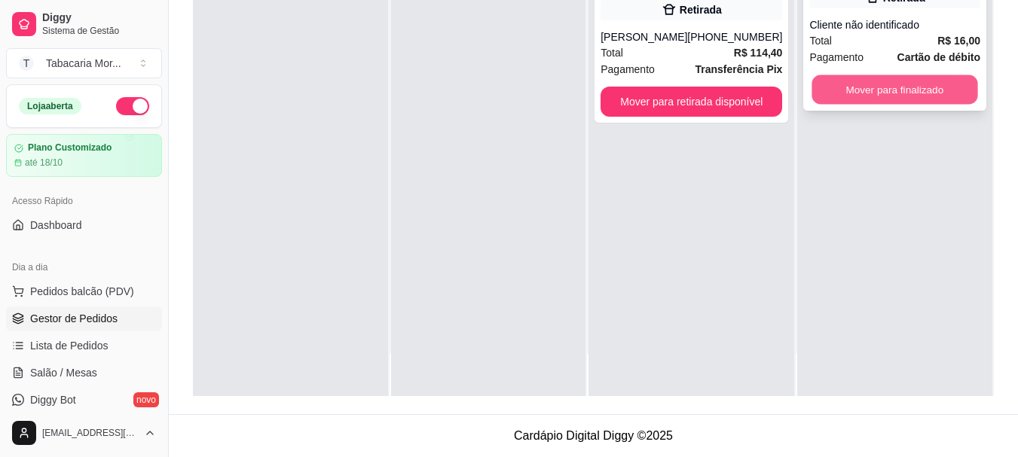
click at [865, 89] on button "Mover para finalizado" at bounding box center [895, 89] width 166 height 29
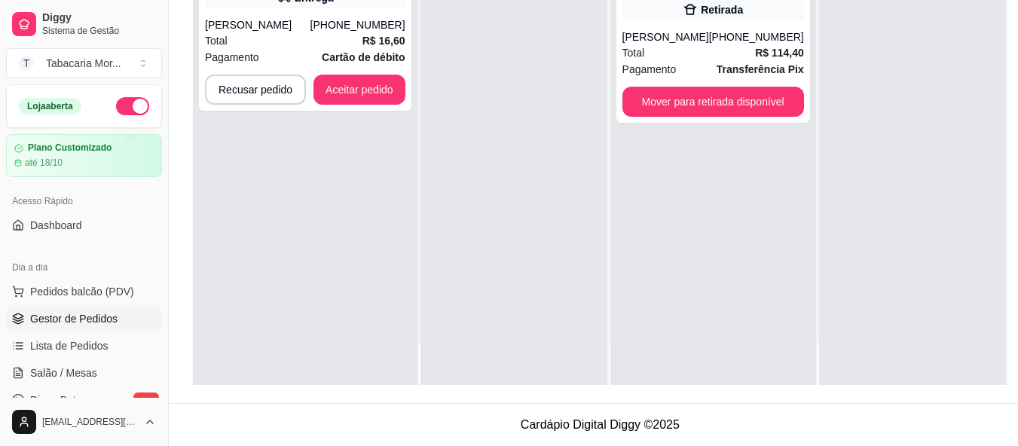
scroll to position [0, 0]
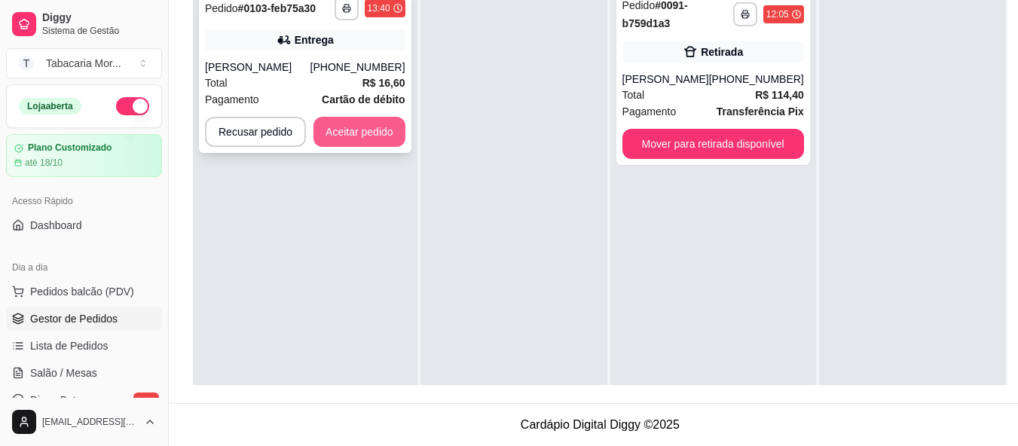
click at [362, 124] on button "Aceitar pedido" at bounding box center [359, 132] width 92 height 30
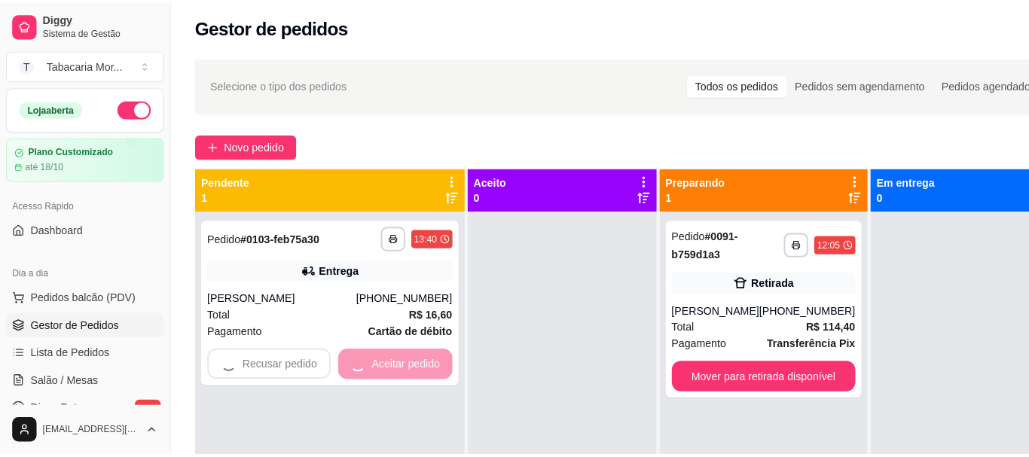
scroll to position [4, 0]
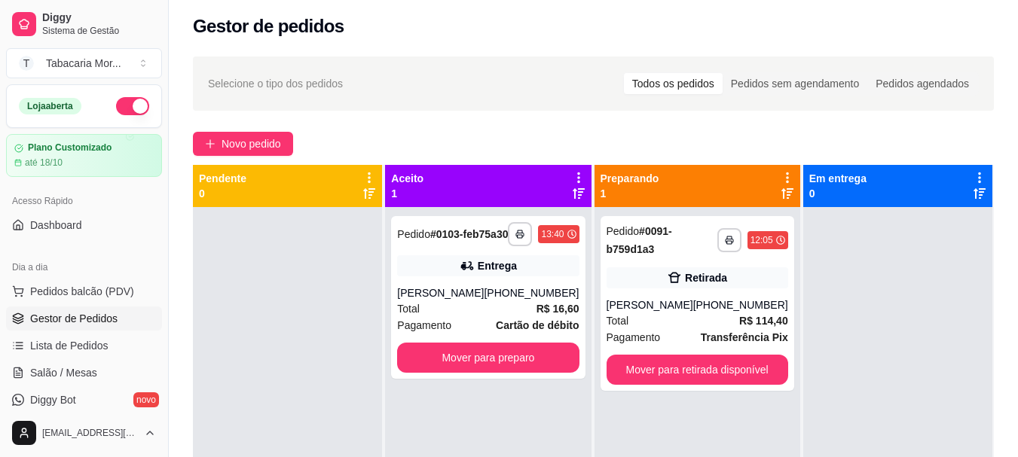
click at [321, 286] on div at bounding box center [287, 435] width 189 height 457
click at [463, 301] on div "[PERSON_NAME]" at bounding box center [440, 292] width 87 height 15
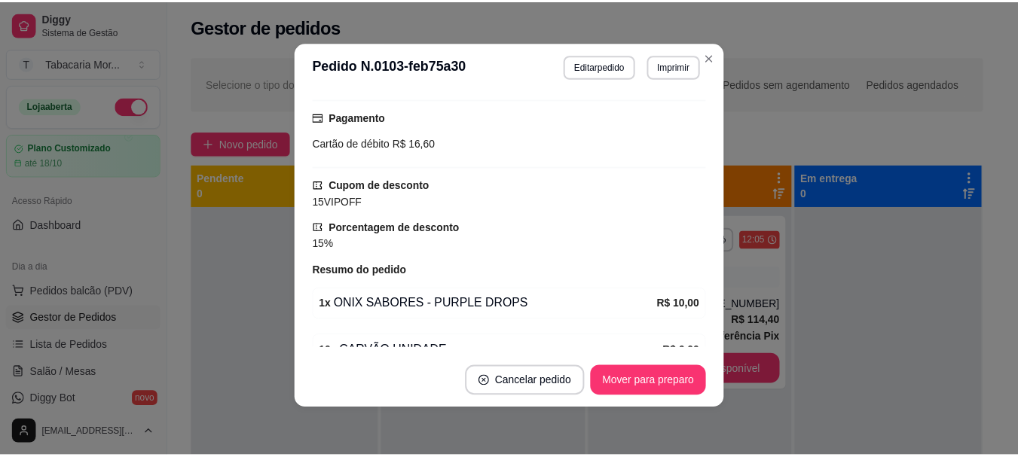
scroll to position [481, 0]
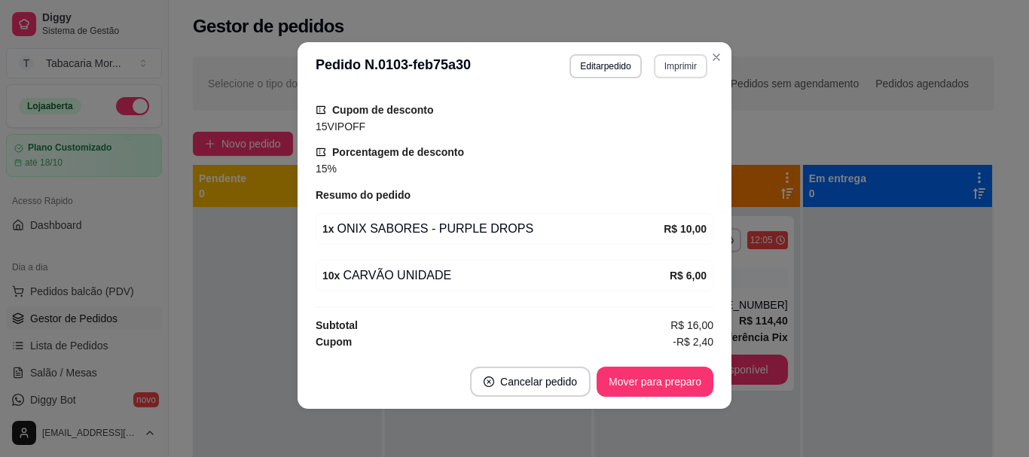
click at [676, 69] on button "Imprimir" at bounding box center [680, 66] width 53 height 24
click at [612, 113] on button "IMPRESSORA" at bounding box center [648, 119] width 109 height 24
click at [657, 72] on button "Imprimir" at bounding box center [680, 66] width 53 height 24
click at [624, 125] on button "IMPRESSORA" at bounding box center [648, 119] width 109 height 24
click at [656, 382] on button "Mover para preparo" at bounding box center [655, 382] width 117 height 30
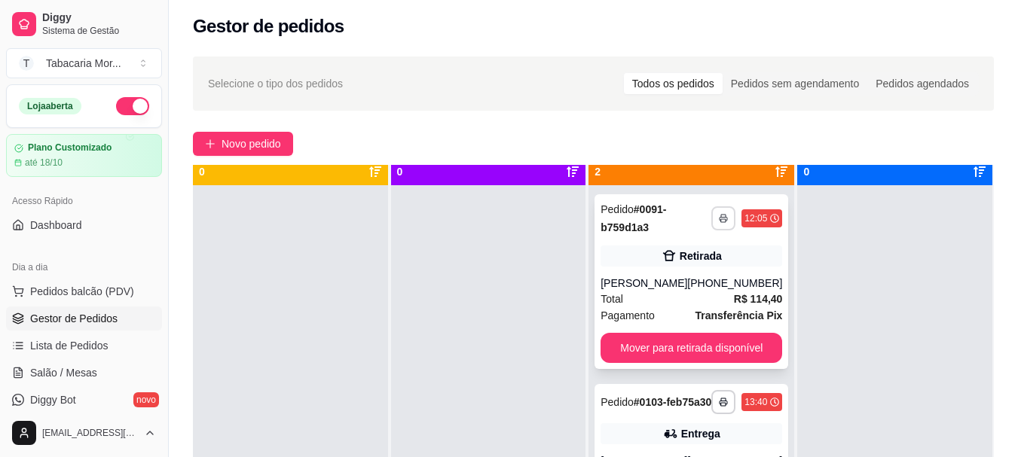
scroll to position [42, 0]
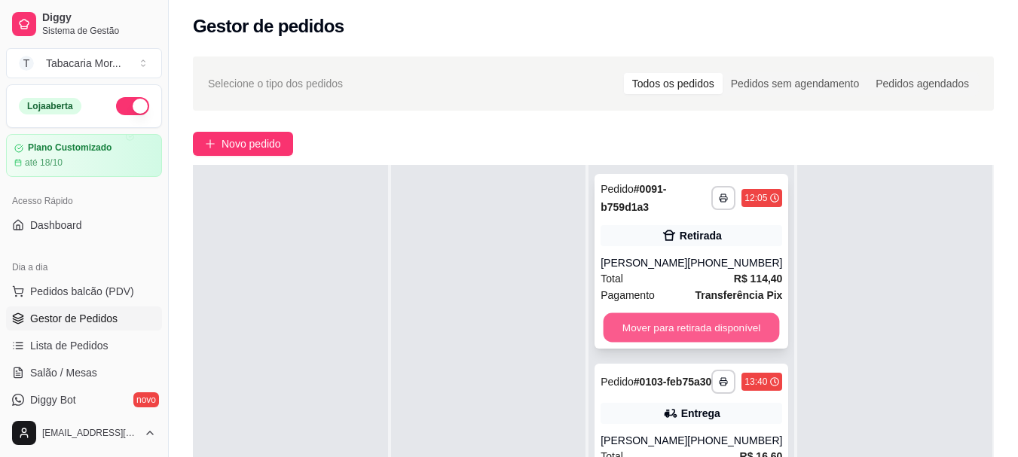
click at [737, 326] on button "Mover para retirada disponível" at bounding box center [691, 327] width 176 height 29
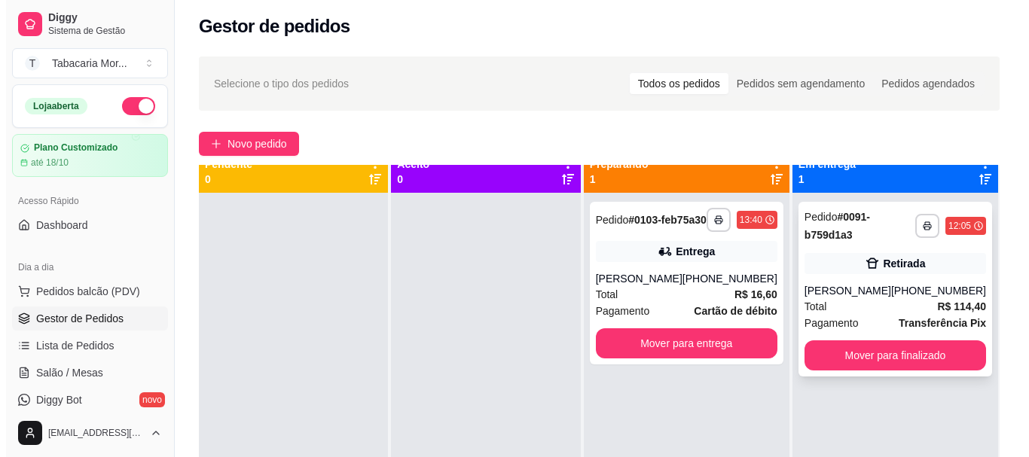
scroll to position [0, 0]
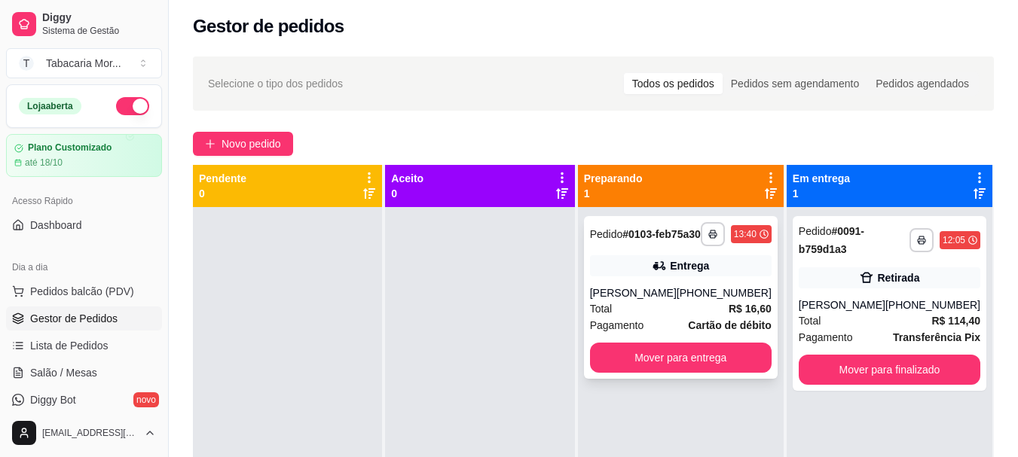
click at [657, 272] on div "Entrega" at bounding box center [681, 265] width 182 height 21
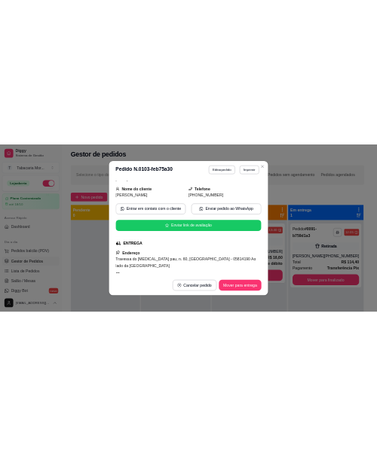
scroll to position [226, 0]
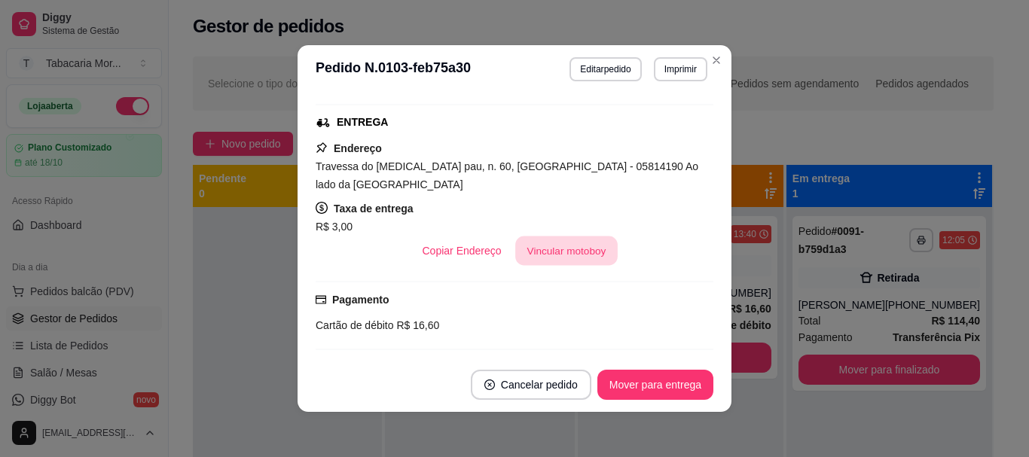
click at [530, 237] on button "Vincular motoboy" at bounding box center [566, 251] width 102 height 29
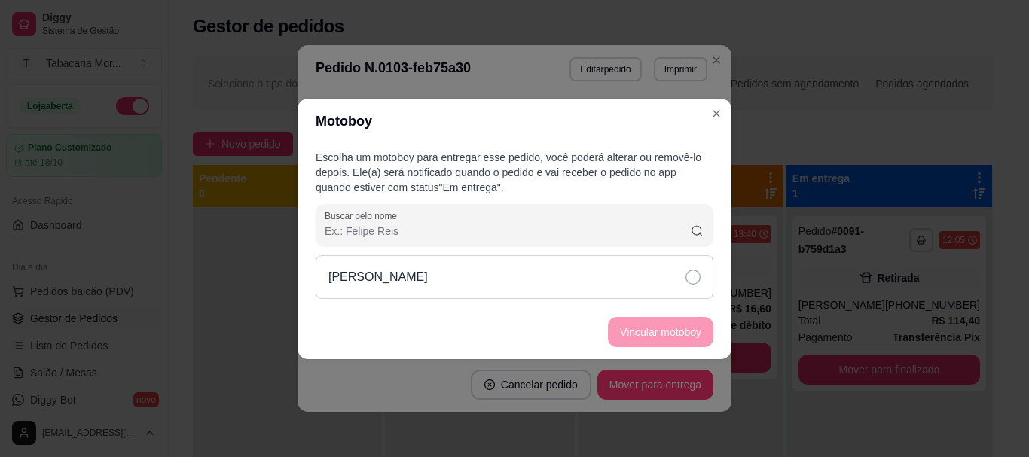
click at [688, 280] on icon at bounding box center [692, 277] width 15 height 15
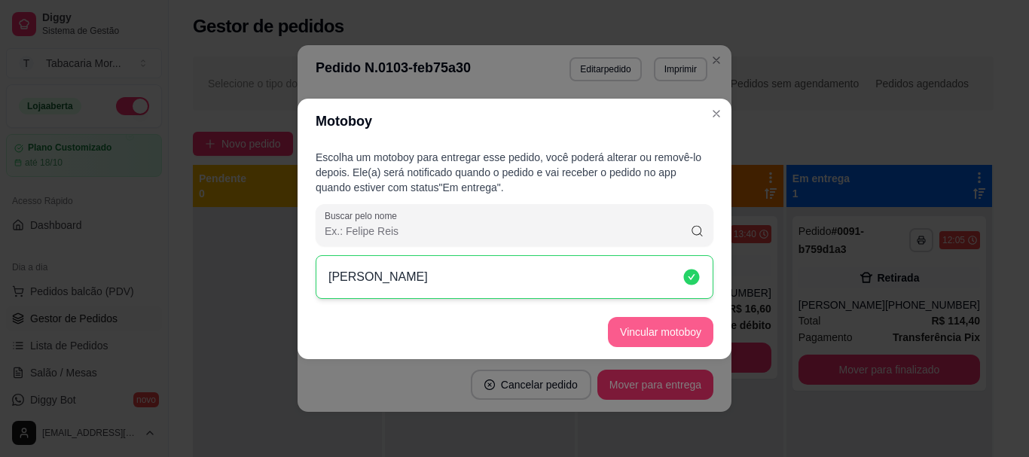
click at [679, 325] on button "Vincular motoboy" at bounding box center [660, 332] width 105 height 30
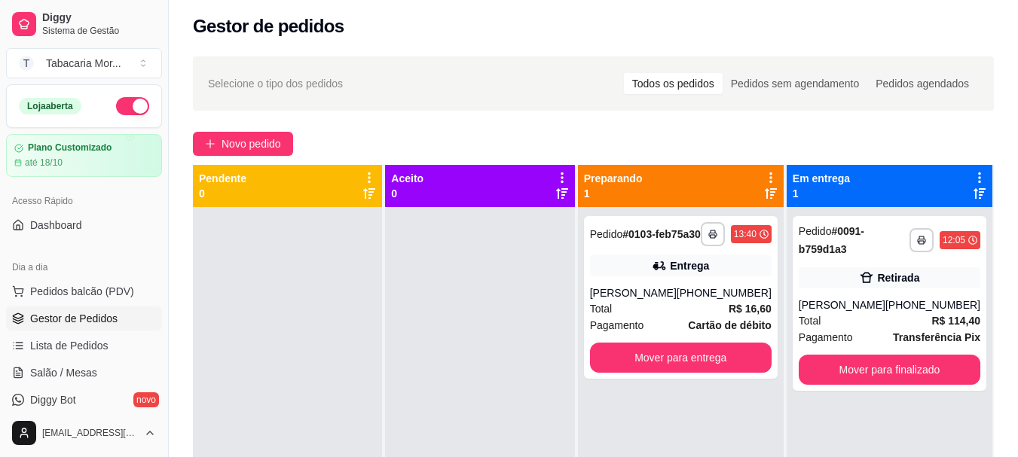
click at [385, 423] on div "Pendente 0" at bounding box center [289, 393] width 192 height 457
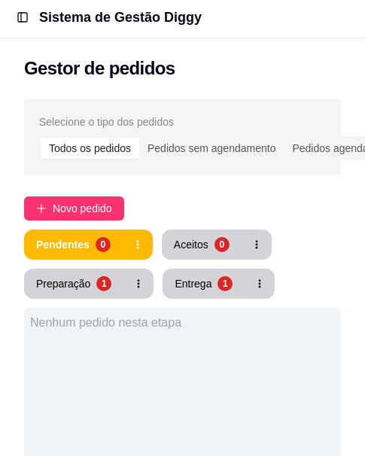
click at [174, 20] on h1 "Sistema de Gestão Diggy" at bounding box center [120, 17] width 163 height 21
click at [15, 23] on button "Toggle Sidebar" at bounding box center [22, 17] width 21 height 21
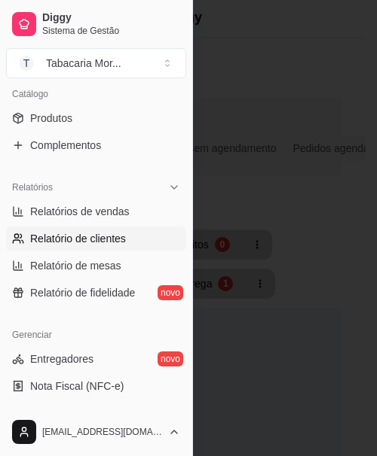
scroll to position [377, 0]
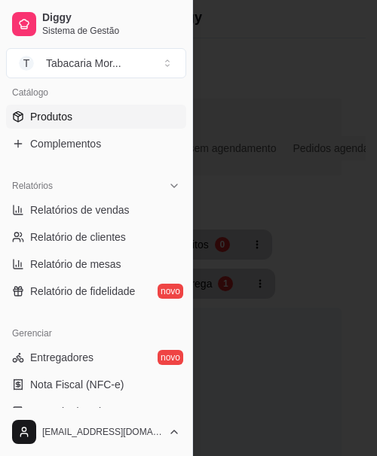
click at [61, 114] on span "Produtos" at bounding box center [51, 116] width 42 height 15
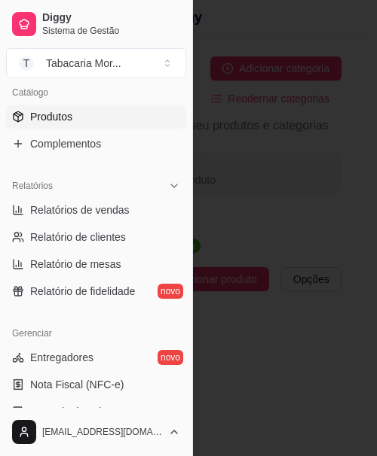
click at [65, 119] on span "Produtos" at bounding box center [51, 116] width 42 height 15
click at [60, 113] on span "Produtos" at bounding box center [51, 116] width 42 height 15
click at [314, 181] on div at bounding box center [188, 228] width 377 height 456
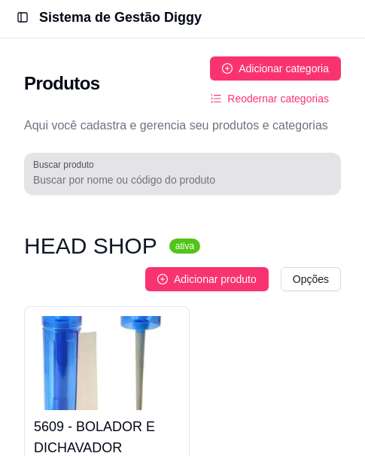
click at [81, 178] on input "Buscar produto" at bounding box center [182, 179] width 299 height 15
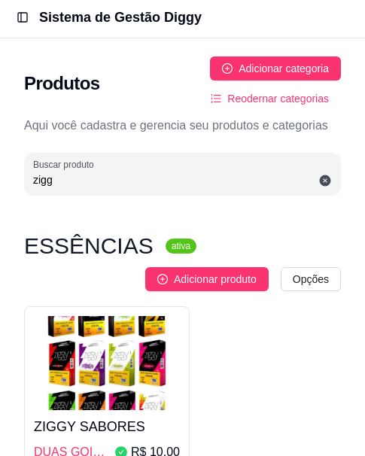
type input "zigg"
click at [90, 373] on img at bounding box center [107, 363] width 146 height 94
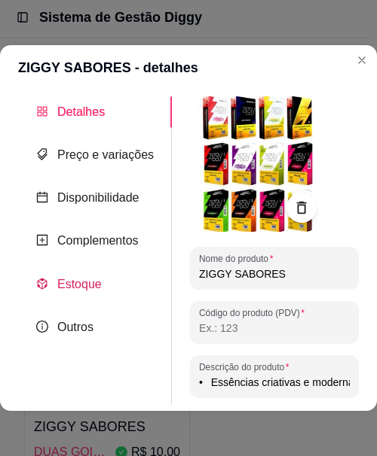
click at [72, 284] on span "Estoque" at bounding box center [79, 284] width 44 height 13
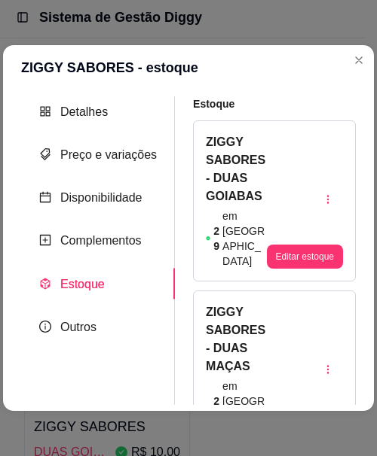
click at [161, 285] on div "Estoque" at bounding box center [98, 284] width 154 height 31
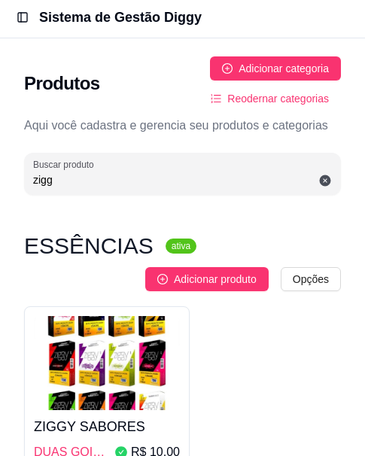
click at [122, 340] on img at bounding box center [107, 363] width 146 height 94
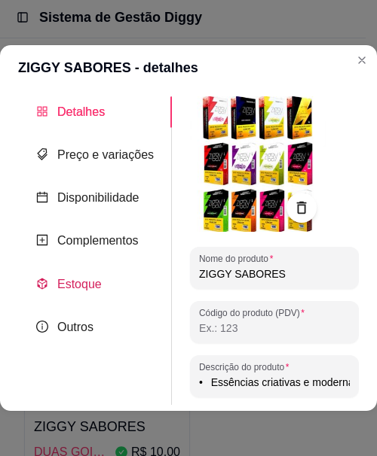
click at [78, 282] on span "Estoque" at bounding box center [79, 284] width 44 height 13
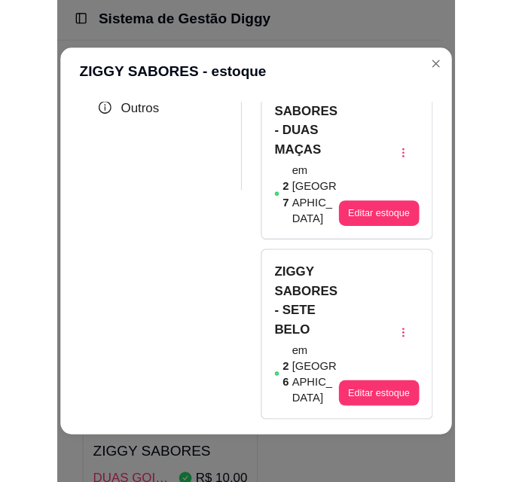
scroll to position [226, 0]
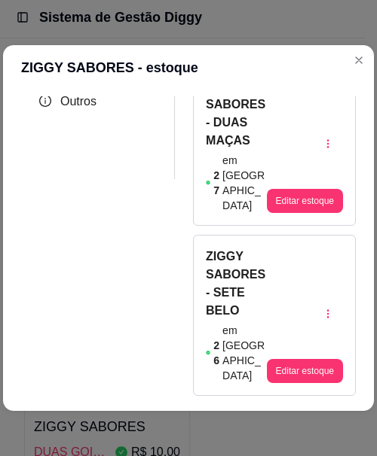
click at [233, 56] on header "ZIGGY SABORES - estoque" at bounding box center [188, 67] width 371 height 45
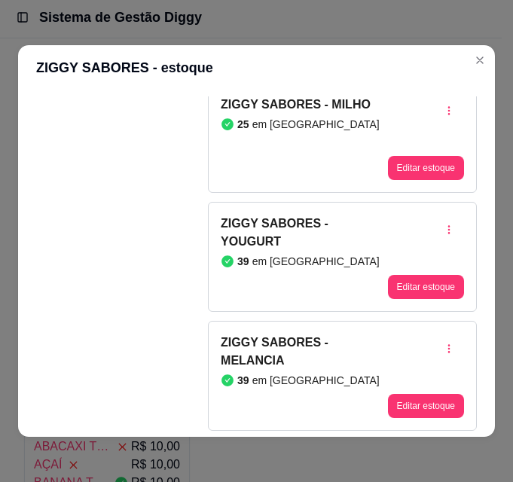
scroll to position [3, 0]
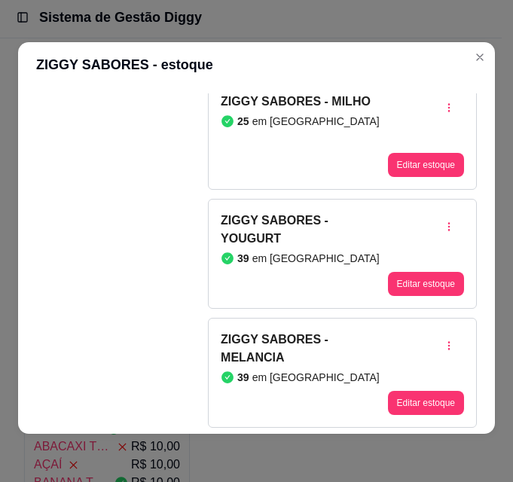
click at [293, 383] on article "em [GEOGRAPHIC_DATA]" at bounding box center [315, 377] width 127 height 15
click at [407, 405] on button "Editar estoque" at bounding box center [426, 402] width 74 height 23
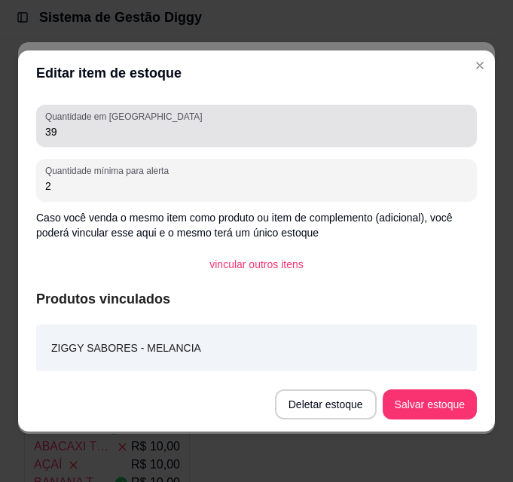
click at [80, 139] on input "39" at bounding box center [256, 131] width 423 height 15
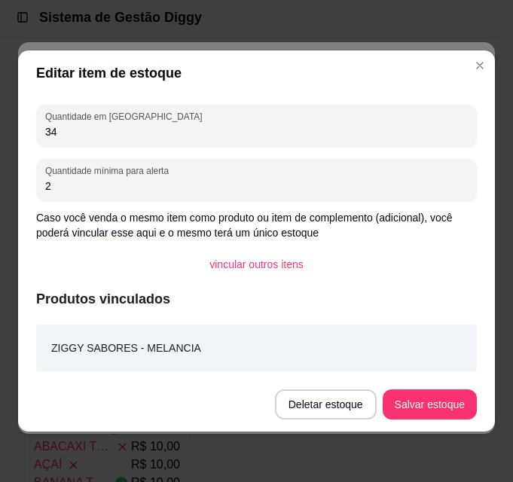
type input "34"
click at [460, 424] on footer "Deletar estoque Salvar estoque" at bounding box center [256, 404] width 477 height 54
click at [457, 411] on button "Salvar estoque" at bounding box center [430, 404] width 94 height 30
click at [242, 147] on div "Quantidade em estoque 34 Quantidade mínima para alerta 2 Caso você venda o mesm…" at bounding box center [256, 237] width 477 height 282
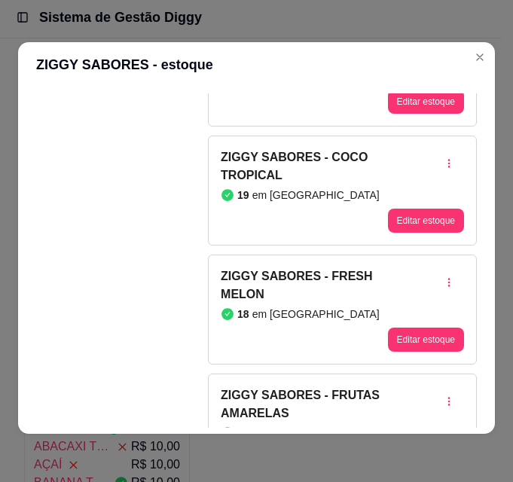
scroll to position [1067, 0]
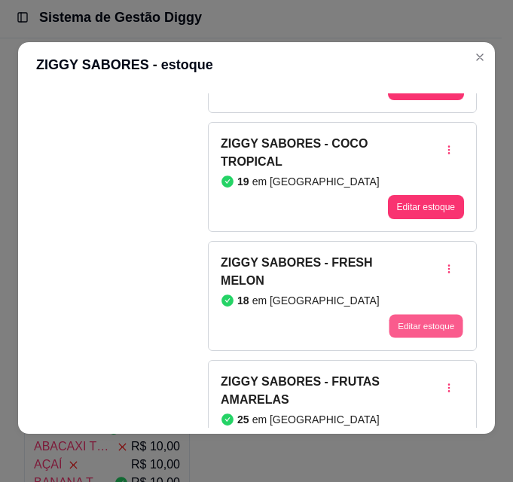
click at [399, 337] on button "Editar estoque" at bounding box center [426, 325] width 74 height 23
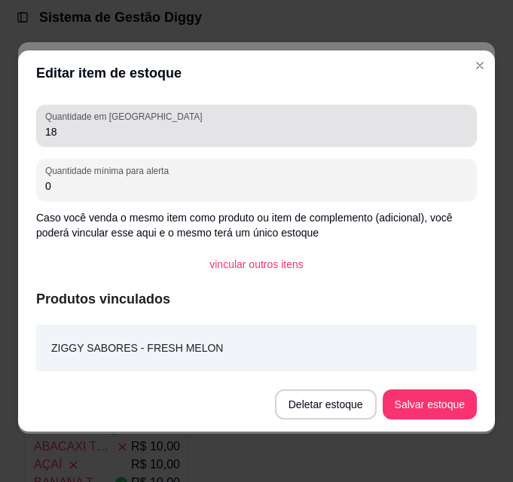
click at [110, 133] on input "18" at bounding box center [256, 131] width 423 height 15
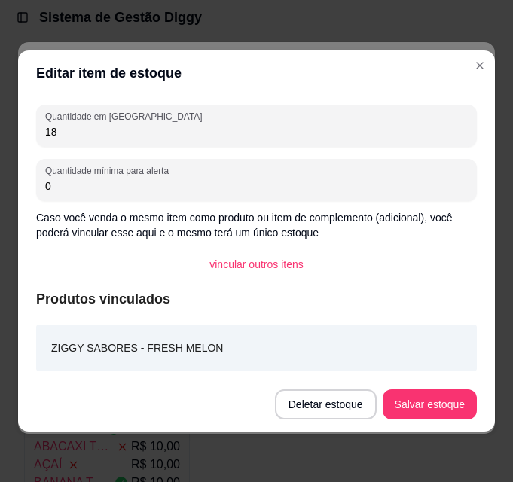
type input "1"
type input "21"
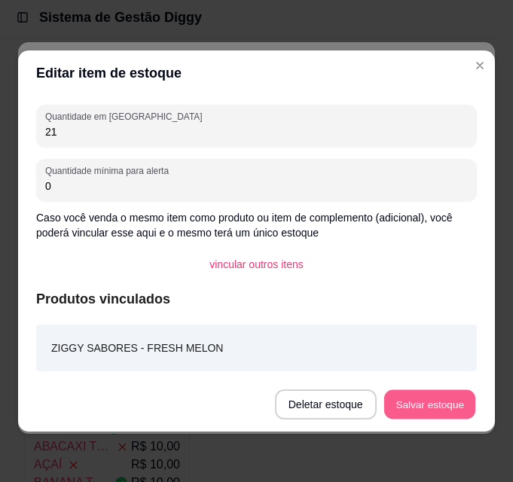
click at [450, 403] on button "Salvar estoque" at bounding box center [429, 404] width 92 height 29
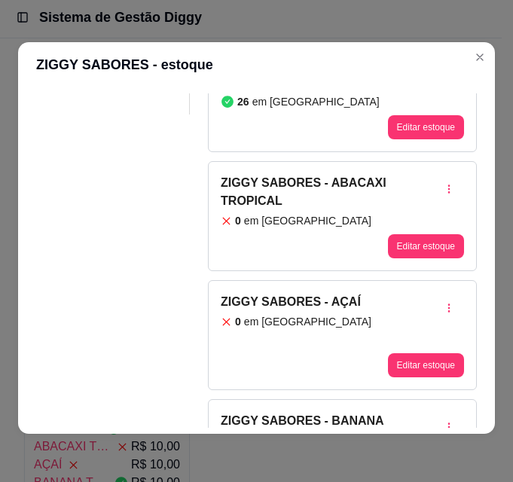
scroll to position [0, 0]
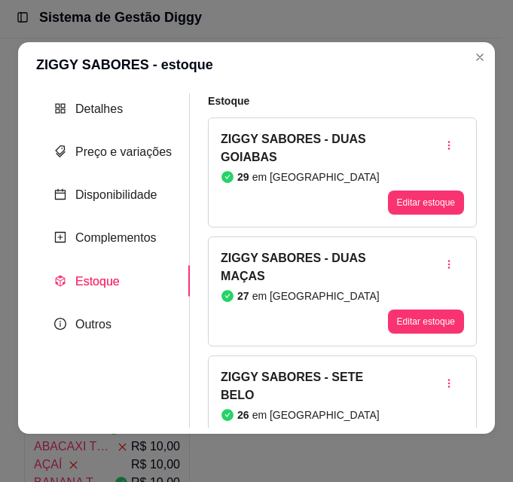
click at [276, 167] on div "ZIGGY SABORES - DUAS GOIABAS 29 em [GEOGRAPHIC_DATA]" at bounding box center [304, 172] width 167 height 84
click at [389, 206] on button "Editar estoque" at bounding box center [426, 202] width 74 height 23
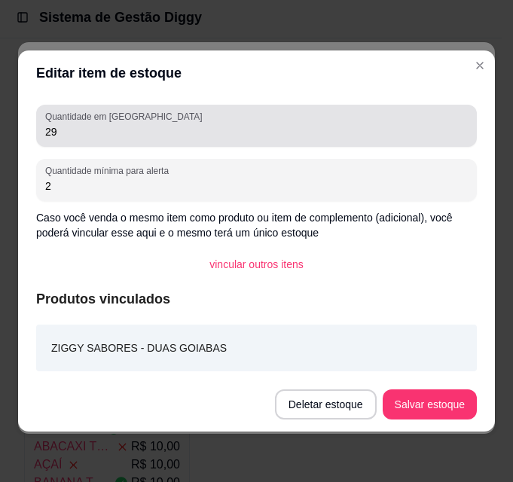
click at [118, 140] on div "29" at bounding box center [256, 126] width 423 height 30
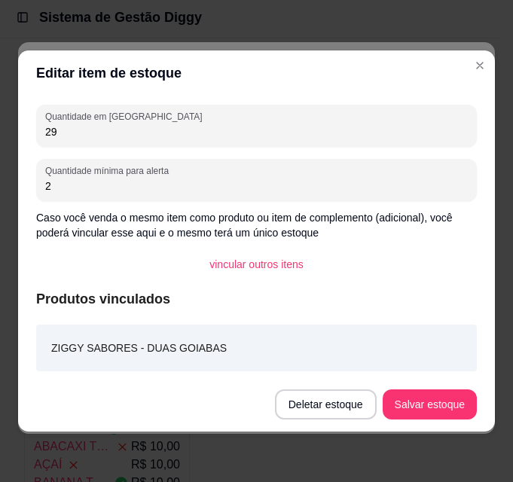
click at [50, 133] on input "29" at bounding box center [256, 131] width 423 height 15
type input "19"
click at [432, 406] on button "Salvar estoque" at bounding box center [429, 404] width 92 height 29
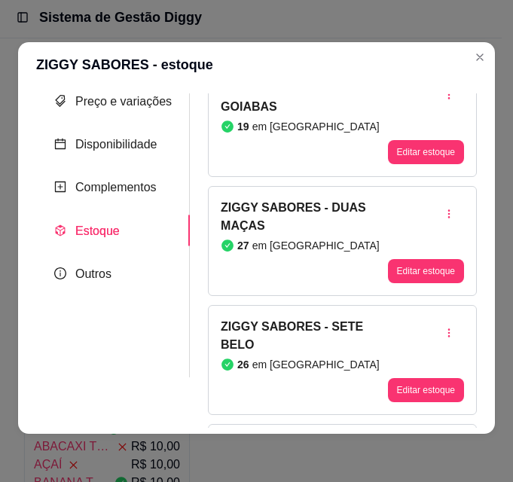
scroll to position [151, 0]
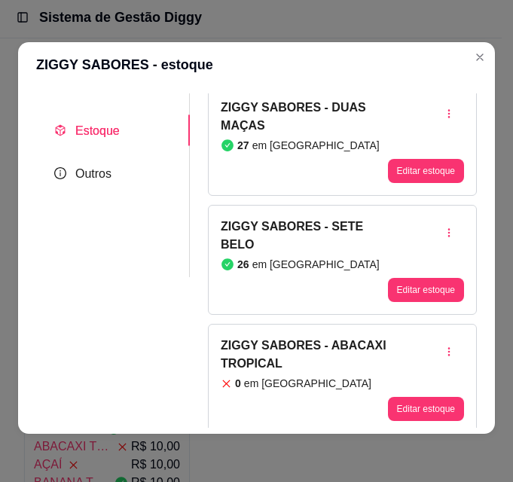
click at [259, 154] on div "ZIGGY SABORES - DUAS MAÇAS 27 em [GEOGRAPHIC_DATA]" at bounding box center [304, 141] width 167 height 84
click at [400, 178] on button "Editar estoque" at bounding box center [426, 170] width 74 height 23
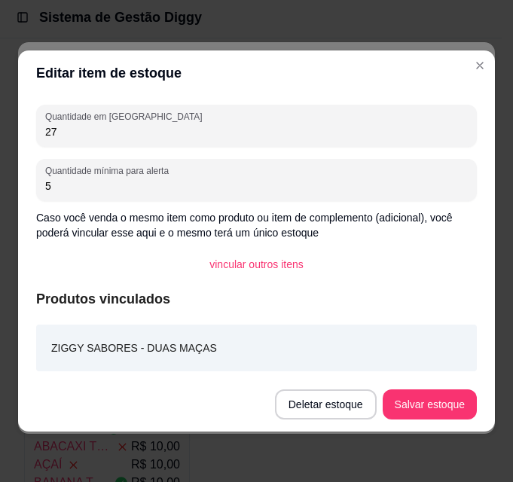
click at [117, 135] on input "27" at bounding box center [256, 131] width 423 height 15
type input "2"
type input "19"
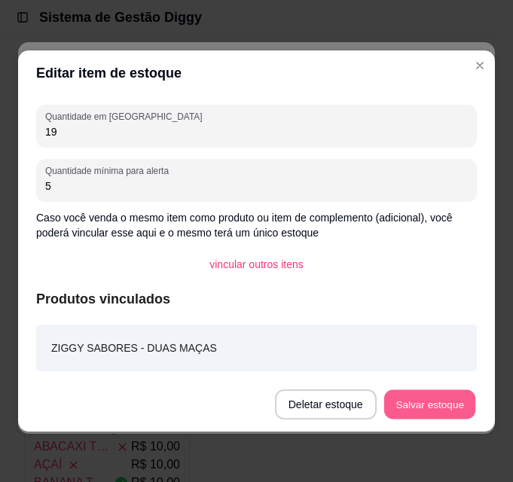
click at [425, 405] on button "Salvar estoque" at bounding box center [429, 404] width 92 height 29
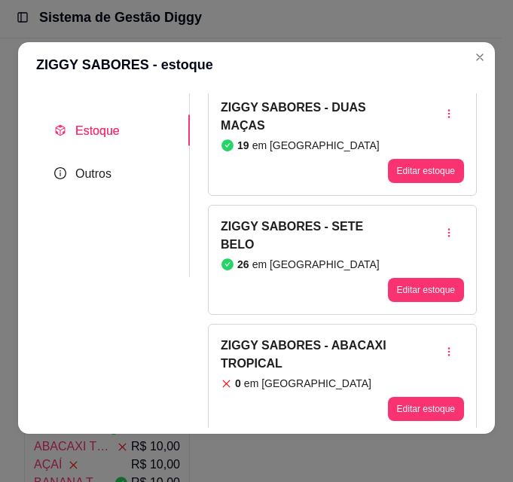
scroll to position [226, 0]
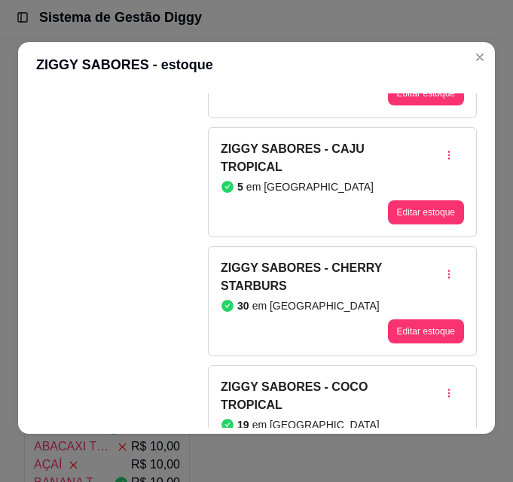
scroll to position [829, 0]
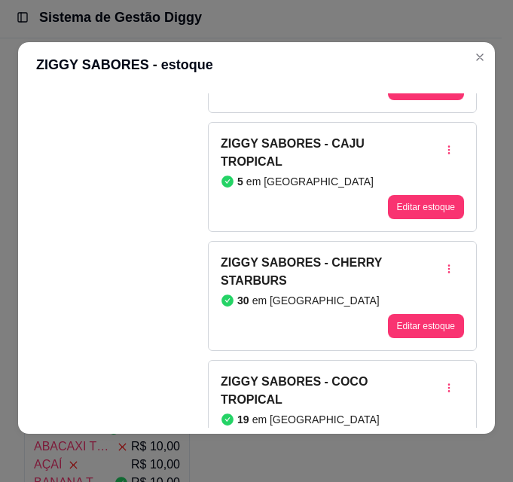
click at [90, 208] on div "Detalhes Preço e variações Disponibilidade Complementos Estoque Outros Nome do …" at bounding box center [256, 260] width 441 height 334
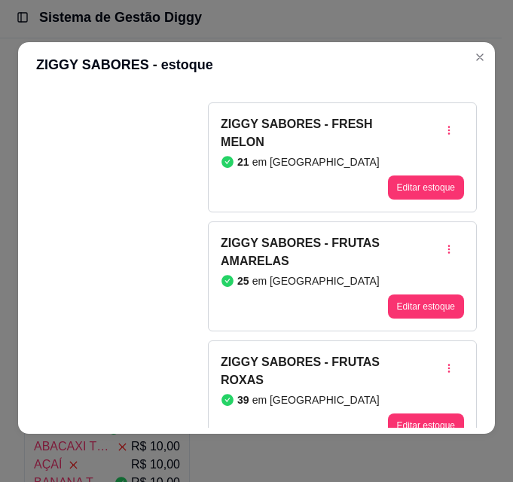
scroll to position [1281, 0]
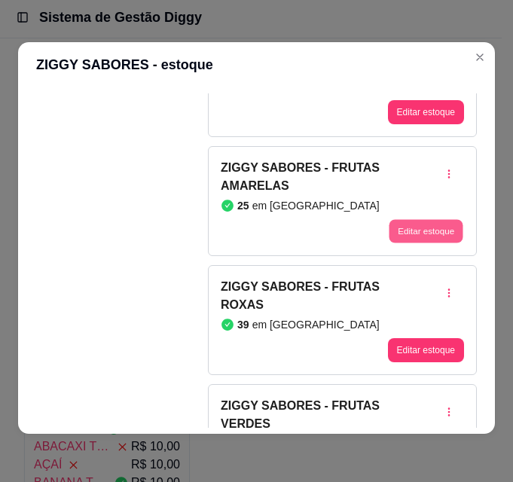
click at [410, 221] on button "Editar estoque" at bounding box center [426, 230] width 74 height 23
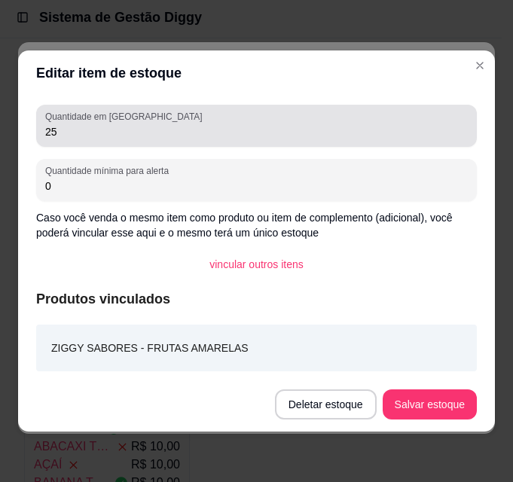
click at [205, 139] on div "25" at bounding box center [256, 126] width 423 height 30
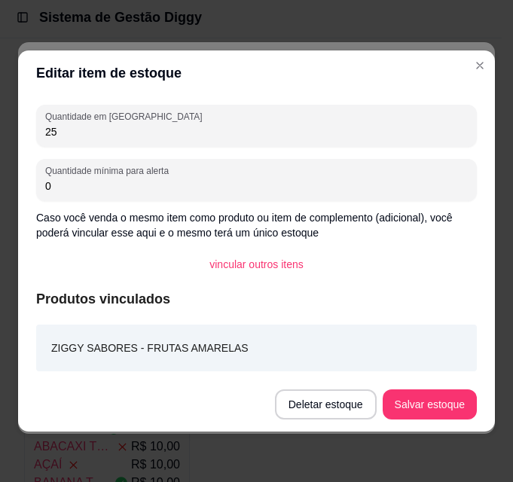
type input "2"
type input "35"
click at [446, 404] on button "Salvar estoque" at bounding box center [429, 404] width 92 height 29
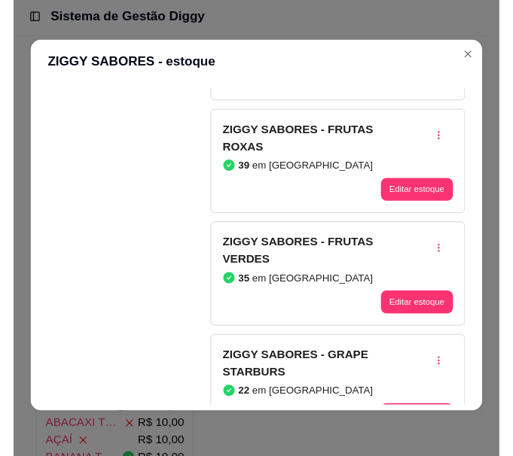
scroll to position [1431, 0]
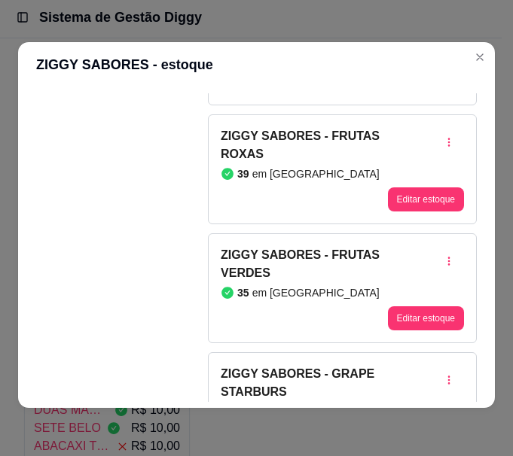
click at [208, 90] on div "Detalhes Preço e variações Disponibilidade Complementos Estoque Outros Nome do …" at bounding box center [256, 247] width 477 height 321
click at [400, 197] on button "Editar estoque" at bounding box center [426, 200] width 76 height 24
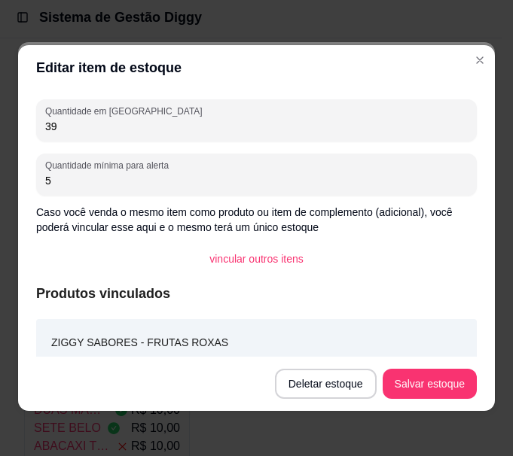
click at [78, 121] on input "39" at bounding box center [256, 126] width 423 height 15
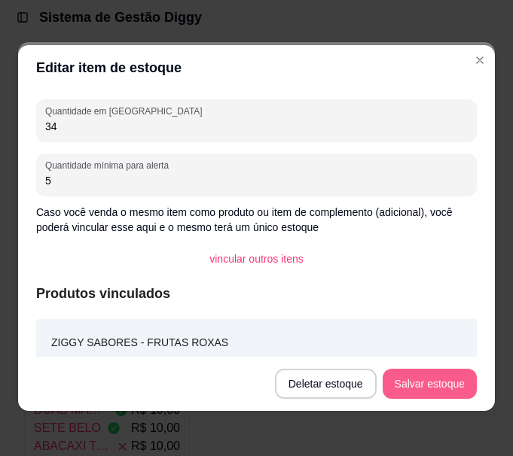
type input "34"
click at [437, 398] on button "Salvar estoque" at bounding box center [430, 384] width 94 height 30
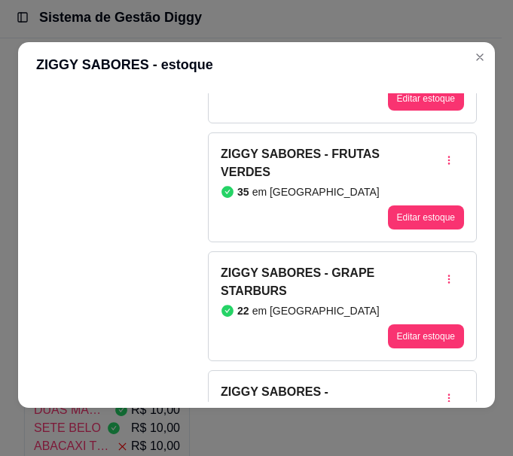
scroll to position [1507, 0]
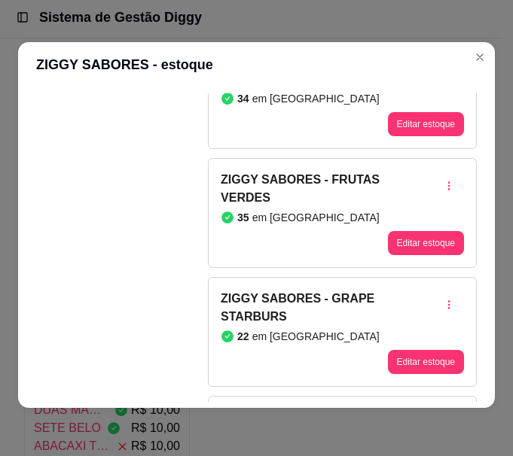
click at [263, 240] on div "ZIGGY SABORES - FRUTAS VERDES 35 em [GEOGRAPHIC_DATA]" at bounding box center [304, 213] width 167 height 84
click at [397, 245] on button "Editar estoque" at bounding box center [426, 243] width 76 height 24
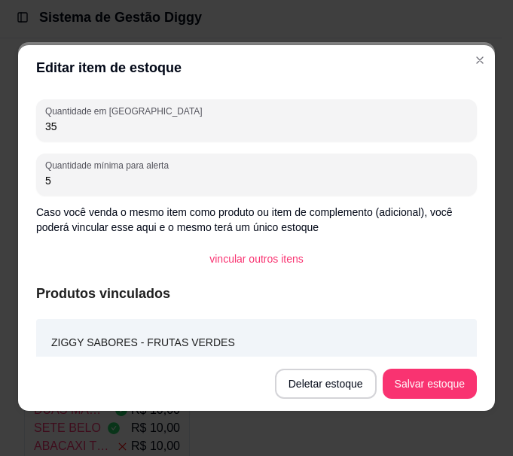
click at [84, 133] on input "35" at bounding box center [256, 126] width 423 height 15
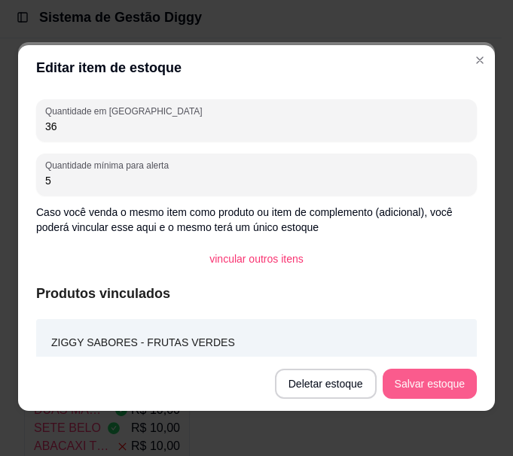
type input "36"
click at [414, 385] on button "Salvar estoque" at bounding box center [429, 384] width 92 height 29
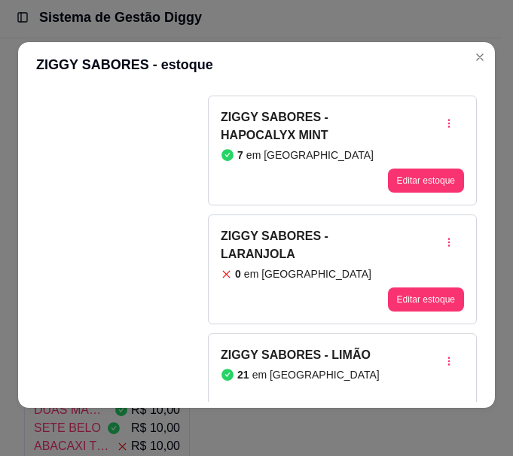
scroll to position [1808, 0]
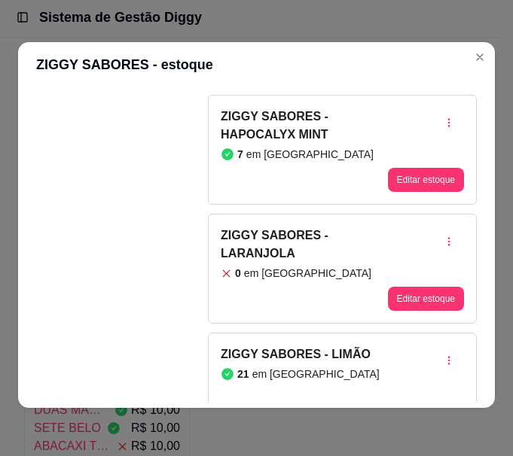
click at [234, 134] on article "ZIGGY SABORES - HAPOCALYX MINT" at bounding box center [304, 126] width 167 height 36
click at [388, 183] on button "Editar estoque" at bounding box center [426, 180] width 76 height 24
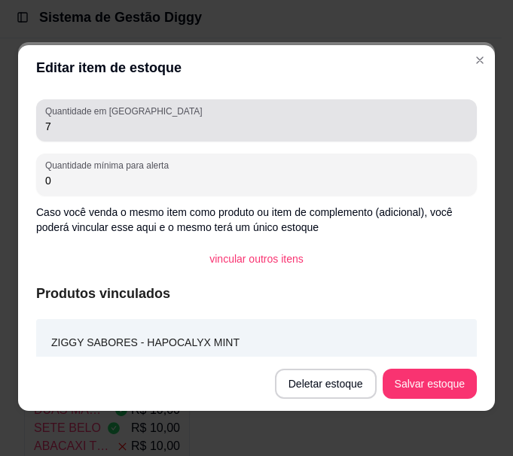
click at [185, 133] on input "7" at bounding box center [256, 126] width 423 height 15
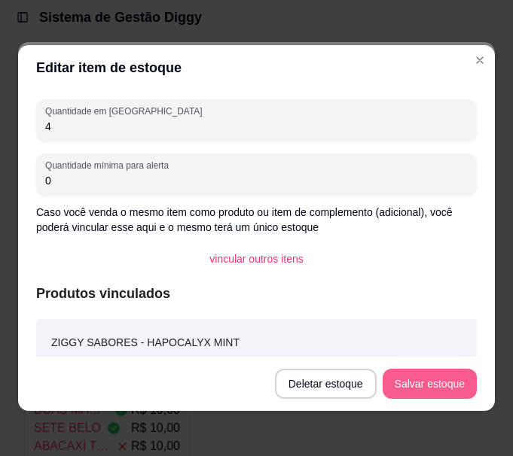
type input "4"
click at [408, 385] on button "Salvar estoque" at bounding box center [430, 384] width 94 height 30
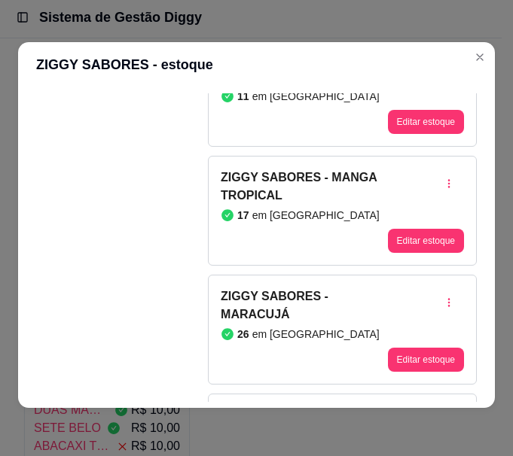
scroll to position [2260, 0]
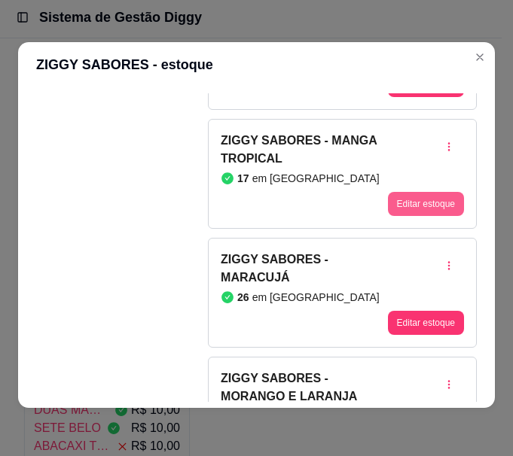
click at [411, 206] on button "Editar estoque" at bounding box center [426, 204] width 76 height 24
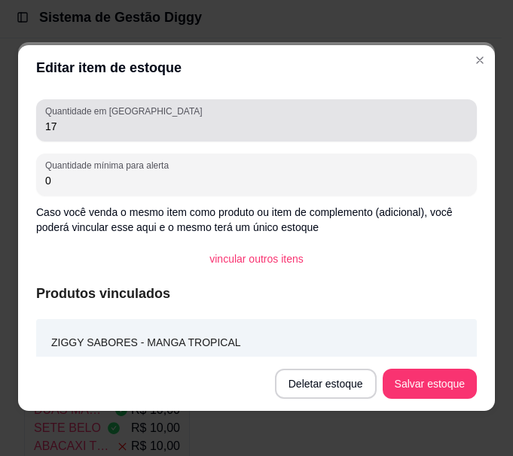
click at [183, 129] on input "17" at bounding box center [256, 126] width 423 height 15
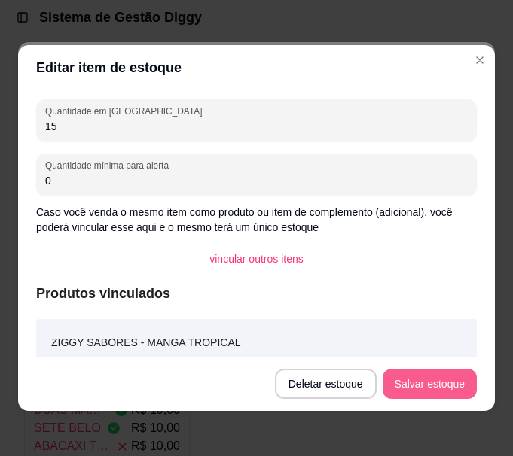
type input "15"
click at [447, 398] on button "Salvar estoque" at bounding box center [430, 384] width 94 height 30
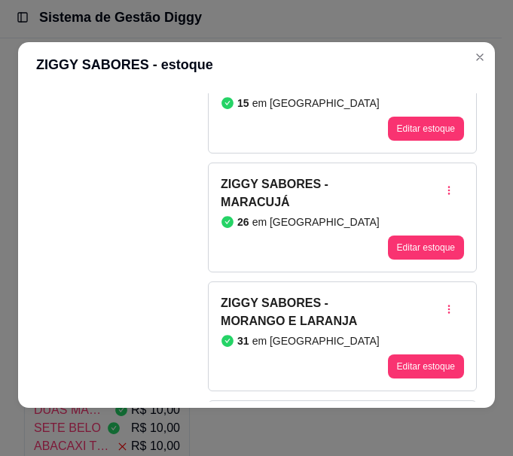
scroll to position [2410, 0]
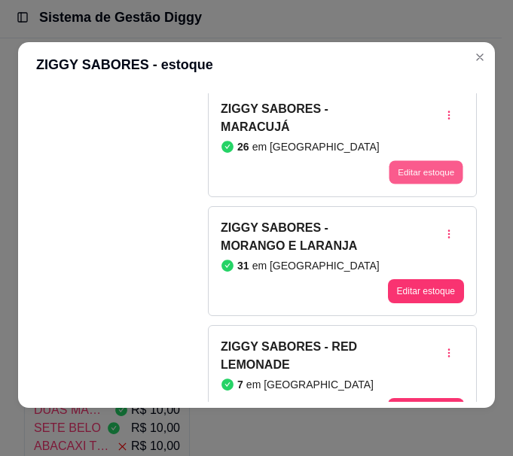
click at [401, 173] on button "Editar estoque" at bounding box center [426, 171] width 74 height 23
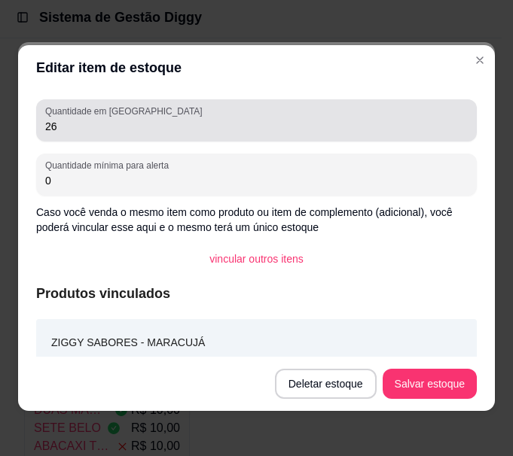
click at [143, 125] on input "26" at bounding box center [256, 126] width 423 height 15
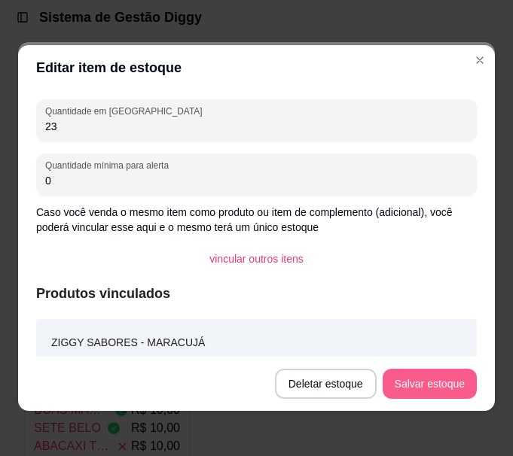
type input "23"
click at [440, 385] on button "Salvar estoque" at bounding box center [429, 384] width 92 height 29
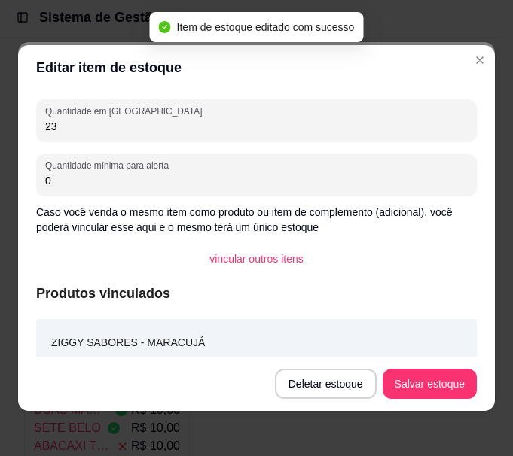
click at [359, 78] on header "Editar item de estoque" at bounding box center [256, 67] width 477 height 45
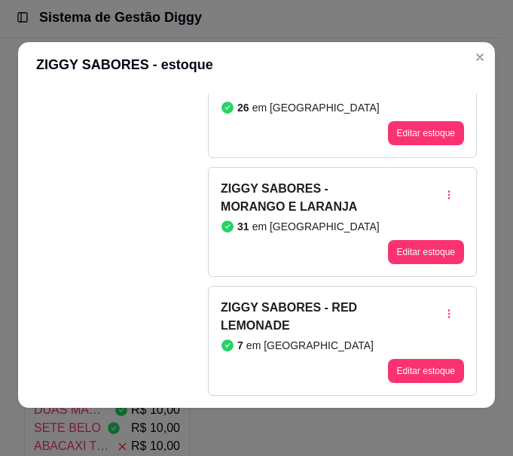
scroll to position [2486, 0]
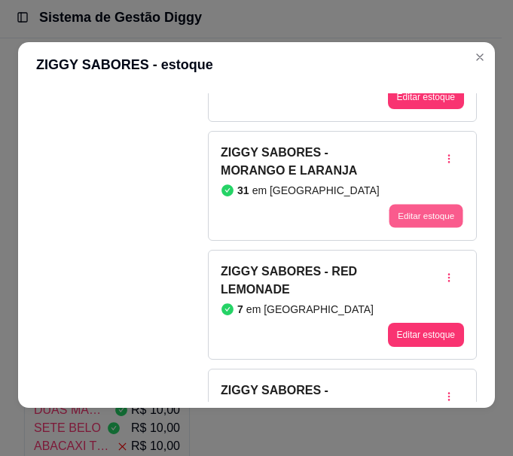
click at [422, 219] on button "Editar estoque" at bounding box center [426, 215] width 74 height 23
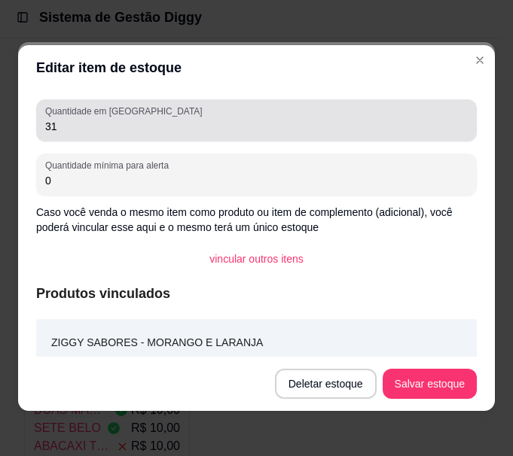
click at [172, 133] on input "31" at bounding box center [256, 126] width 423 height 15
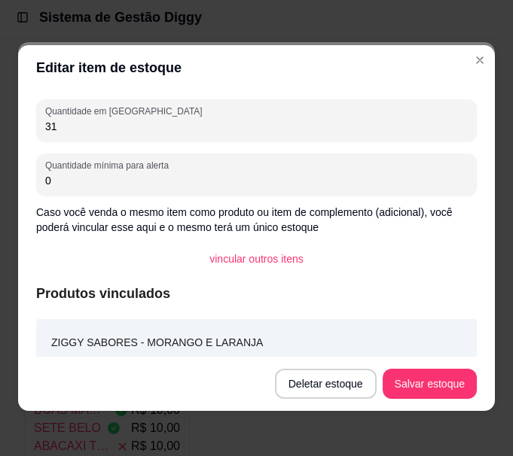
type input "3"
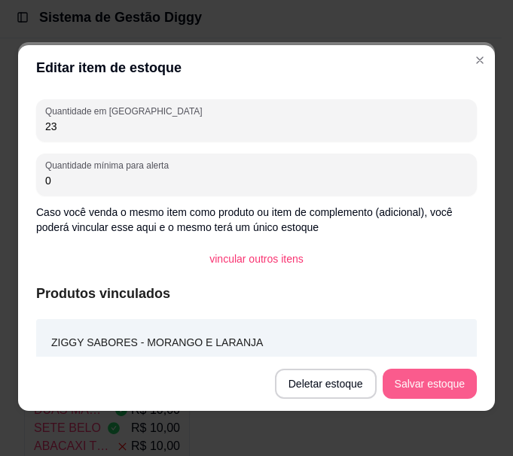
type input "23"
click at [422, 388] on button "Salvar estoque" at bounding box center [429, 384] width 92 height 29
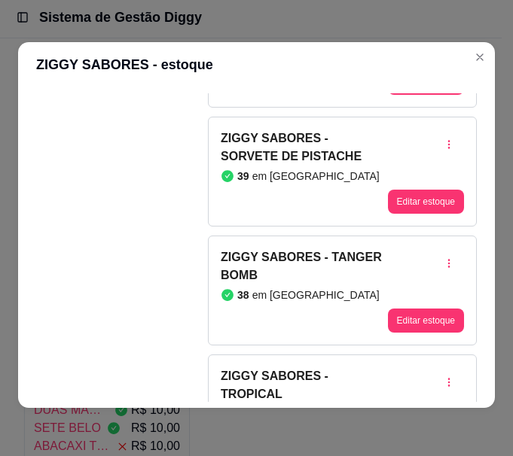
scroll to position [2712, 0]
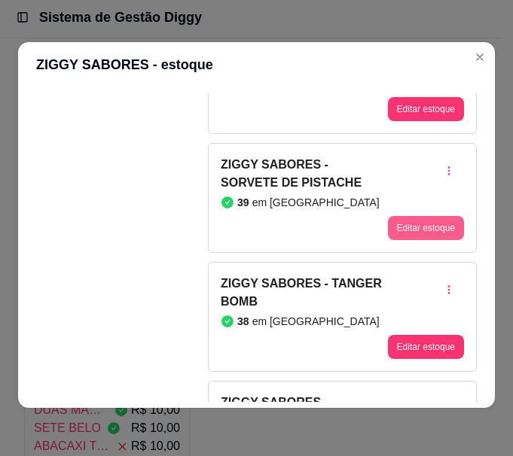
click at [389, 220] on button "Editar estoque" at bounding box center [426, 228] width 76 height 24
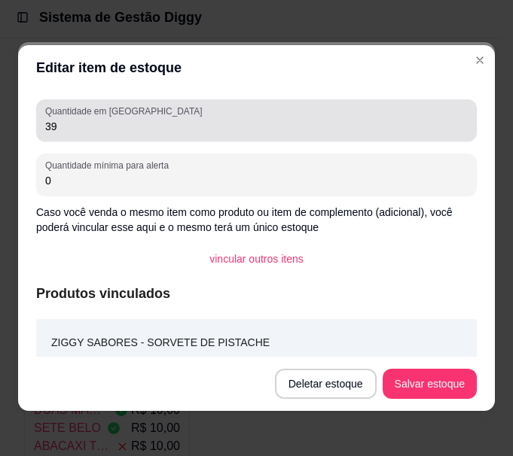
click at [147, 136] on div "Quantidade em estoque 39" at bounding box center [256, 120] width 441 height 42
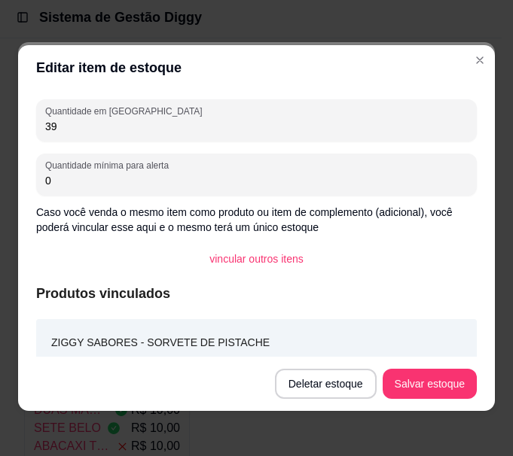
type input "3"
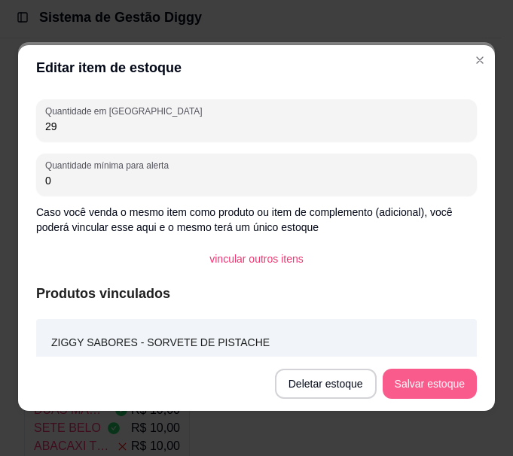
type input "29"
click at [422, 390] on button "Salvar estoque" at bounding box center [429, 384] width 92 height 29
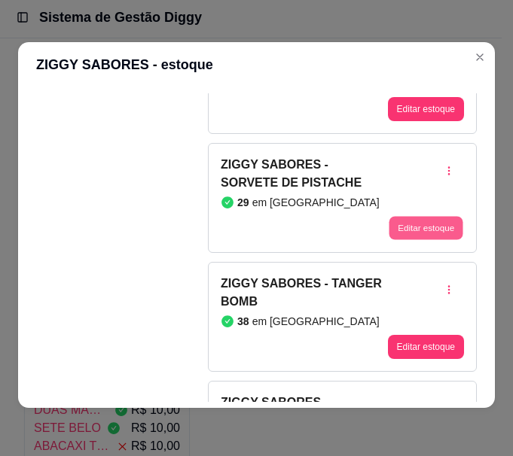
click at [389, 234] on button "Editar estoque" at bounding box center [426, 227] width 74 height 23
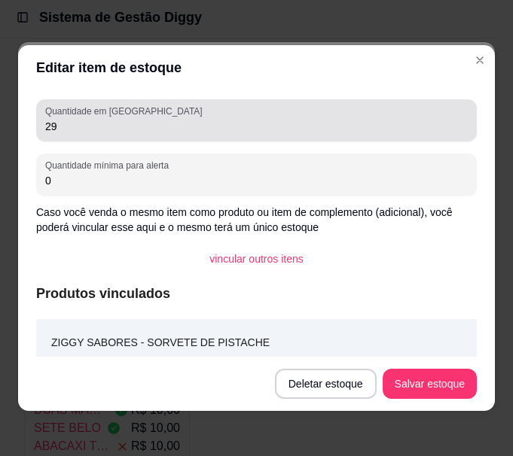
click at [50, 124] on input "29" at bounding box center [256, 126] width 423 height 15
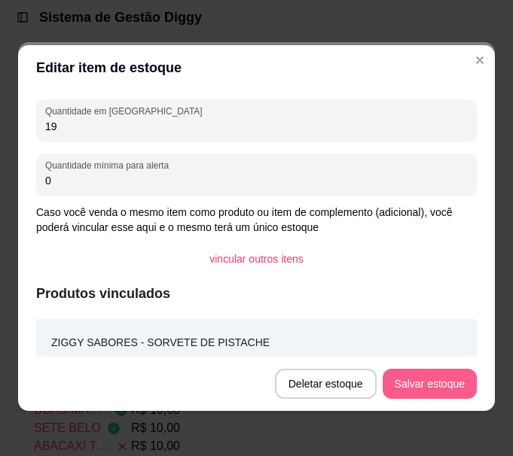
type input "19"
click at [408, 387] on button "Salvar estoque" at bounding box center [429, 384] width 92 height 29
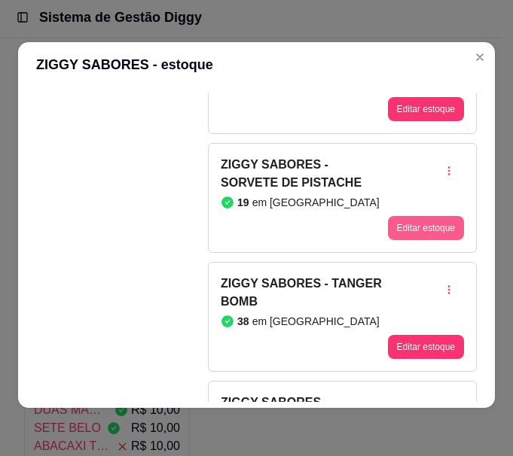
click at [405, 227] on button "Editar estoque" at bounding box center [426, 228] width 76 height 24
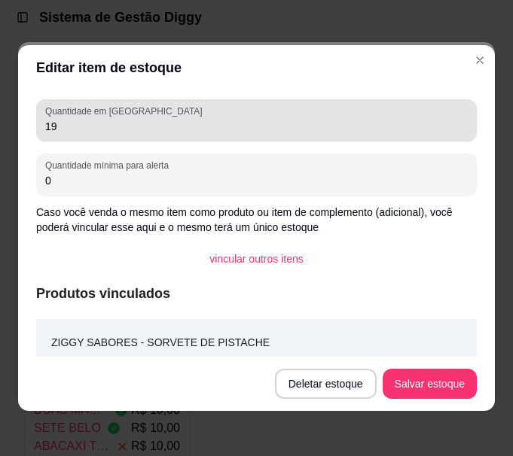
click at [50, 122] on input "19" at bounding box center [256, 126] width 423 height 15
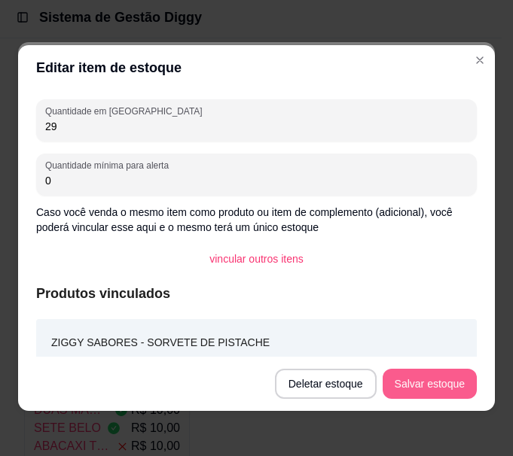
type input "29"
click at [402, 393] on button "Salvar estoque" at bounding box center [430, 384] width 94 height 30
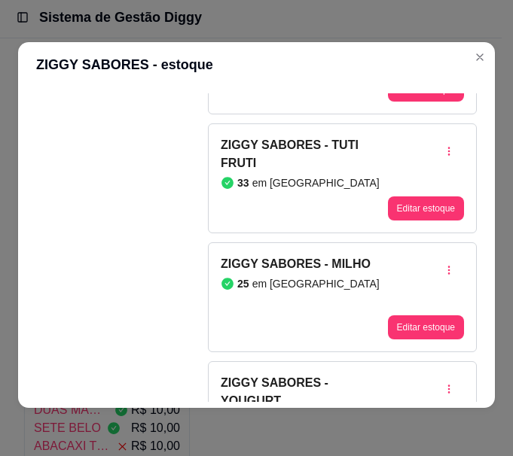
scroll to position [3164, 0]
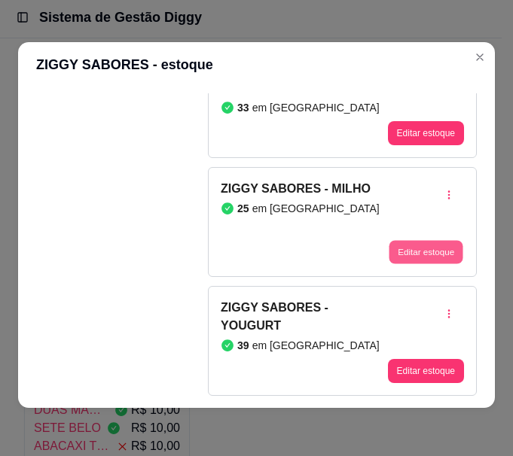
click at [395, 254] on button "Editar estoque" at bounding box center [426, 251] width 74 height 23
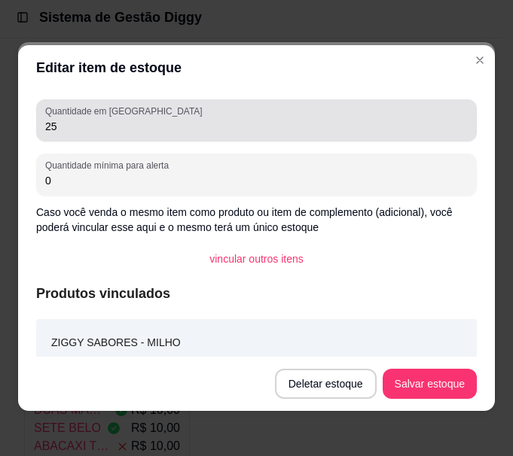
click at [120, 119] on input "25" at bounding box center [256, 126] width 423 height 15
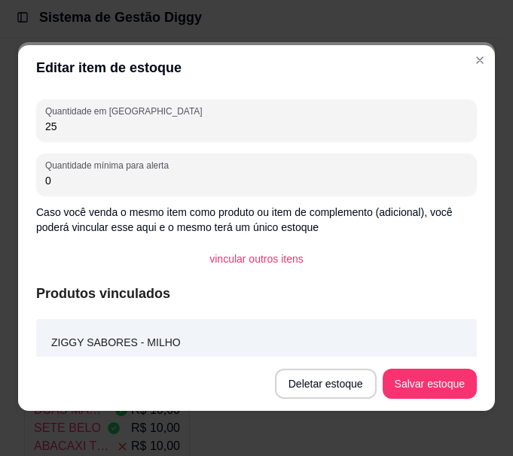
type input "2"
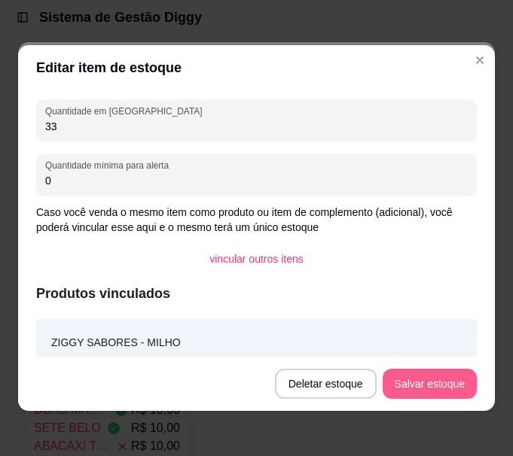
type input "33"
click at [450, 393] on button "Salvar estoque" at bounding box center [430, 384] width 94 height 30
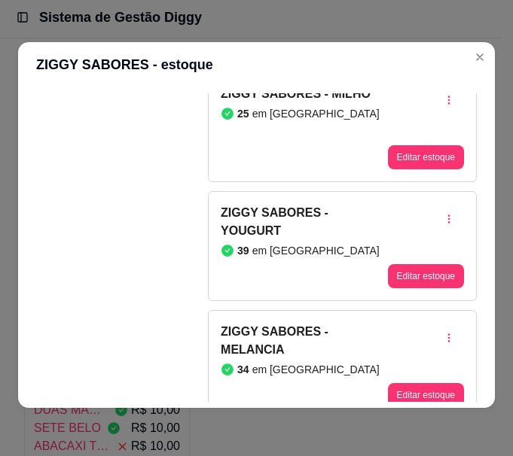
scroll to position [3277, 0]
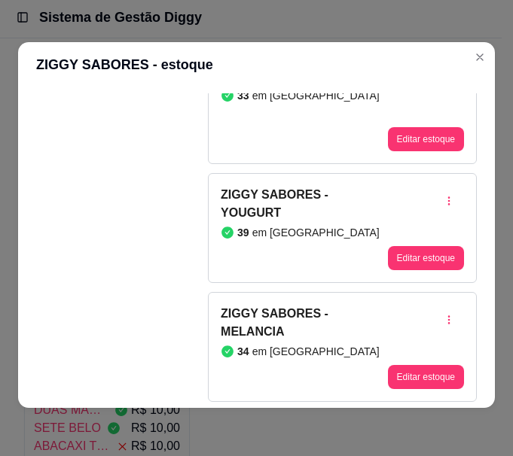
click at [295, 91] on div "Detalhes Preço e variações Disponibilidade Complementos Estoque Outros Nome do …" at bounding box center [256, 247] width 477 height 321
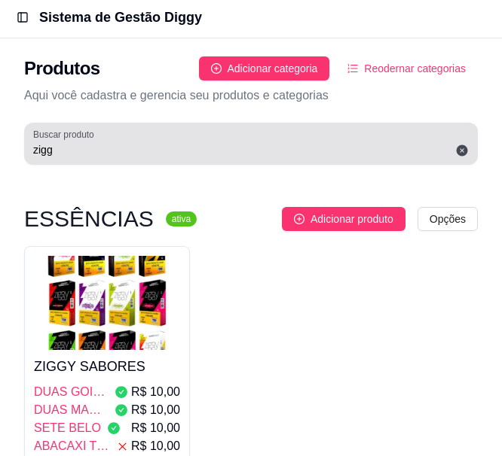
click at [112, 148] on input "zigg" at bounding box center [250, 149] width 435 height 15
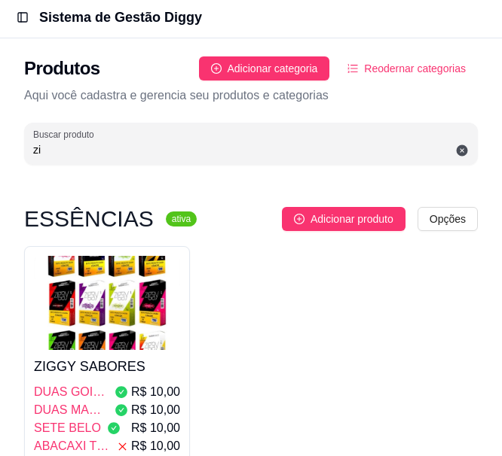
type input "z"
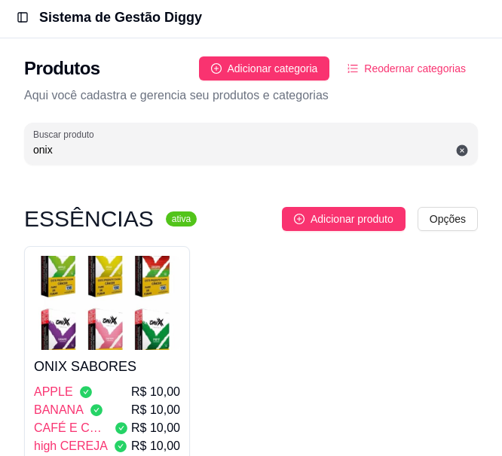
type input "onix"
click at [143, 335] on img at bounding box center [107, 303] width 146 height 94
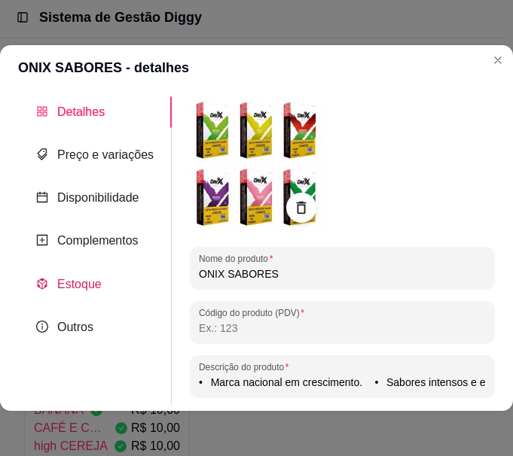
click at [47, 284] on icon "code-sandbox" at bounding box center [43, 283] width 10 height 11
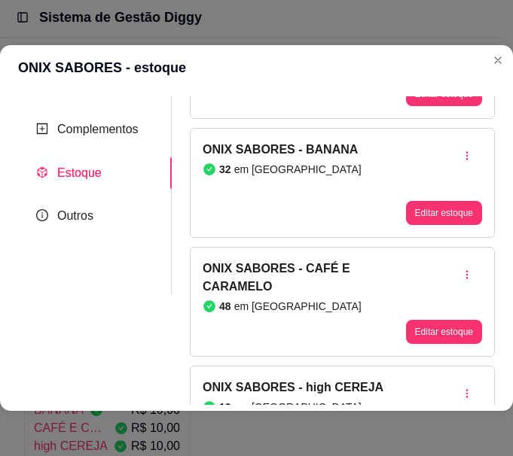
scroll to position [0, 0]
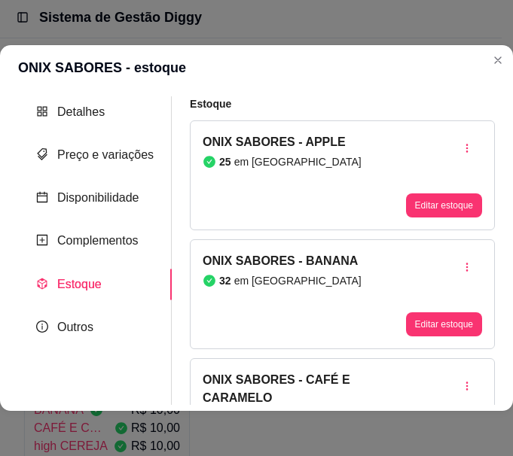
click at [267, 194] on div "ONIX SABORES - APPLE 25 em [GEOGRAPHIC_DATA]" at bounding box center [282, 175] width 159 height 84
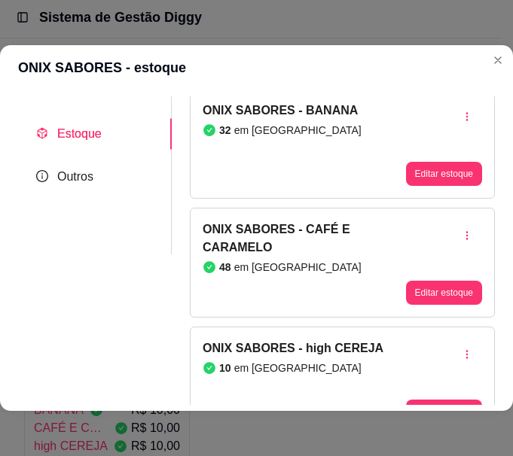
scroll to position [75, 0]
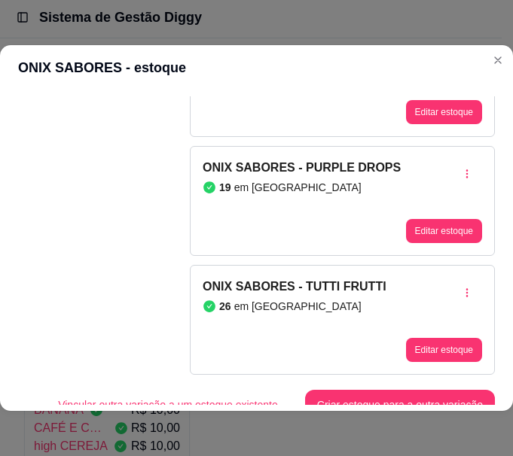
scroll to position [2738, 0]
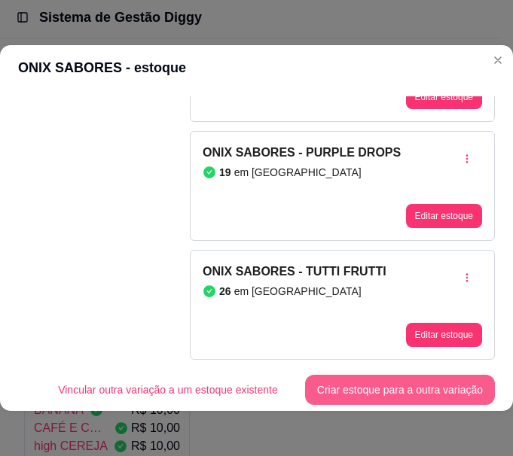
click at [342, 389] on button "Criar estoque para a outra variação" at bounding box center [400, 390] width 190 height 30
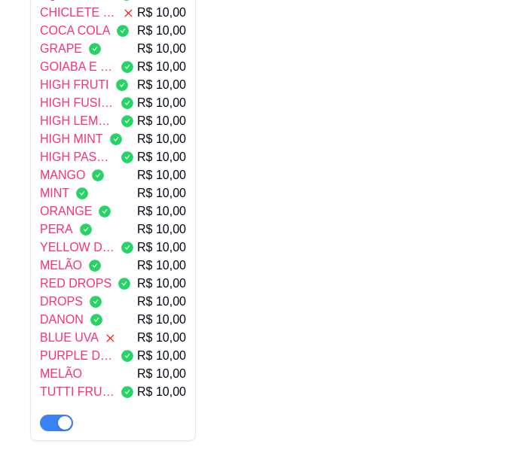
scroll to position [305, 0]
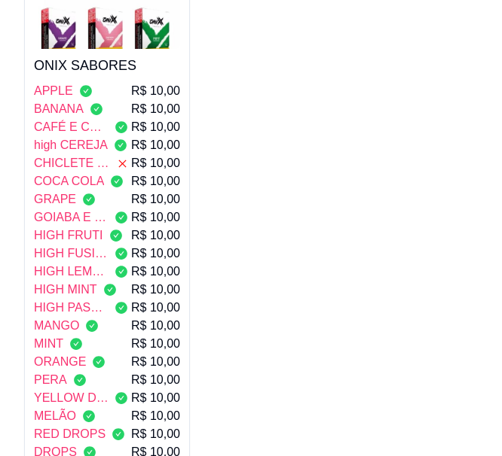
click at [132, 193] on div "GRAPE R$ 10,00" at bounding box center [107, 200] width 146 height 18
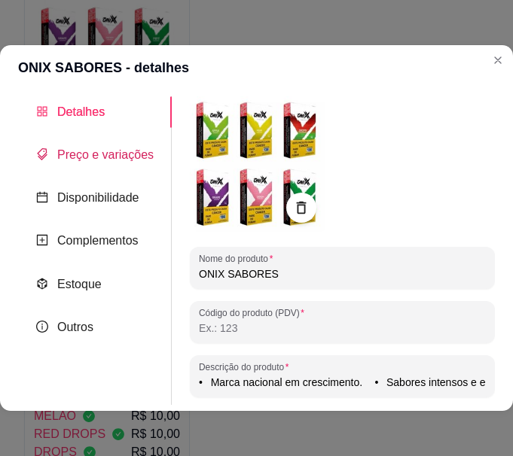
click at [89, 157] on span "Preço e variações" at bounding box center [105, 154] width 96 height 13
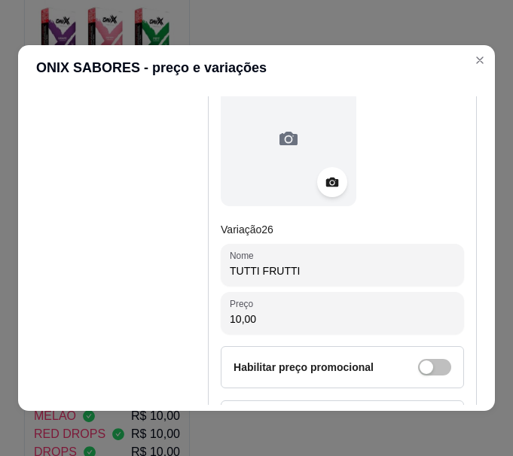
scroll to position [12020, 0]
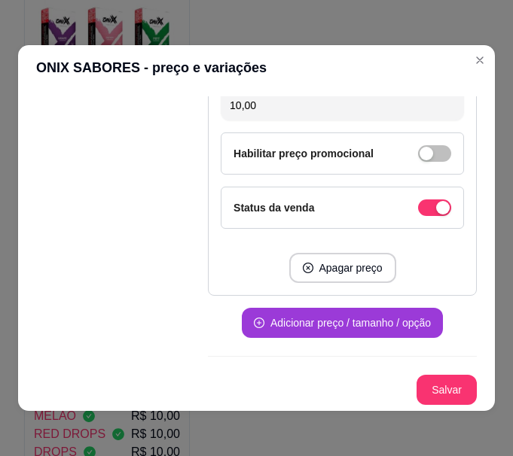
click at [342, 324] on button "Adicionar preço / tamanho / opção" at bounding box center [342, 323] width 201 height 30
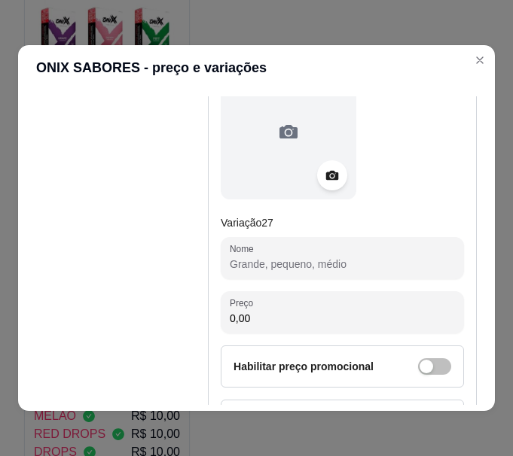
scroll to position [12264, 0]
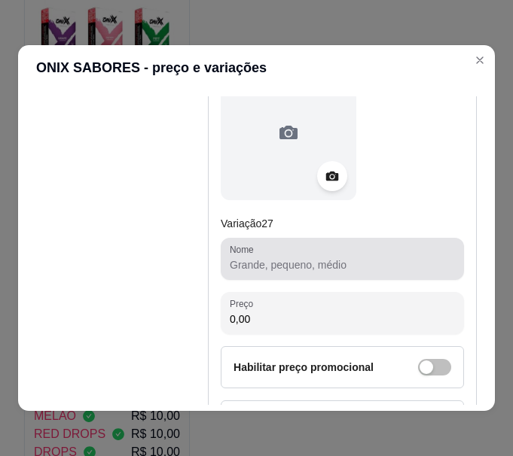
click at [266, 274] on div at bounding box center [342, 259] width 225 height 30
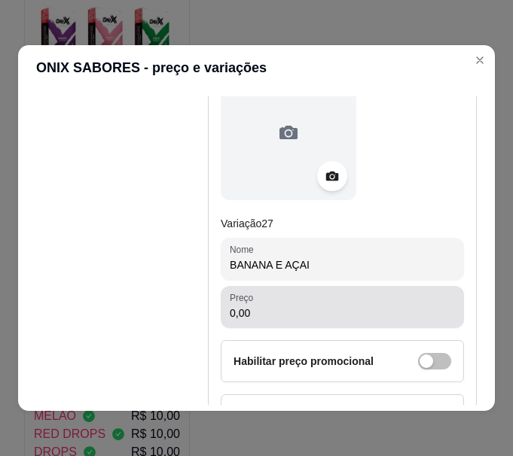
type input "BANANA E AÇAI"
click at [270, 328] on div "Preço 0,00" at bounding box center [342, 307] width 243 height 42
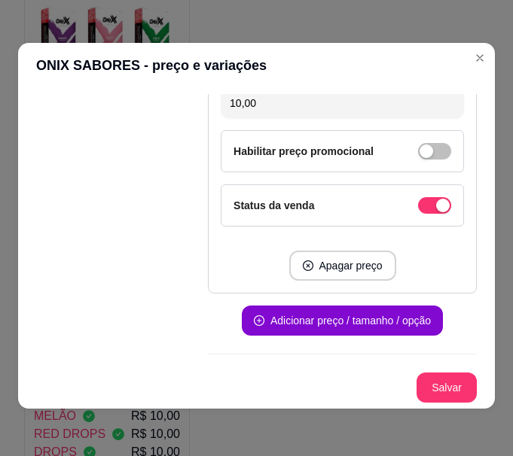
scroll to position [3, 0]
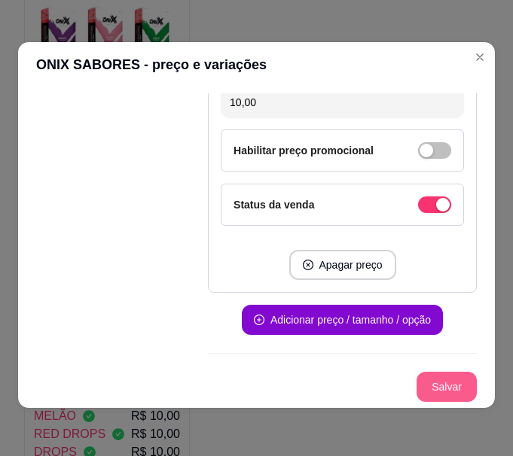
type input "10,00"
click at [444, 387] on button "Salvar" at bounding box center [447, 387] width 60 height 30
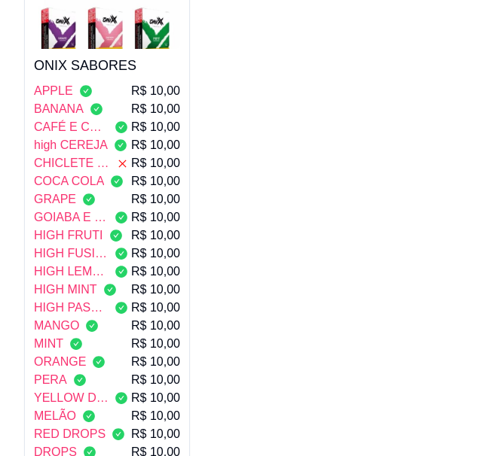
click at [120, 157] on div "CHICLETE DE CANELA" at bounding box center [81, 163] width 94 height 18
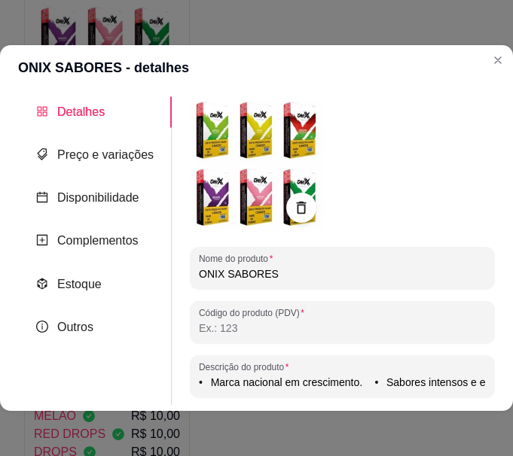
type input "• Marca nacional em crescimento. • Sabores intensos e equilibrados. • Boa duraç…"
click at [96, 279] on span "Estoque" at bounding box center [79, 284] width 44 height 13
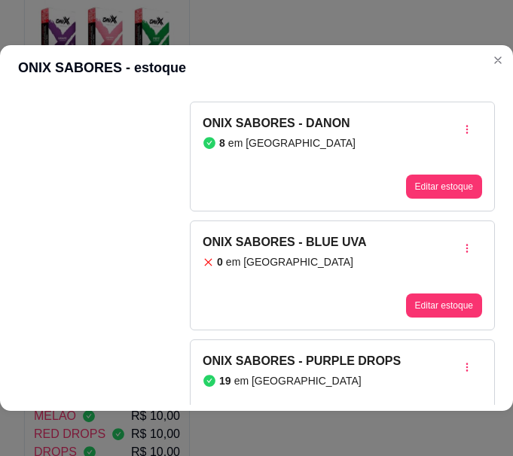
scroll to position [2738, 0]
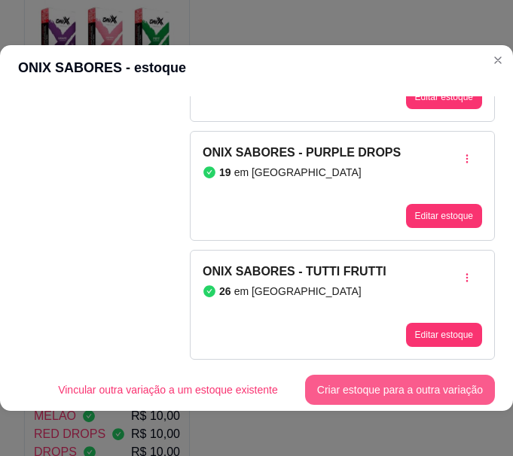
click at [410, 380] on button "Criar estoque para a outra variação" at bounding box center [400, 390] width 190 height 30
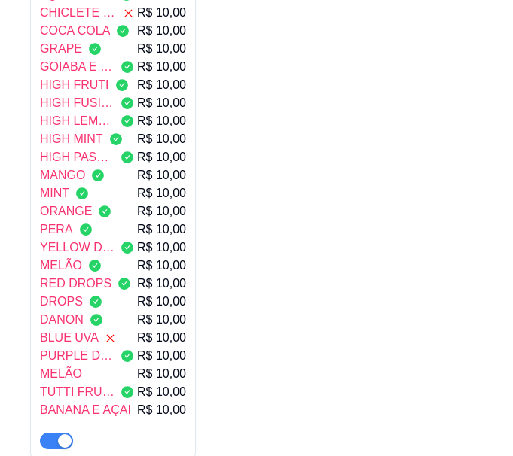
scroll to position [531, 0]
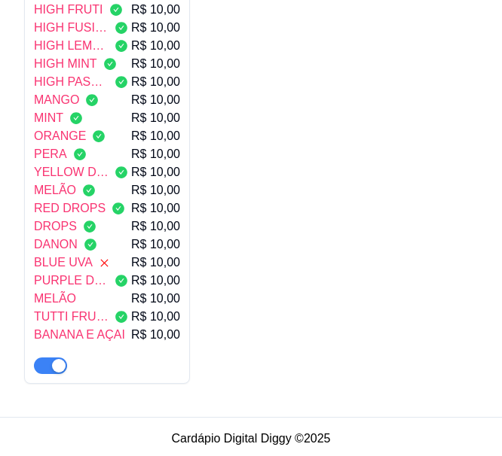
click at [130, 340] on div "BANANA E AÇAI R$ 10,00" at bounding box center [107, 335] width 146 height 18
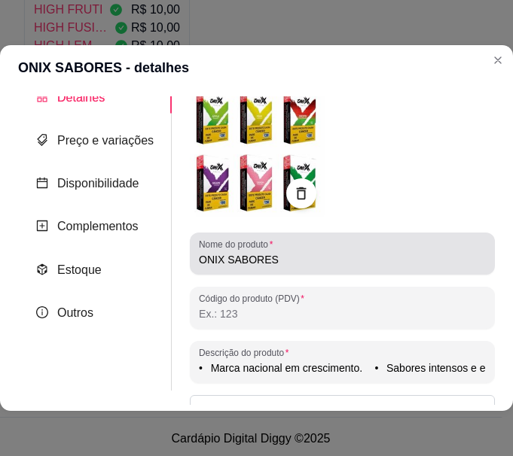
scroll to position [8, 0]
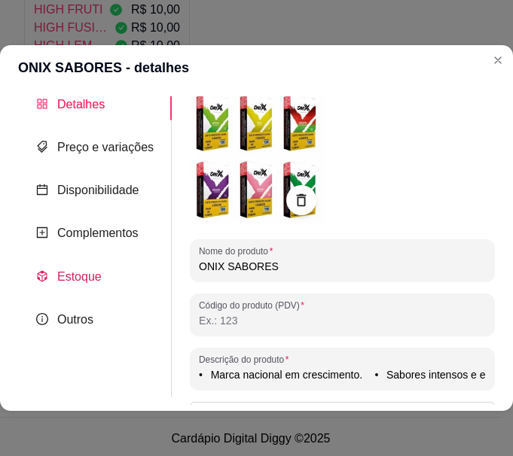
click at [99, 281] on span "Estoque" at bounding box center [79, 276] width 44 height 13
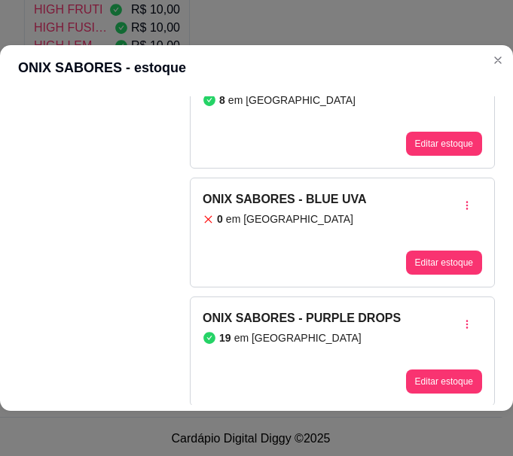
scroll to position [2738, 0]
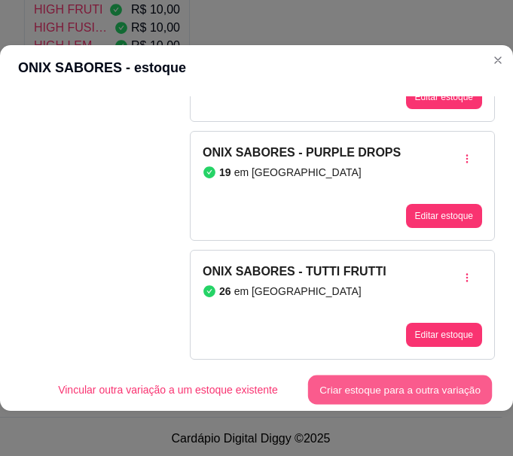
click at [420, 383] on button "Criar estoque para a outra variação" at bounding box center [400, 390] width 185 height 29
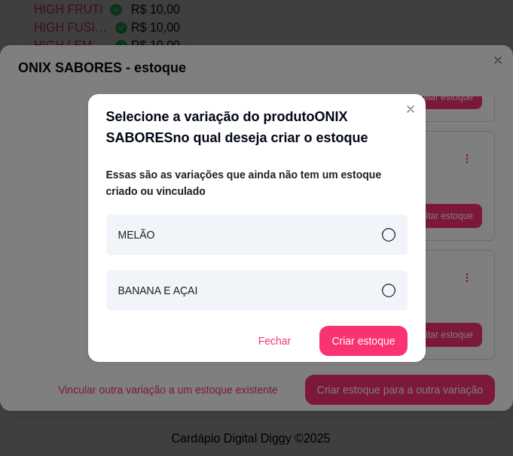
click at [386, 287] on icon at bounding box center [389, 291] width 14 height 14
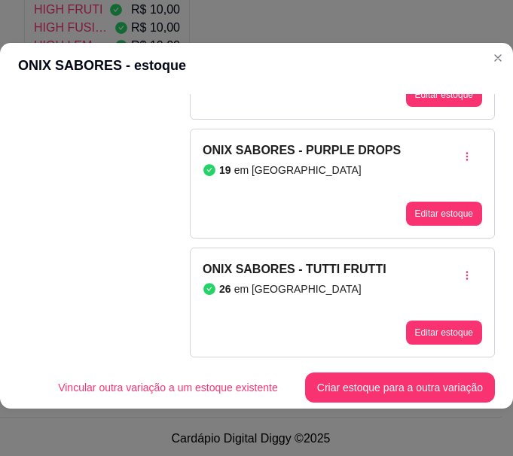
scroll to position [3, 0]
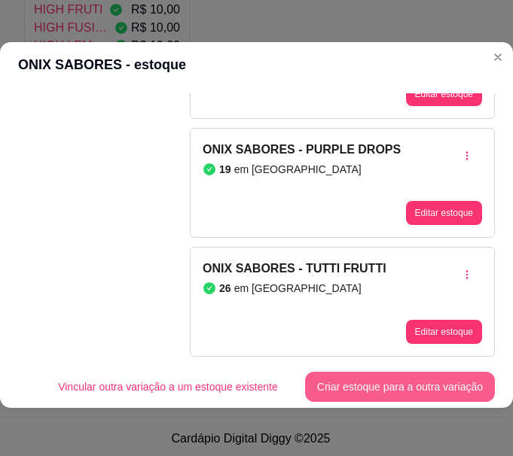
click at [436, 372] on button "Criar estoque para a outra variação" at bounding box center [400, 387] width 190 height 30
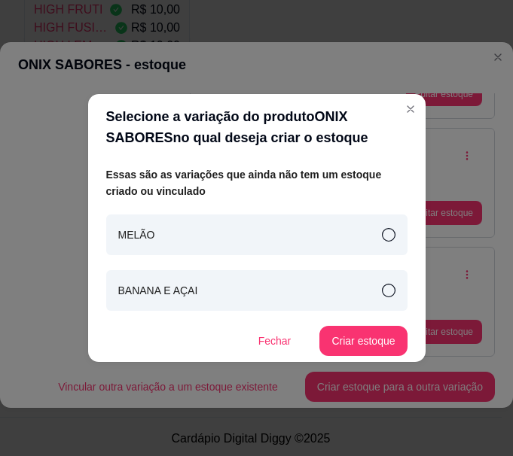
click at [392, 288] on icon at bounding box center [389, 291] width 14 height 14
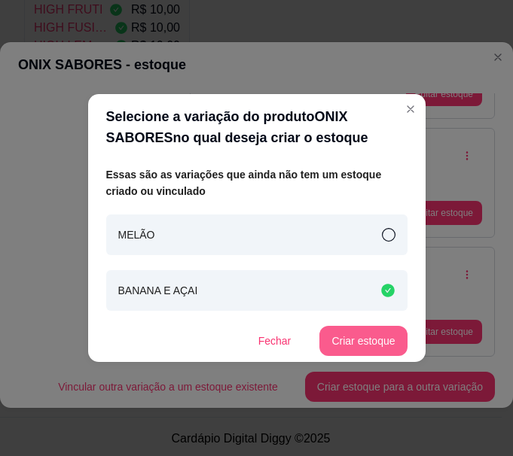
click at [362, 344] on button "Criar estoque" at bounding box center [362, 341] width 87 height 30
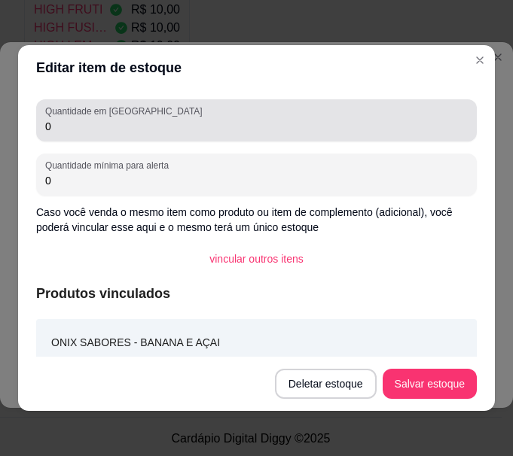
click at [82, 135] on div "0" at bounding box center [256, 120] width 423 height 30
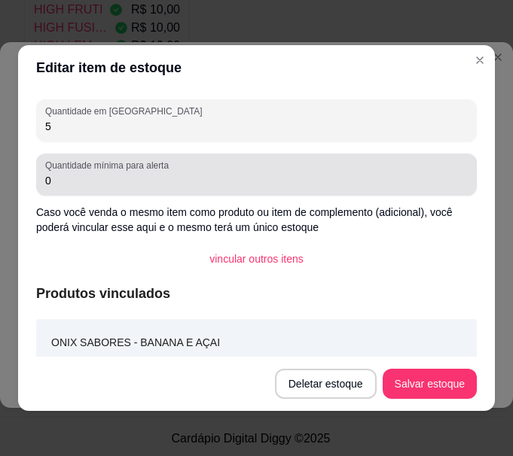
type input "5"
click at [81, 182] on input "0" at bounding box center [256, 180] width 423 height 15
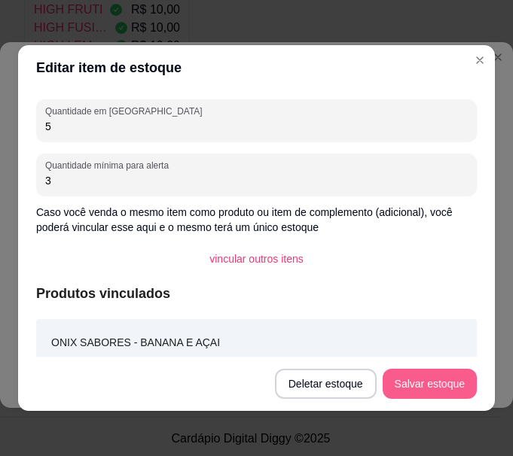
type input "3"
click at [423, 394] on button "Salvar estoque" at bounding box center [429, 384] width 92 height 29
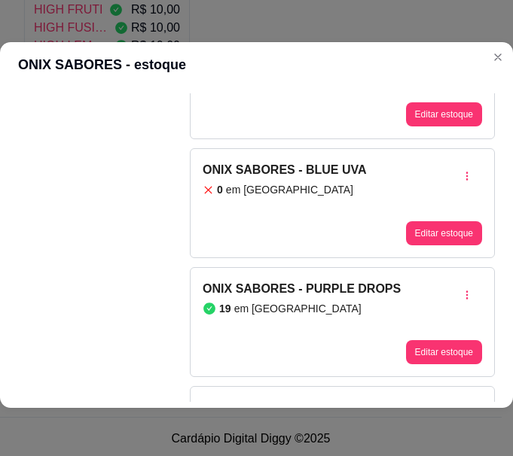
scroll to position [2663, 0]
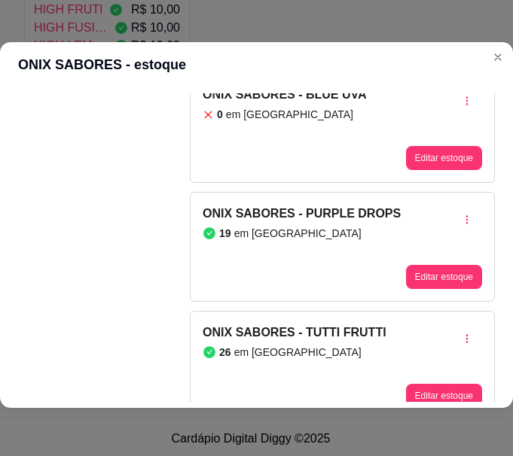
click at [230, 258] on div "ONIX SABORES - PURPLE DROPS 19 em [GEOGRAPHIC_DATA]" at bounding box center [302, 247] width 198 height 84
click at [432, 273] on button "Editar estoque" at bounding box center [444, 277] width 76 height 24
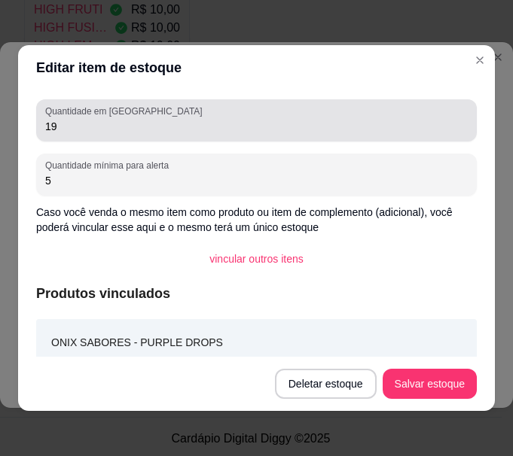
click at [72, 124] on input "19" at bounding box center [256, 126] width 423 height 15
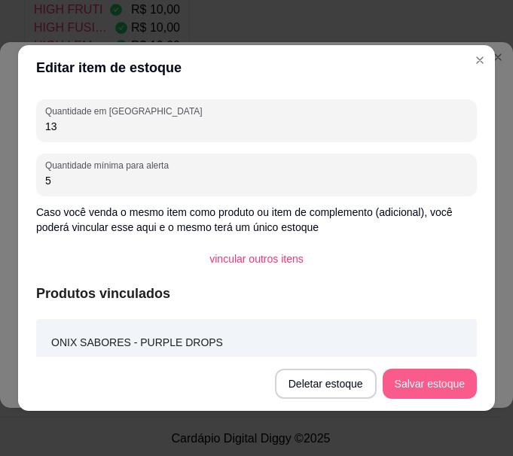
type input "13"
click at [411, 386] on button "Salvar estoque" at bounding box center [430, 384] width 94 height 30
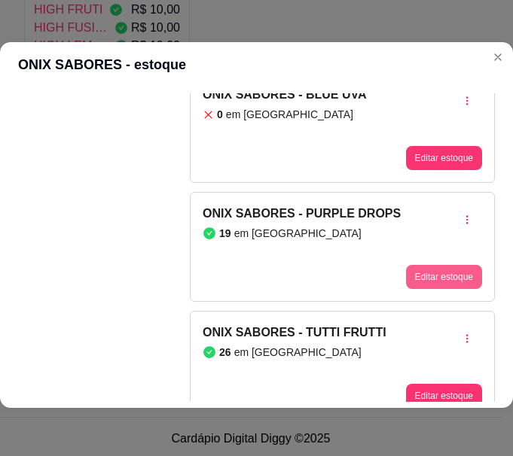
click at [434, 275] on button "Editar estoque" at bounding box center [444, 277] width 76 height 24
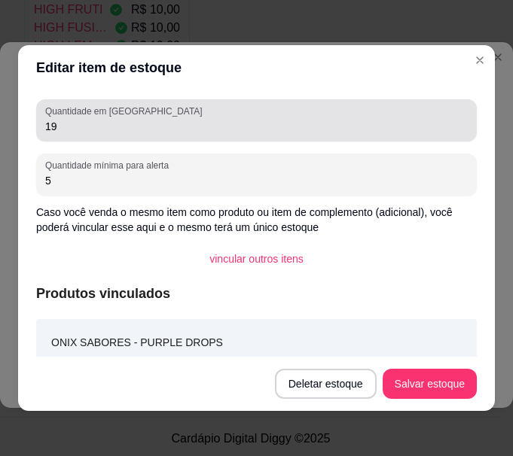
click at [163, 126] on input "19" at bounding box center [256, 126] width 423 height 15
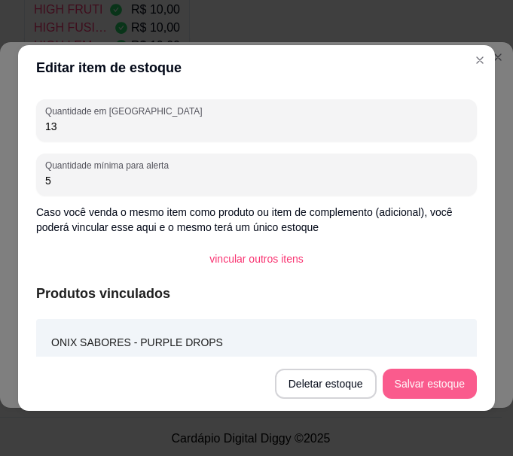
type input "13"
click at [452, 375] on button "Salvar estoque" at bounding box center [430, 384] width 94 height 30
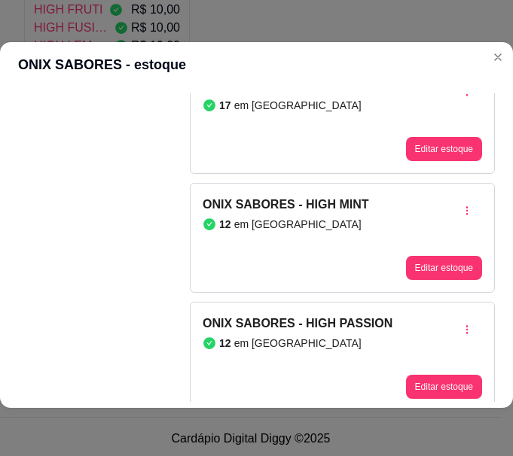
scroll to position [1351, 0]
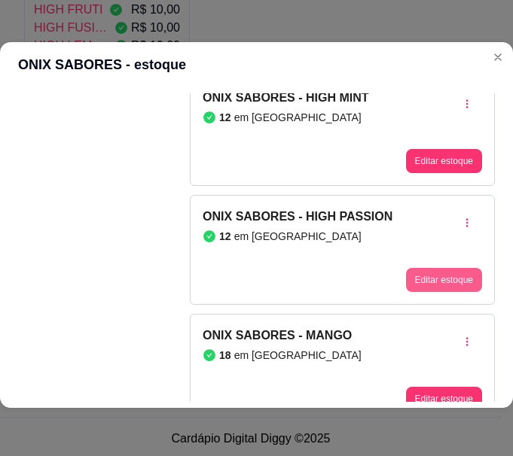
click at [421, 278] on button "Editar estoque" at bounding box center [444, 280] width 76 height 24
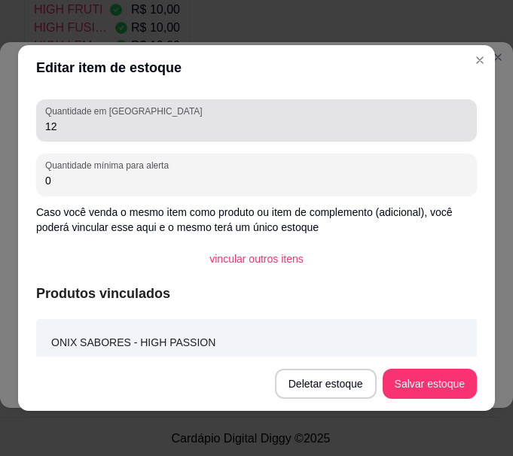
click at [89, 130] on input "12" at bounding box center [256, 126] width 423 height 15
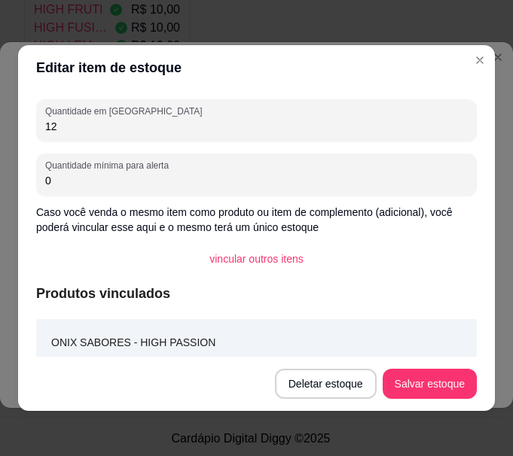
type input "1"
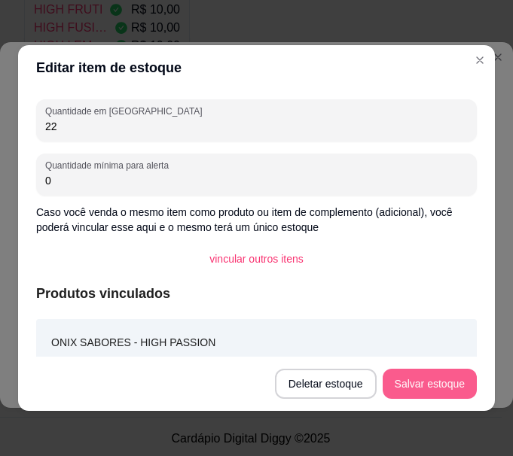
type input "22"
click at [425, 374] on button "Salvar estoque" at bounding box center [430, 384] width 94 height 30
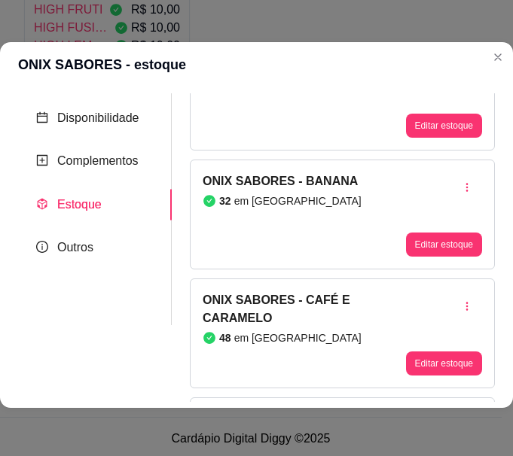
scroll to position [75, 0]
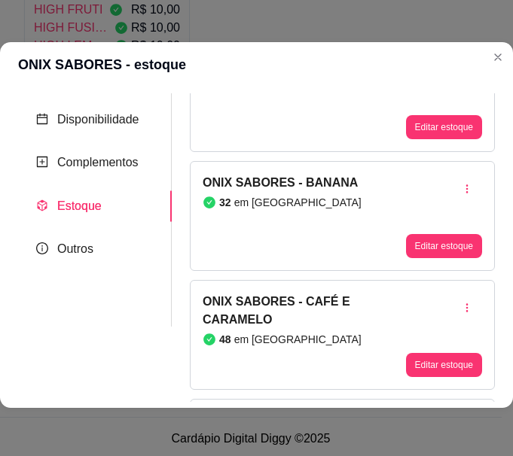
click at [267, 230] on div "ONIX SABORES - BANANA 32 em [GEOGRAPHIC_DATA]" at bounding box center [282, 216] width 159 height 84
click at [291, 282] on div "ONIX SABORES - CAFÉ E CARAMELO 48 em estoque Editar estoque" at bounding box center [342, 335] width 305 height 110
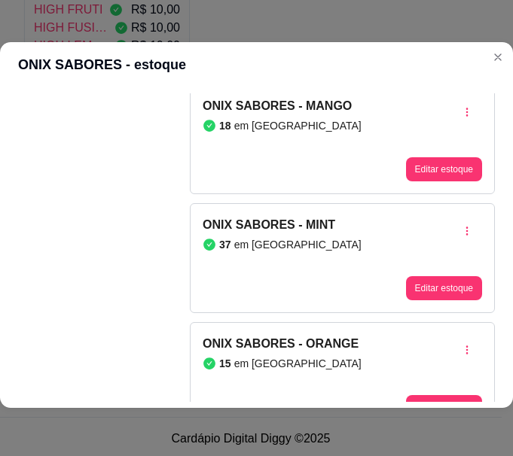
scroll to position [1582, 0]
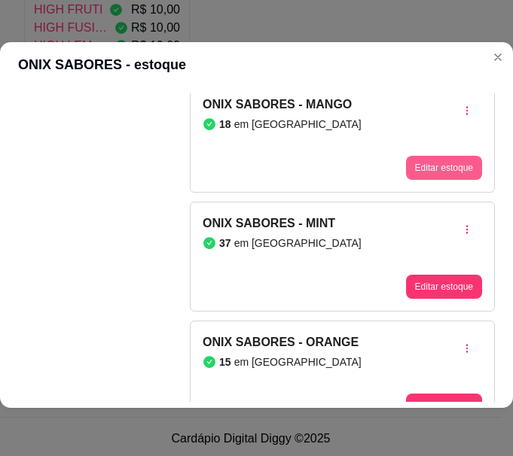
click at [424, 172] on button "Editar estoque" at bounding box center [444, 168] width 76 height 24
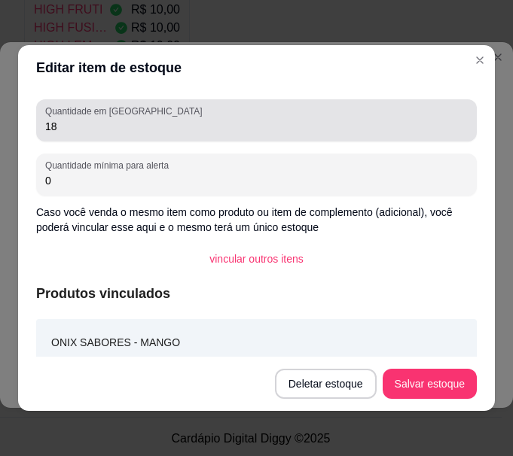
click at [128, 119] on input "18" at bounding box center [256, 126] width 423 height 15
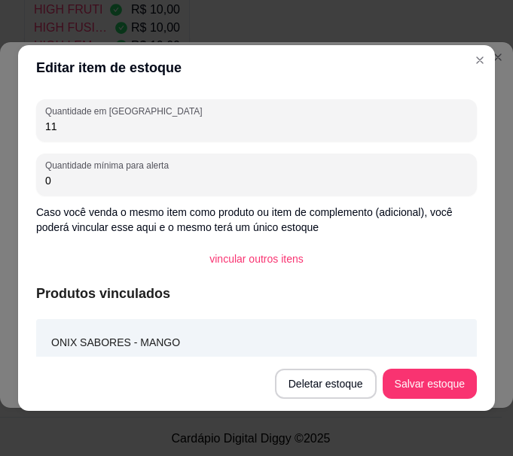
type input "11"
click at [402, 401] on footer "Deletar estoque Salvar estoque" at bounding box center [256, 384] width 477 height 54
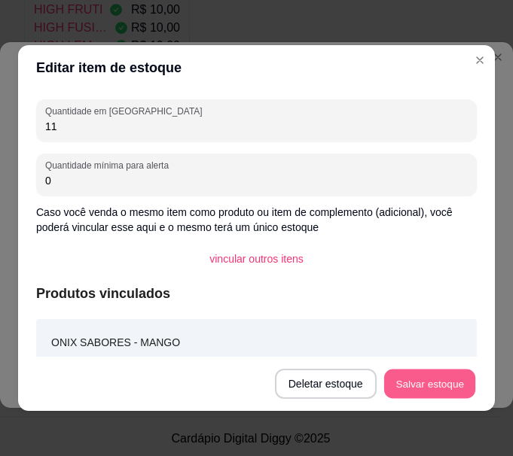
click at [446, 384] on button "Salvar estoque" at bounding box center [429, 384] width 92 height 29
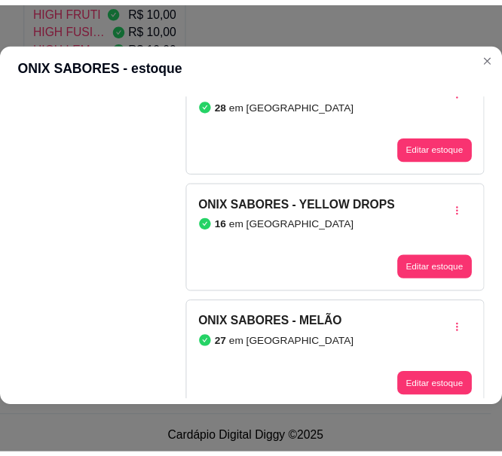
scroll to position [1878, 0]
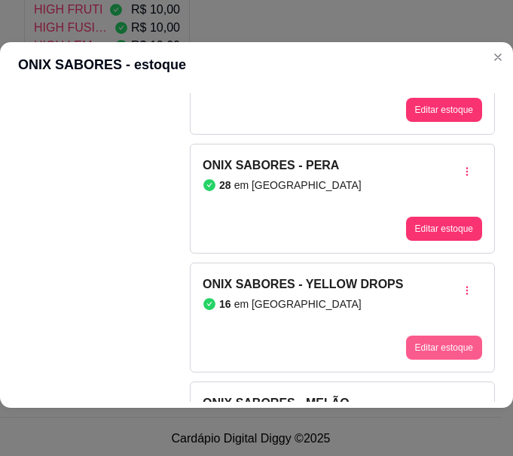
click at [414, 344] on button "Editar estoque" at bounding box center [444, 348] width 76 height 24
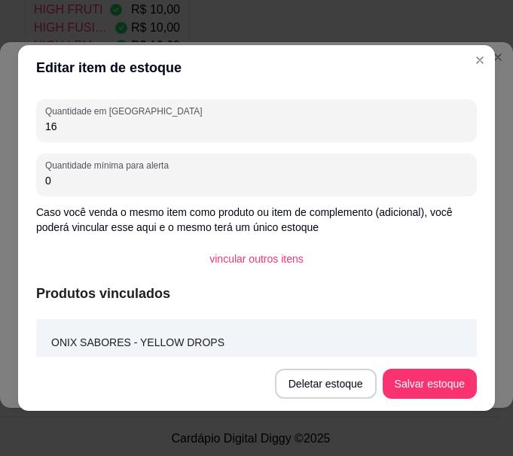
click at [100, 129] on input "16" at bounding box center [256, 126] width 423 height 15
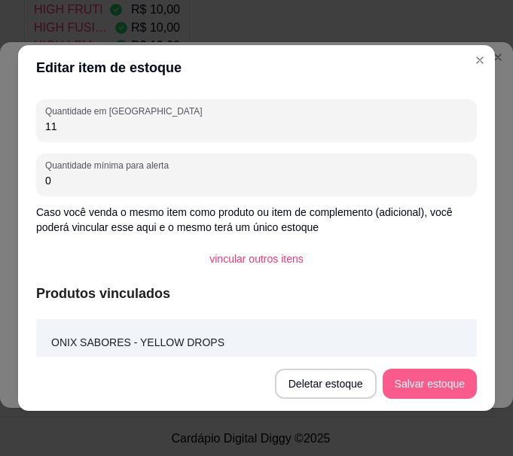
type input "11"
click at [448, 372] on button "Salvar estoque" at bounding box center [430, 384] width 94 height 30
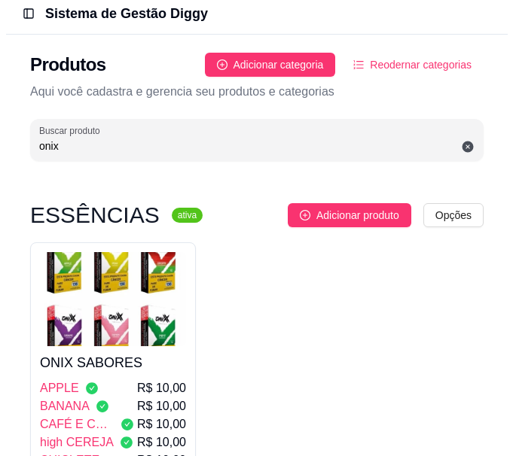
scroll to position [0, 0]
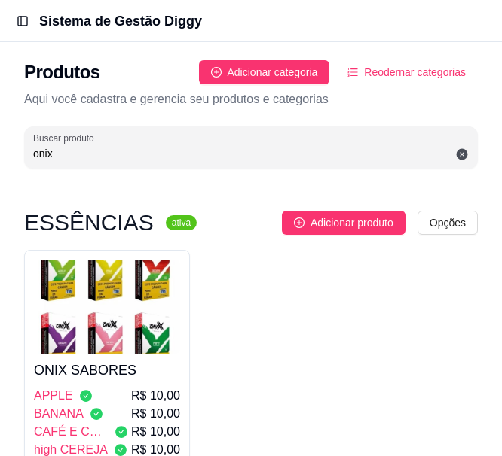
click at [103, 157] on input "onix" at bounding box center [250, 153] width 435 height 15
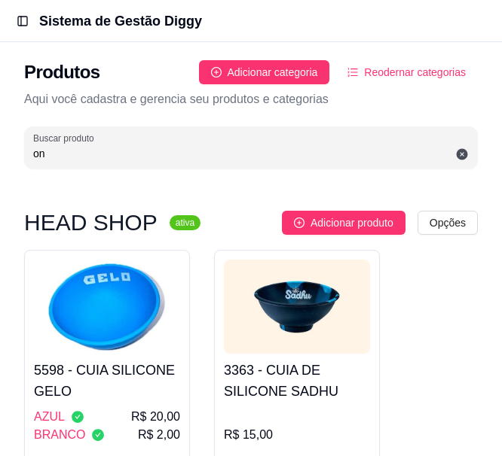
type input "o"
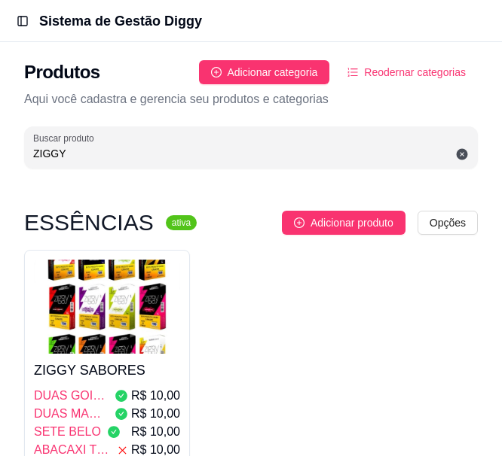
type input "ZIGGY"
click at [127, 374] on h4 "ZIGGY SABORES" at bounding box center [107, 370] width 146 height 21
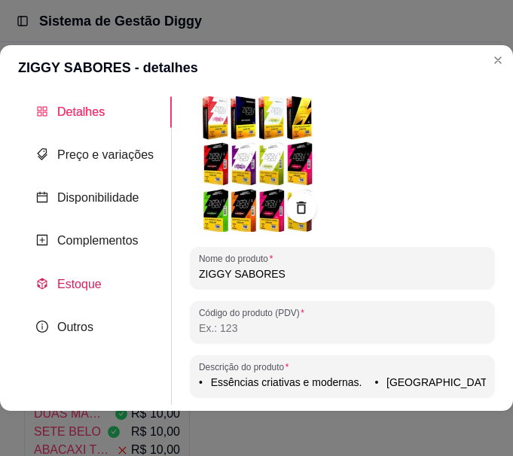
click at [81, 282] on span "Estoque" at bounding box center [79, 284] width 44 height 13
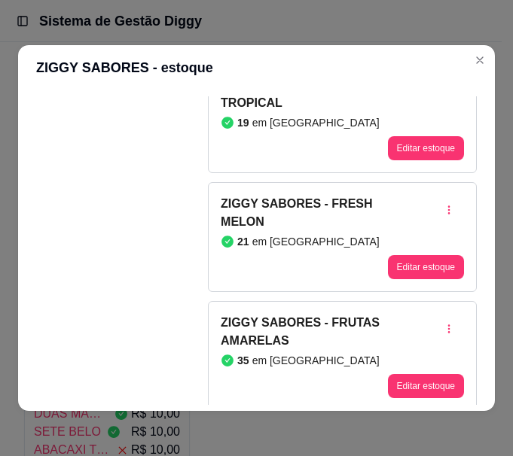
scroll to position [1130, 0]
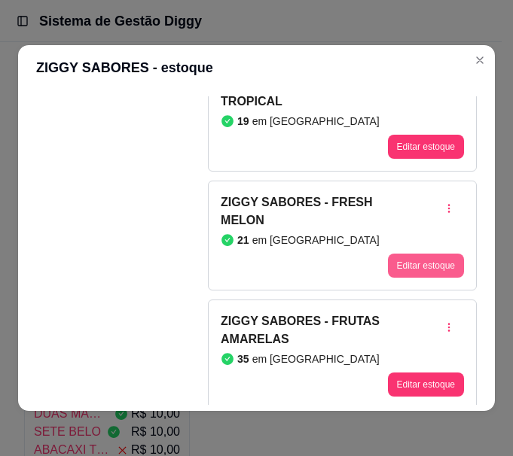
click at [388, 275] on button "Editar estoque" at bounding box center [426, 266] width 76 height 24
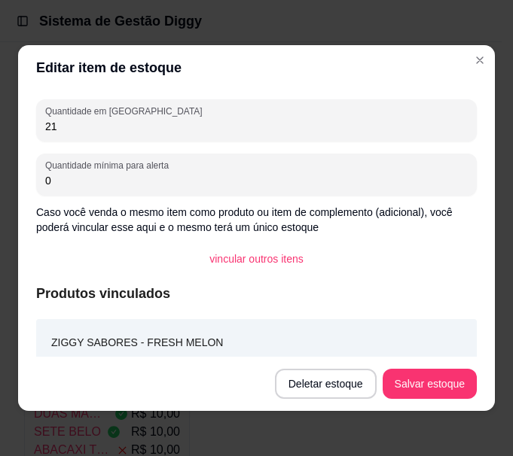
click at [108, 130] on input "21" at bounding box center [256, 126] width 423 height 15
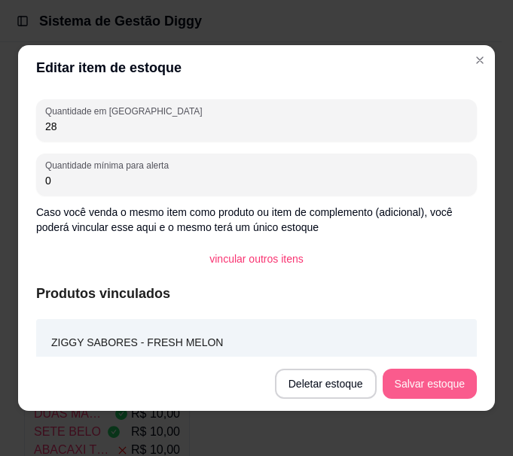
type input "28"
click at [409, 388] on button "Salvar estoque" at bounding box center [430, 384] width 94 height 30
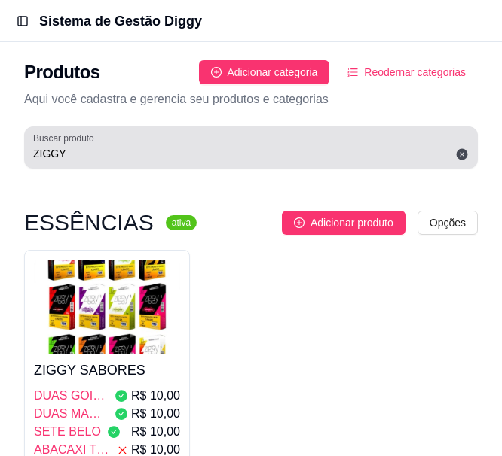
click at [80, 159] on input "ZIGGY" at bounding box center [250, 153] width 435 height 15
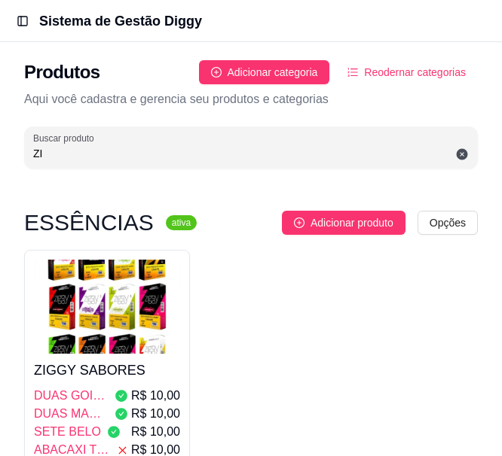
type input "Z"
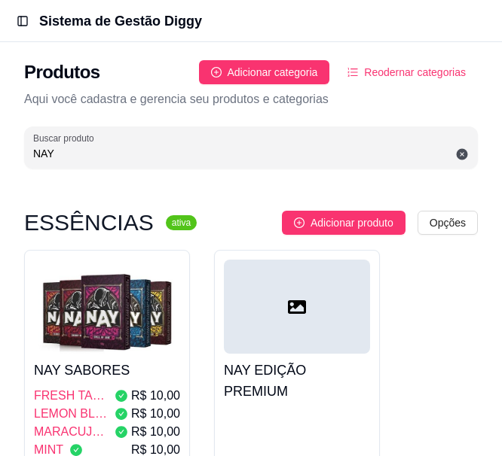
type input "NAY"
click at [131, 341] on img at bounding box center [107, 307] width 146 height 94
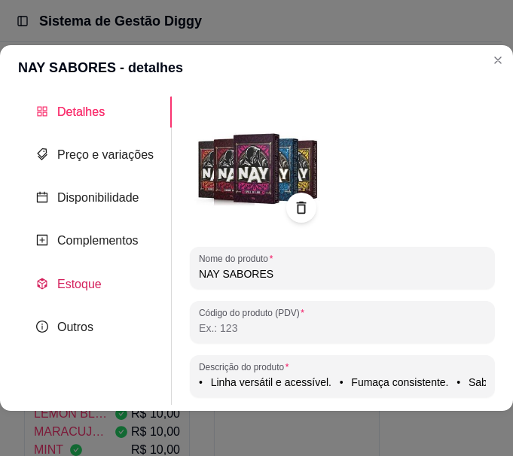
click at [67, 289] on span "Estoque" at bounding box center [79, 284] width 44 height 13
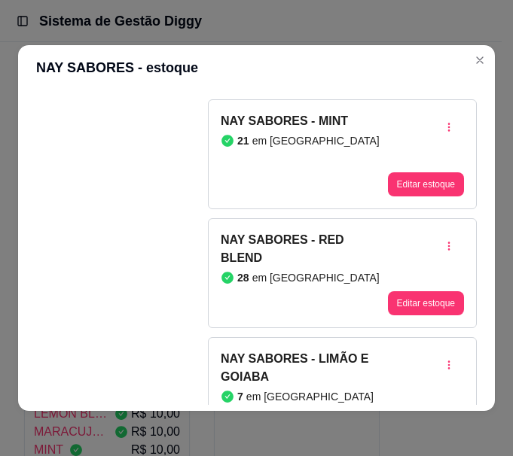
scroll to position [377, 0]
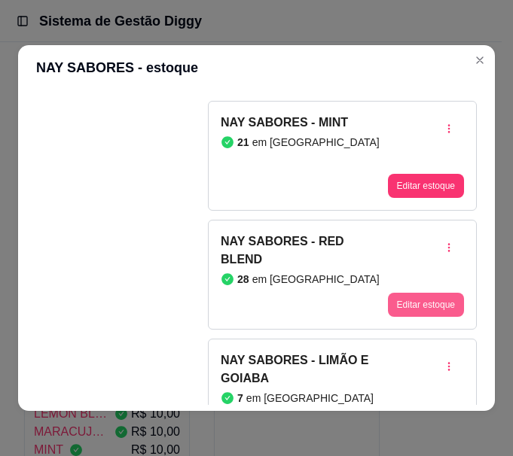
click at [398, 298] on button "Editar estoque" at bounding box center [426, 305] width 76 height 24
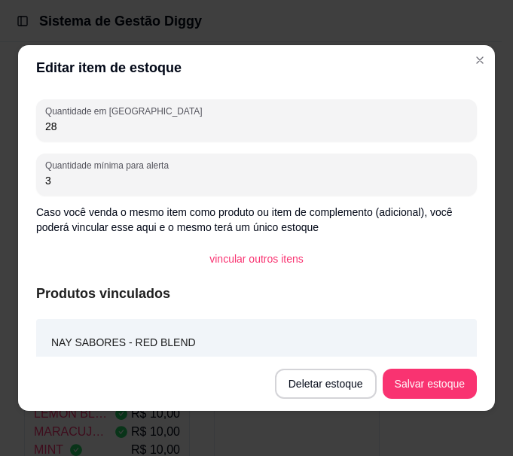
click at [118, 132] on input "28" at bounding box center [256, 126] width 423 height 15
type input "29"
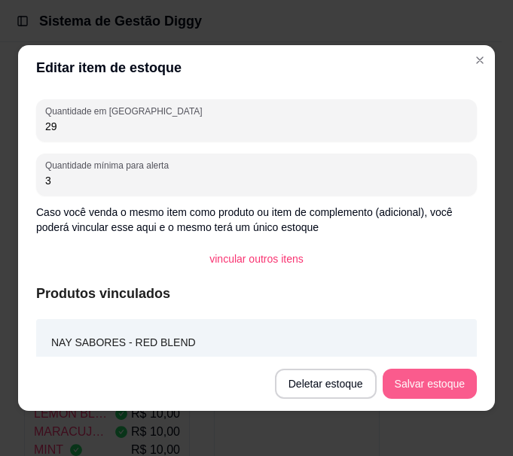
click at [414, 383] on button "Salvar estoque" at bounding box center [430, 384] width 94 height 30
click at [422, 387] on button "Salvar estoque" at bounding box center [429, 384] width 92 height 29
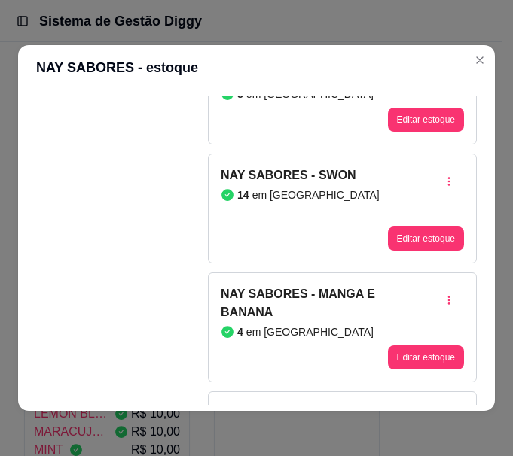
scroll to position [829, 0]
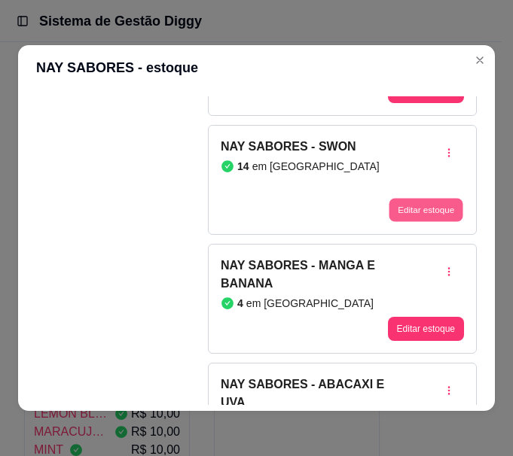
click at [423, 212] on button "Editar estoque" at bounding box center [426, 209] width 74 height 23
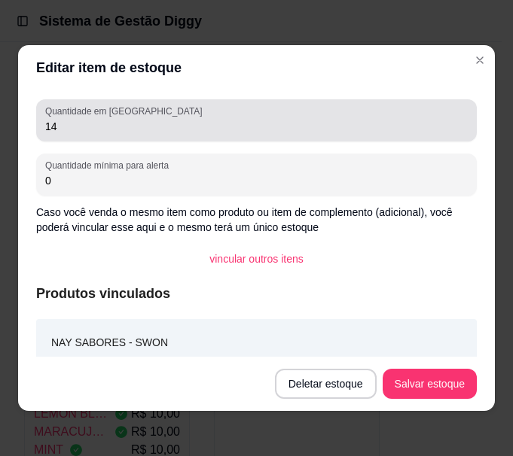
click at [75, 130] on input "14" at bounding box center [256, 126] width 423 height 15
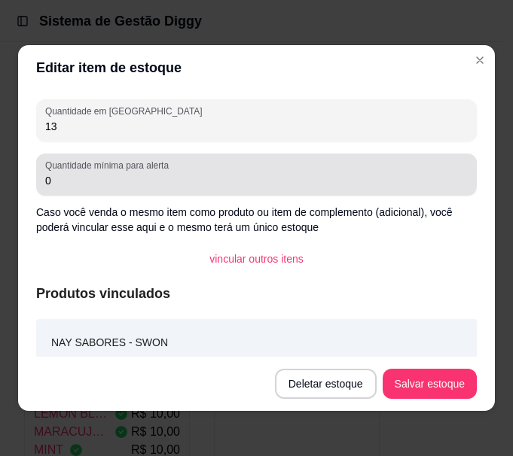
type input "13"
click at [218, 188] on input "0" at bounding box center [256, 180] width 423 height 15
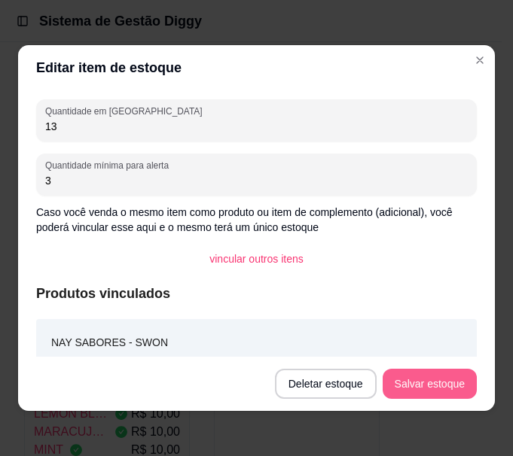
type input "3"
click at [432, 386] on button "Salvar estoque" at bounding box center [429, 384] width 92 height 29
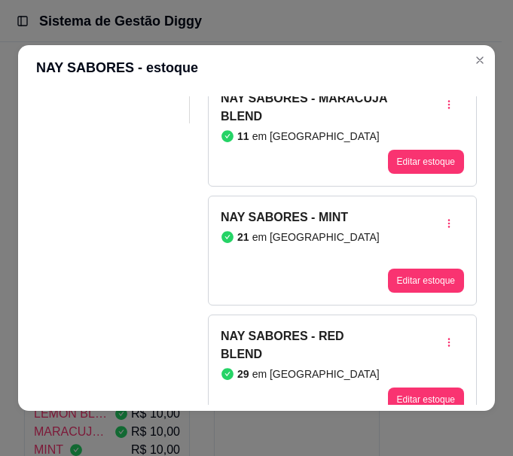
scroll to position [262, 0]
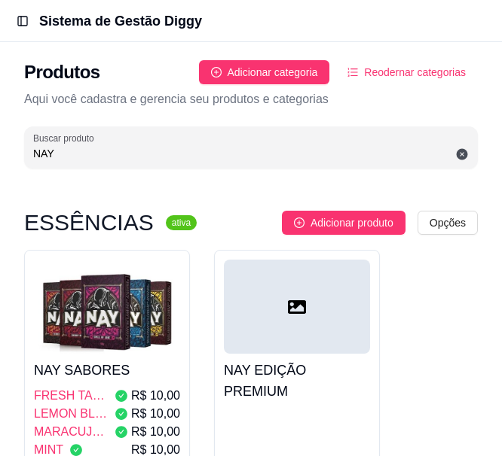
click at [148, 155] on input "NAY" at bounding box center [250, 153] width 435 height 15
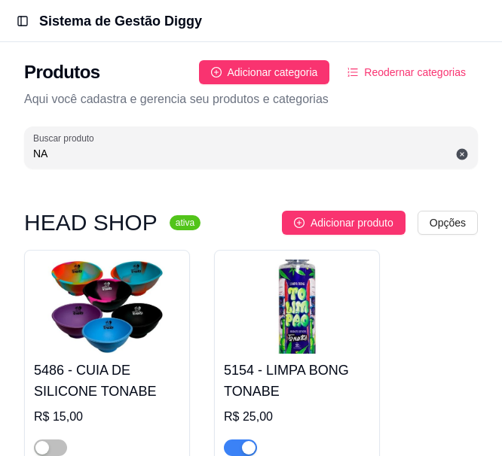
type input "N"
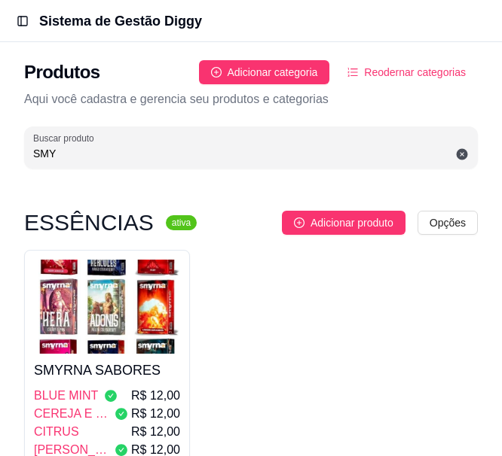
click at [119, 328] on img at bounding box center [107, 307] width 146 height 94
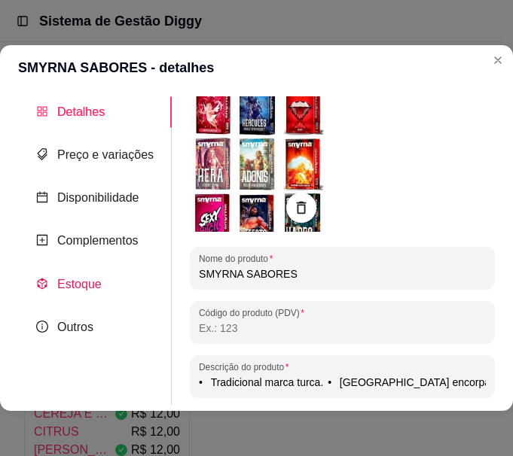
click at [78, 280] on span "Estoque" at bounding box center [79, 284] width 44 height 13
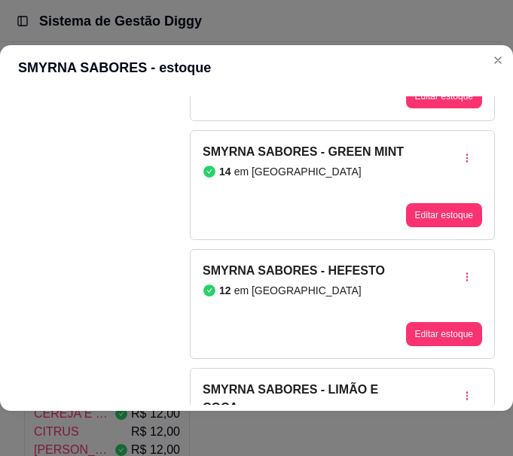
scroll to position [377, 0]
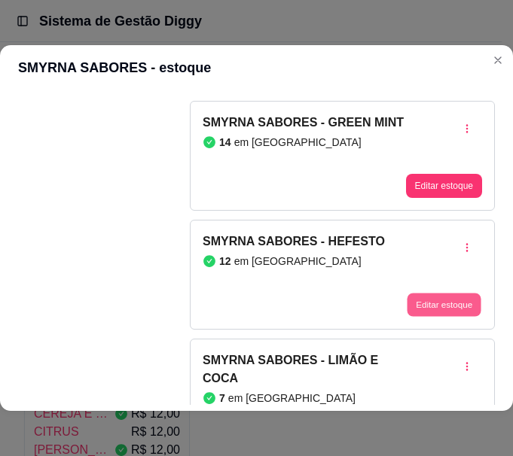
click at [414, 301] on button "Editar estoque" at bounding box center [444, 304] width 74 height 23
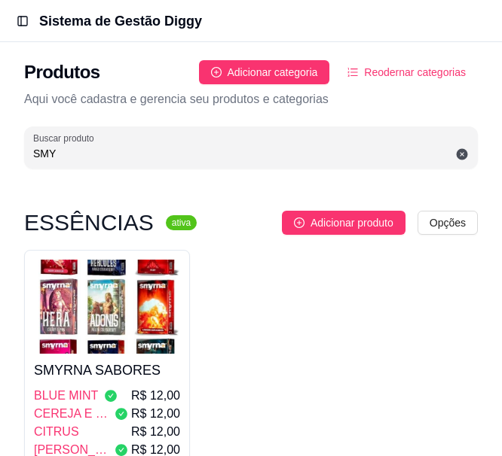
click at [101, 150] on input "SMY" at bounding box center [250, 153] width 435 height 15
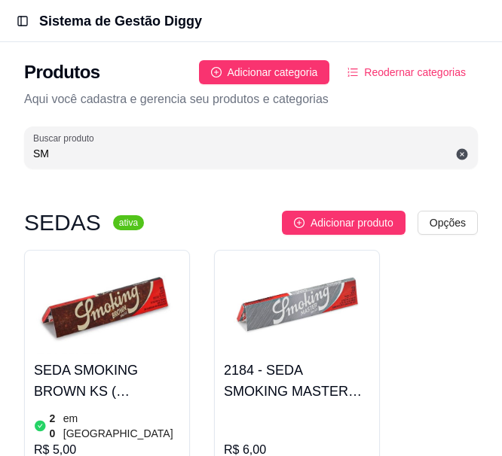
type input "S"
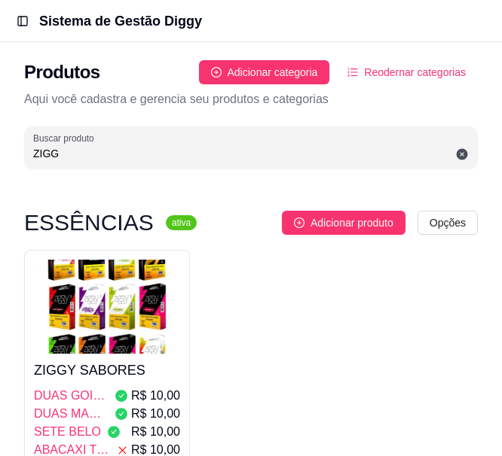
type input "ZIGG"
click at [133, 277] on img at bounding box center [107, 307] width 146 height 94
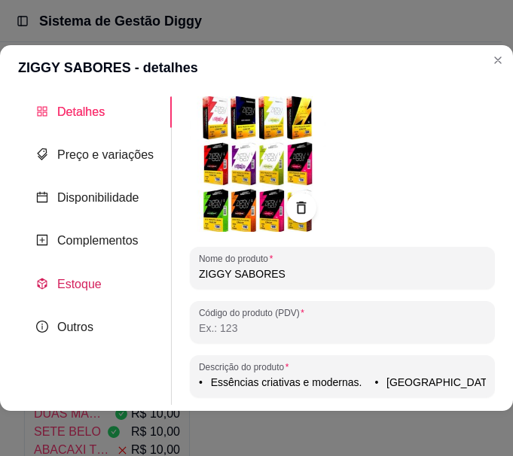
click at [89, 281] on span "Estoque" at bounding box center [79, 284] width 44 height 13
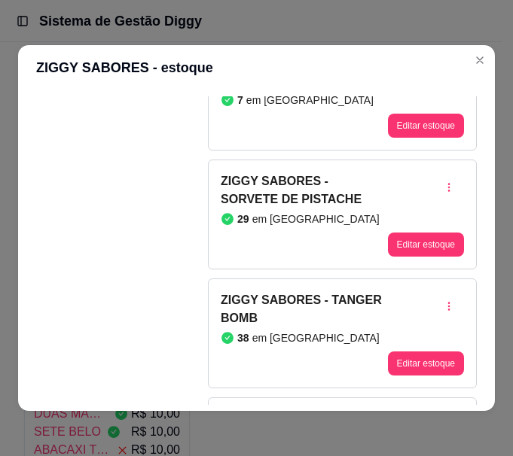
scroll to position [2712, 0]
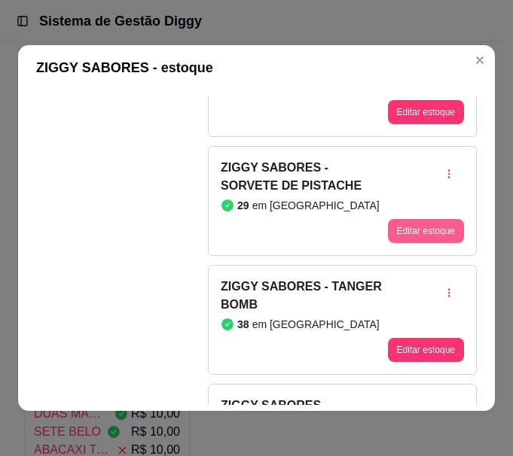
click at [400, 238] on button "Editar estoque" at bounding box center [426, 231] width 76 height 24
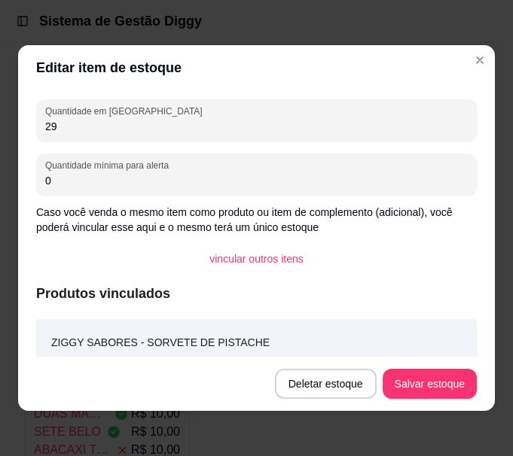
click at [60, 128] on input "29" at bounding box center [256, 126] width 423 height 15
type input "2"
type input "9"
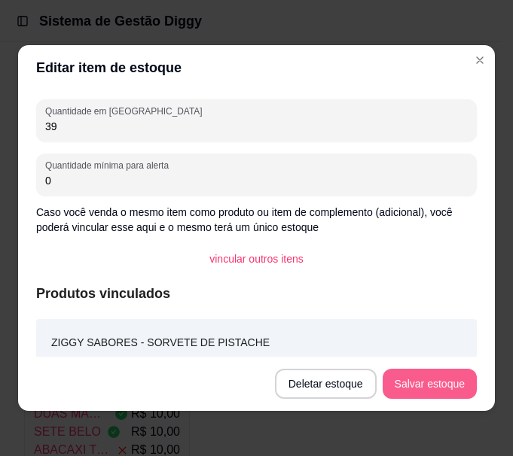
type input "39"
click at [424, 392] on button "Salvar estoque" at bounding box center [430, 384] width 94 height 30
